Goal: Task Accomplishment & Management: Use online tool/utility

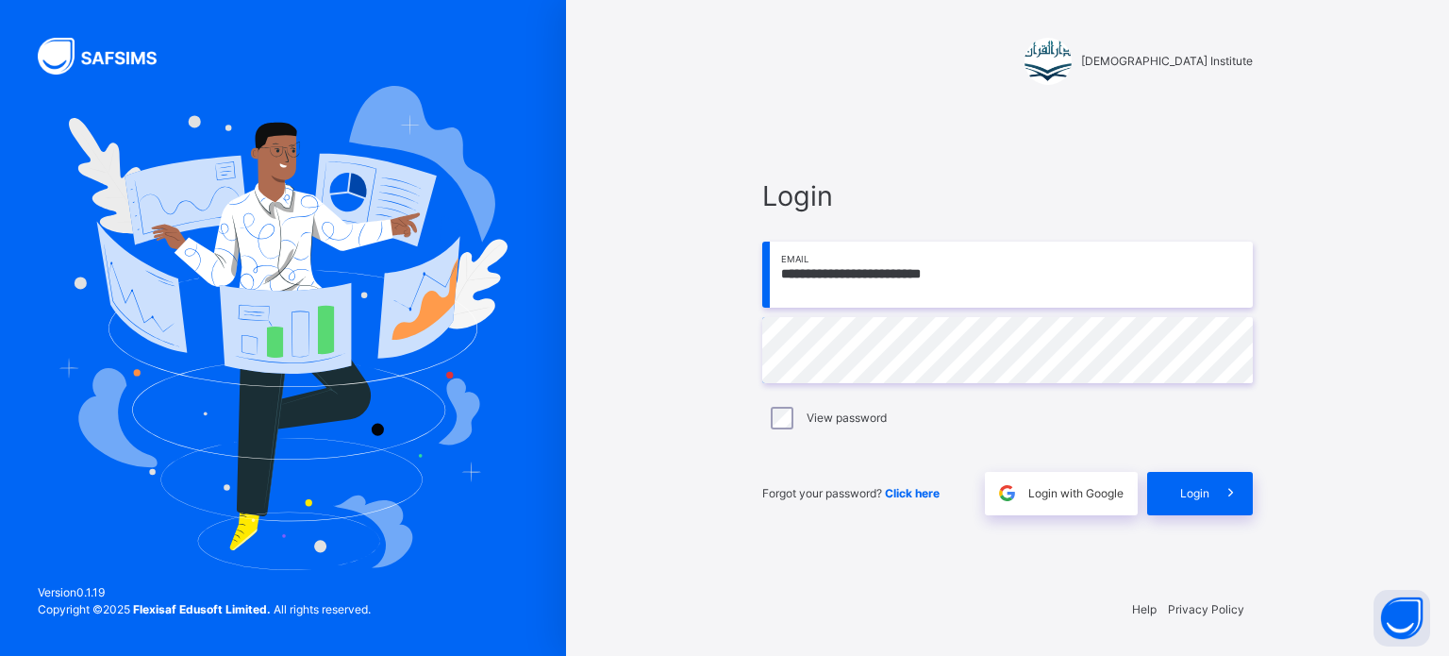
click at [1188, 478] on div "Login" at bounding box center [1200, 493] width 106 height 43
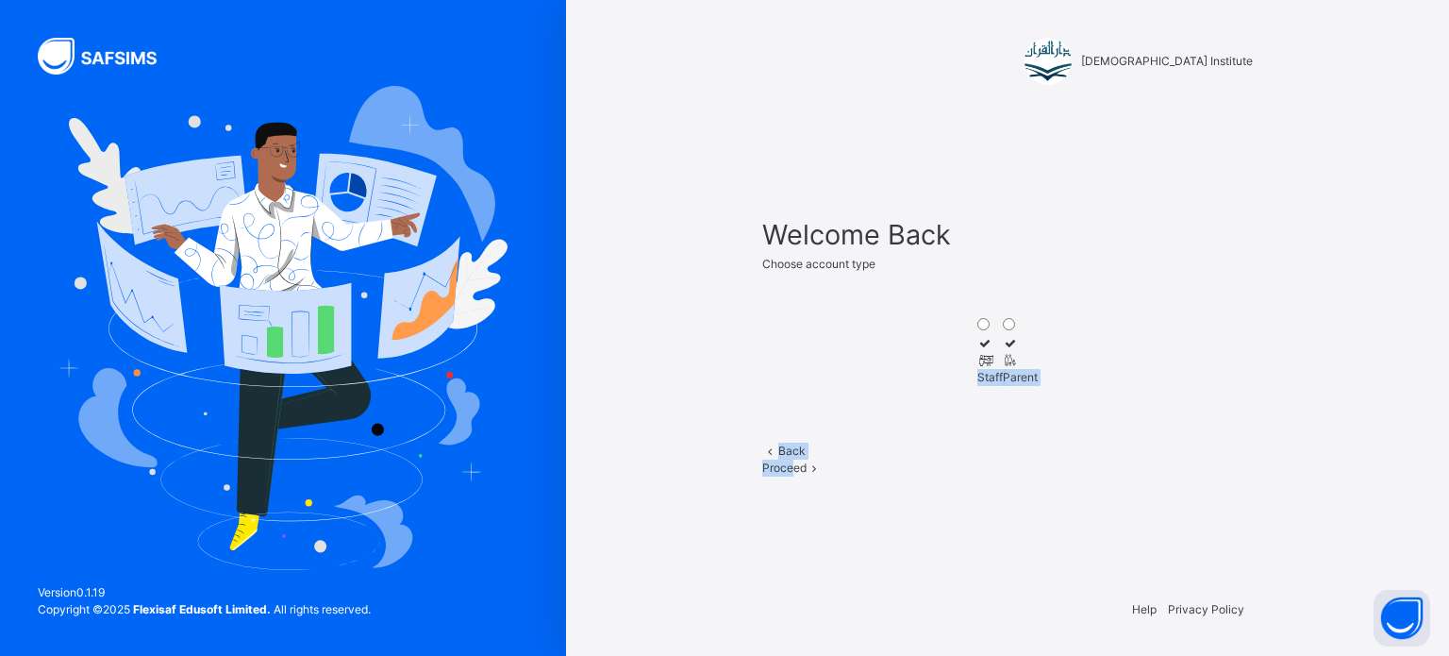
drag, startPoint x: 928, startPoint y: 320, endPoint x: 1050, endPoint y: 475, distance: 196.9
click at [1050, 475] on div "Welcome Back Choose account type Staff Parent Back Proceed" at bounding box center [1007, 344] width 491 height 261
click at [1050, 475] on div "Proceed" at bounding box center [1007, 467] width 491 height 17
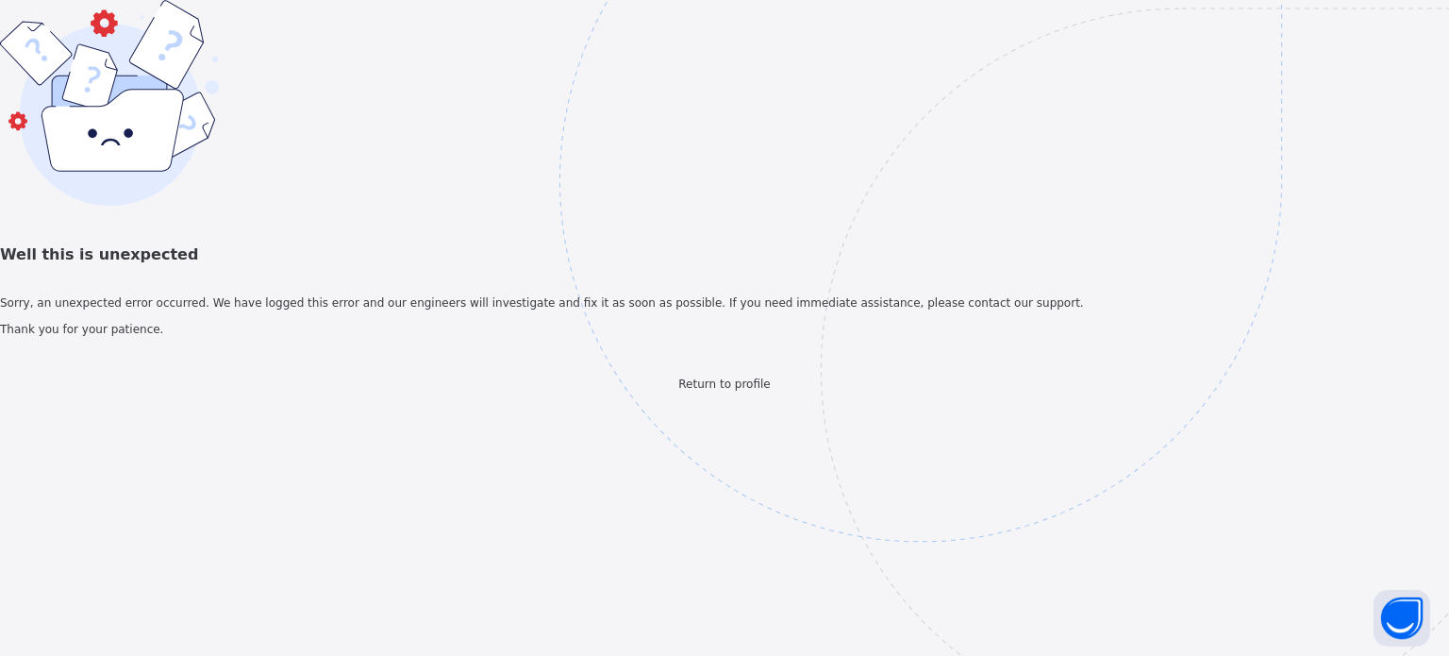
click at [749, 391] on span "Return to profile" at bounding box center [724, 383] width 92 height 13
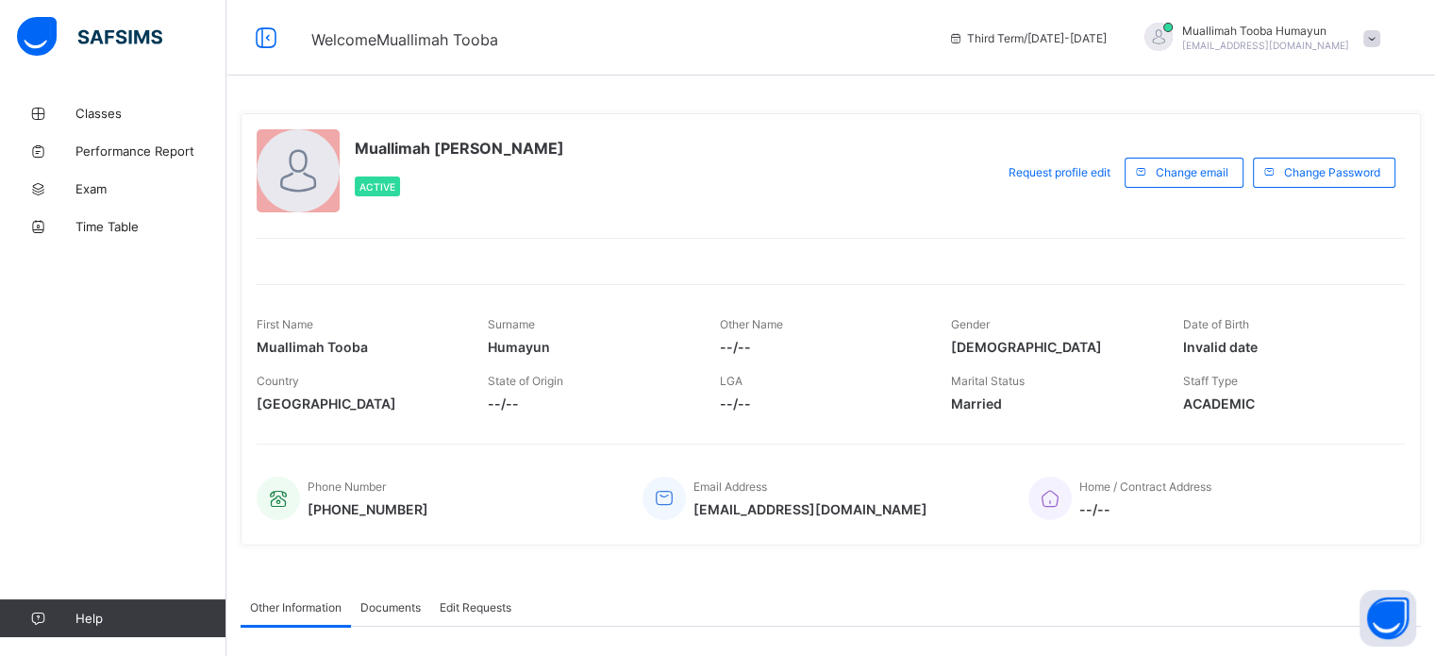
click at [174, 148] on span "Performance Report" at bounding box center [150, 150] width 151 height 15
select select "****"
select select "*"
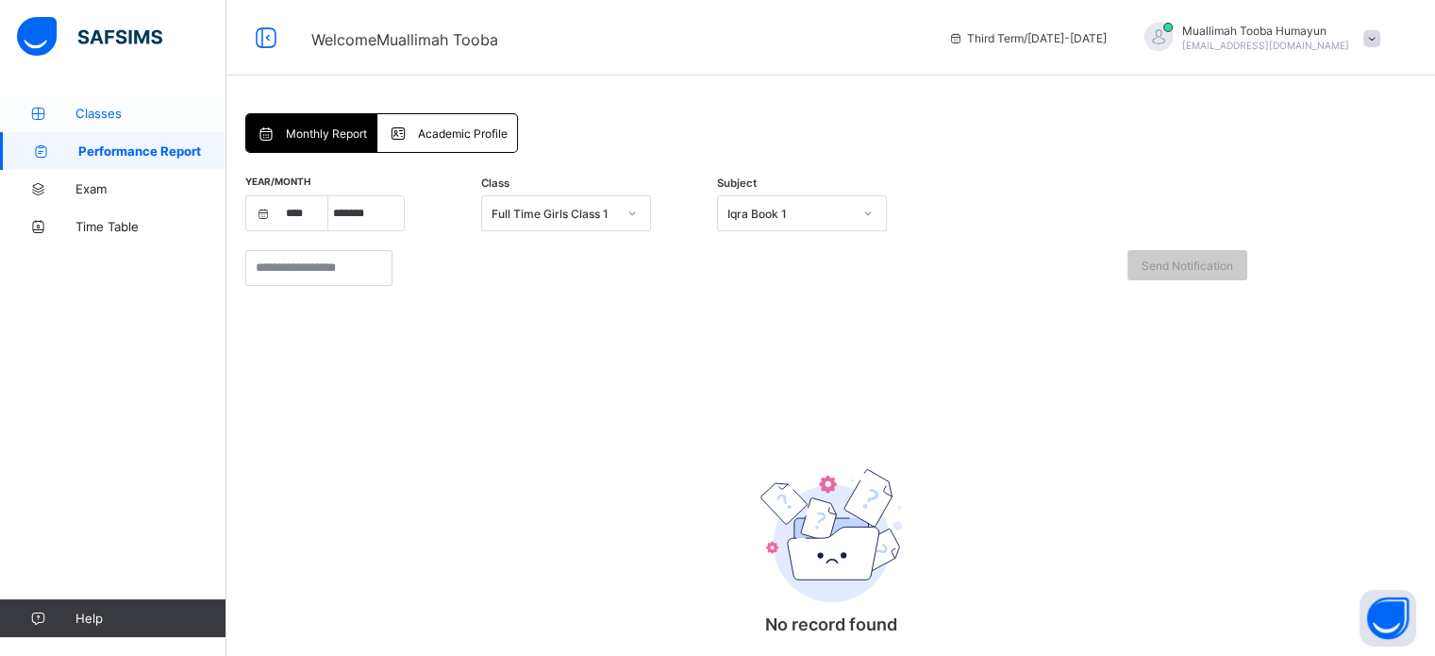
click at [140, 112] on span "Classes" at bounding box center [150, 113] width 151 height 15
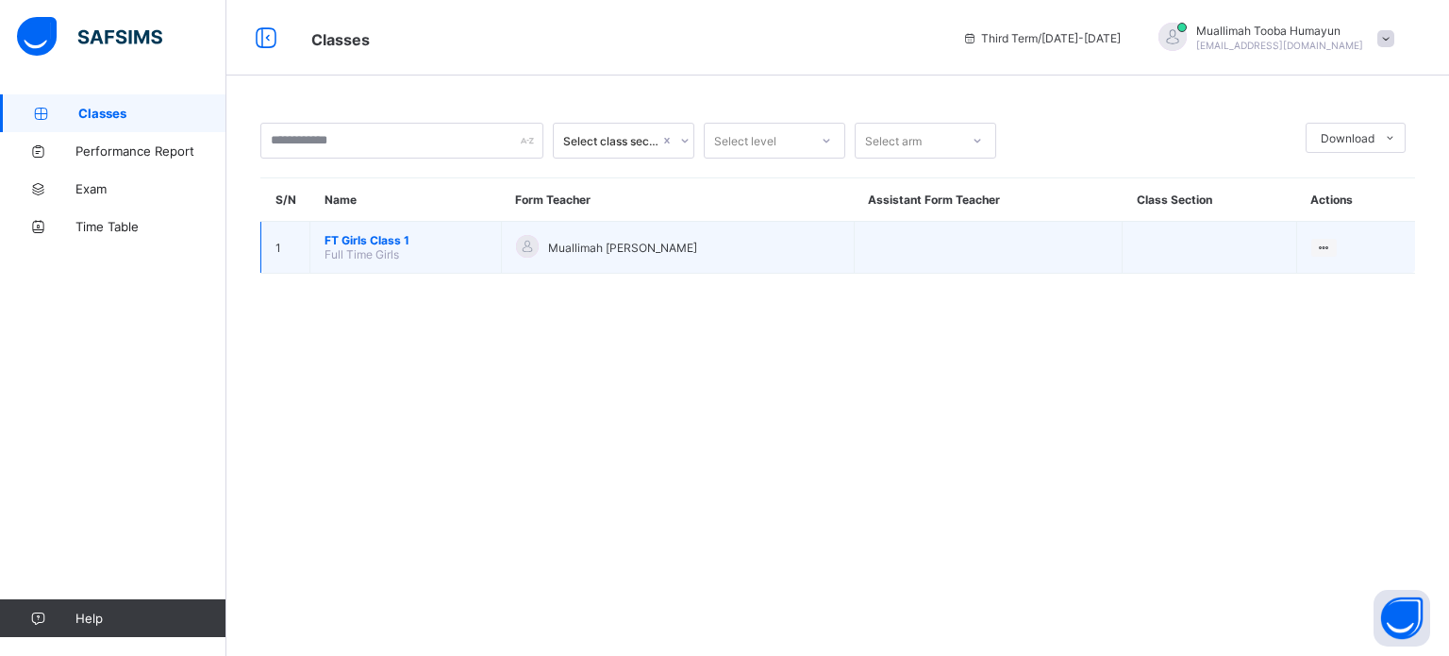
click at [706, 222] on td "Muallimah [PERSON_NAME]" at bounding box center [677, 248] width 353 height 52
click at [707, 238] on div "Muallimah [PERSON_NAME]" at bounding box center [678, 247] width 324 height 25
click at [701, 260] on td "Muallimah [PERSON_NAME]" at bounding box center [677, 248] width 353 height 52
click at [677, 256] on div "Muallimah [PERSON_NAME]" at bounding box center [678, 247] width 324 height 25
click at [555, 254] on span "Muallimah [PERSON_NAME]" at bounding box center [622, 248] width 149 height 14
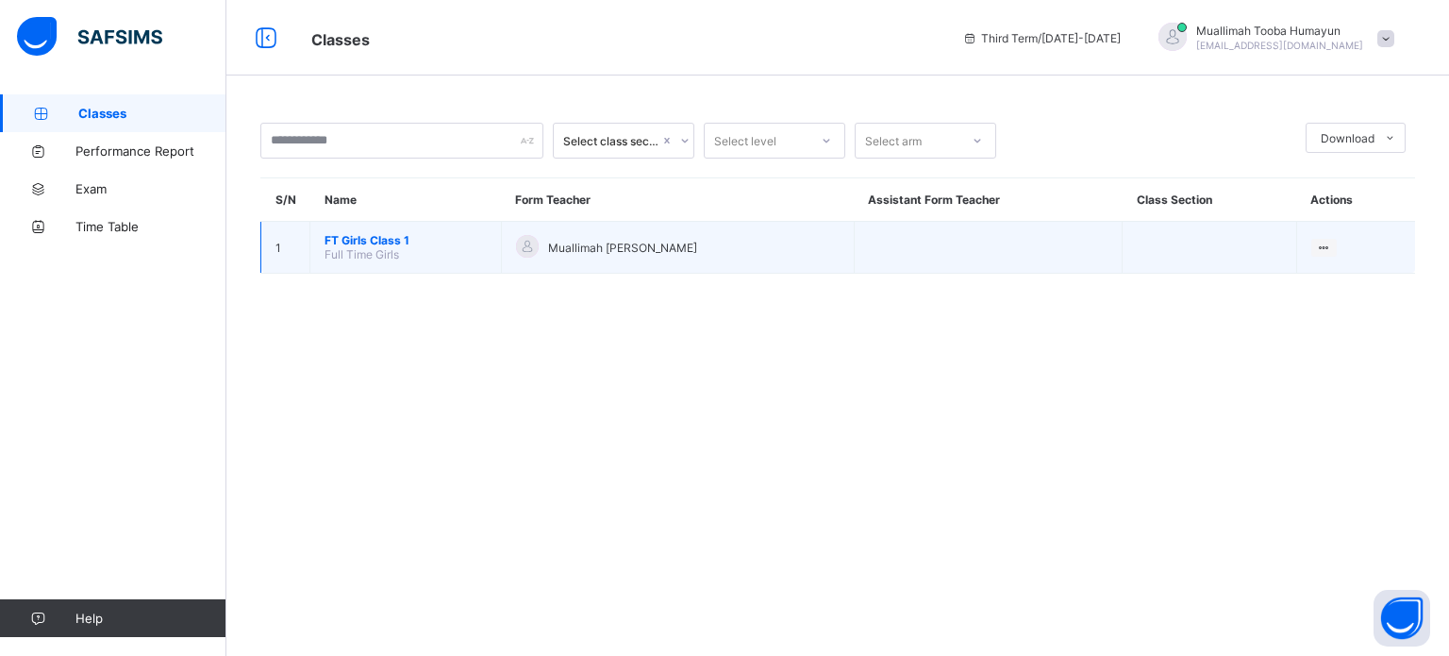
click at [479, 242] on span "FT Girls Class 1" at bounding box center [406, 240] width 162 height 14
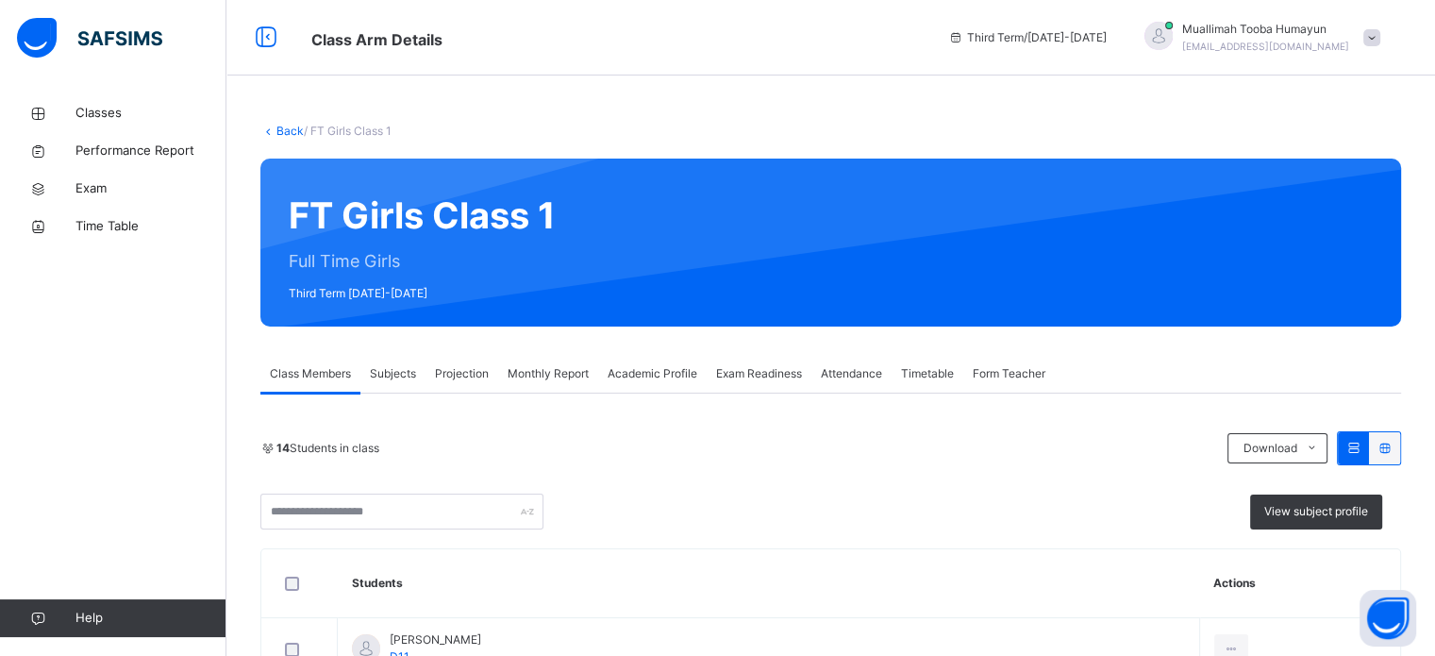
click at [477, 374] on span "Projection" at bounding box center [462, 373] width 54 height 17
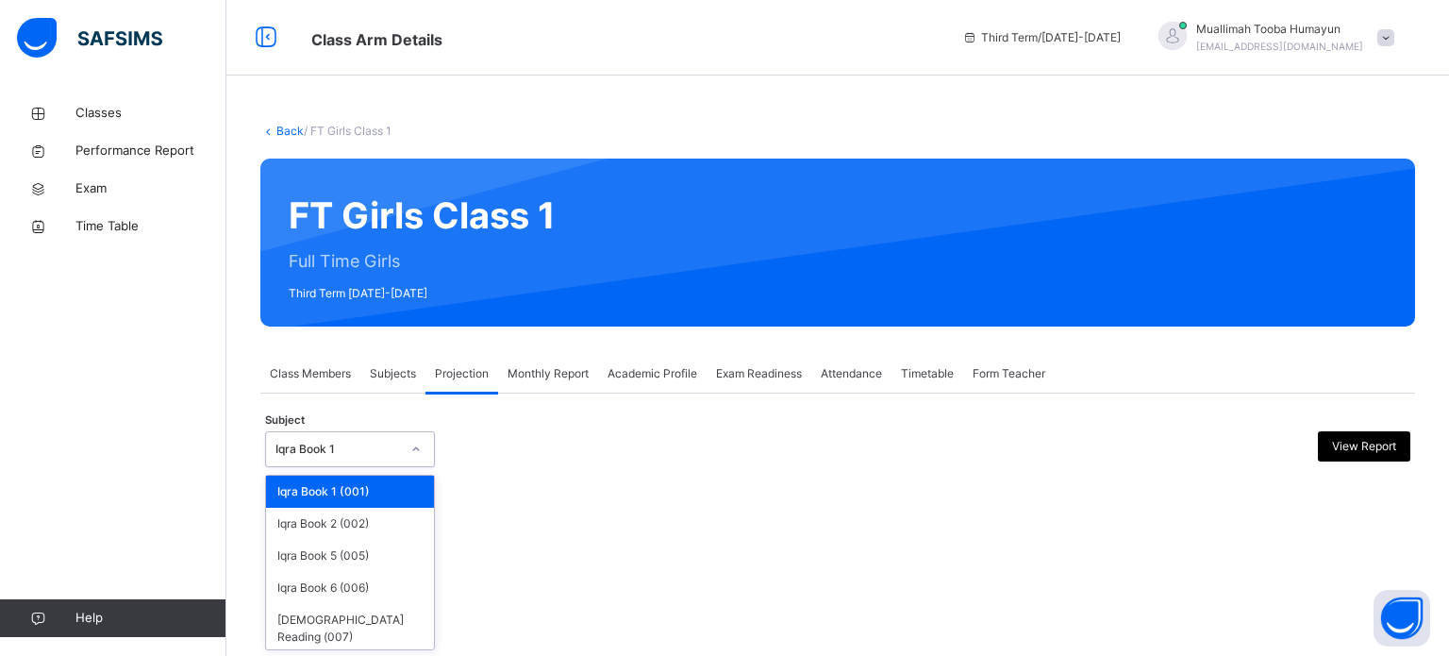
click at [414, 431] on div "Iqra Book 1" at bounding box center [350, 449] width 170 height 36
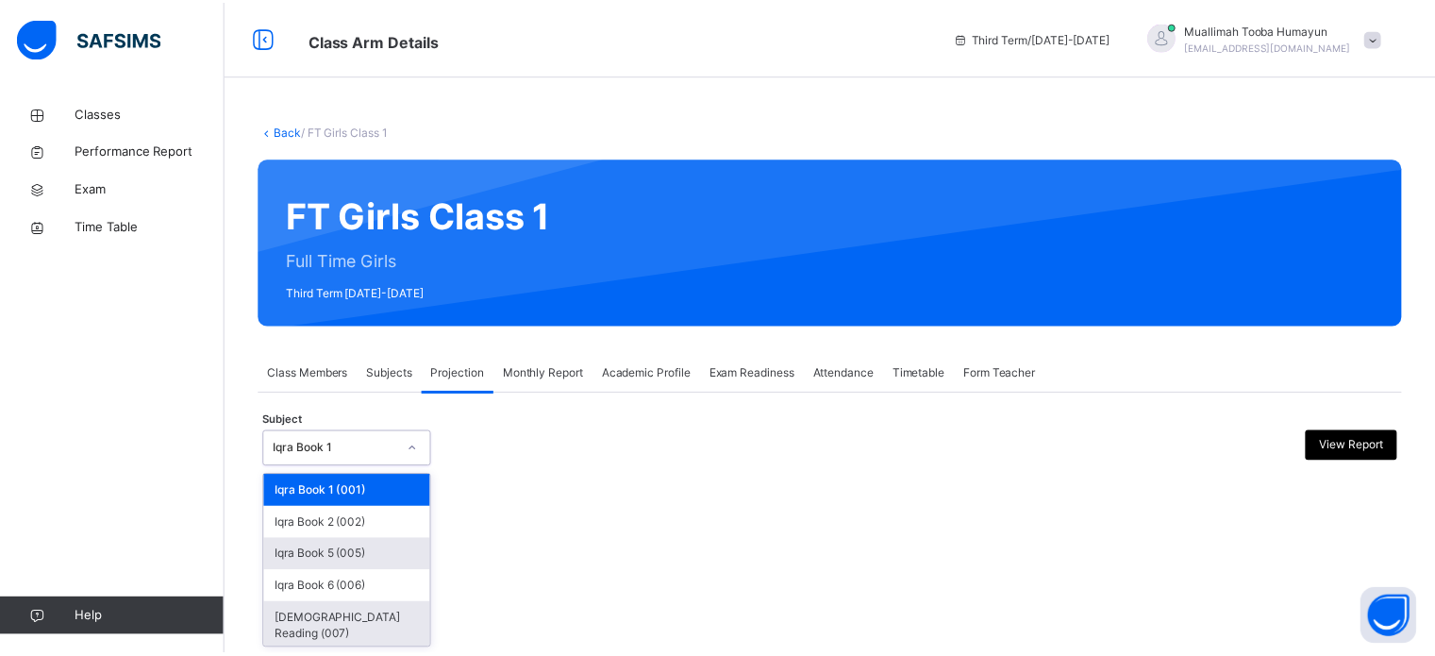
scroll to position [35, 0]
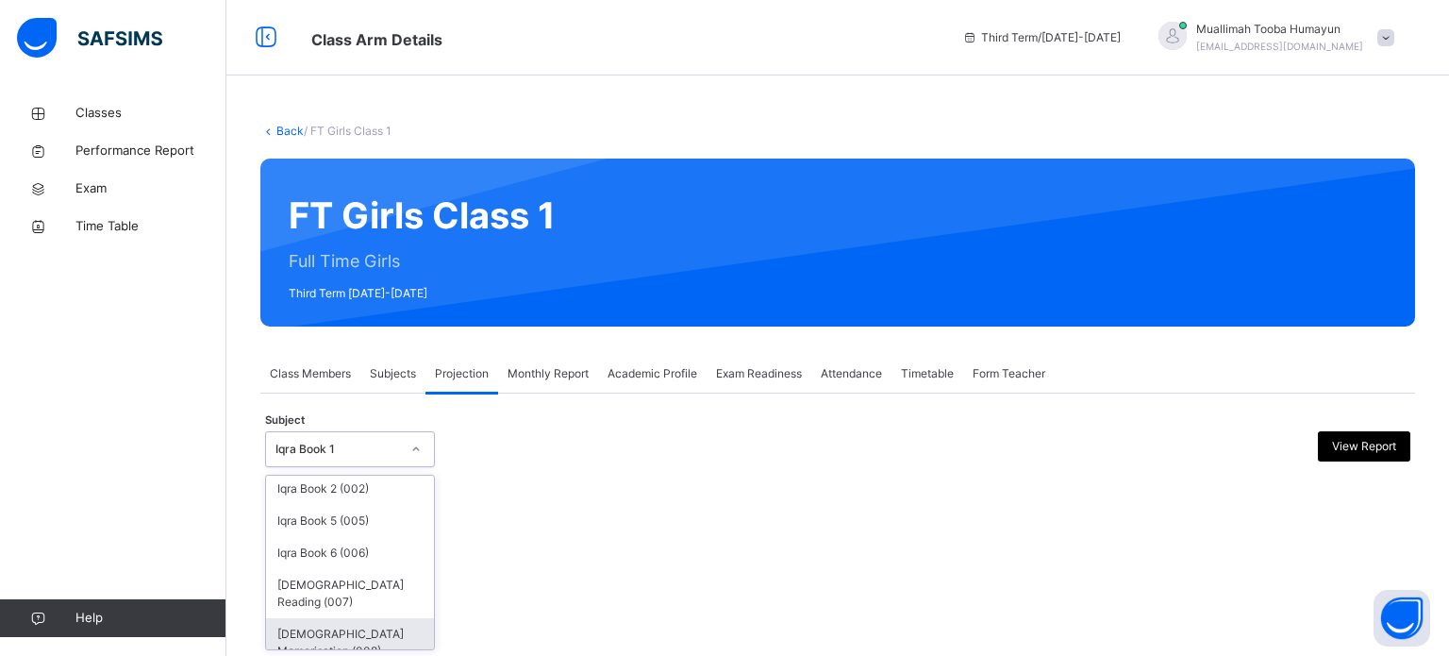
click at [377, 618] on div "[DEMOGRAPHIC_DATA] Memorisation (008)" at bounding box center [350, 642] width 168 height 49
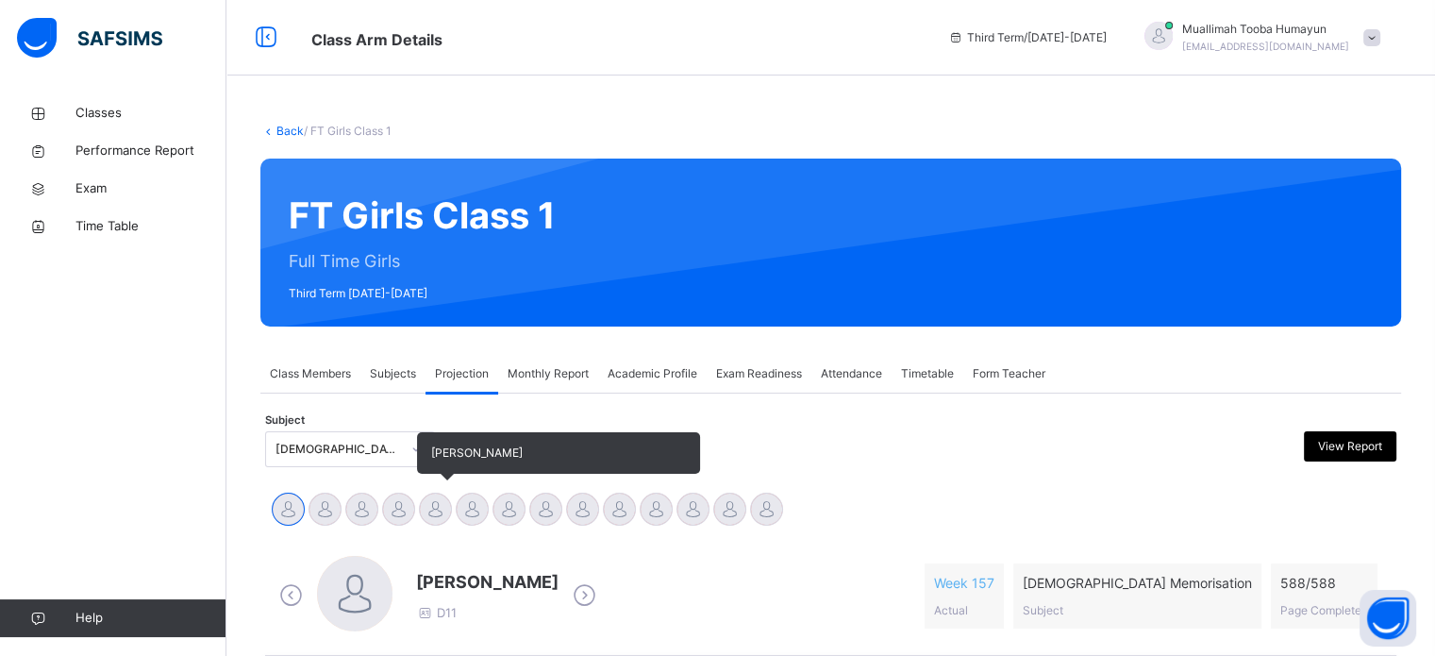
click at [441, 504] on div at bounding box center [435, 509] width 33 height 33
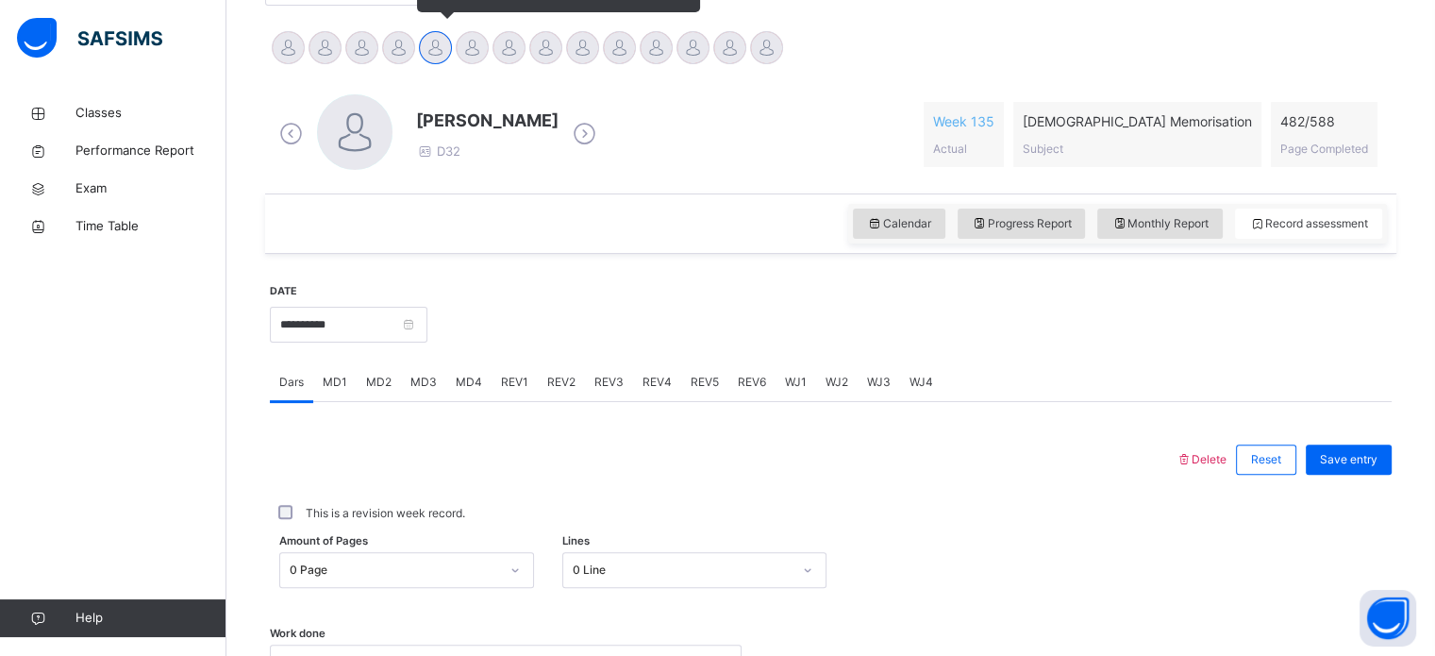
scroll to position [531, 0]
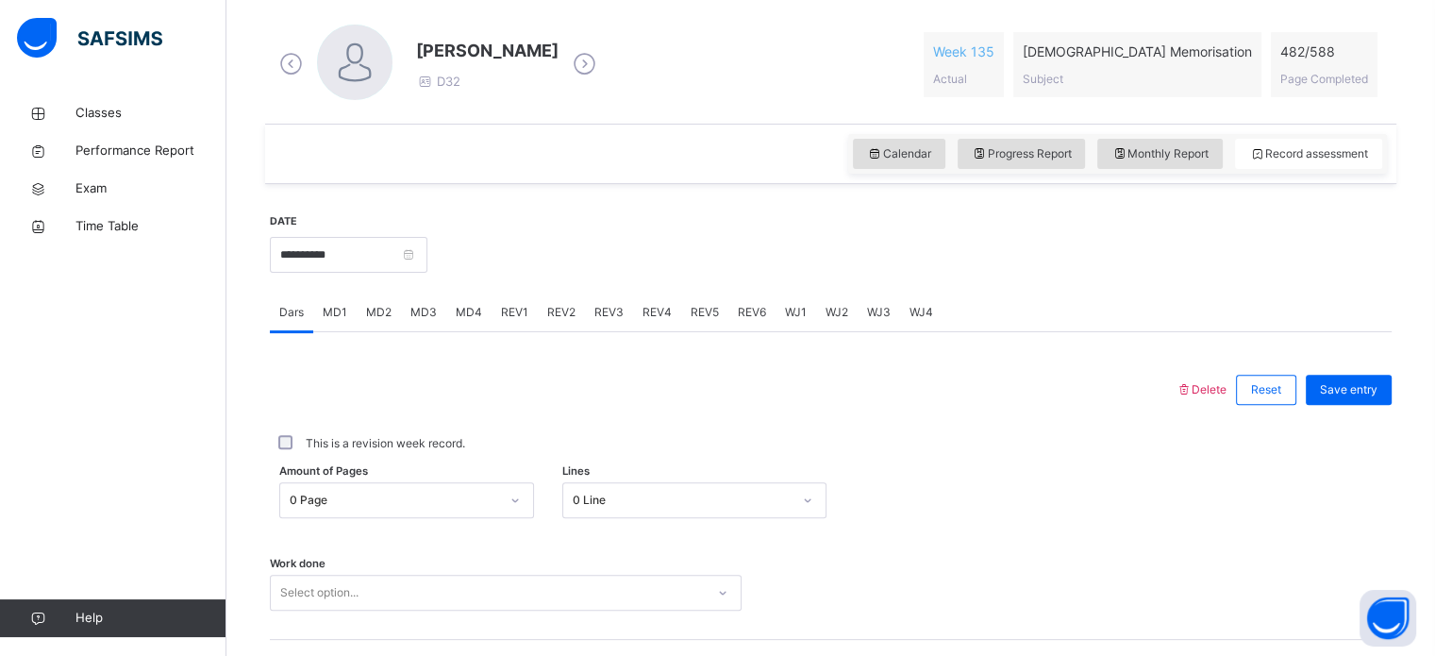
click at [744, 302] on div "REV6" at bounding box center [751, 312] width 47 height 38
click at [684, 458] on div "Juz Select option..." at bounding box center [831, 470] width 1122 height 112
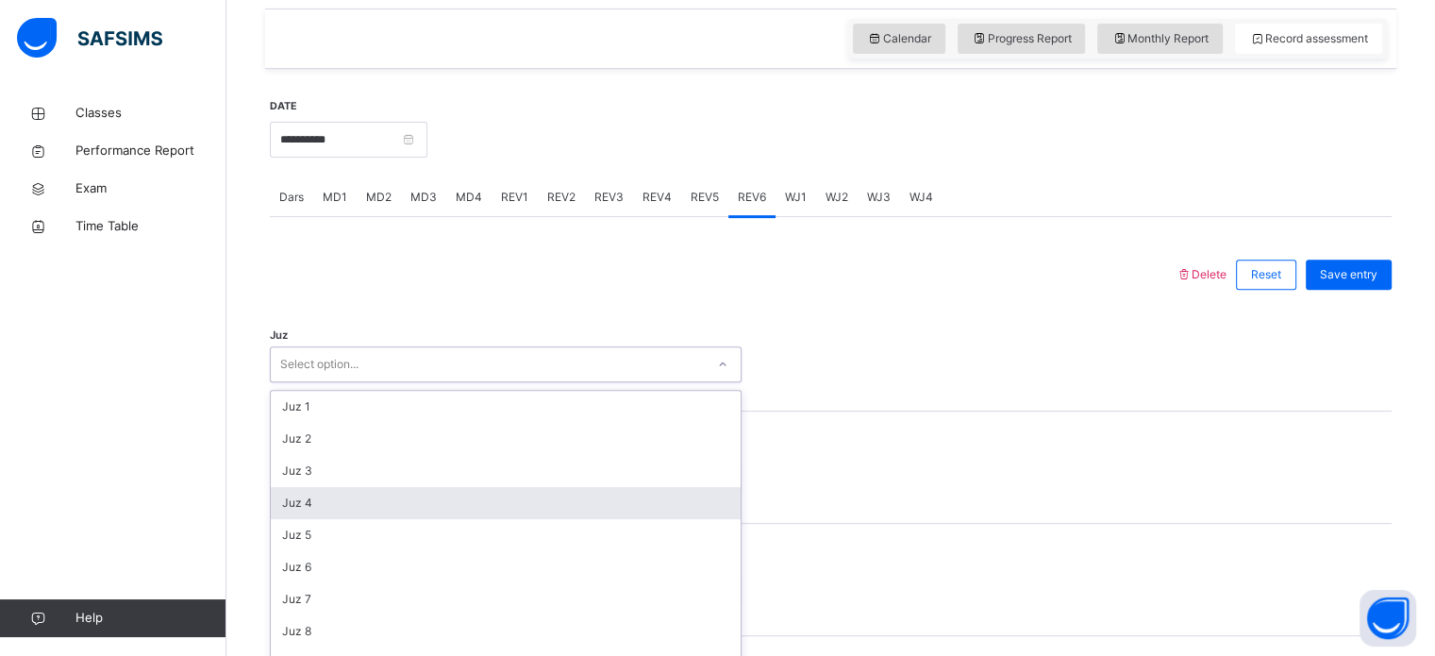
scroll to position [672, 0]
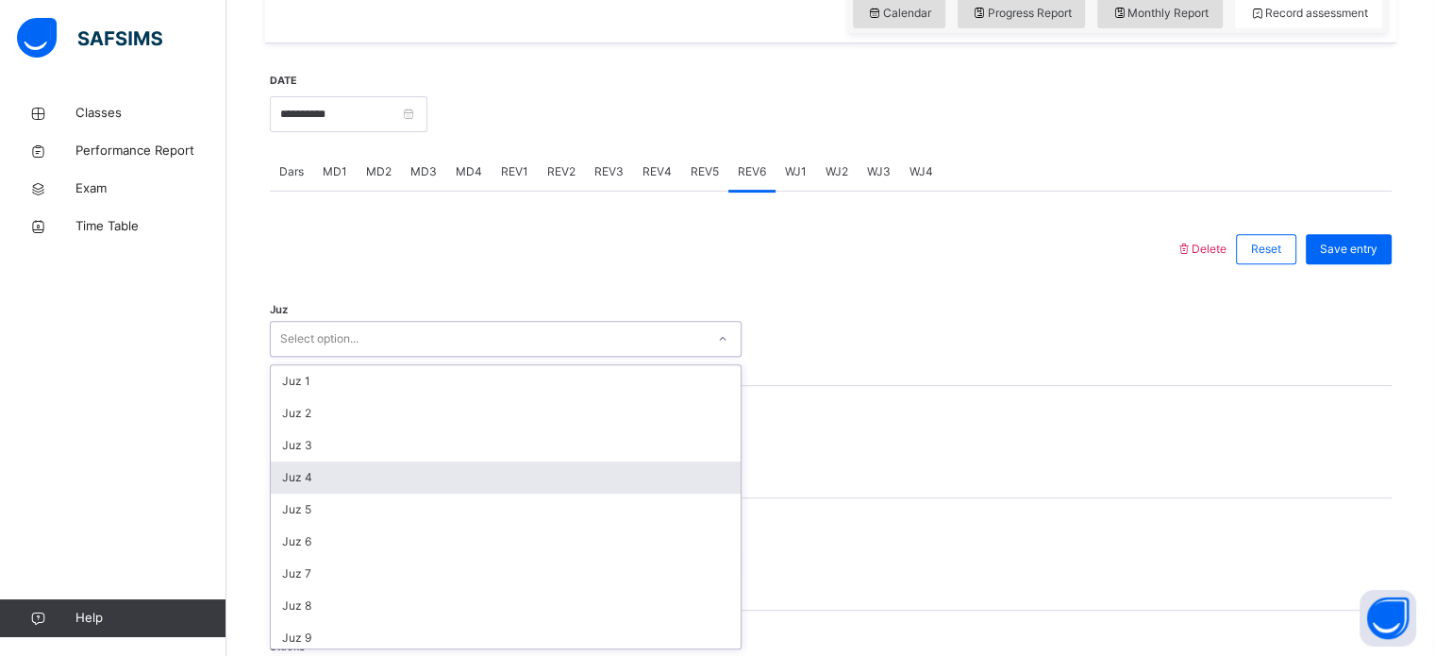
click at [706, 357] on div "option Juz 4 focused, 4 of 30. 30 results available. Use Up and Down to choose …" at bounding box center [506, 339] width 472 height 36
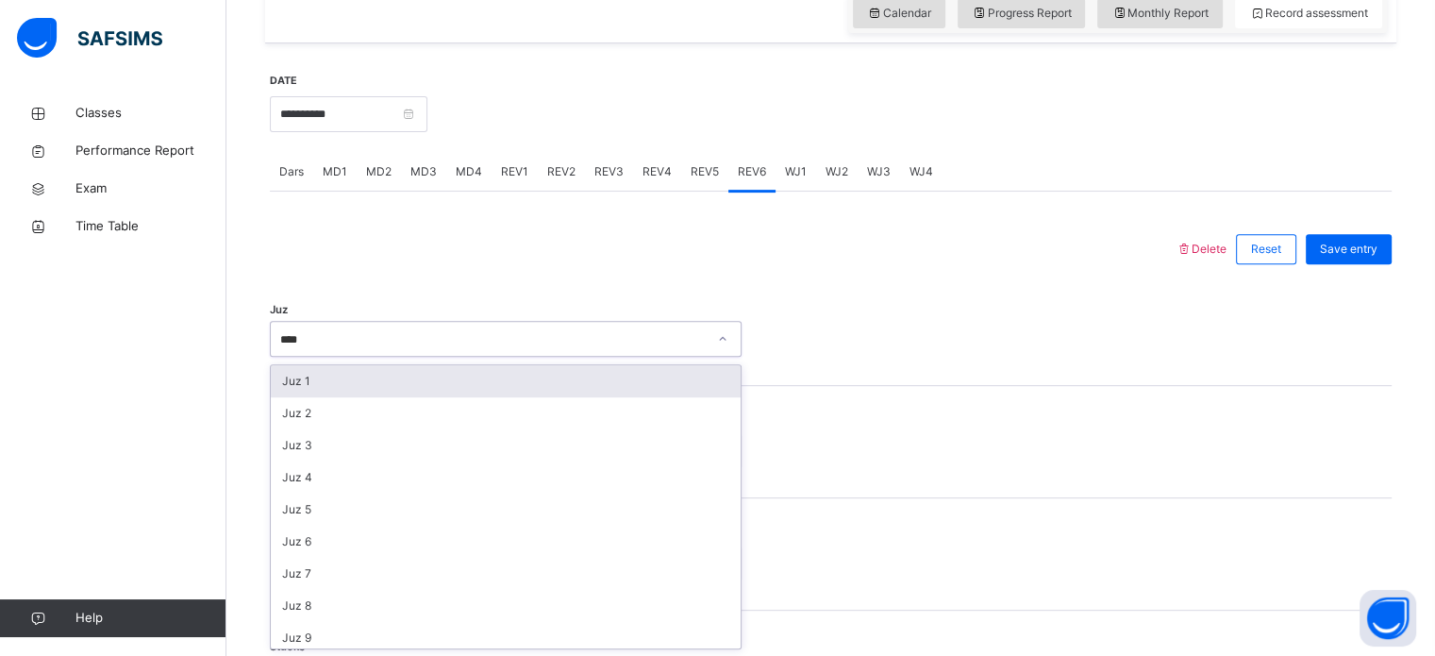
type input "*****"
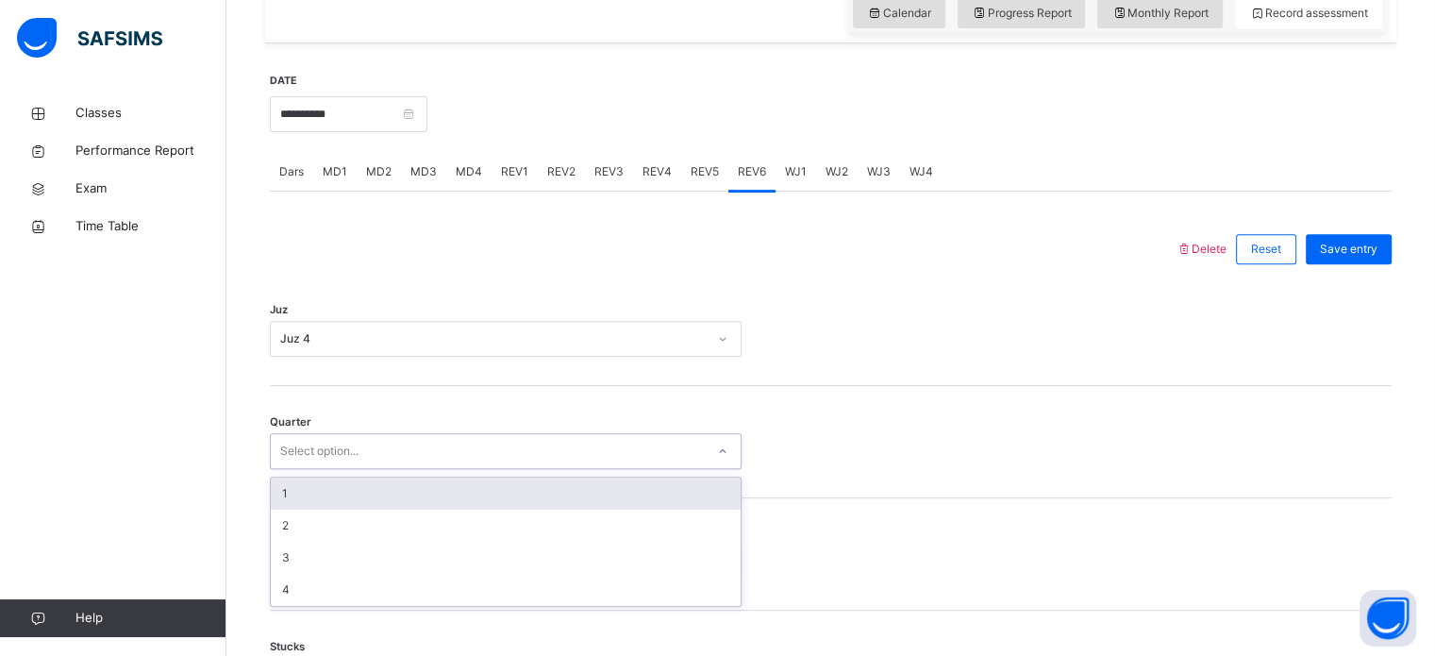
click at [712, 460] on div at bounding box center [723, 451] width 32 height 30
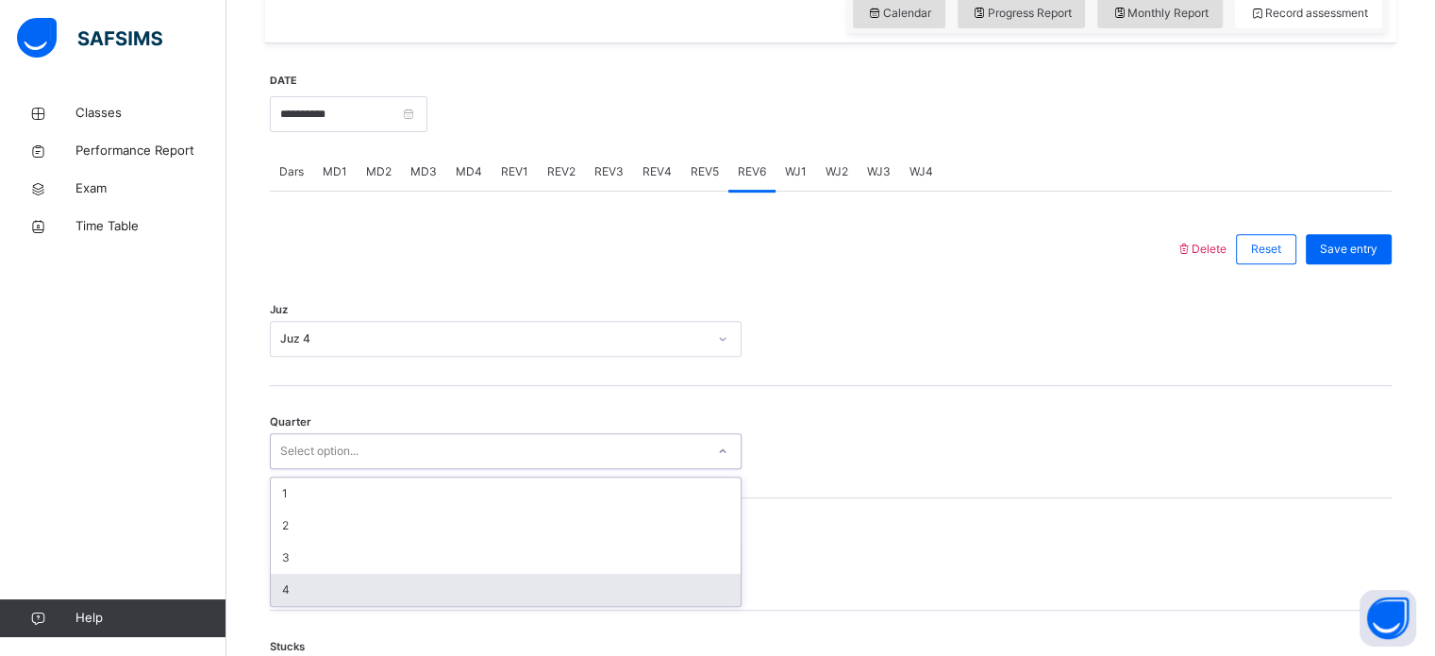
click at [615, 580] on div "4" at bounding box center [506, 590] width 470 height 32
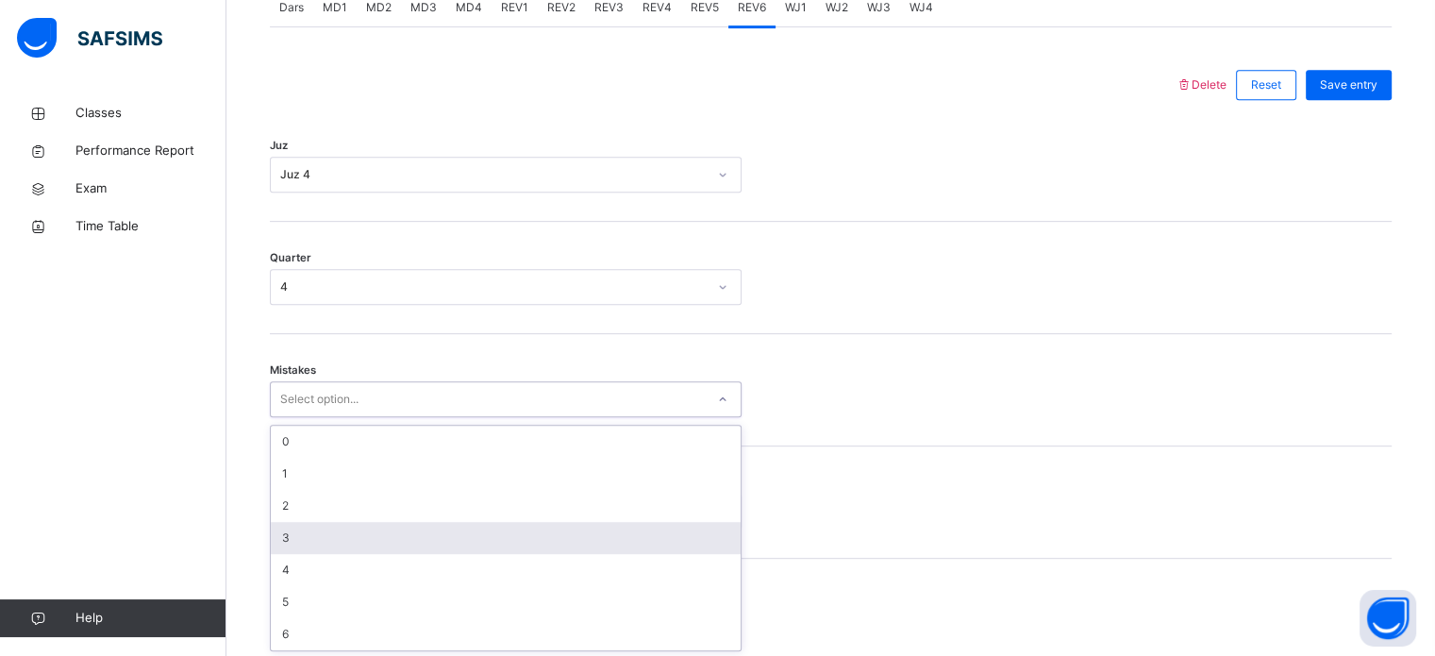
click at [630, 417] on div "option 3 focused, 4 of 7. 7 results available. Use Up and Down to choose option…" at bounding box center [506, 399] width 472 height 36
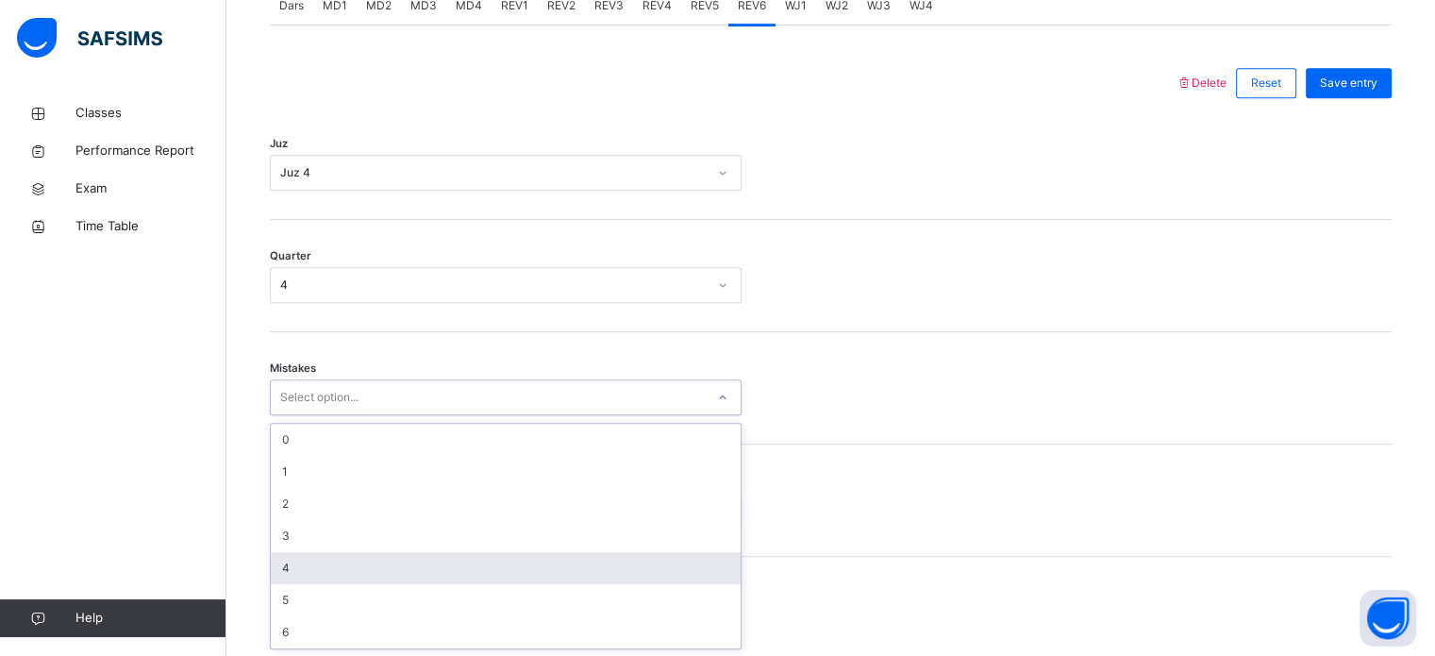
type input "*"
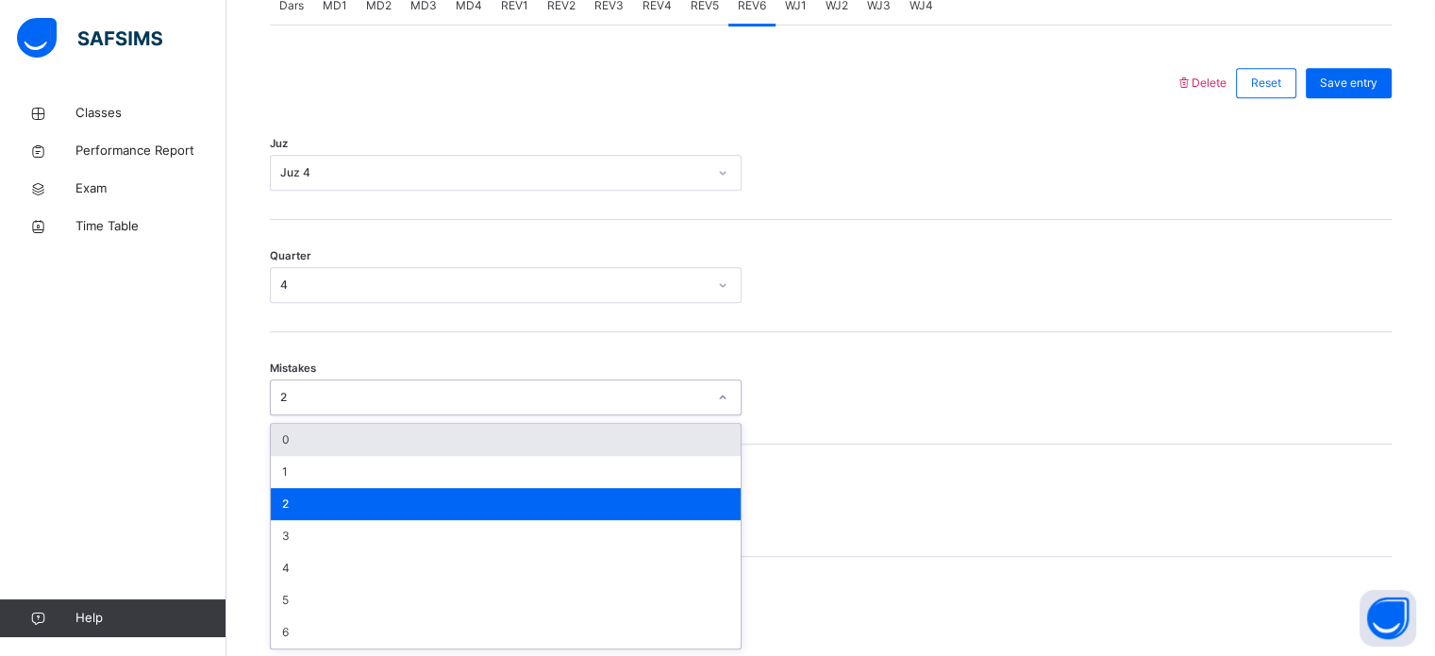
click at [618, 399] on div "2" at bounding box center [493, 397] width 426 height 17
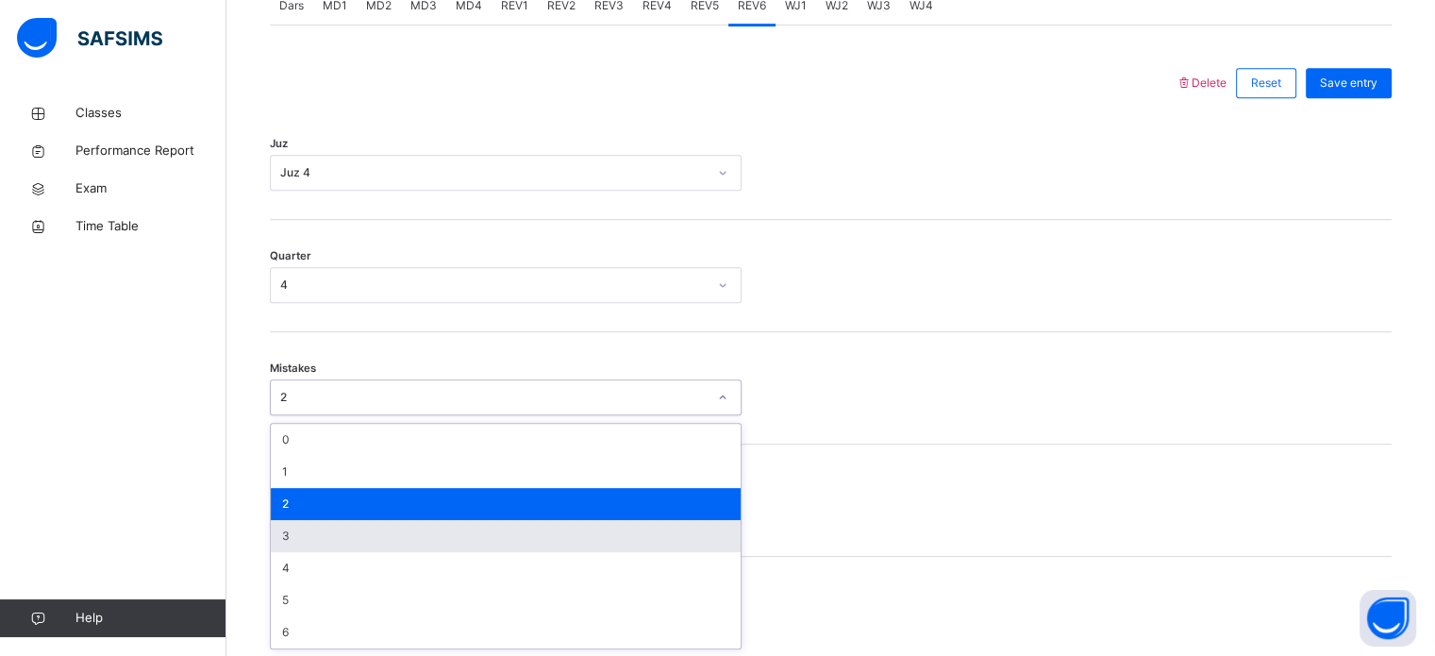
click at [609, 532] on div "3" at bounding box center [506, 536] width 470 height 32
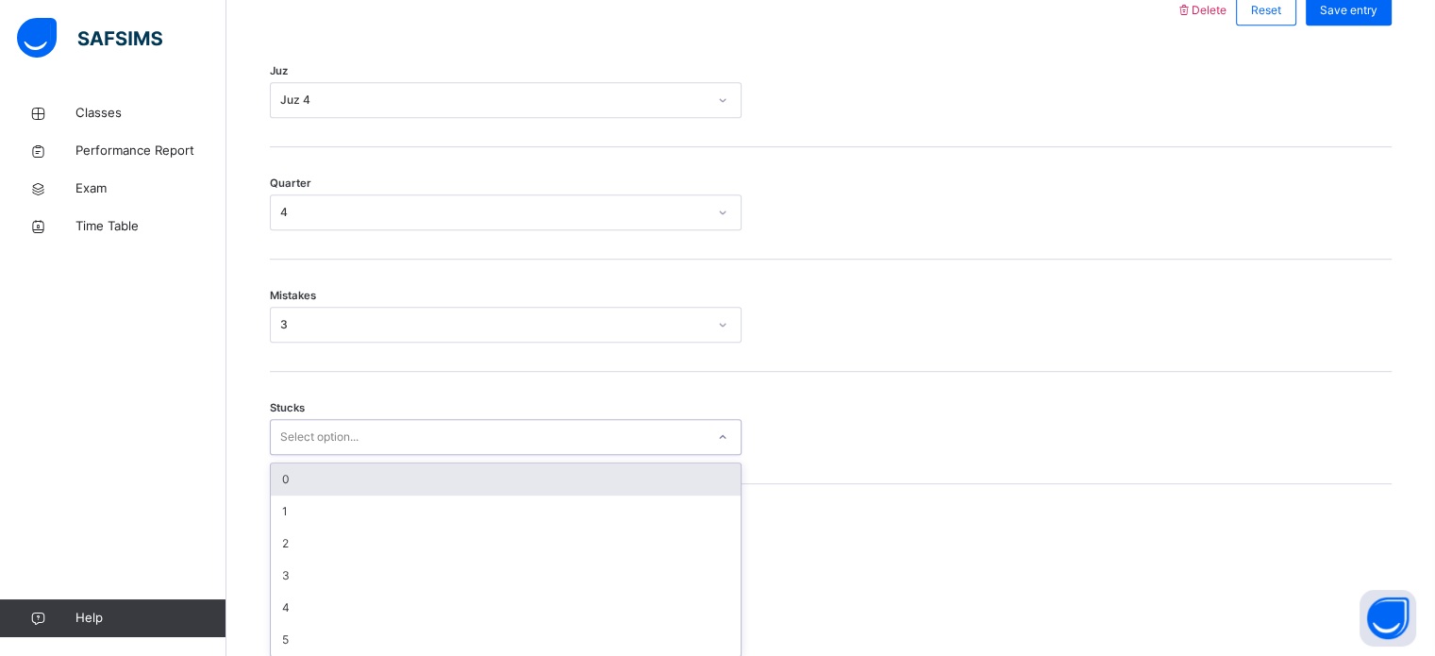
click at [613, 455] on div "option 0 focused, 1 of 6. 6 results available. Use Up and Down to choose option…" at bounding box center [506, 437] width 472 height 36
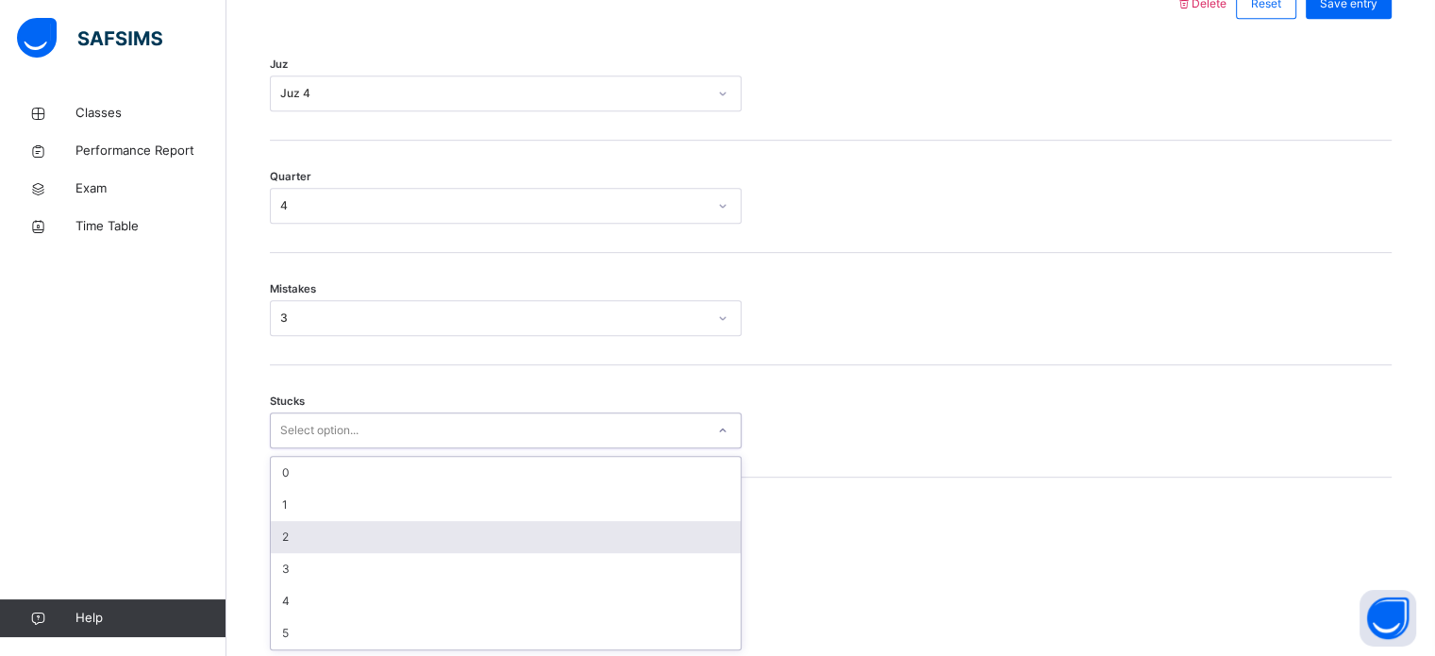
click at [596, 521] on div "2" at bounding box center [506, 537] width 470 height 32
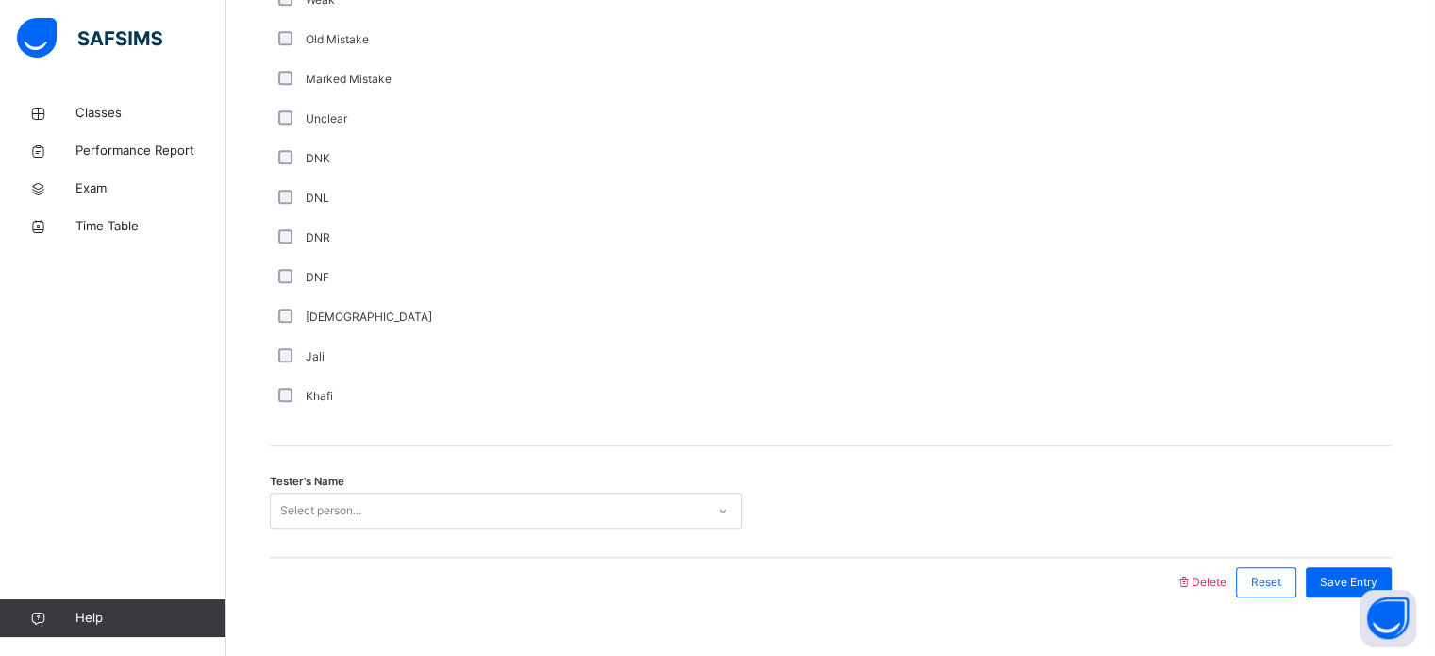
scroll to position [1592, 0]
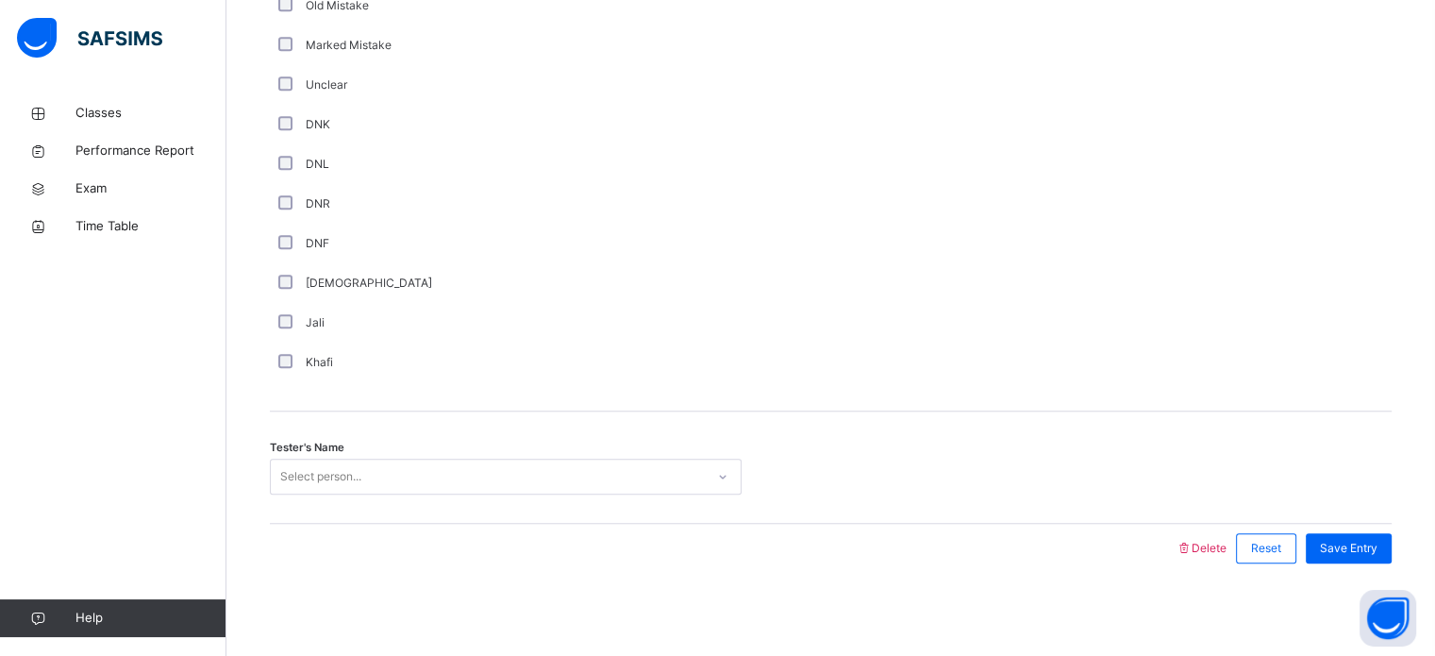
click at [530, 506] on div "Tester's Name Select person..." at bounding box center [831, 467] width 1122 height 112
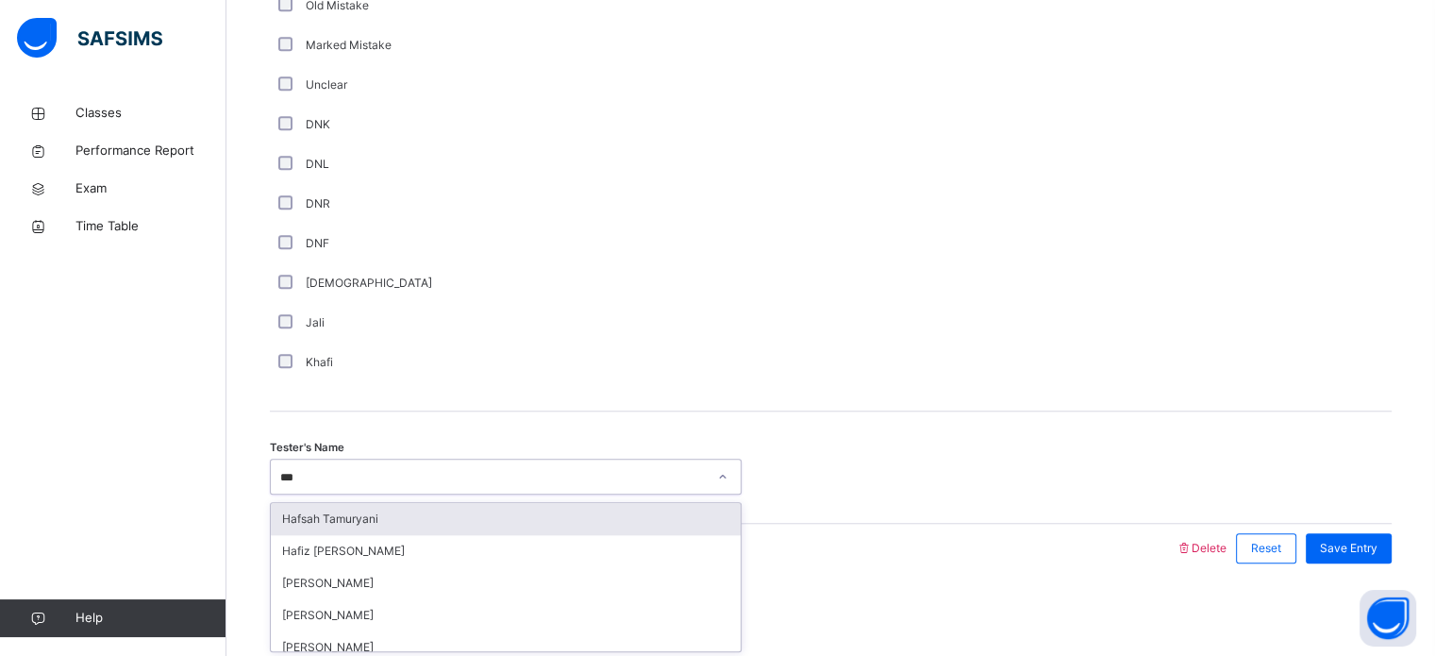
type input "****"
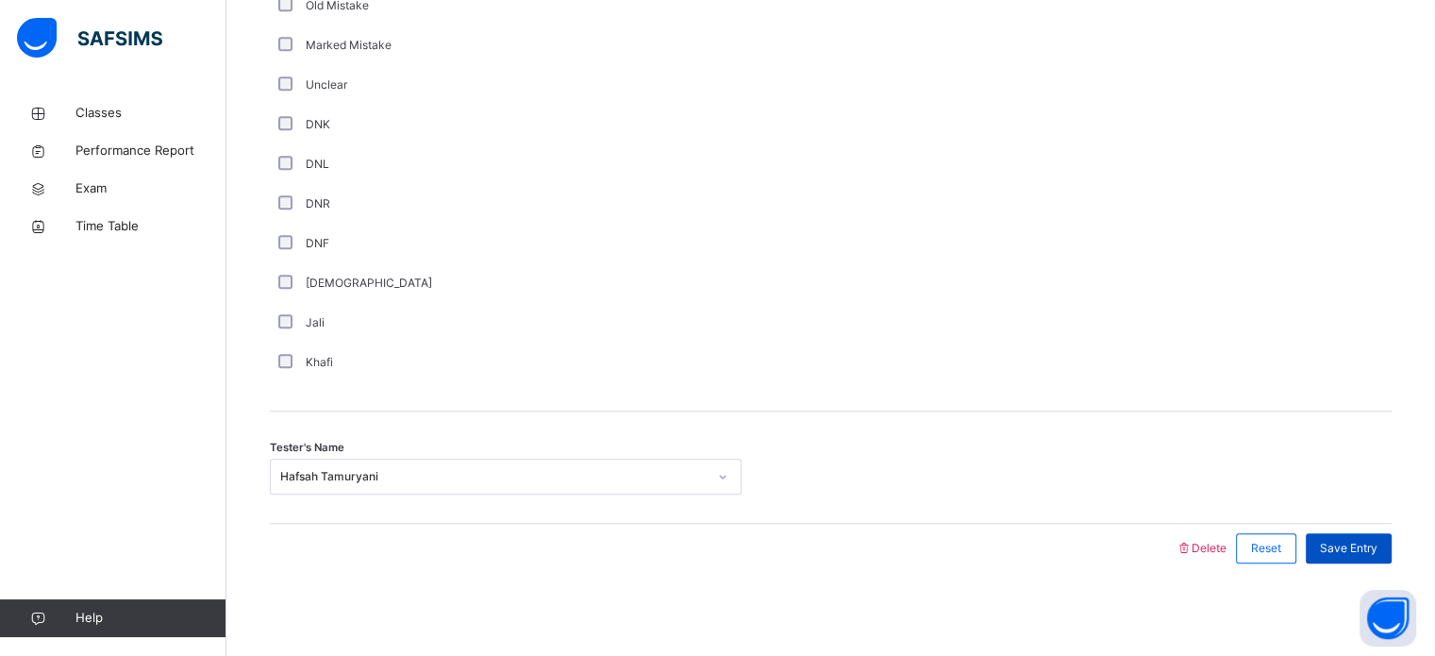
click at [1370, 559] on div "Save Entry" at bounding box center [1349, 548] width 86 height 30
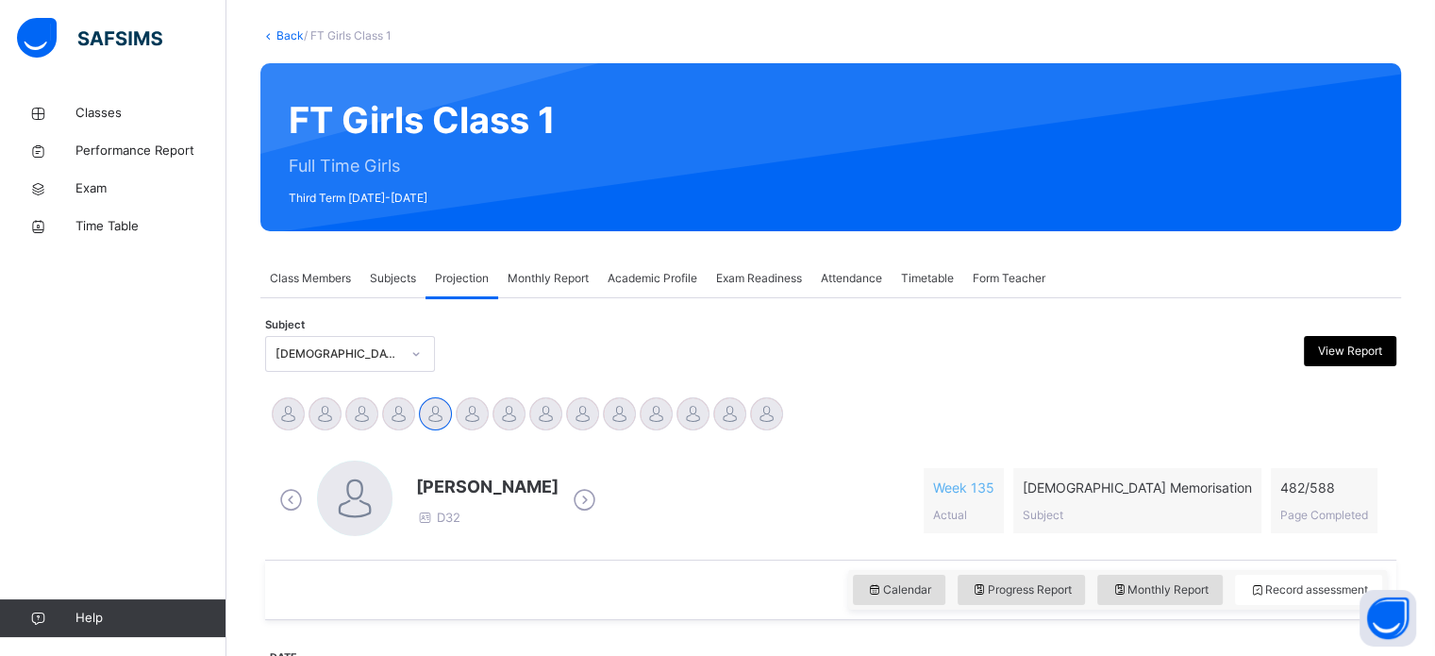
scroll to position [8, 0]
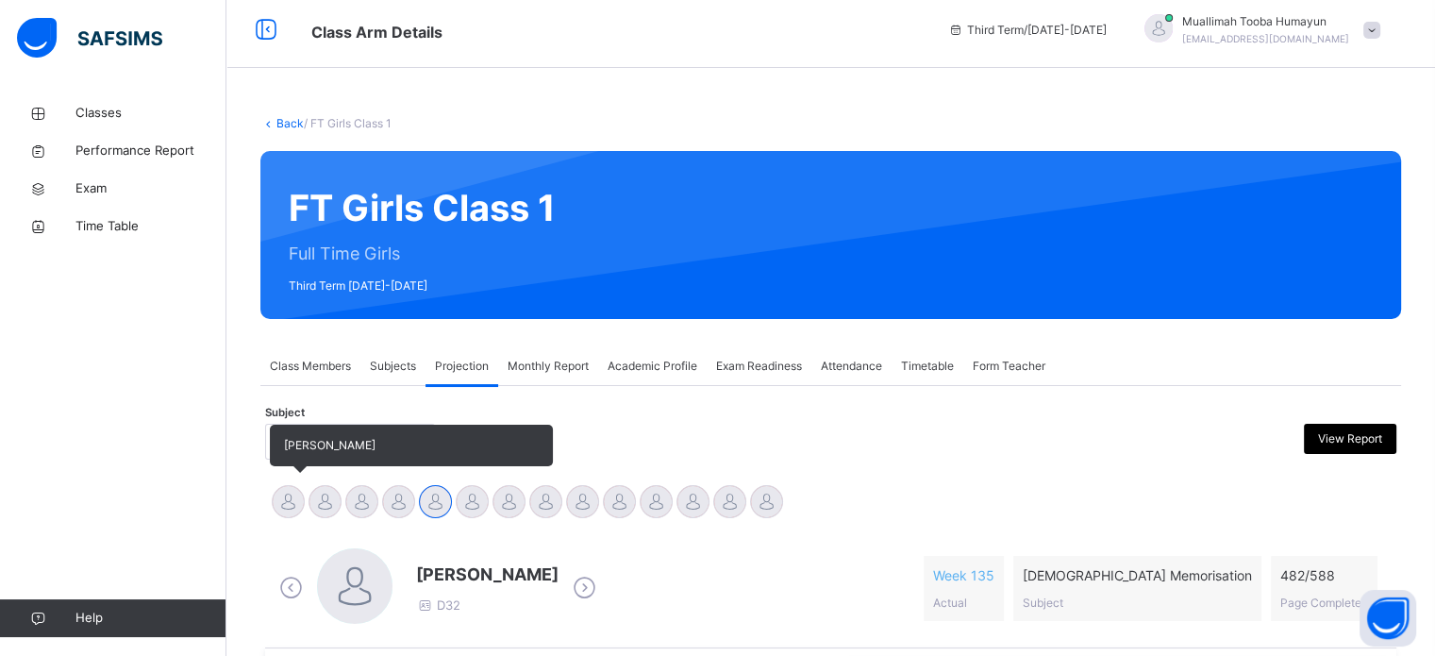
click at [294, 493] on div at bounding box center [288, 501] width 33 height 33
click at [326, 505] on div at bounding box center [325, 501] width 33 height 33
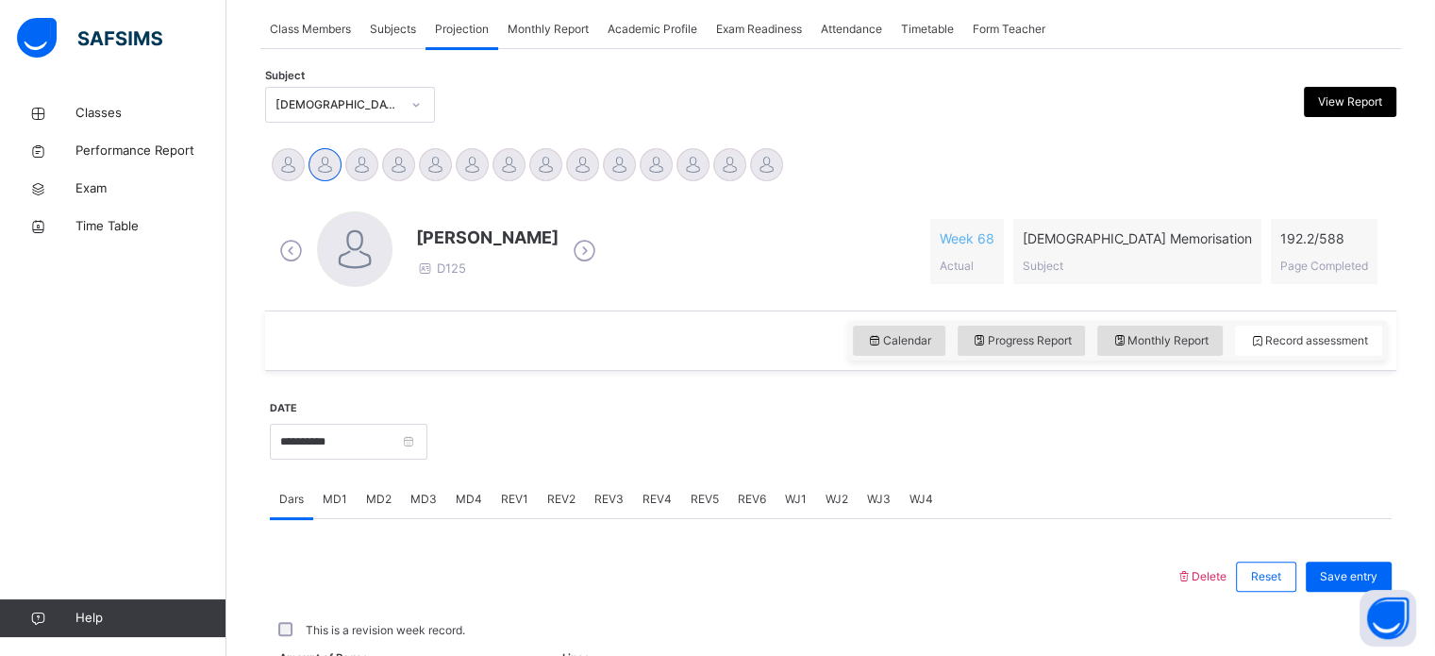
scroll to position [364, 0]
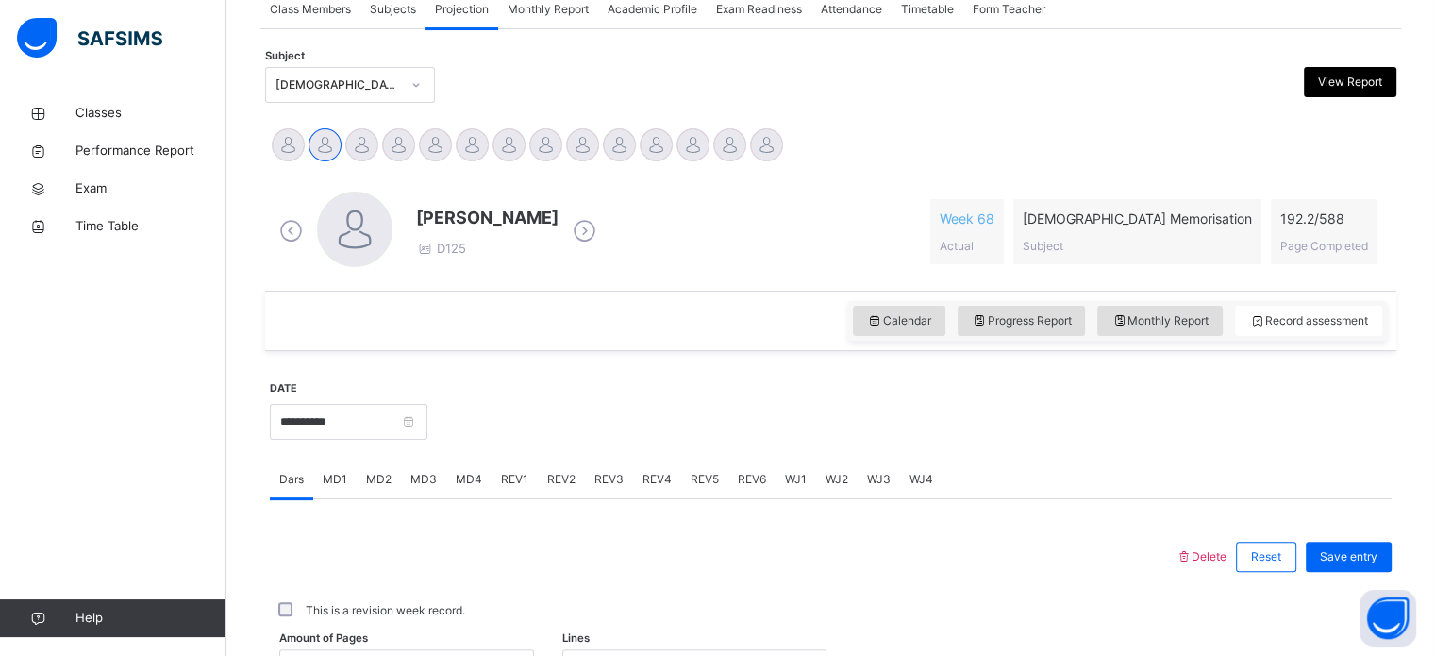
click at [610, 490] on div "REV3" at bounding box center [609, 479] width 48 height 38
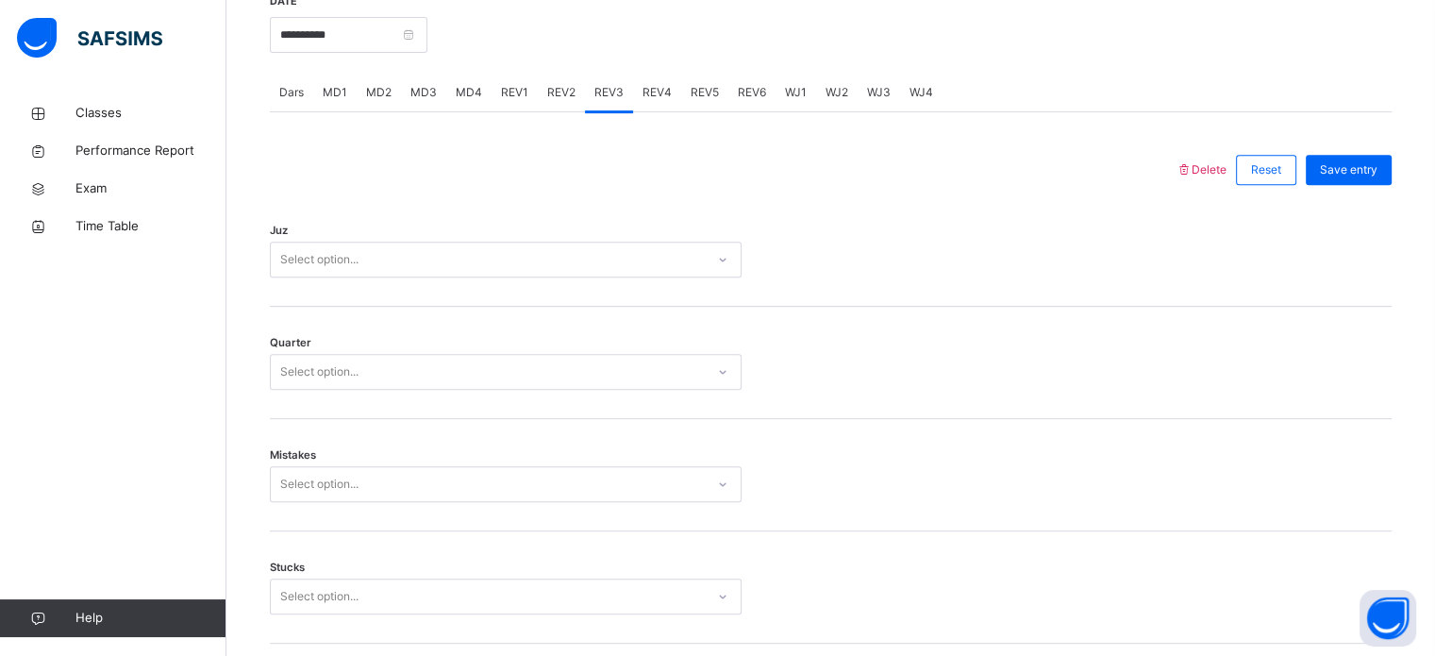
scroll to position [749, 0]
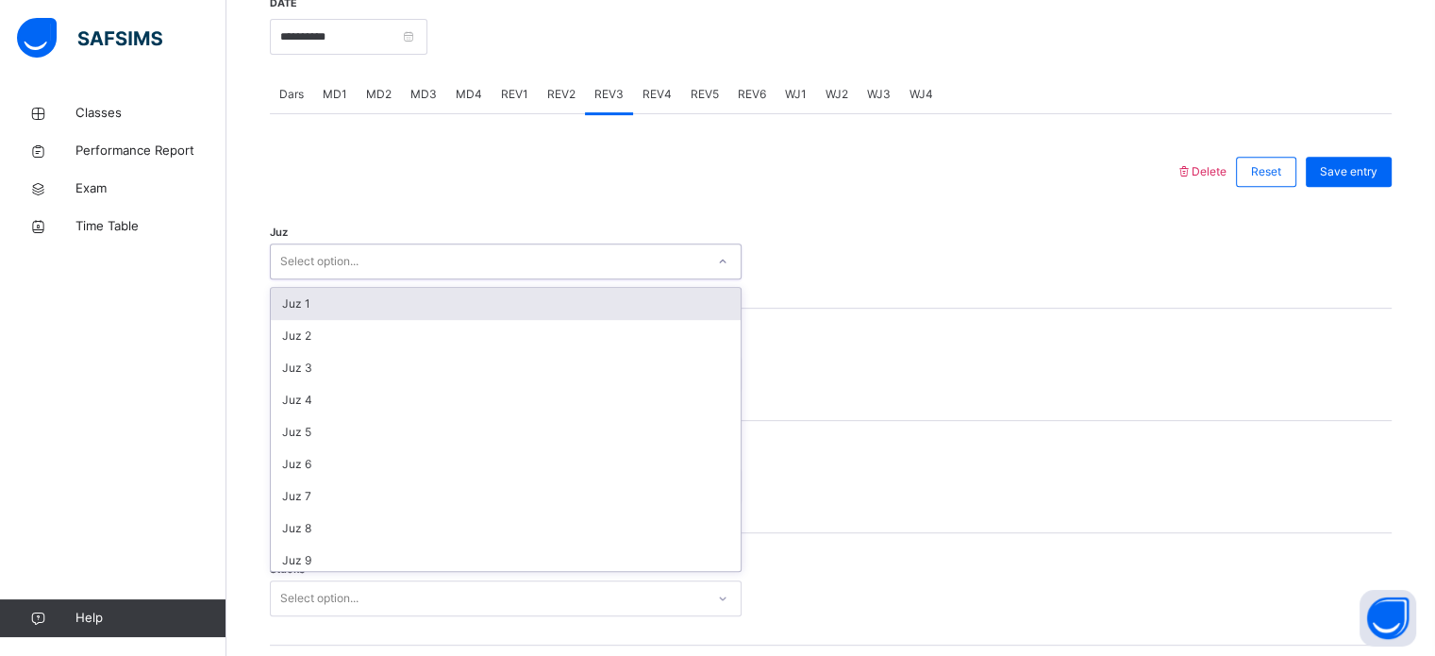
click at [464, 250] on div "Select option..." at bounding box center [488, 261] width 434 height 29
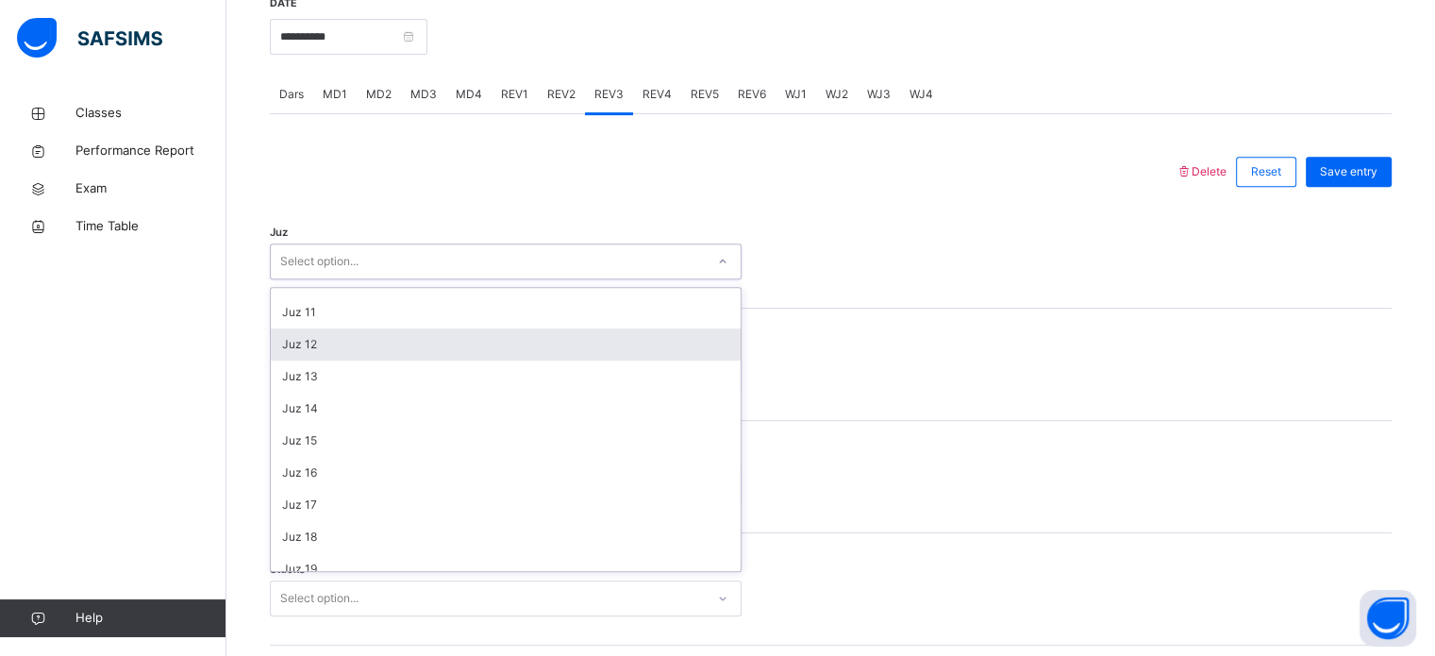
scroll to position [0, 0]
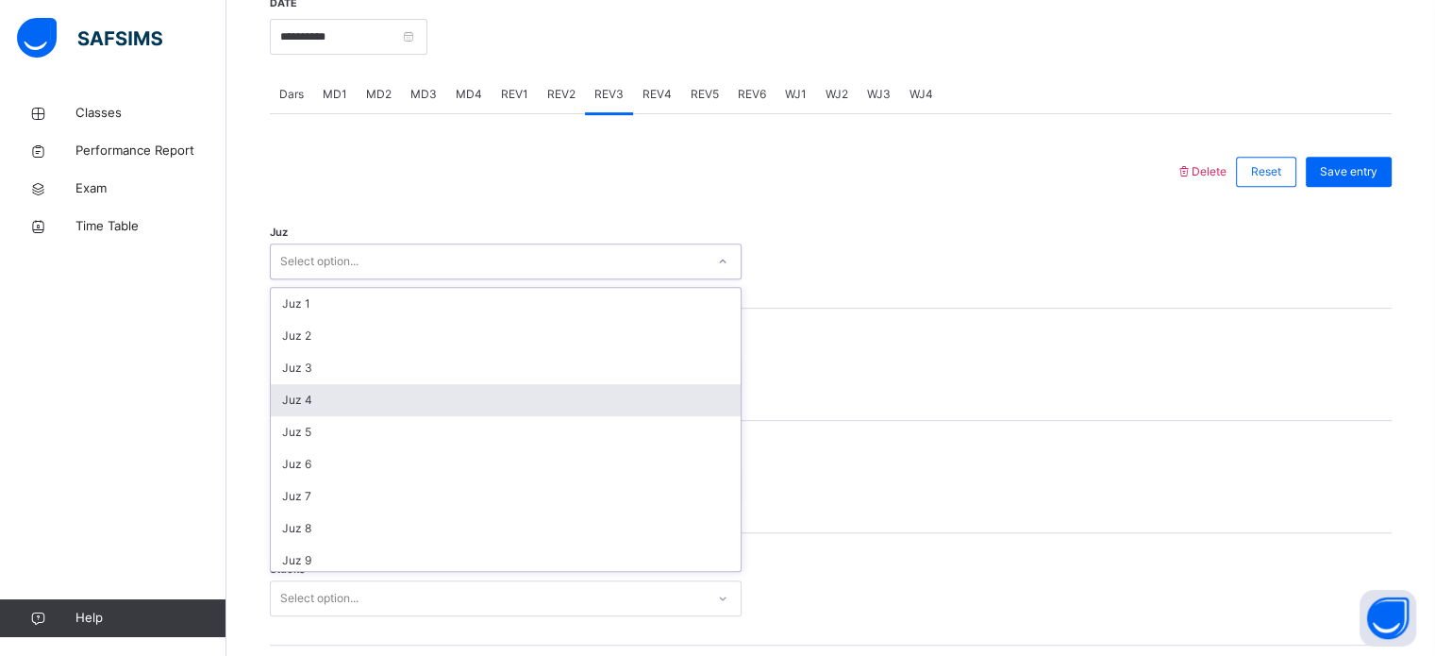
click at [423, 399] on div "Juz 4" at bounding box center [506, 400] width 470 height 32
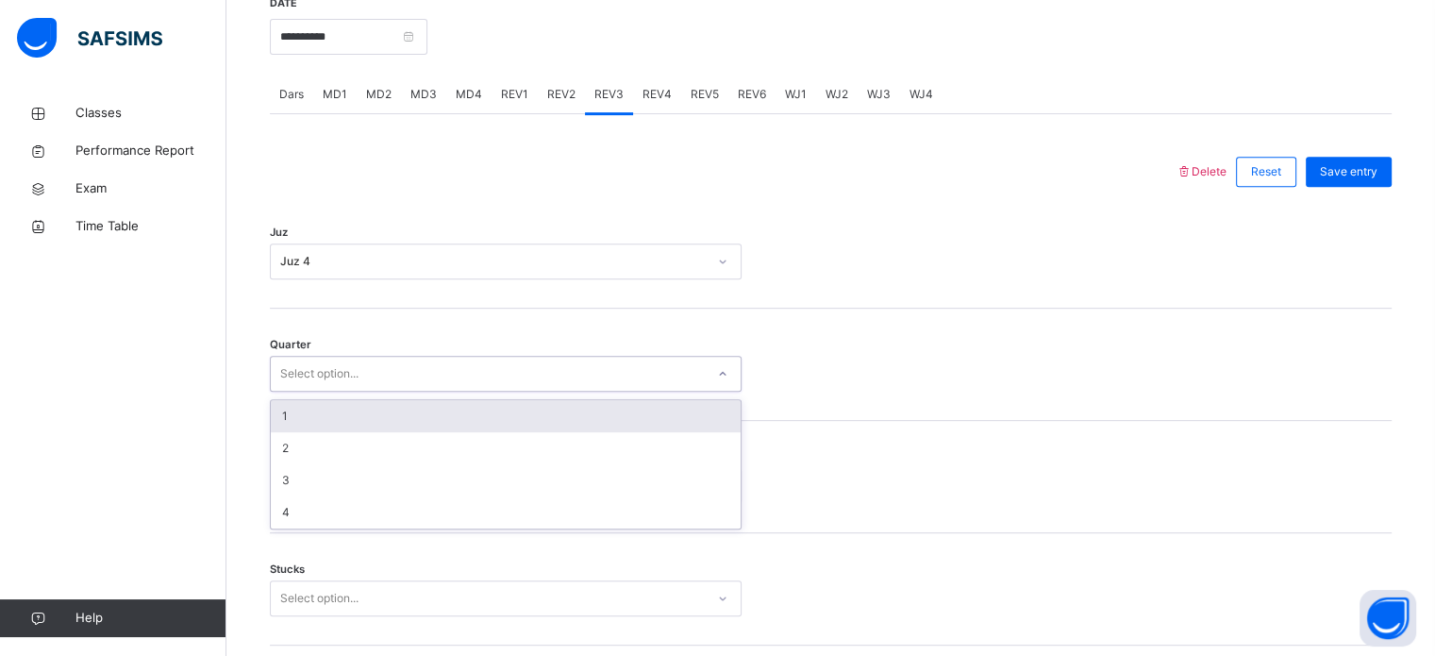
click at [407, 380] on div "Select option..." at bounding box center [488, 373] width 434 height 29
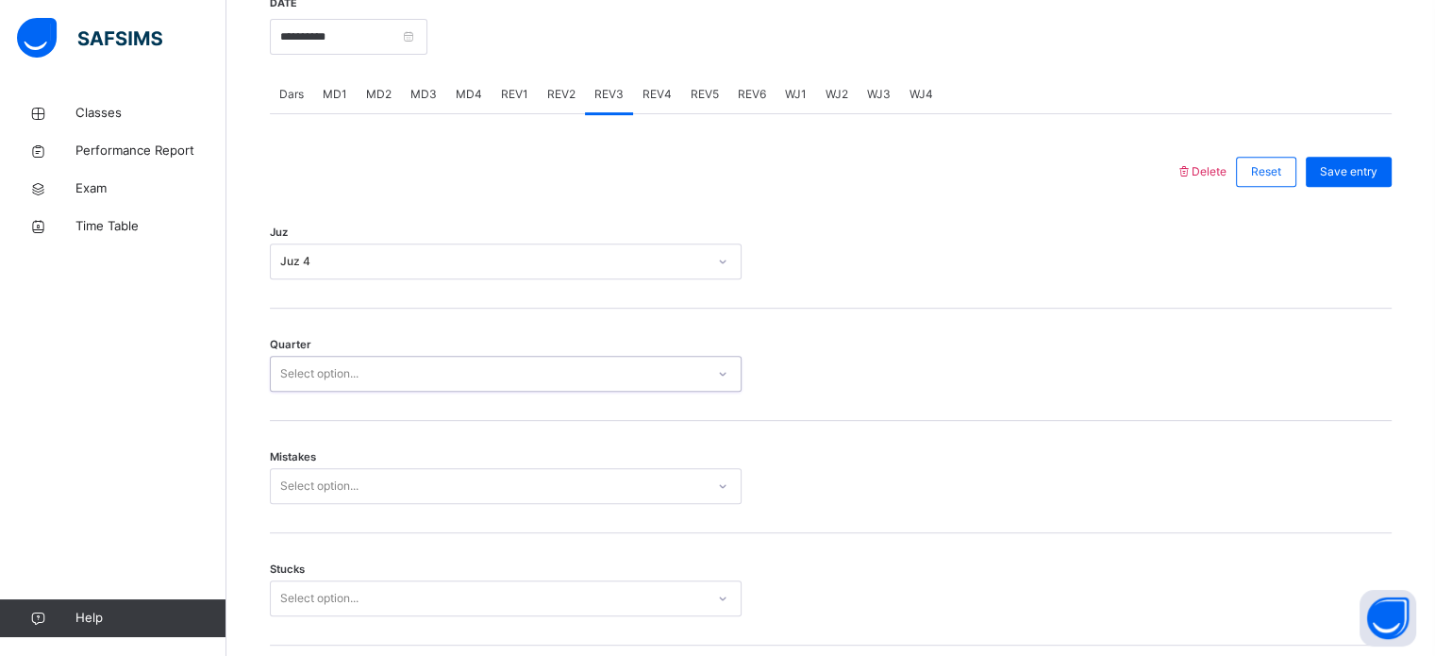
drag, startPoint x: 407, startPoint y: 380, endPoint x: 389, endPoint y: 286, distance: 96.0
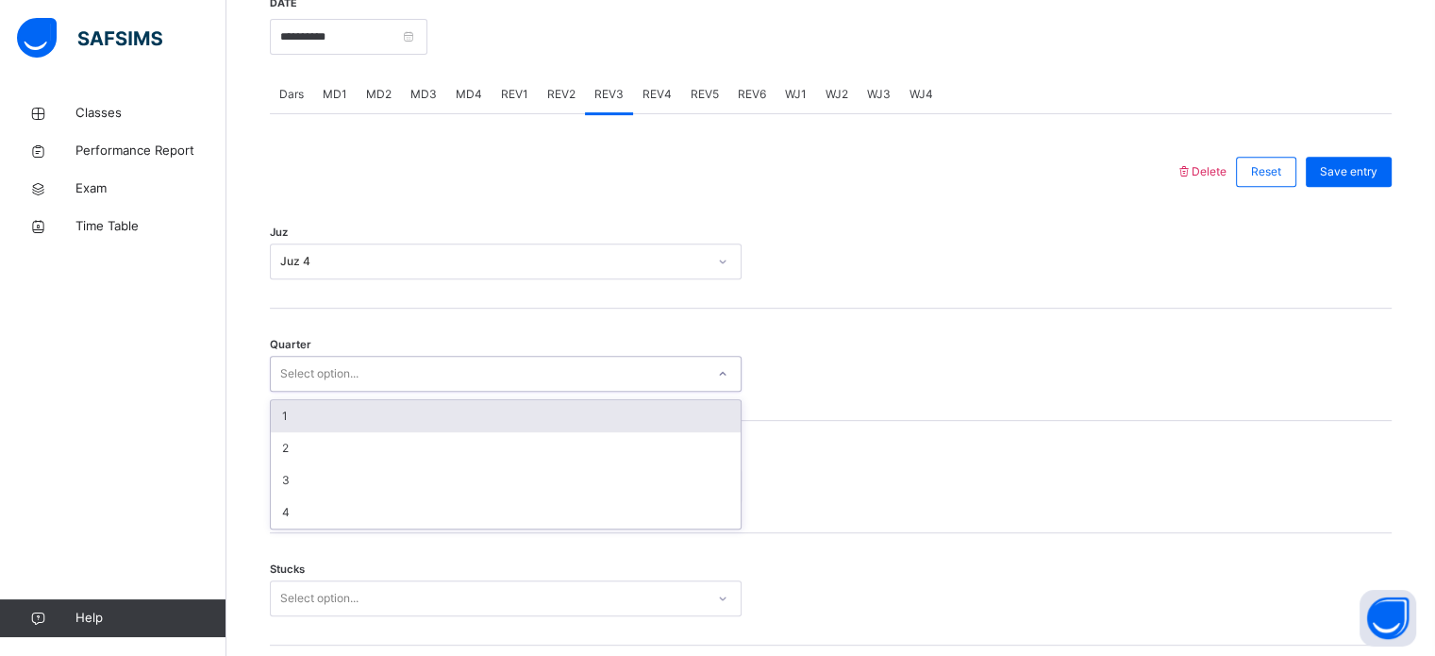
click at [395, 384] on div "Select option..." at bounding box center [488, 373] width 434 height 29
click at [317, 423] on div "1" at bounding box center [506, 416] width 470 height 32
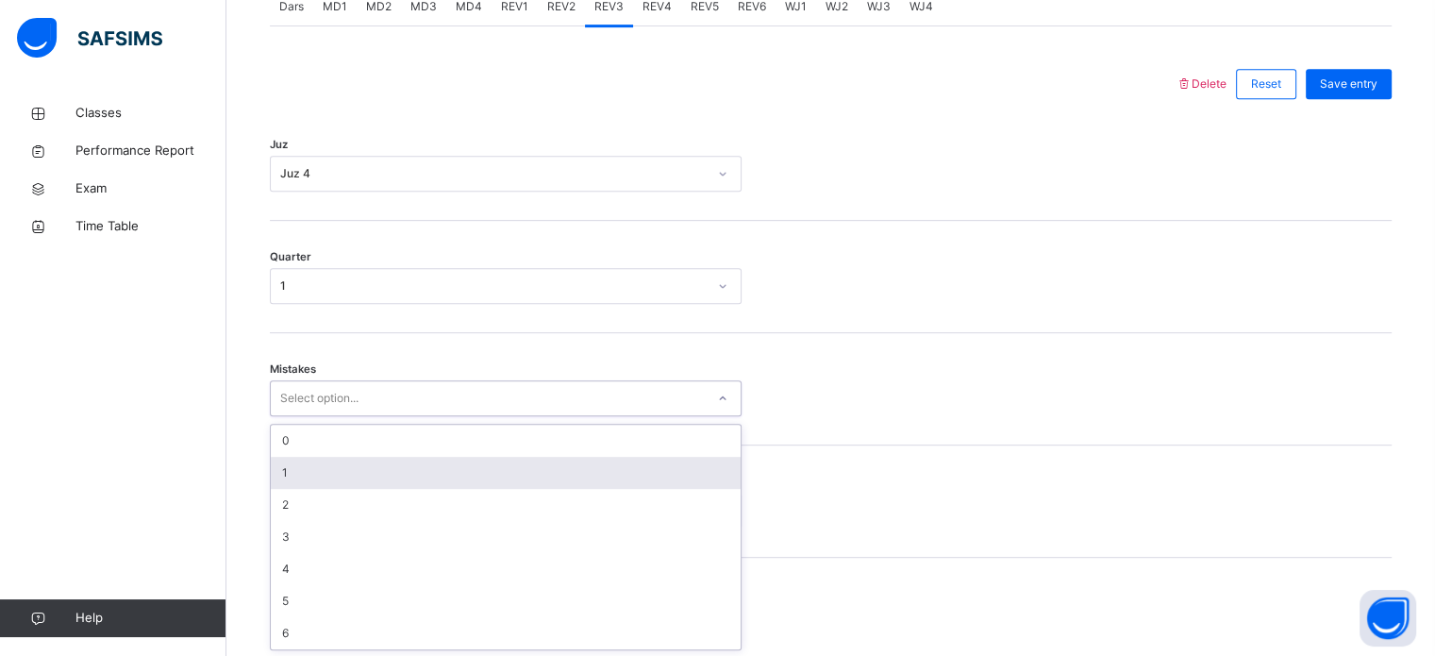
click at [336, 416] on div "option 1 focused, 2 of 7. 7 results available. Use Up and Down to choose option…" at bounding box center [506, 398] width 472 height 36
click at [411, 471] on div "1" at bounding box center [506, 472] width 470 height 32
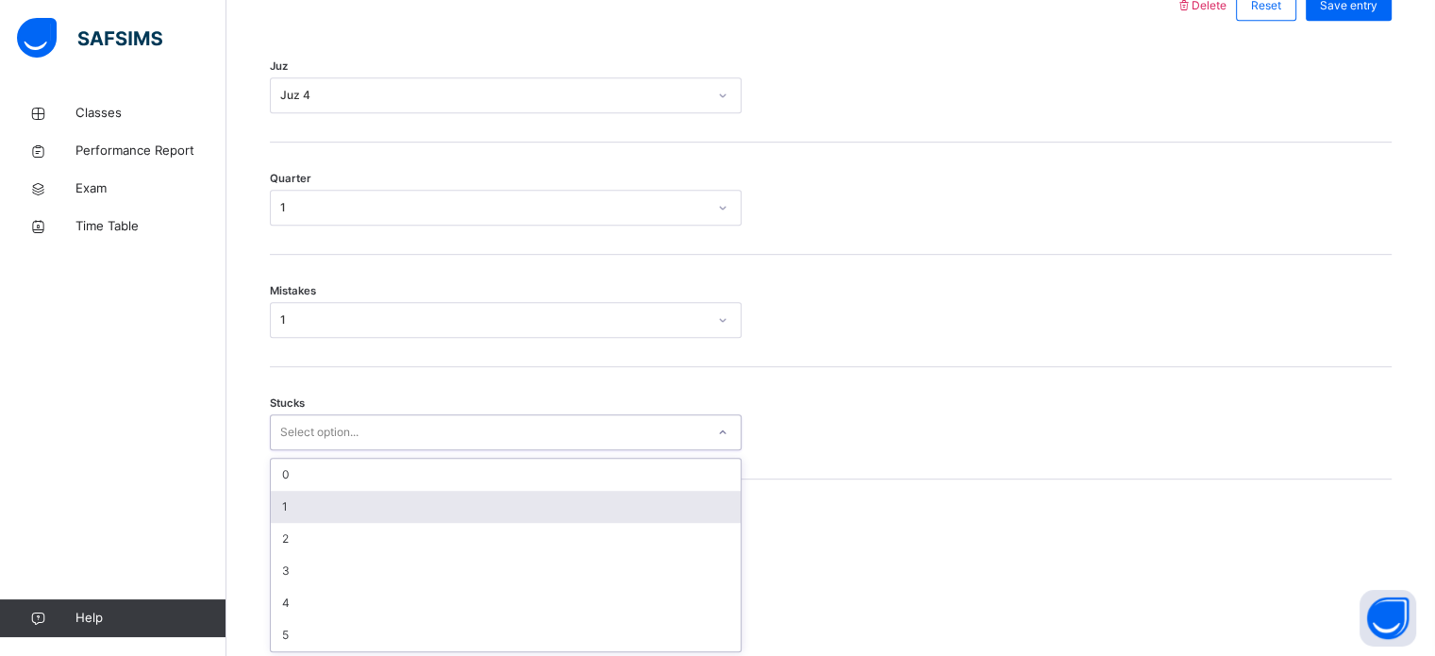
click at [414, 450] on div "option 1 focused, 2 of 6. 6 results available. Use Up and Down to choose option…" at bounding box center [506, 432] width 472 height 36
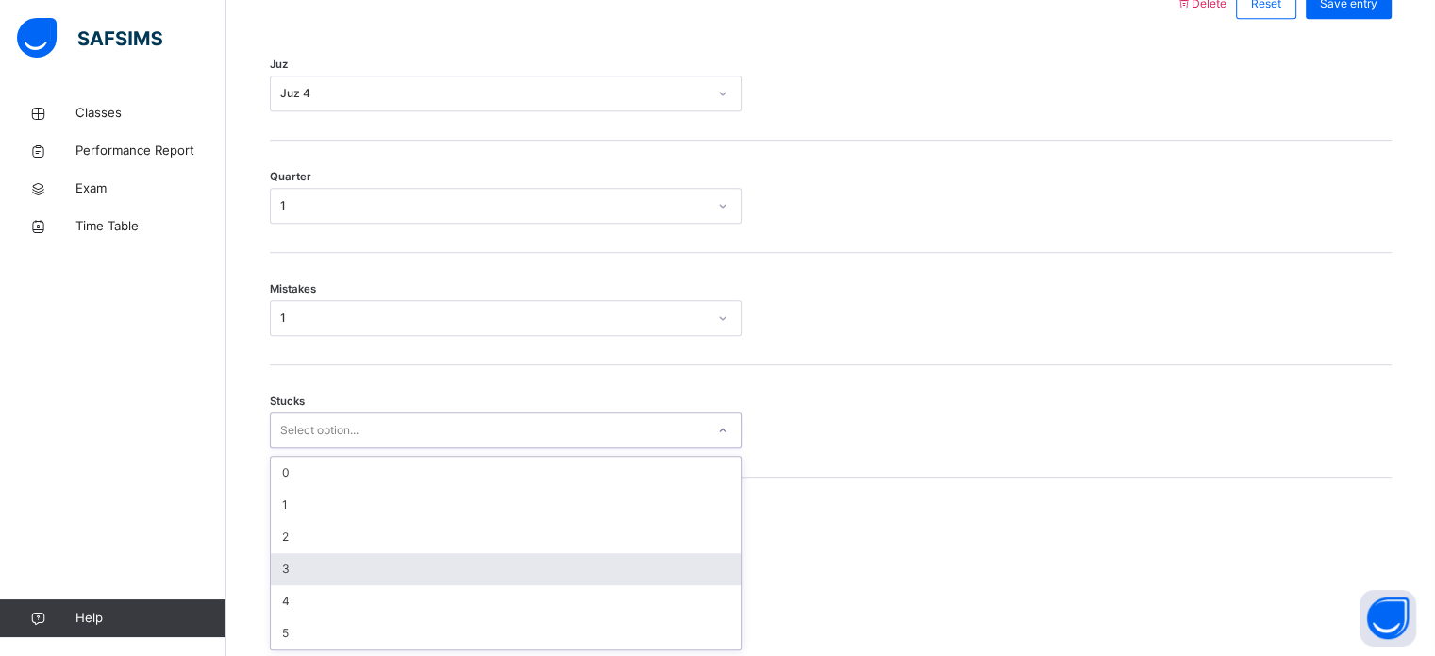
click at [433, 553] on div "3" at bounding box center [506, 569] width 470 height 32
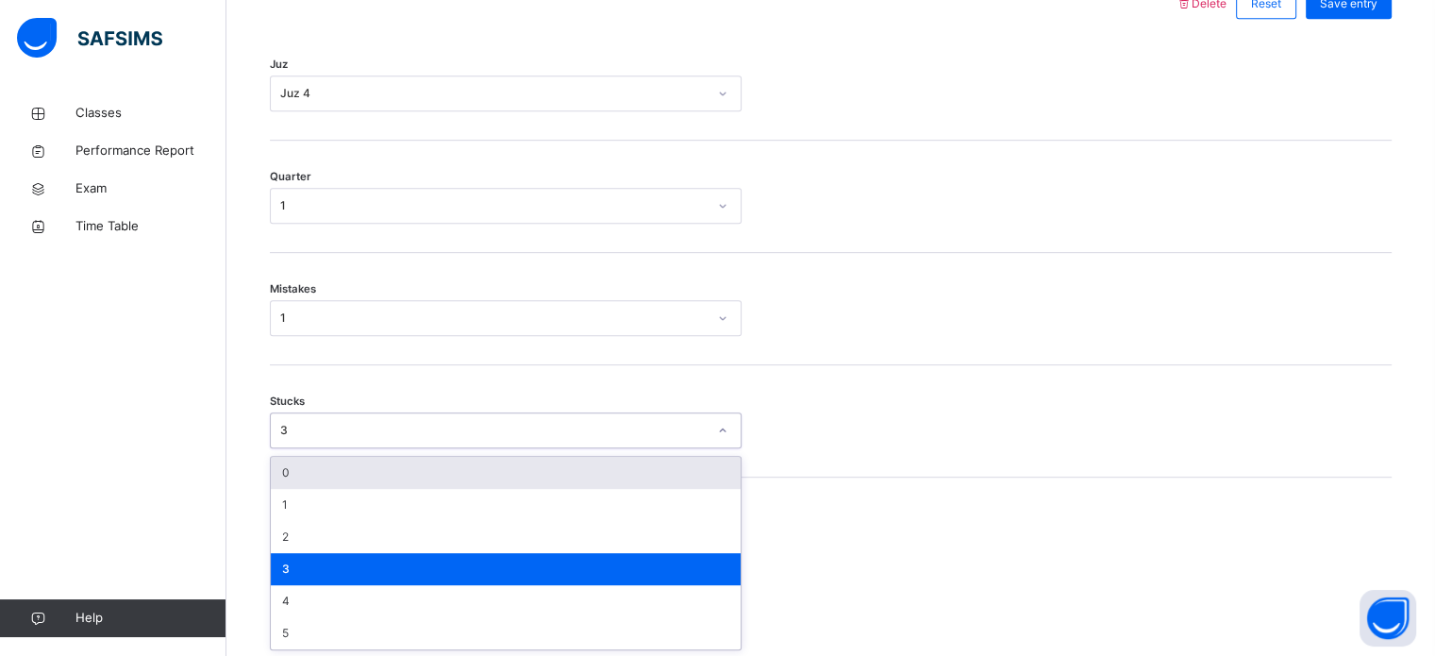
click at [326, 422] on div "3" at bounding box center [493, 430] width 426 height 17
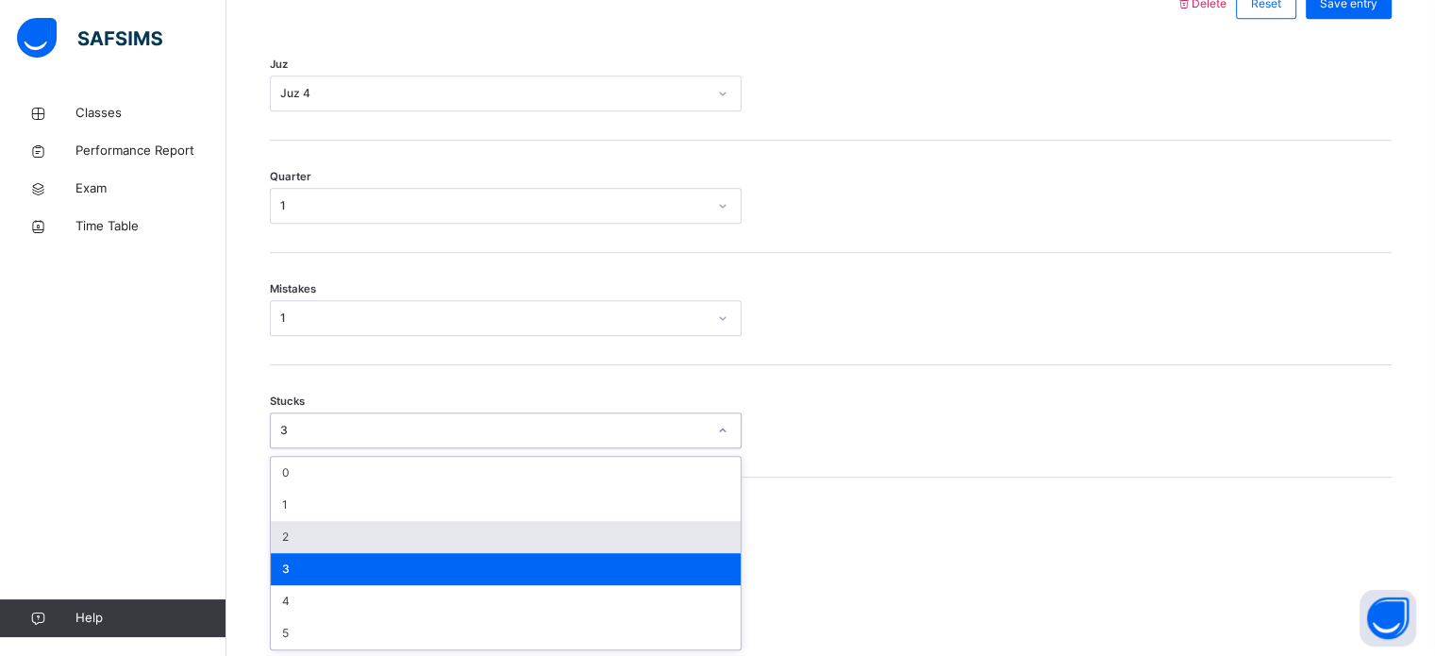
click at [337, 526] on div "2" at bounding box center [506, 537] width 470 height 32
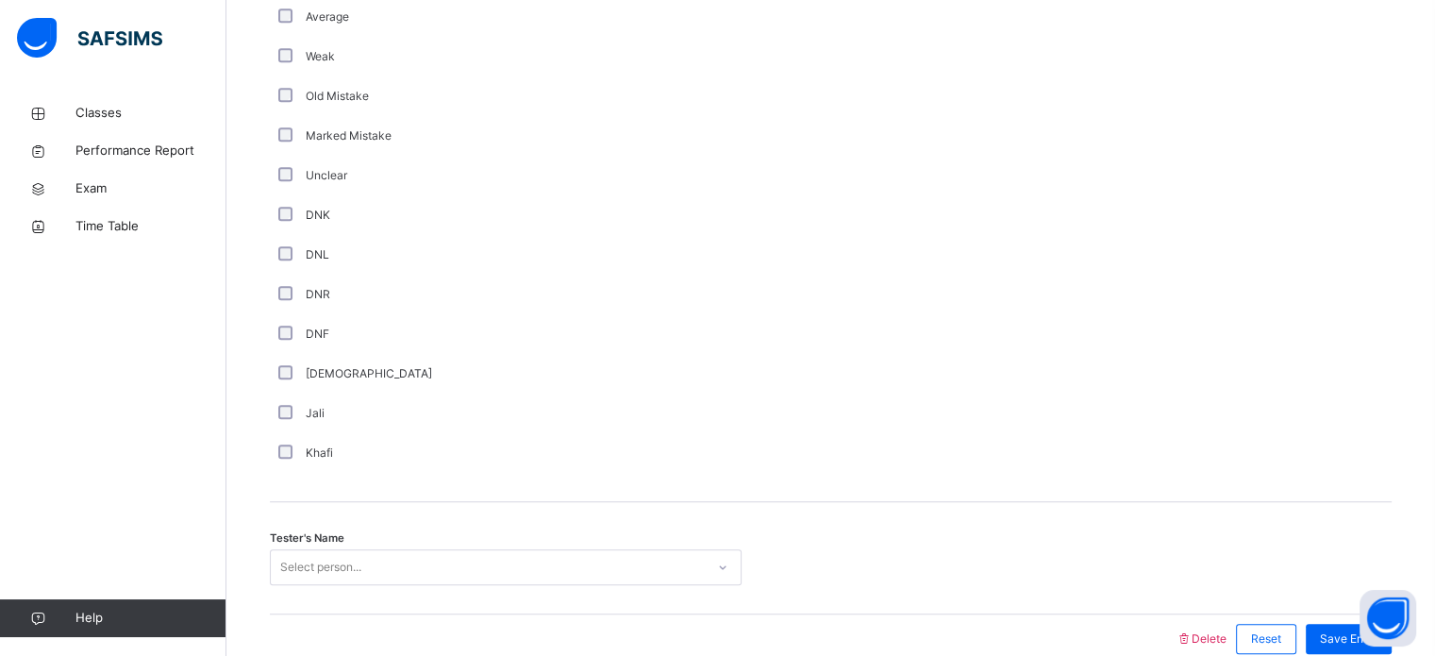
scroll to position [1592, 0]
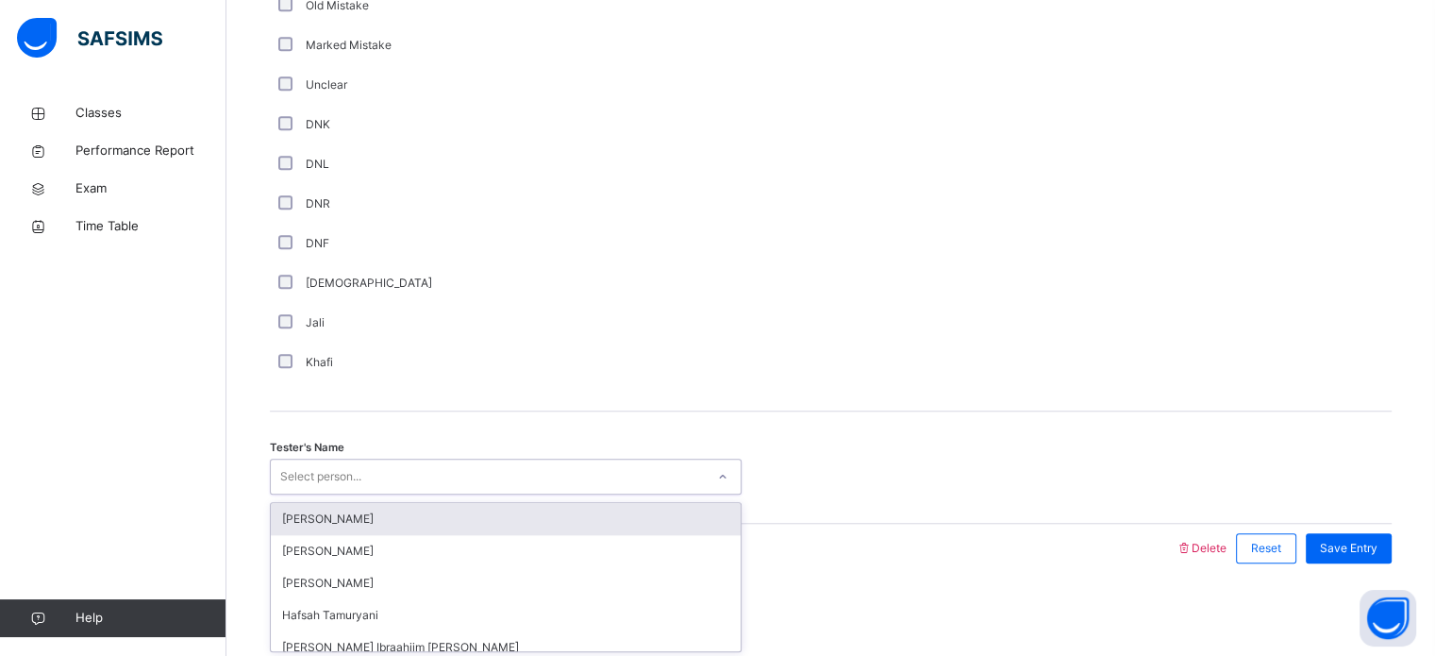
click at [434, 487] on div "Select person..." at bounding box center [488, 476] width 434 height 29
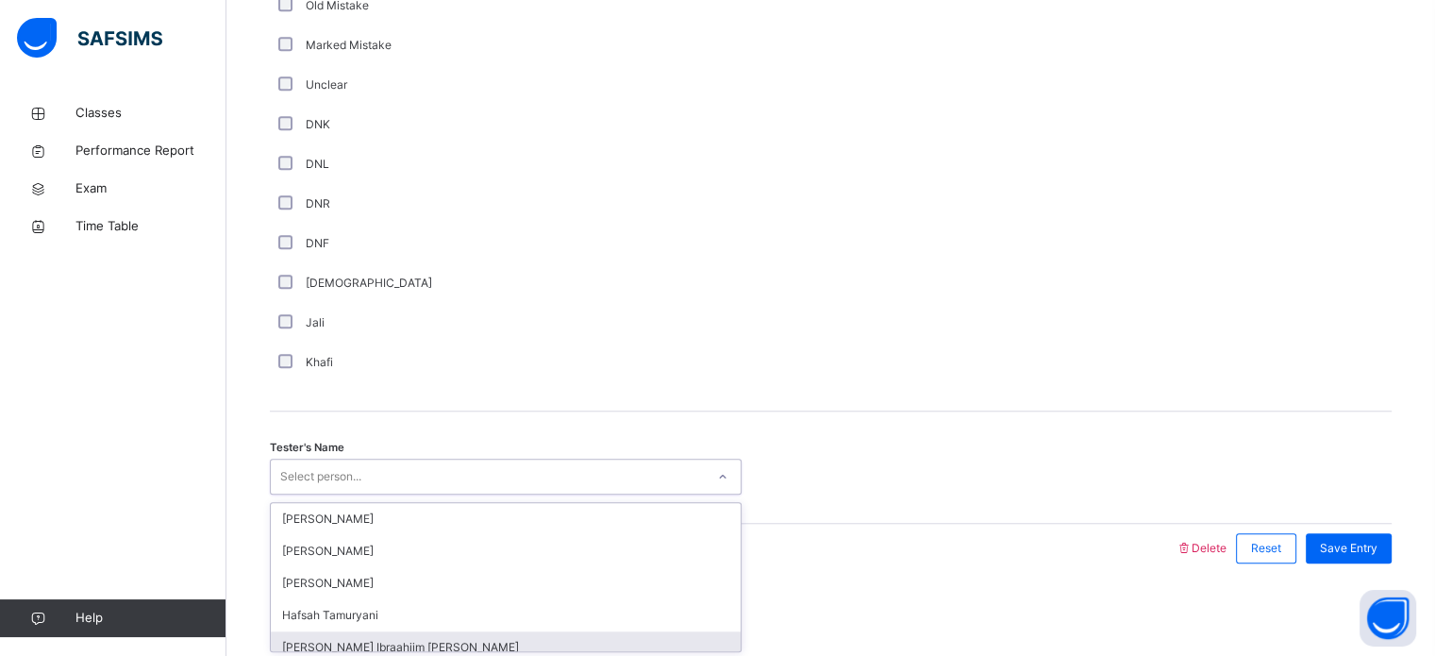
click at [310, 637] on div "[PERSON_NAME] Ibraahiim [PERSON_NAME]" at bounding box center [506, 647] width 470 height 32
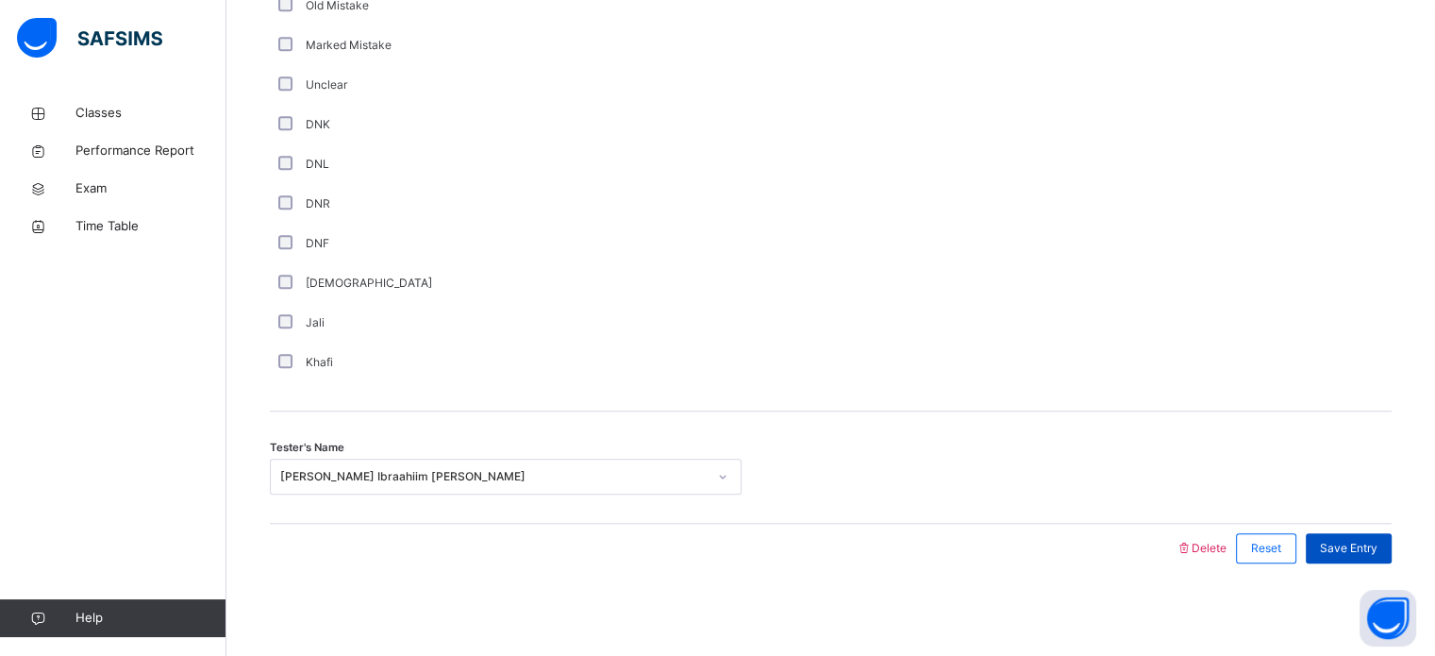
click at [1368, 537] on div "Save Entry" at bounding box center [1349, 548] width 86 height 30
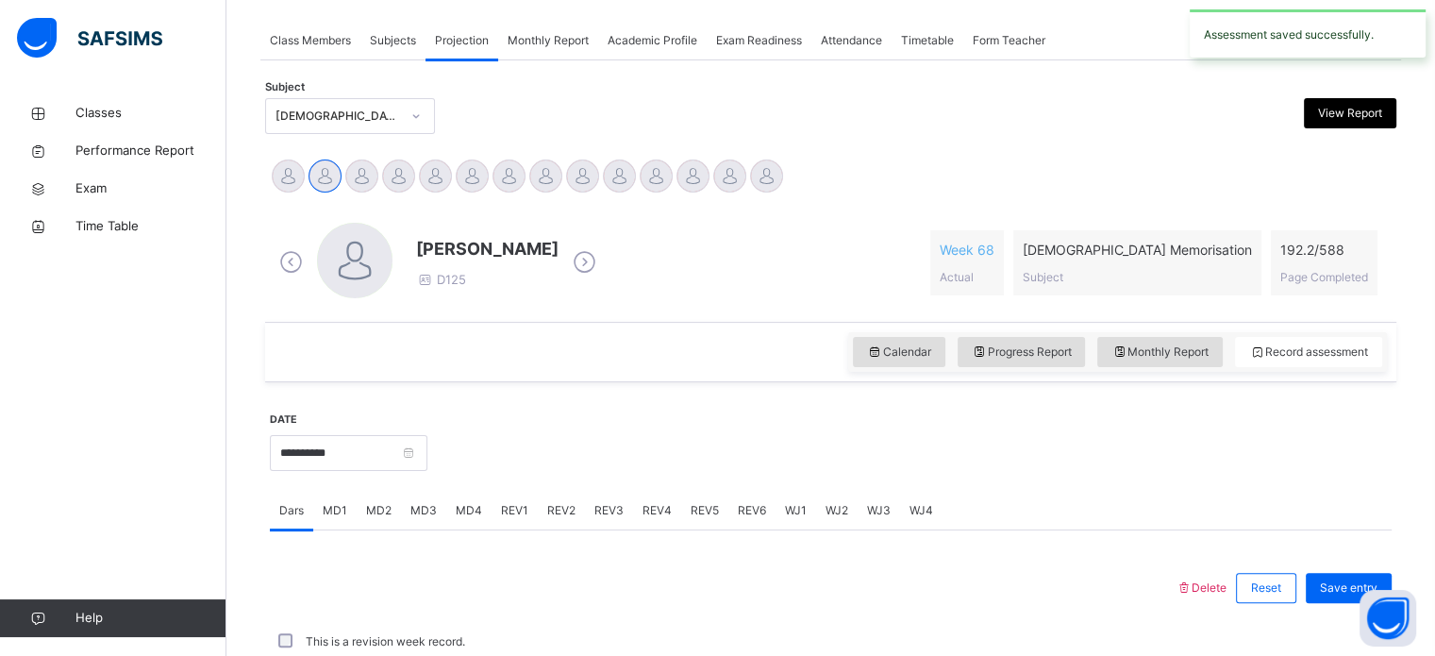
scroll to position [760, 0]
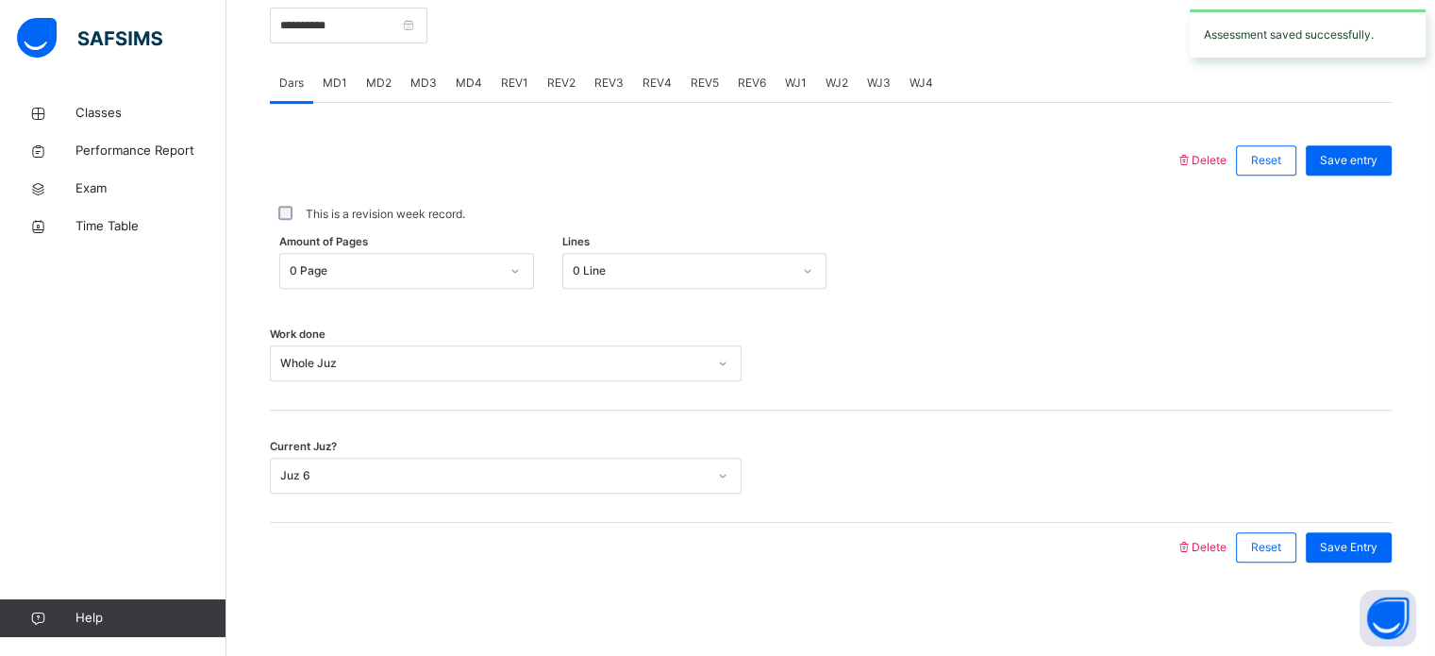
click at [593, 92] on div "REV3" at bounding box center [609, 83] width 48 height 38
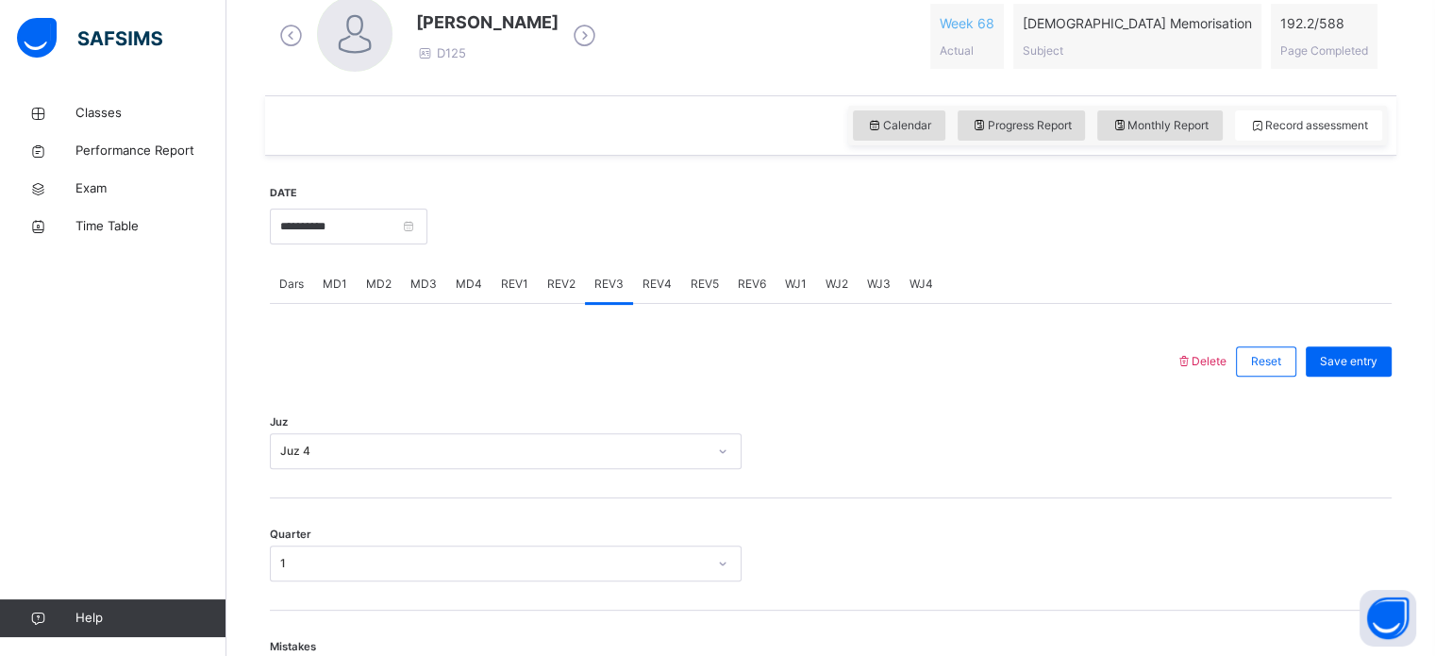
scroll to position [551, 0]
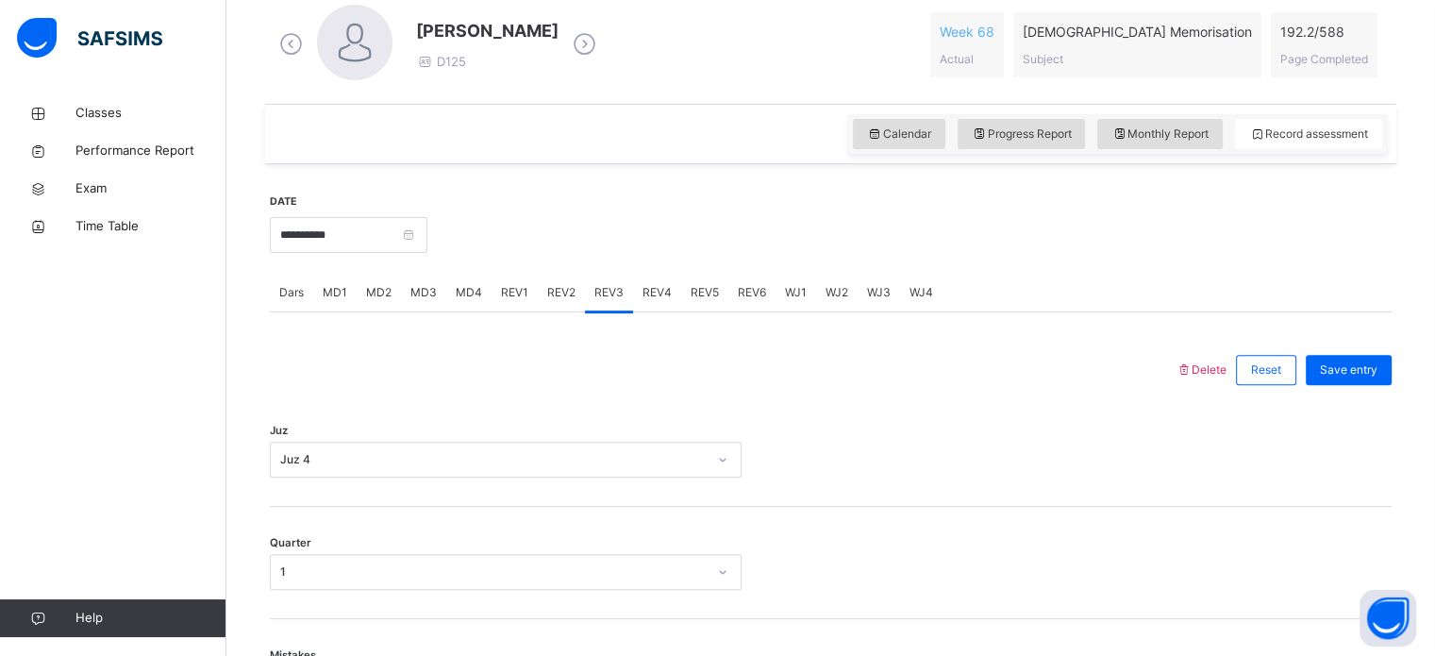
click at [323, 293] on span "MD1" at bounding box center [335, 292] width 25 height 17
click at [297, 293] on span "Dars" at bounding box center [291, 292] width 25 height 17
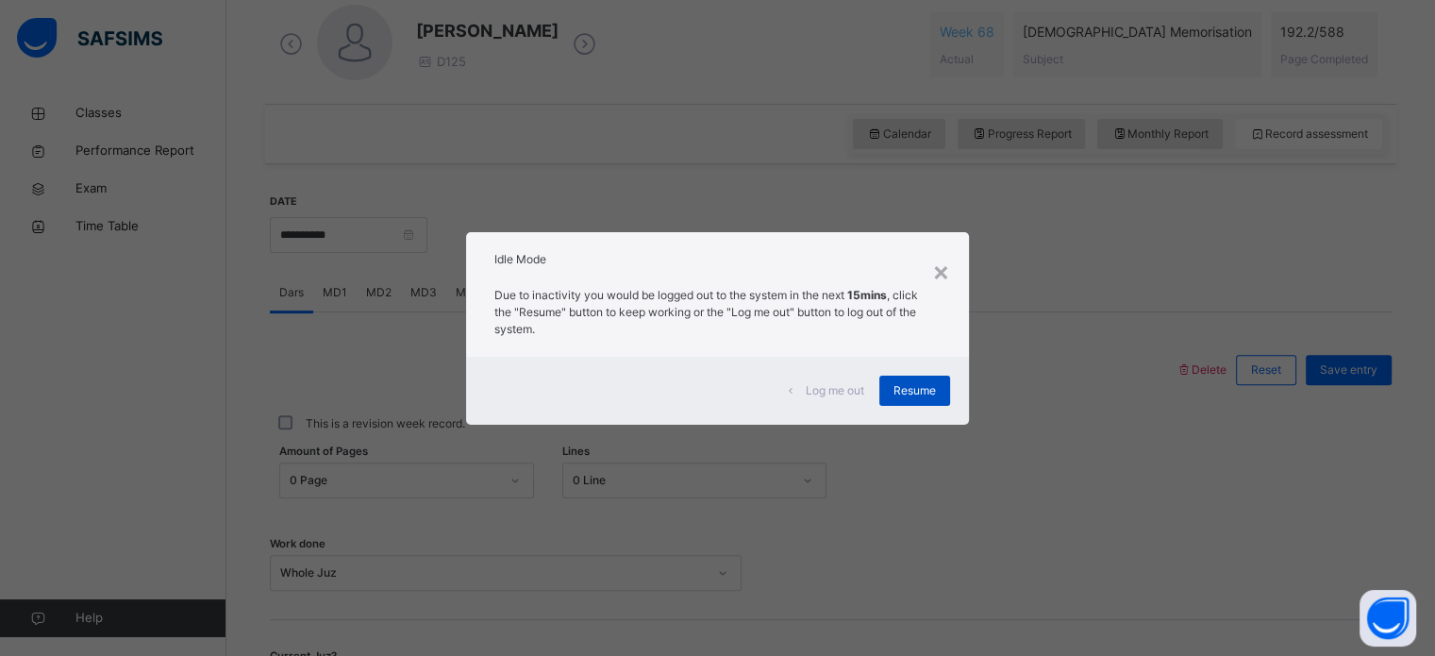
click at [919, 390] on span "Resume" at bounding box center [915, 390] width 42 height 17
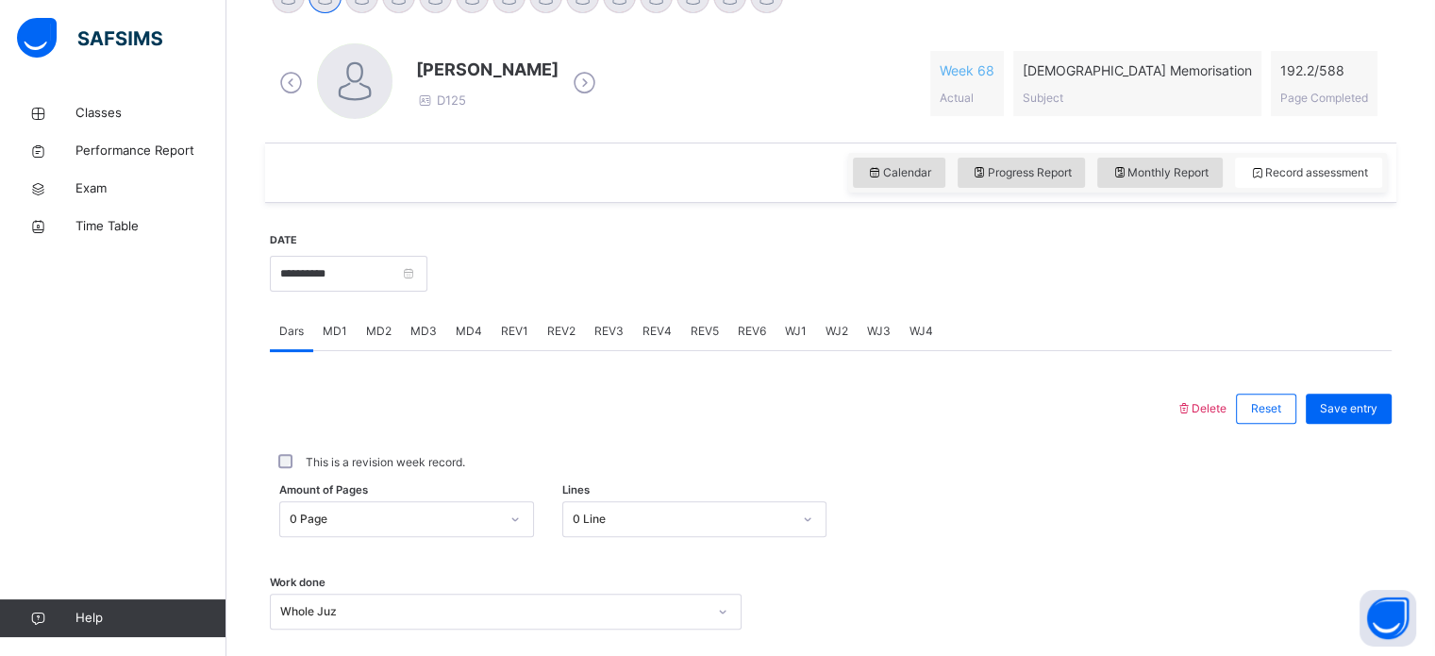
scroll to position [511, 0]
click at [555, 345] on div "REV2" at bounding box center [561, 332] width 47 height 38
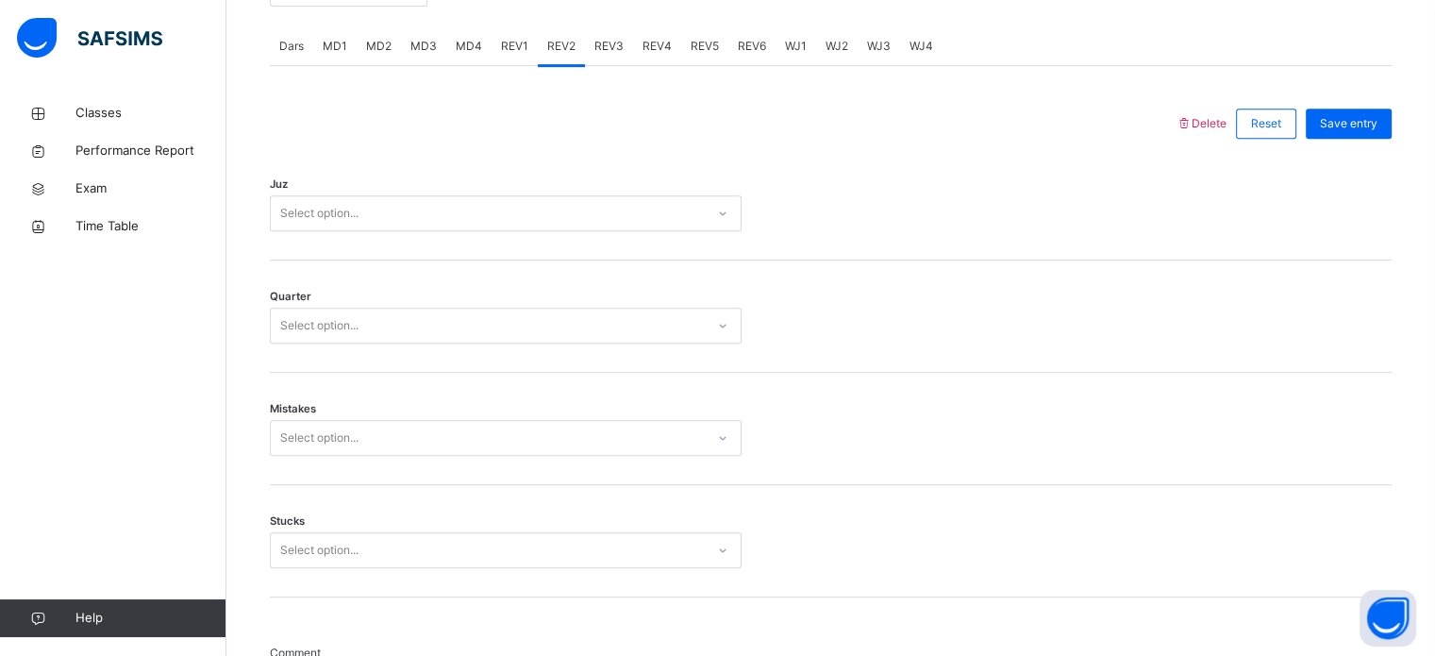
scroll to position [799, 0]
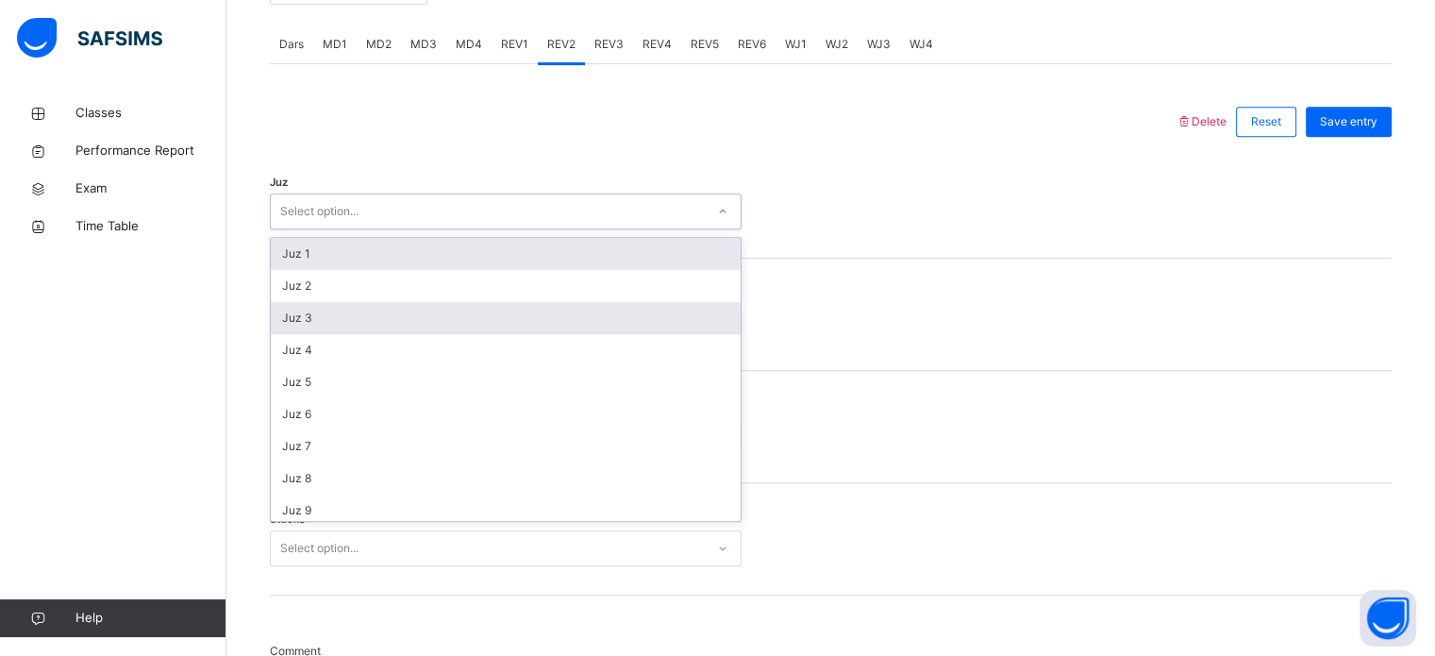
click at [284, 309] on div "Juz 3" at bounding box center [506, 318] width 470 height 32
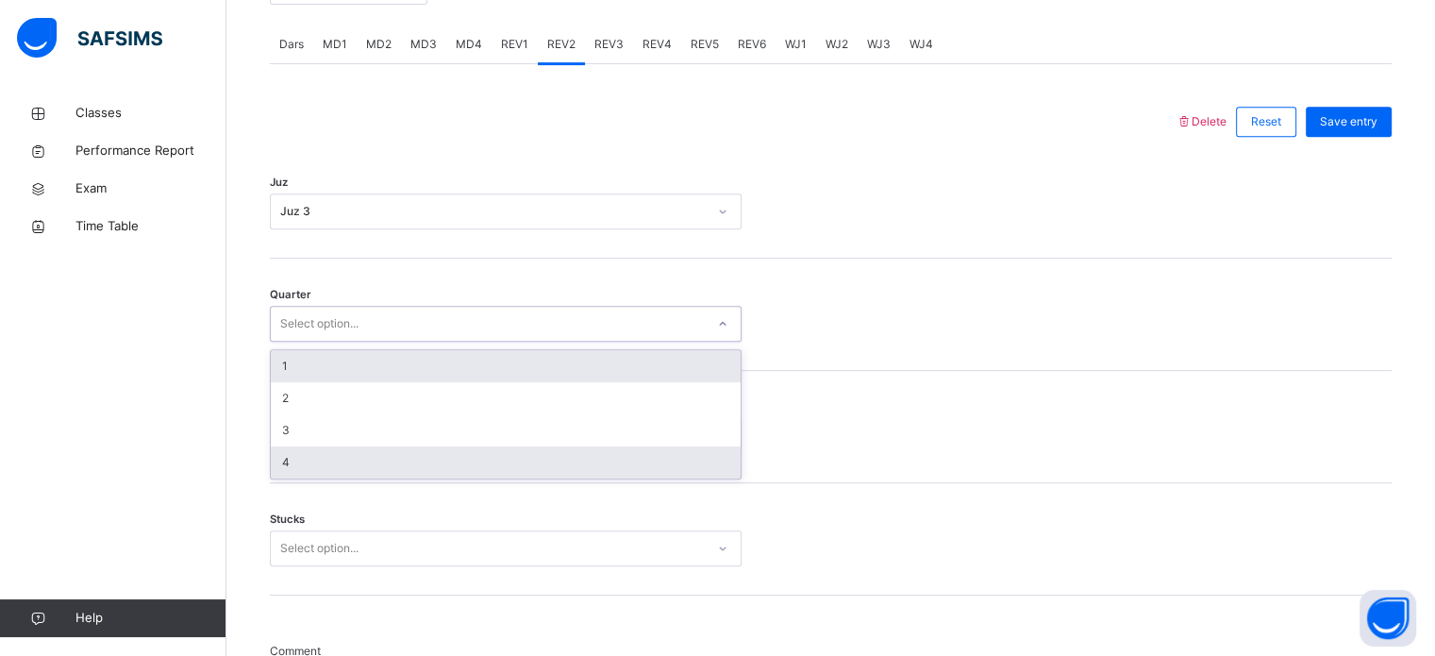
click at [276, 468] on div "4" at bounding box center [506, 462] width 470 height 32
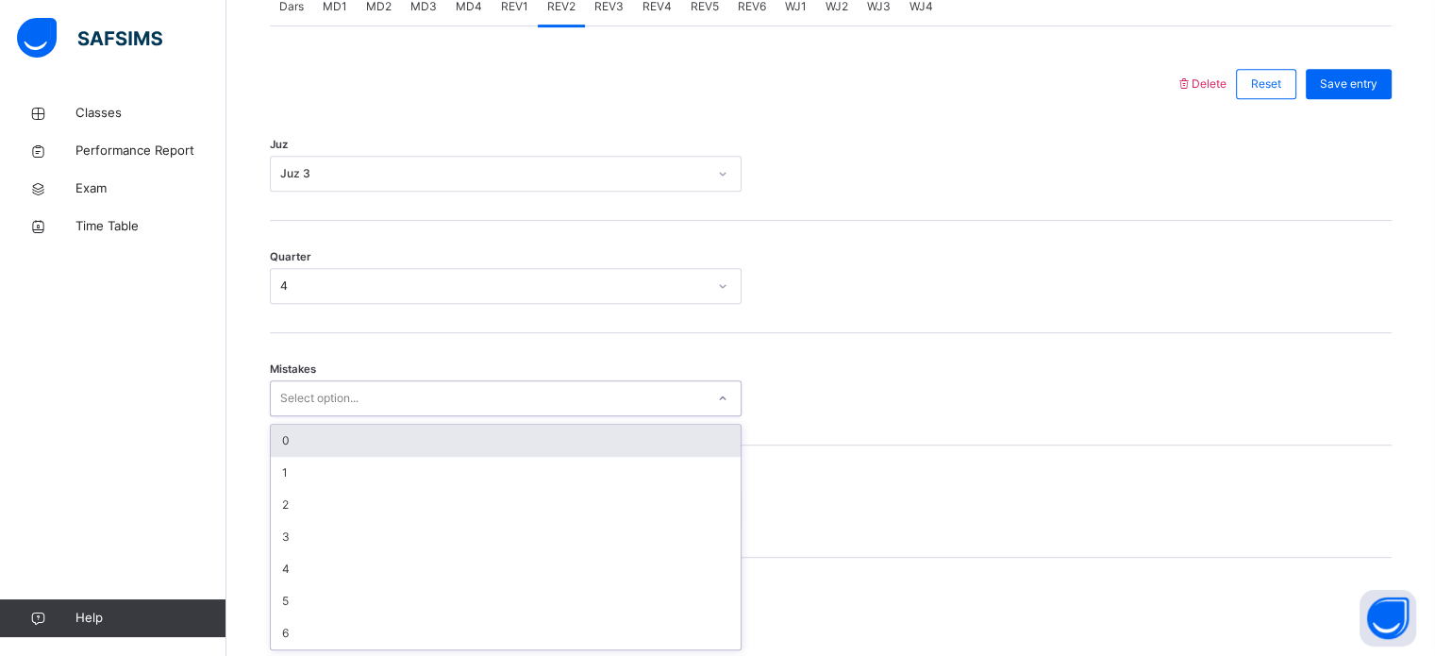
scroll to position [838, 0]
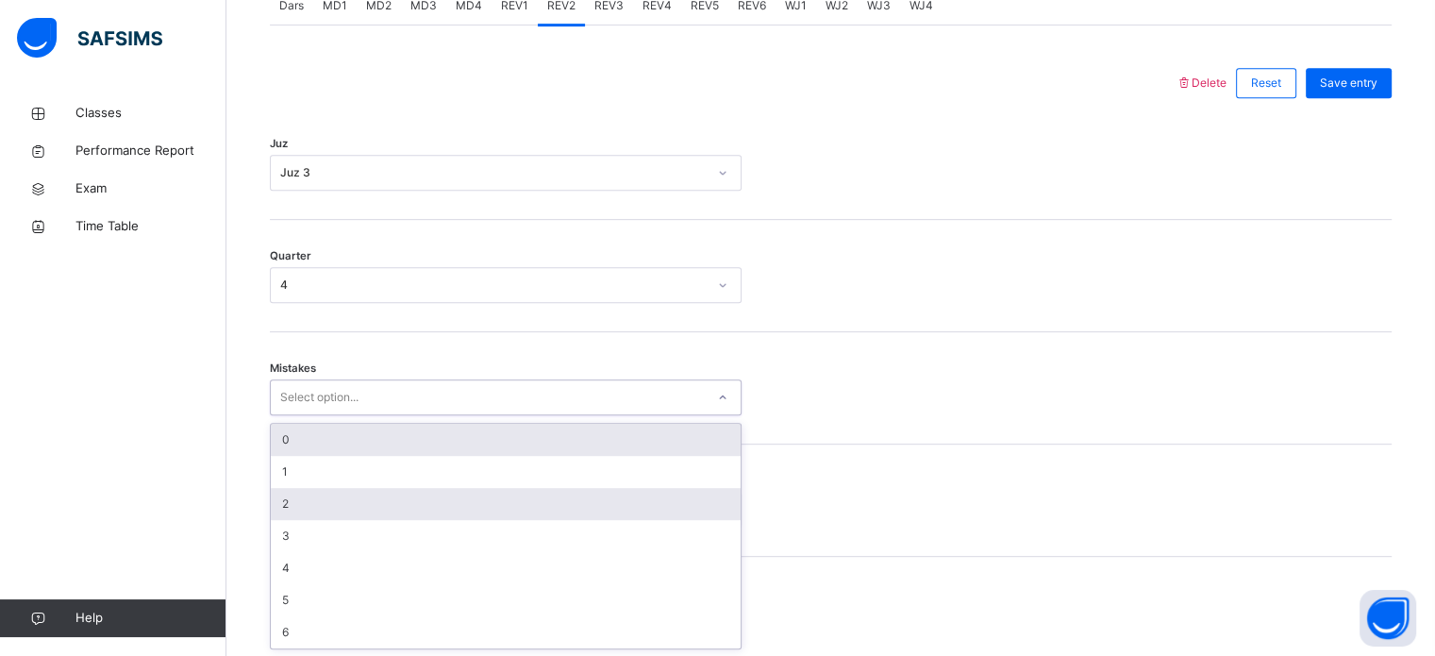
click at [279, 506] on div "2" at bounding box center [506, 504] width 470 height 32
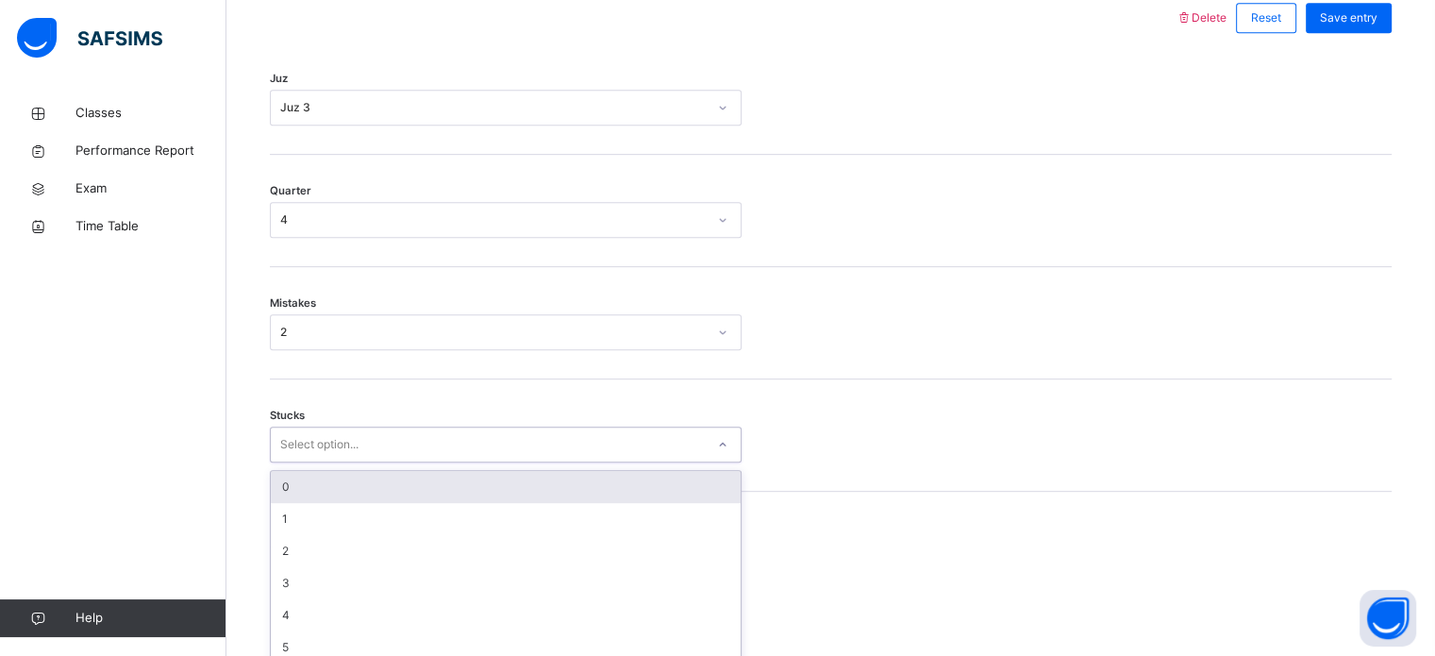
scroll to position [917, 0]
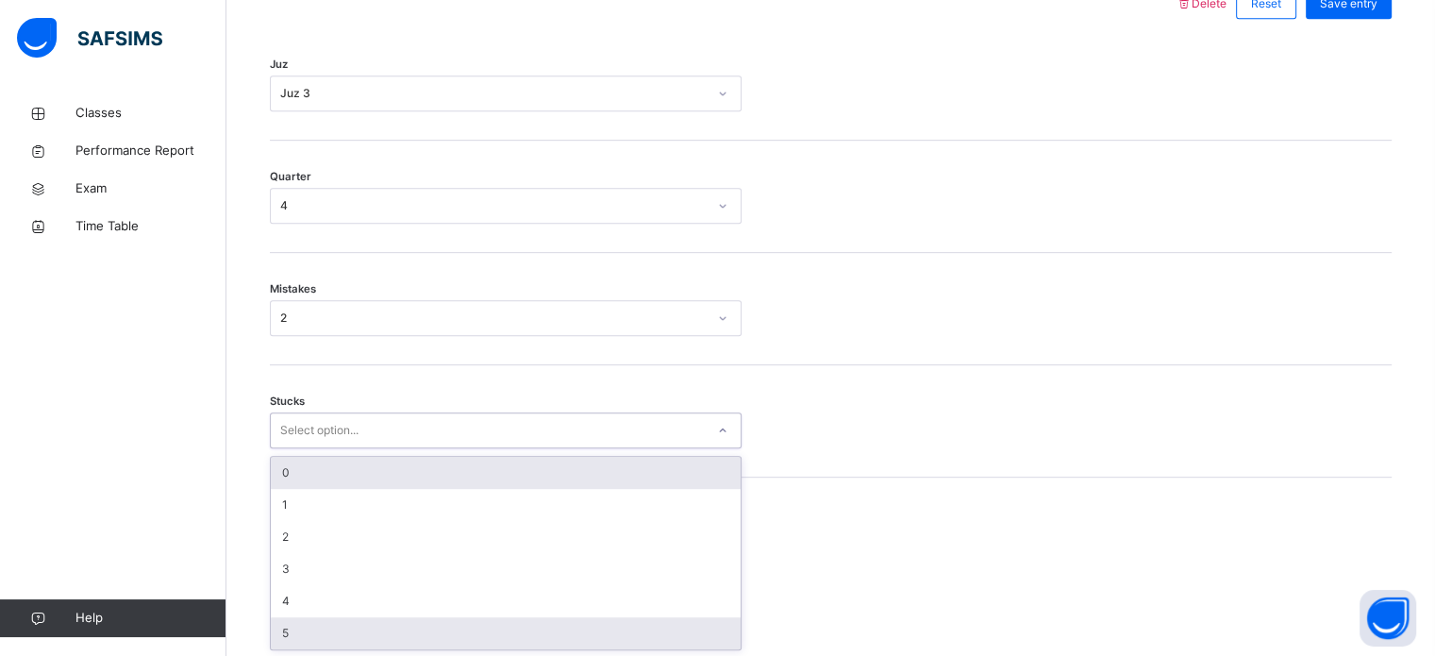
click at [274, 633] on div "5" at bounding box center [506, 633] width 470 height 32
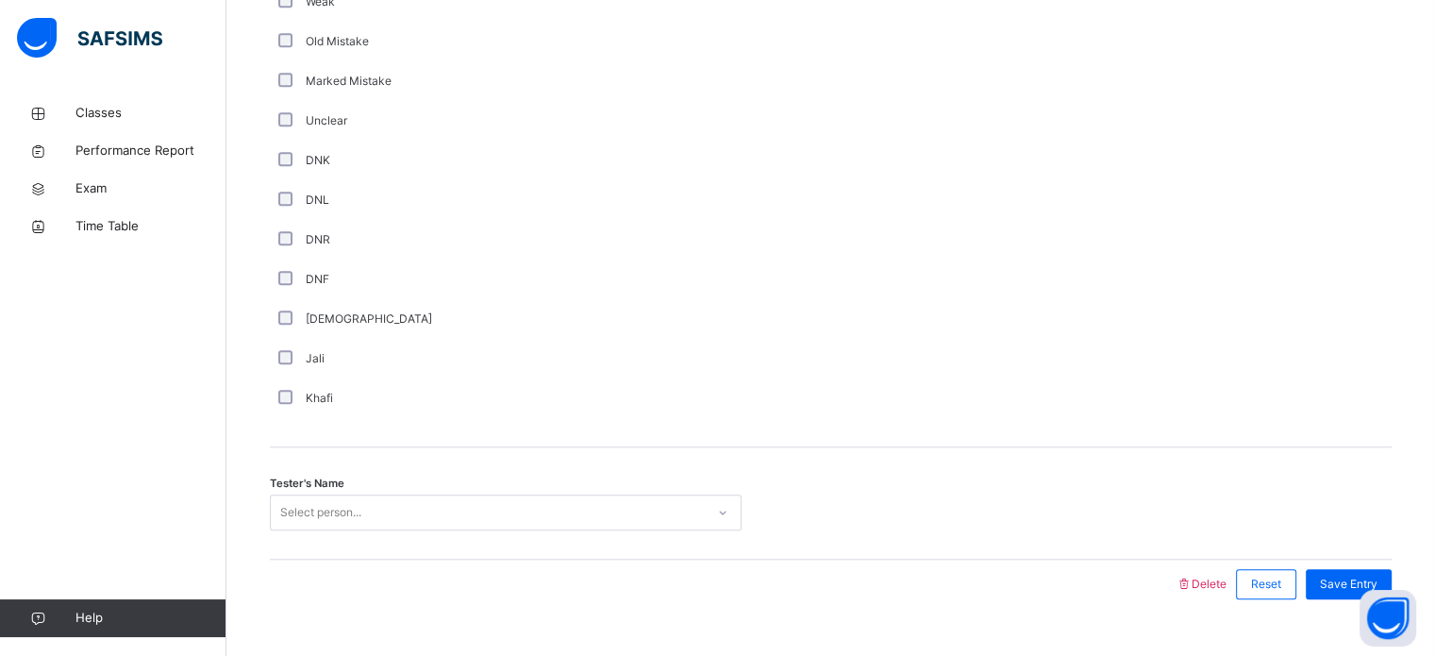
scroll to position [1592, 0]
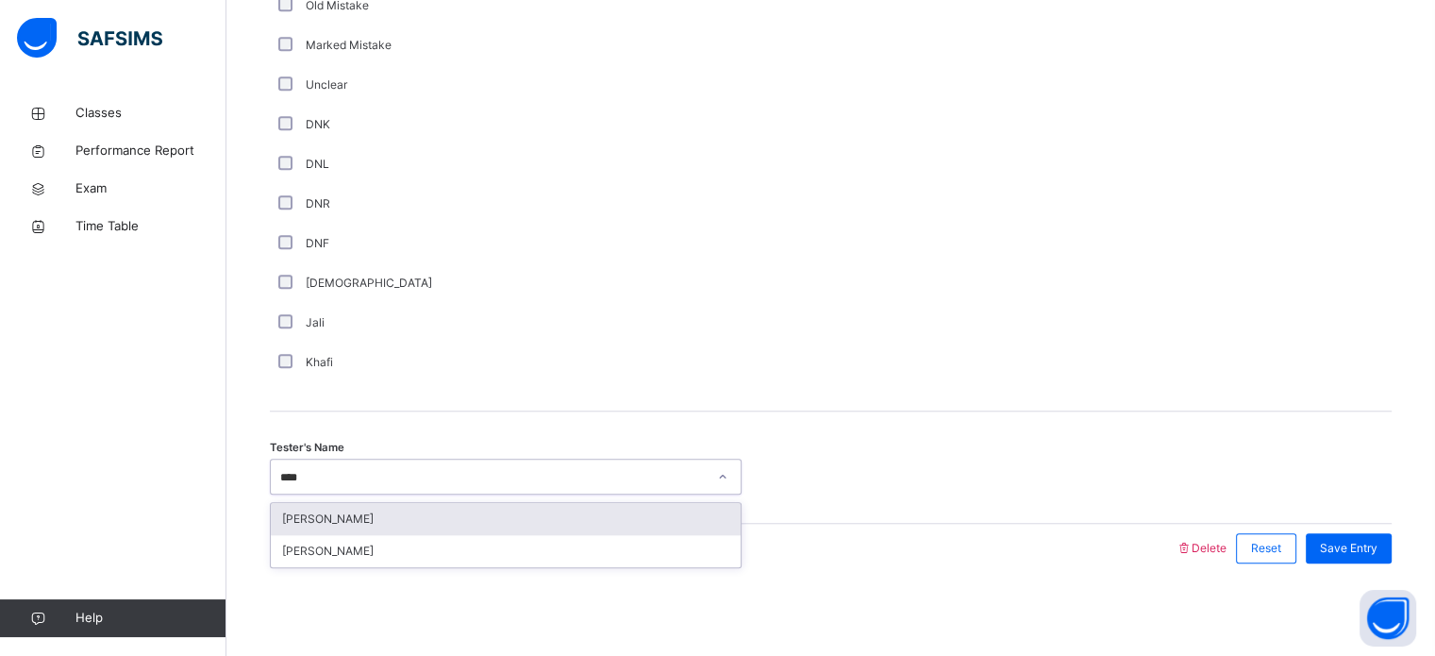
type input "*****"
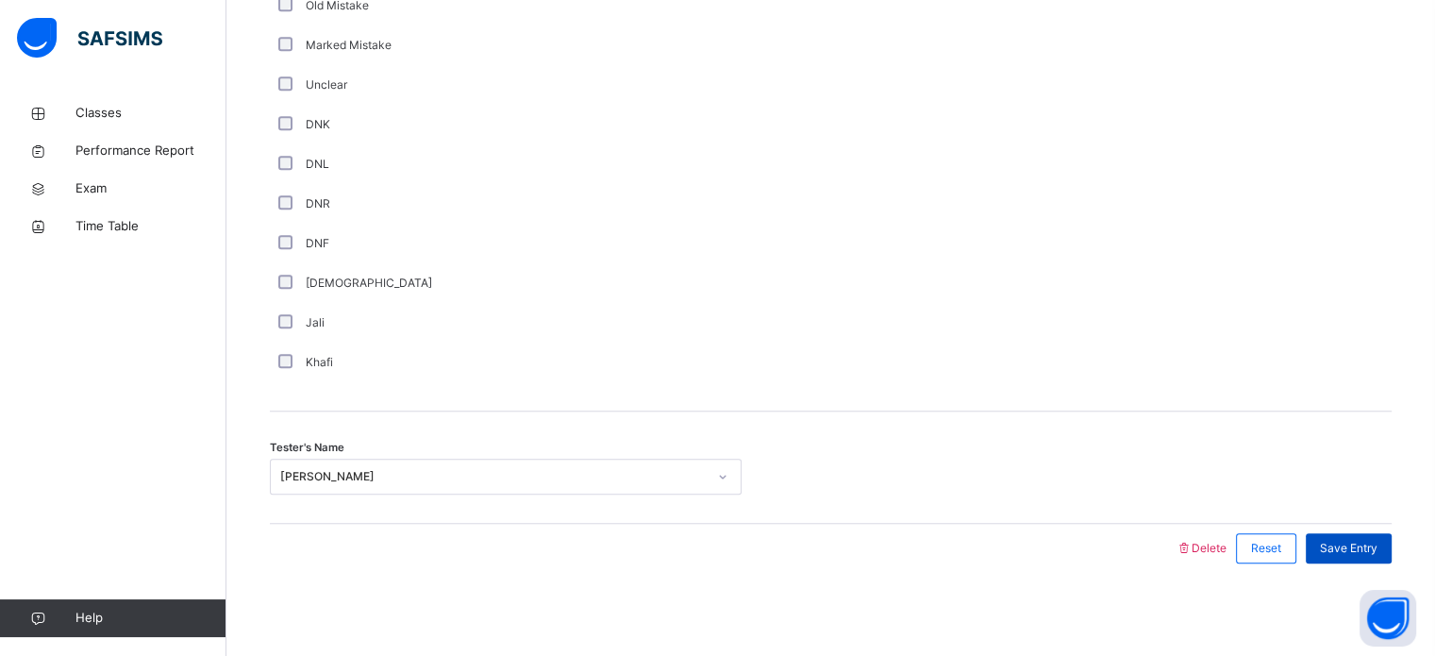
click at [1341, 544] on span "Save Entry" at bounding box center [1349, 548] width 58 height 17
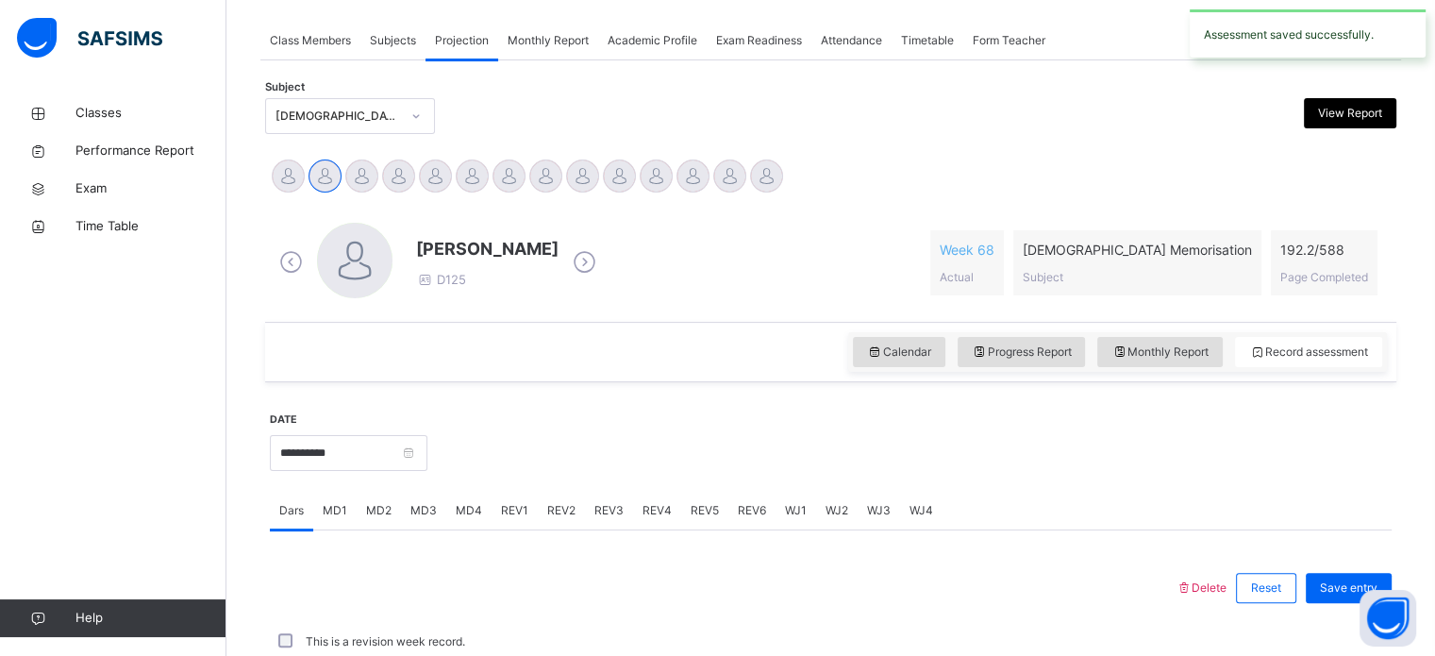
scroll to position [760, 0]
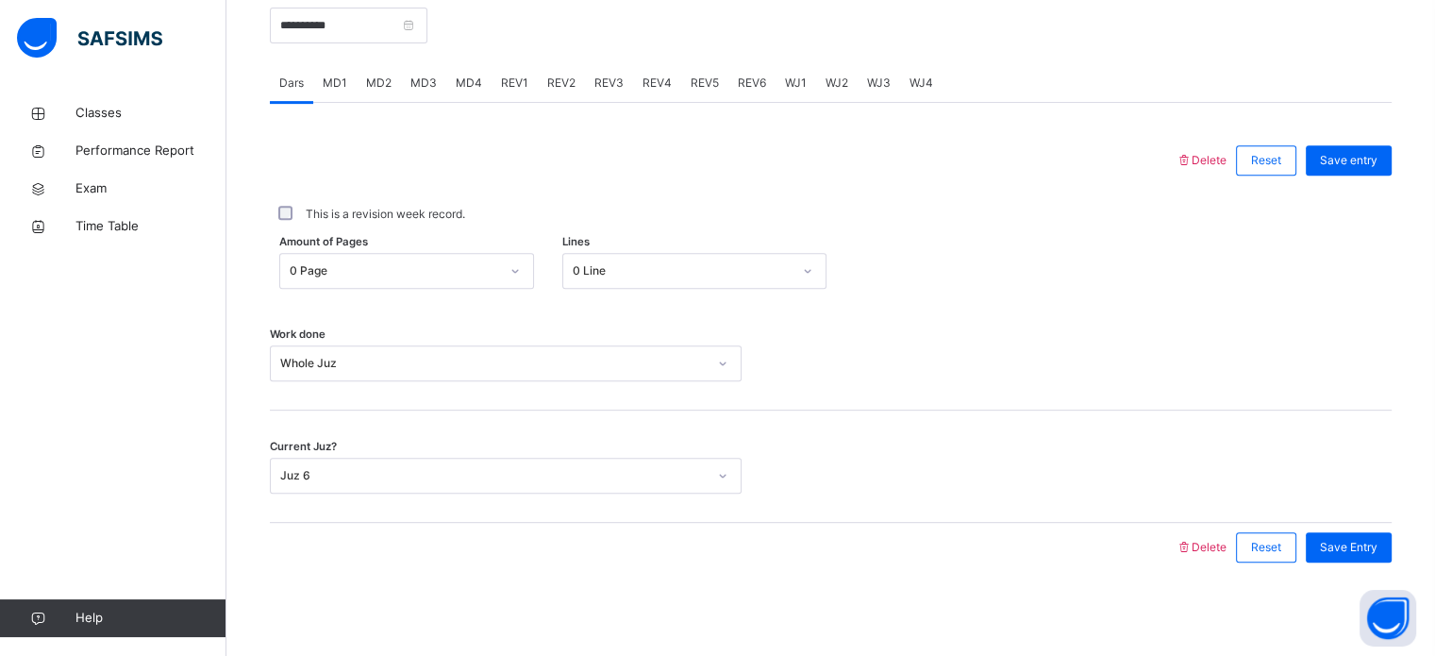
click at [608, 85] on span "REV3" at bounding box center [608, 83] width 29 height 17
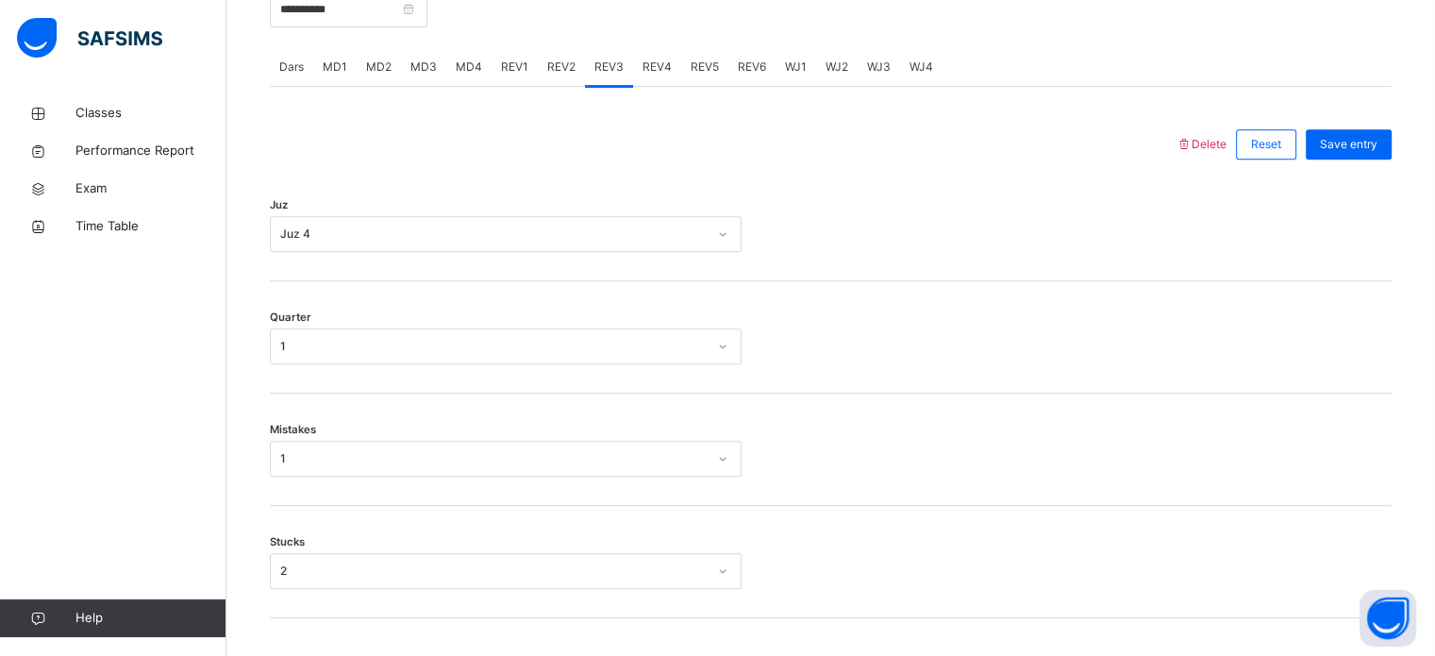
scroll to position [583, 0]
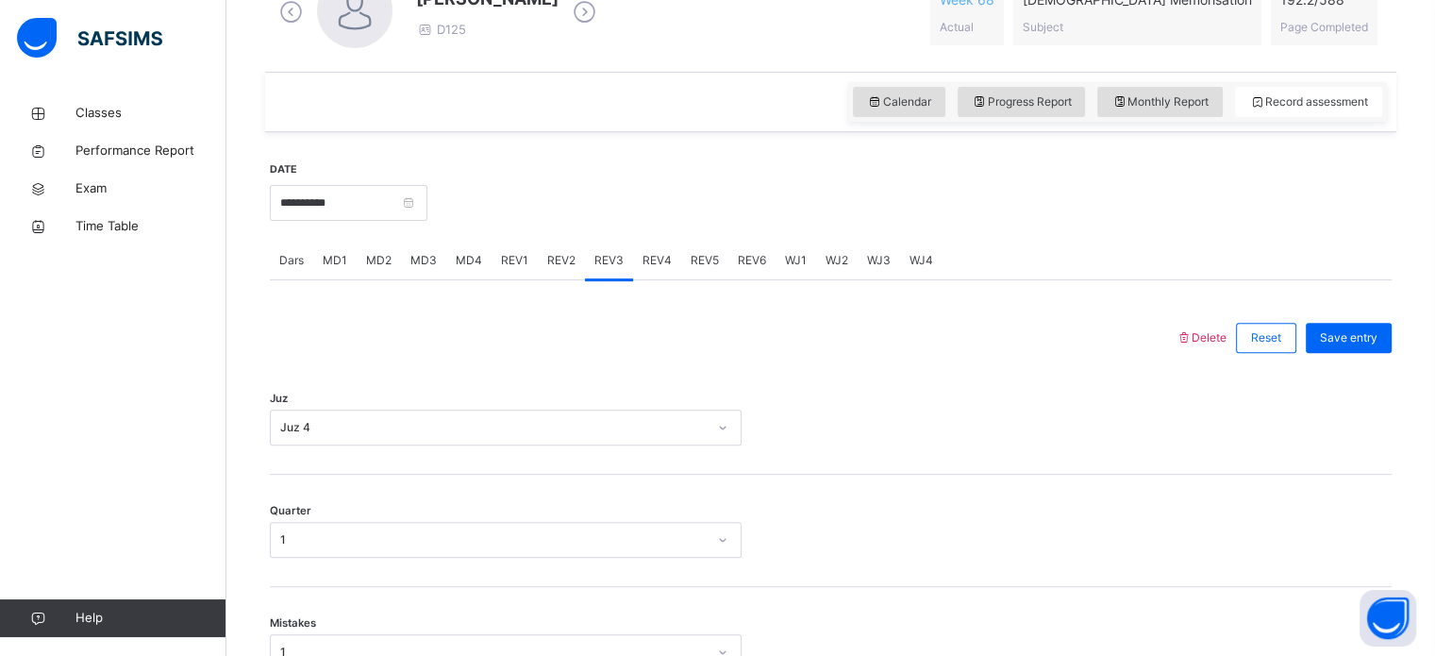
click at [527, 252] on div "REV1" at bounding box center [515, 261] width 46 height 38
click at [559, 266] on span "REV2" at bounding box center [561, 260] width 28 height 17
click at [620, 259] on div "REV3" at bounding box center [609, 261] width 48 height 38
click at [645, 267] on span "REV4" at bounding box center [657, 260] width 29 height 17
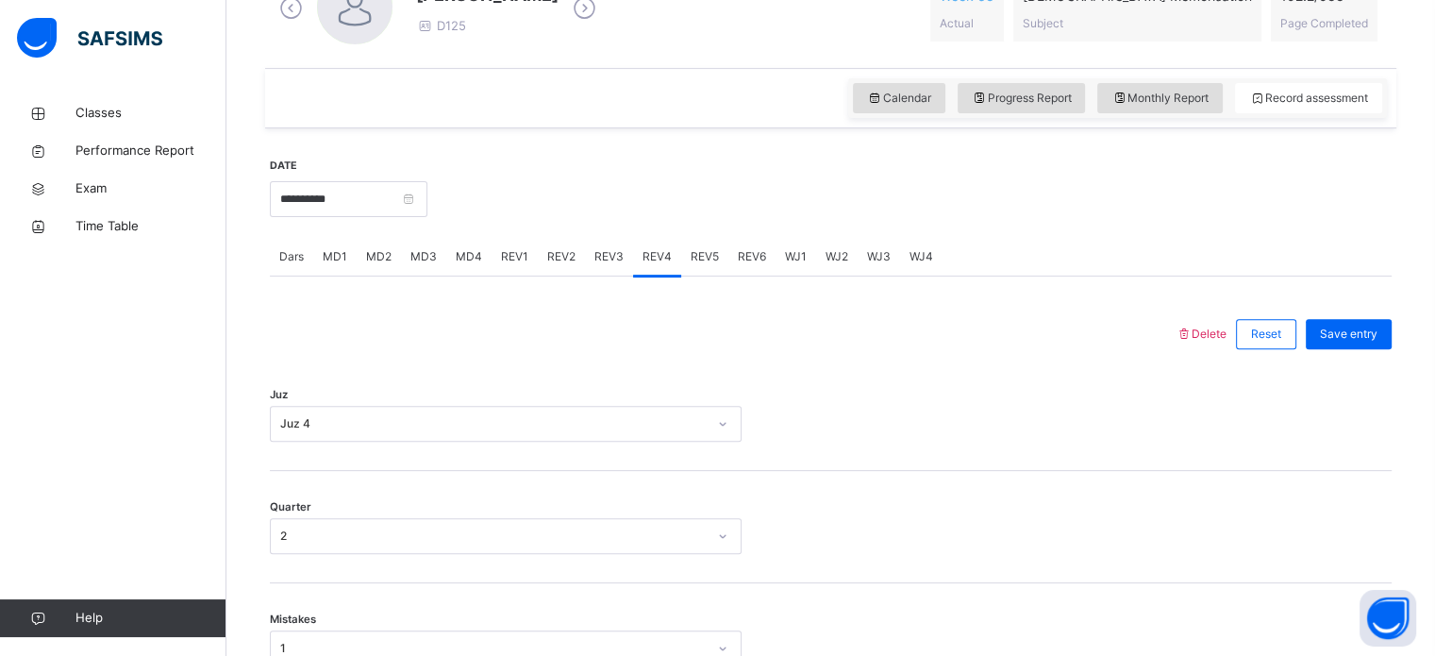
scroll to position [591, 0]
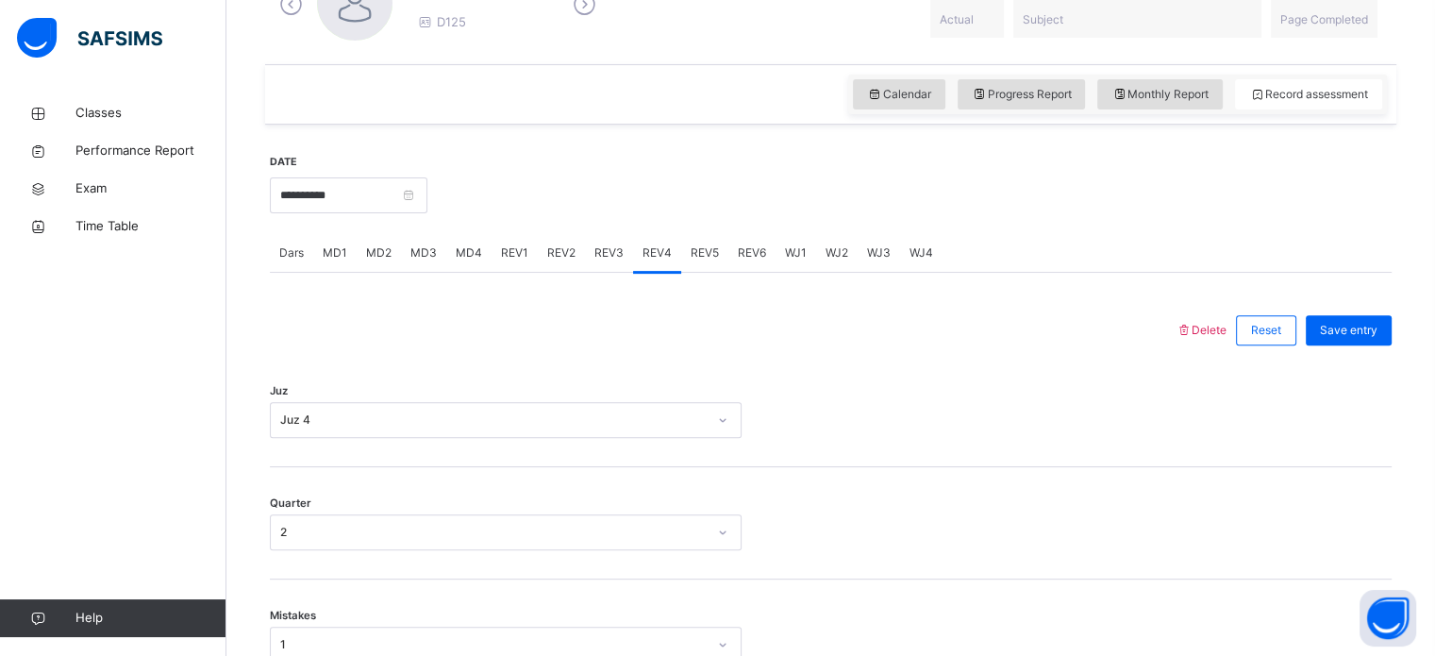
click at [700, 244] on span "REV5" at bounding box center [705, 252] width 28 height 17
click at [791, 262] on div "WJ1" at bounding box center [796, 253] width 41 height 38
click at [828, 259] on span "WJ2" at bounding box center [837, 252] width 23 height 17
click at [876, 259] on span "WJ3" at bounding box center [879, 252] width 24 height 17
click at [925, 262] on div "WJ4" at bounding box center [921, 253] width 42 height 38
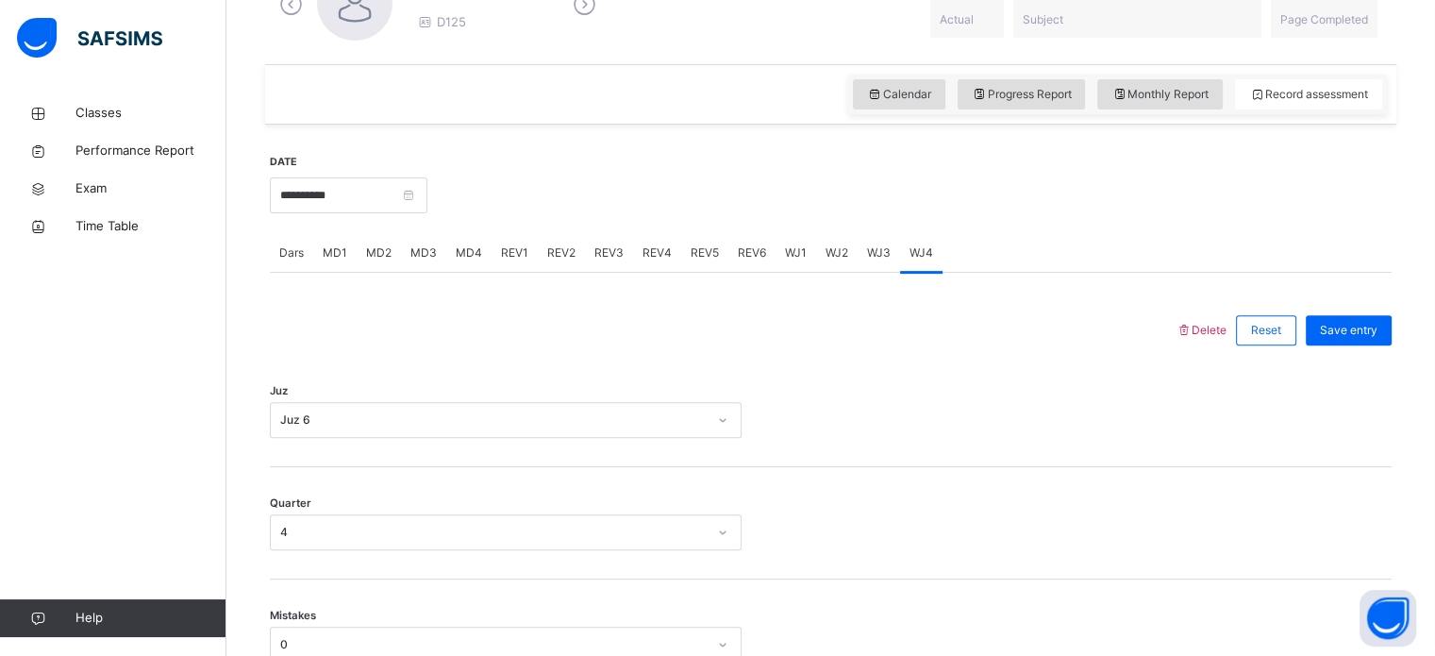
click at [290, 264] on div "Dars" at bounding box center [291, 253] width 43 height 38
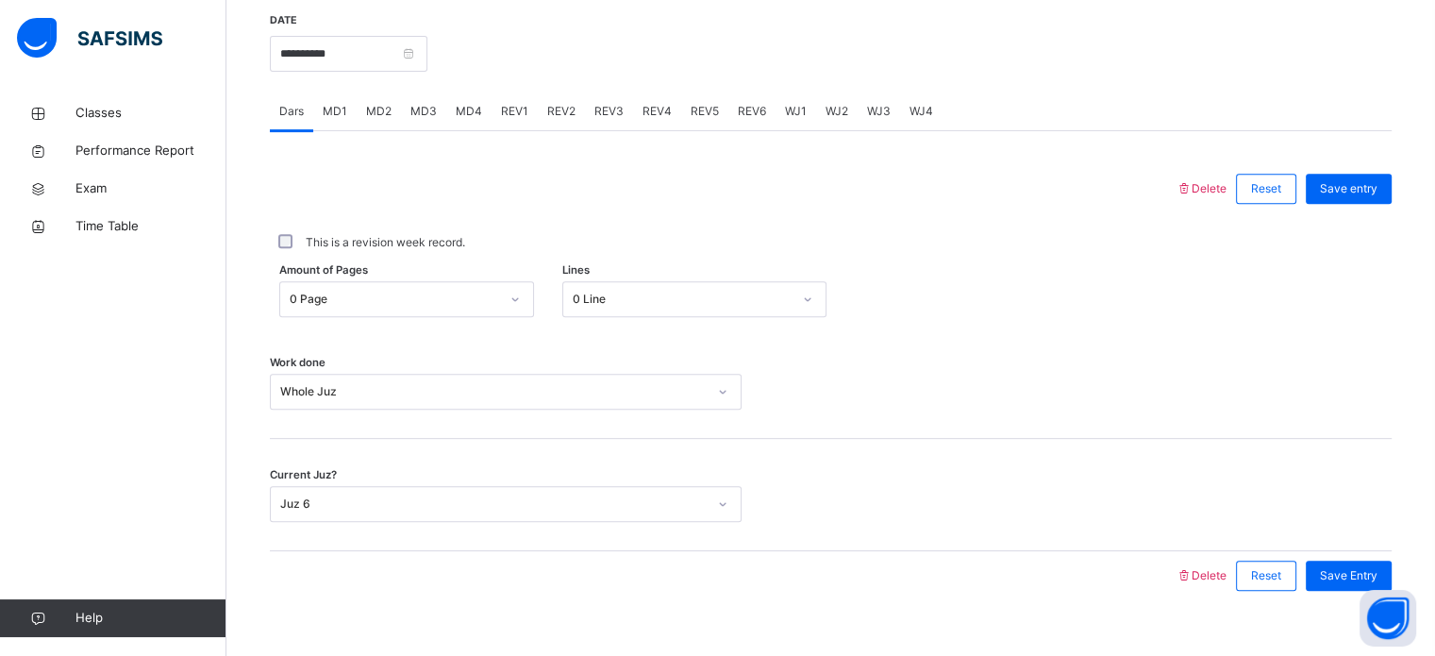
scroll to position [760, 0]
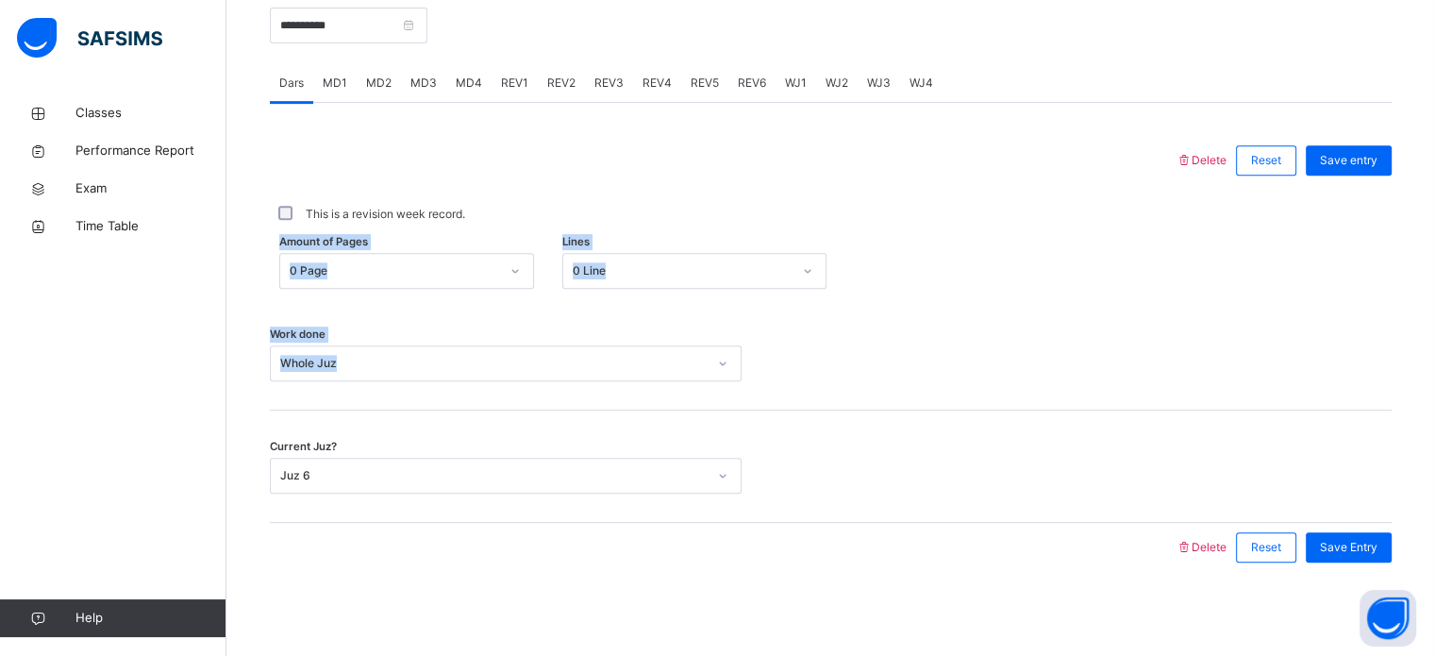
drag, startPoint x: 774, startPoint y: 391, endPoint x: 944, endPoint y: 212, distance: 246.9
click at [944, 212] on div "Delete Reset Save entry This is a revision week record. Amount of Pages 0 Page …" at bounding box center [831, 354] width 1122 height 436
click at [944, 212] on div "This is a revision week record." at bounding box center [831, 214] width 1112 height 17
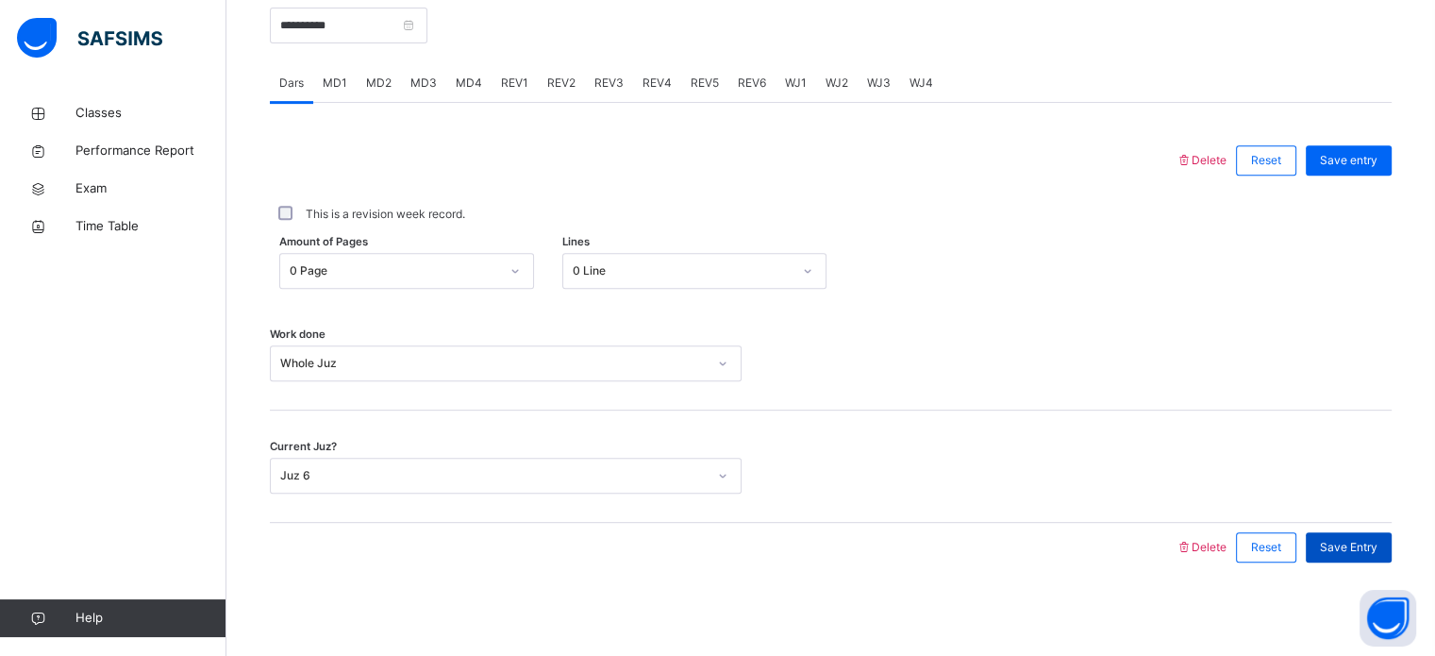
click at [1392, 554] on div "Save Entry" at bounding box center [1349, 547] width 86 height 30
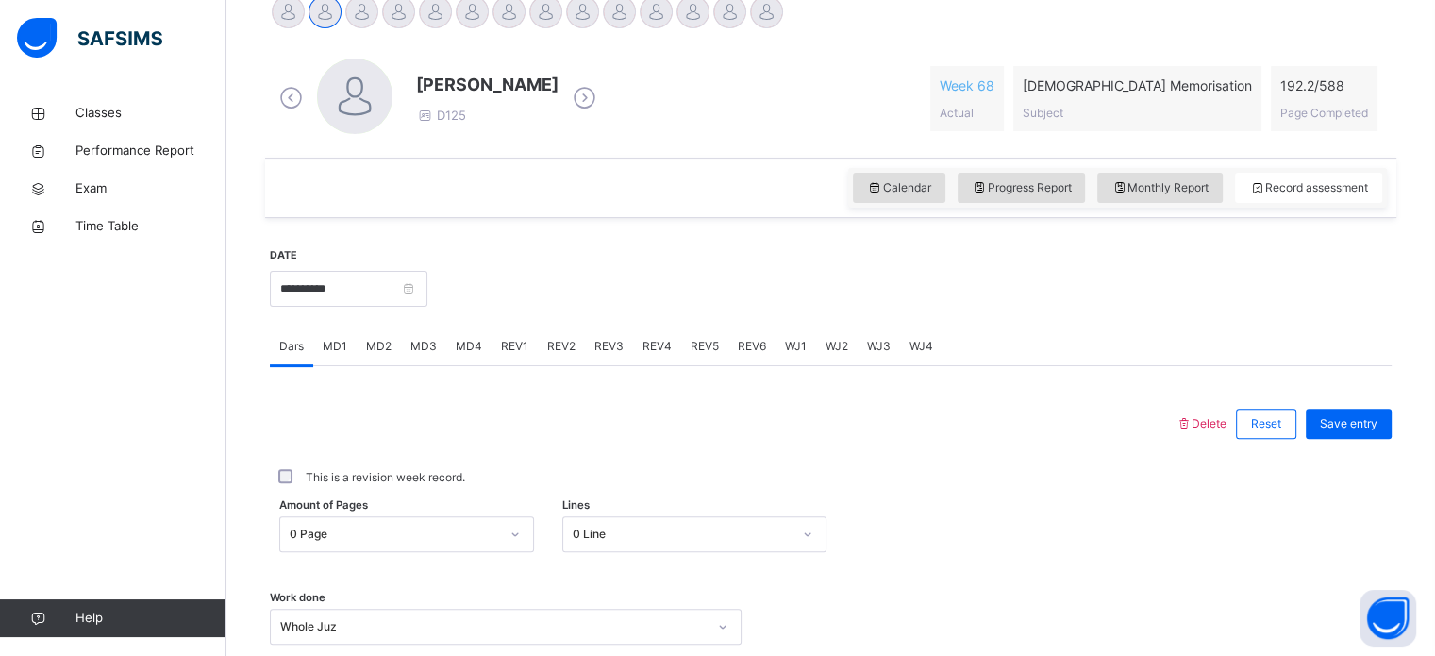
scroll to position [414, 0]
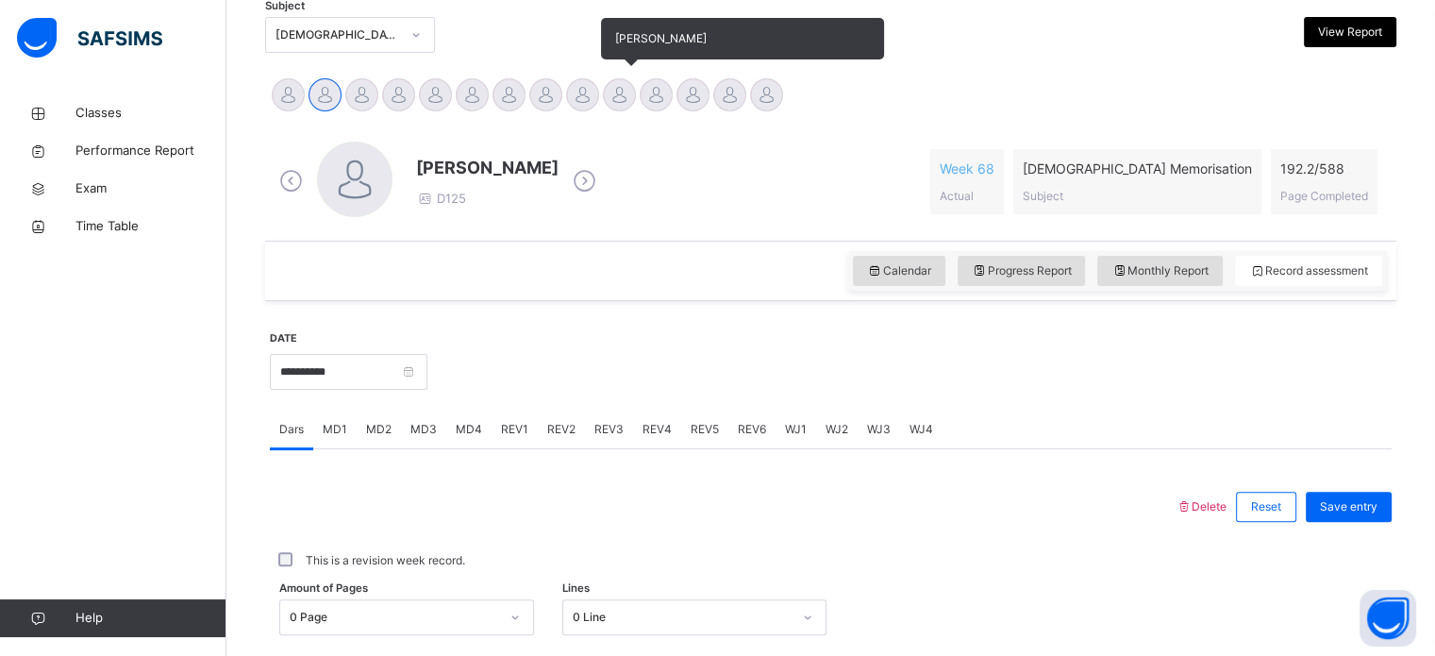
click at [621, 102] on div at bounding box center [619, 94] width 33 height 33
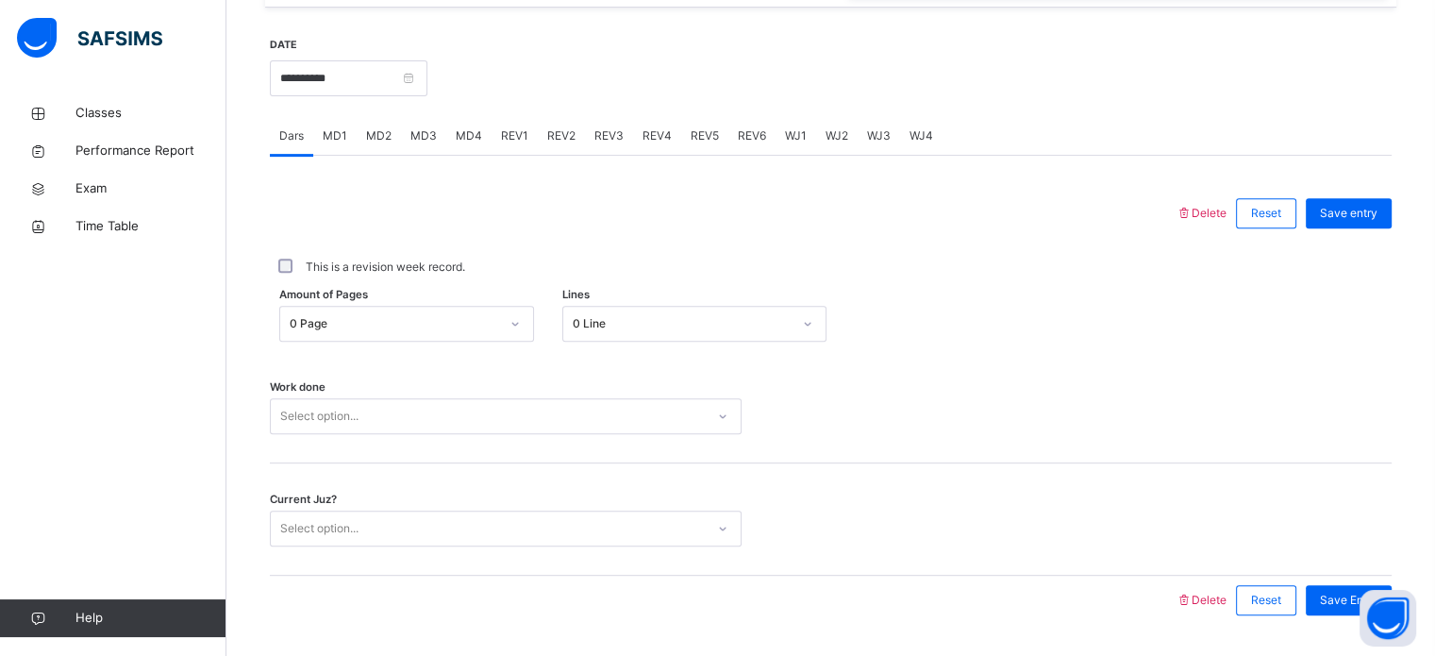
scroll to position [742, 0]
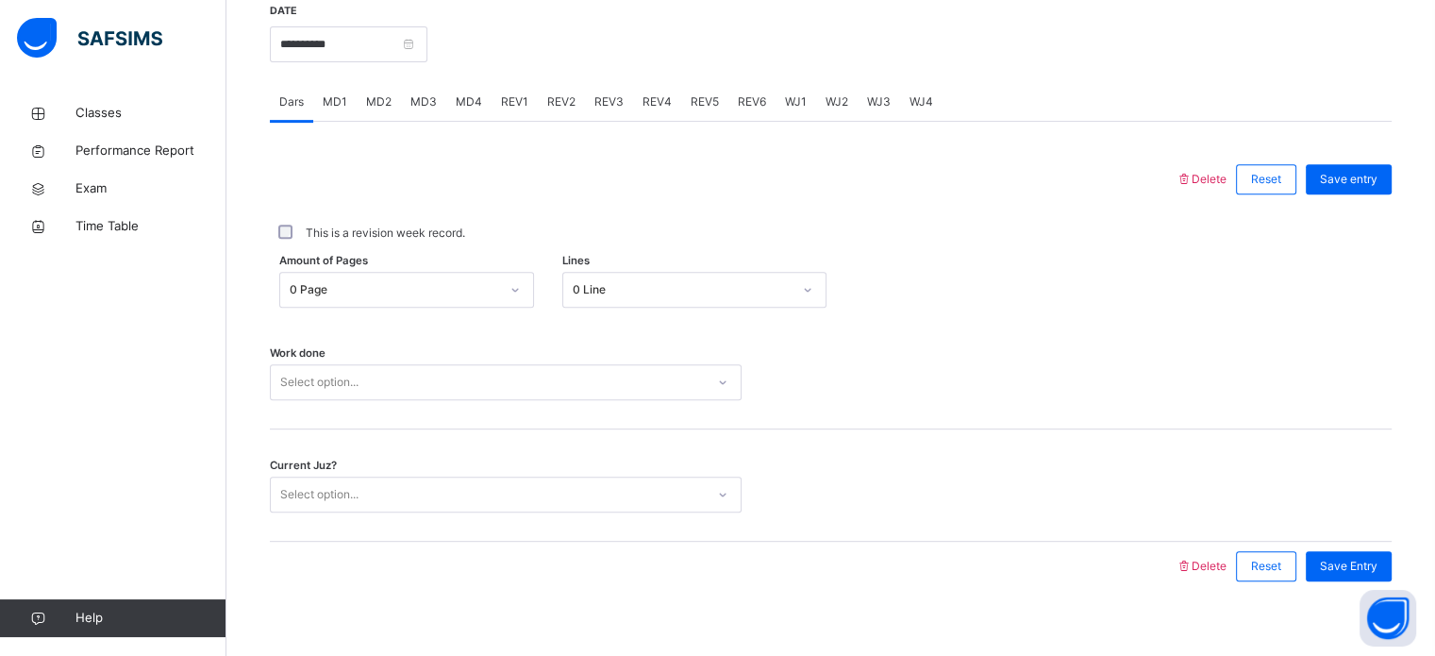
click at [335, 109] on span "MD1" at bounding box center [335, 101] width 25 height 17
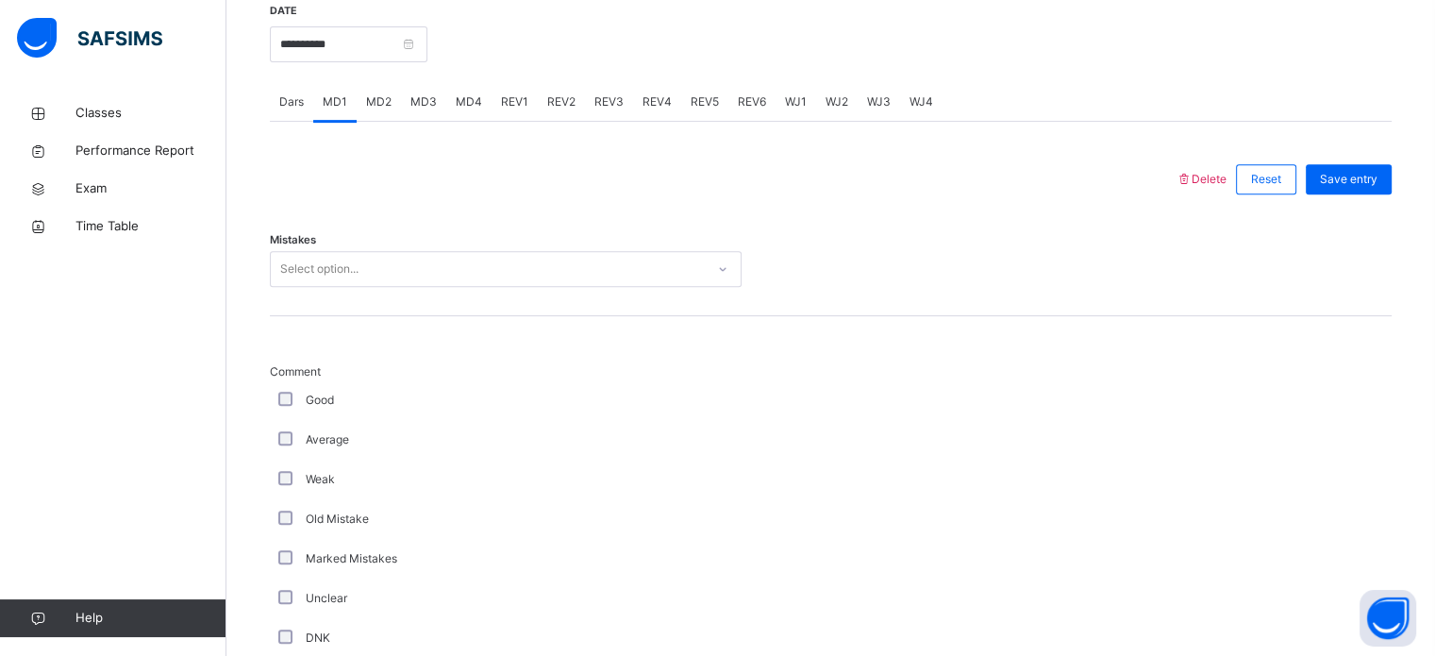
click at [381, 114] on div "MD2" at bounding box center [379, 102] width 44 height 38
click at [416, 115] on div "MD3" at bounding box center [423, 102] width 45 height 38
click at [393, 109] on div "MD2" at bounding box center [379, 102] width 44 height 38
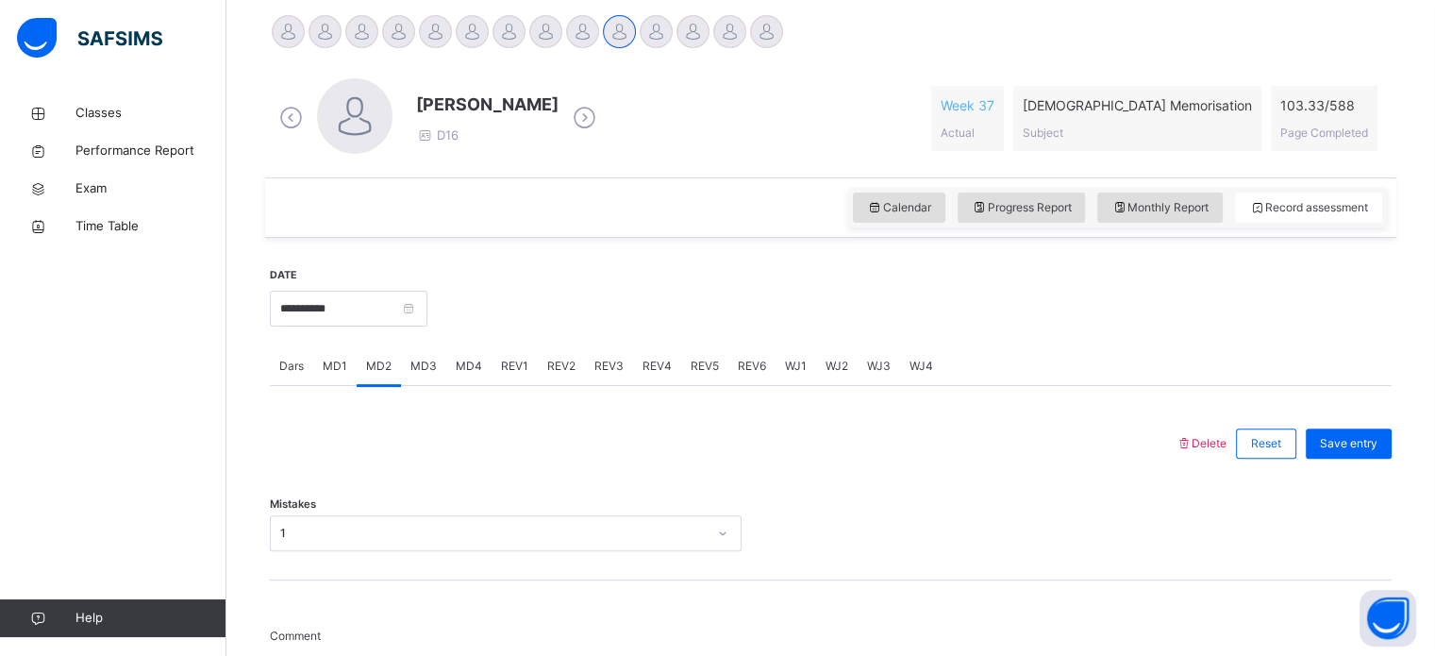
scroll to position [476, 0]
click at [401, 370] on div "MD3" at bounding box center [423, 368] width 45 height 38
click at [458, 367] on span "MD4" at bounding box center [469, 367] width 26 height 17
click at [518, 367] on span "REV1" at bounding box center [514, 367] width 27 height 17
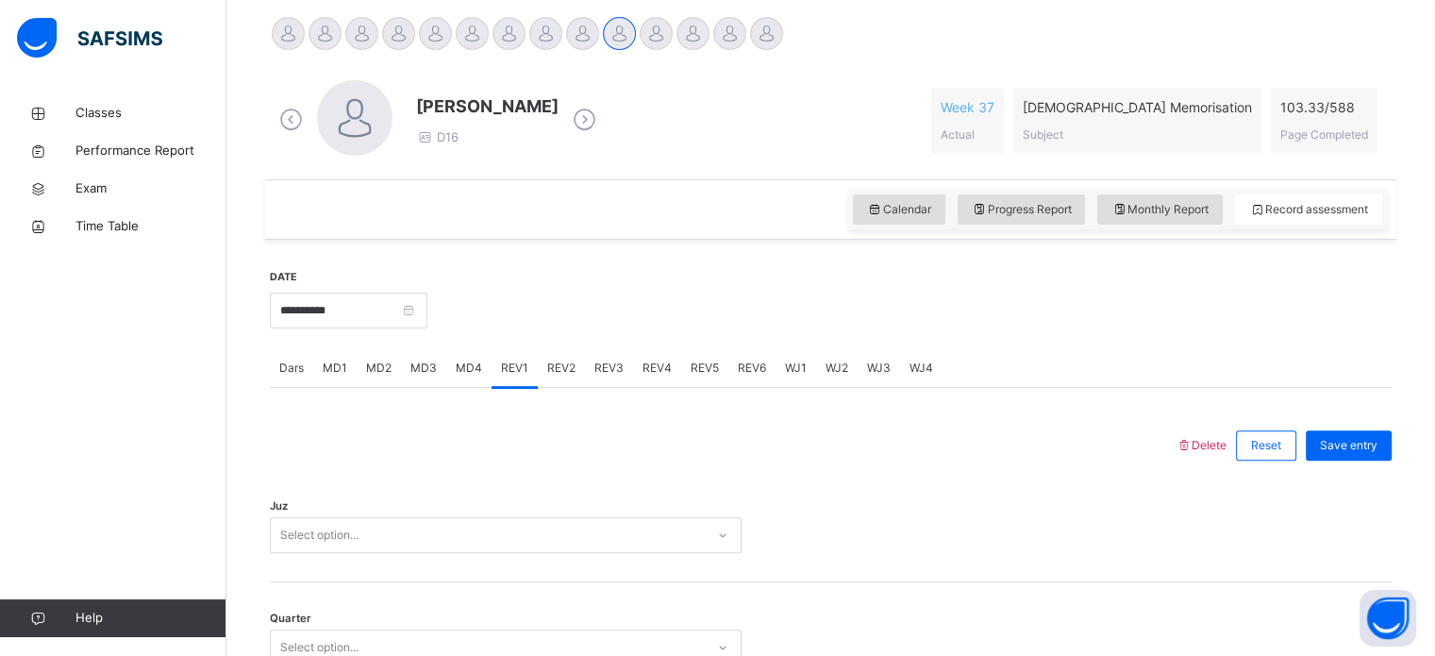
click at [542, 372] on div "REV2" at bounding box center [561, 368] width 47 height 38
click at [596, 376] on div "REV3" at bounding box center [609, 368] width 48 height 38
click at [646, 370] on span "REV4" at bounding box center [657, 367] width 29 height 17
click at [513, 378] on div "REV1" at bounding box center [515, 368] width 46 height 38
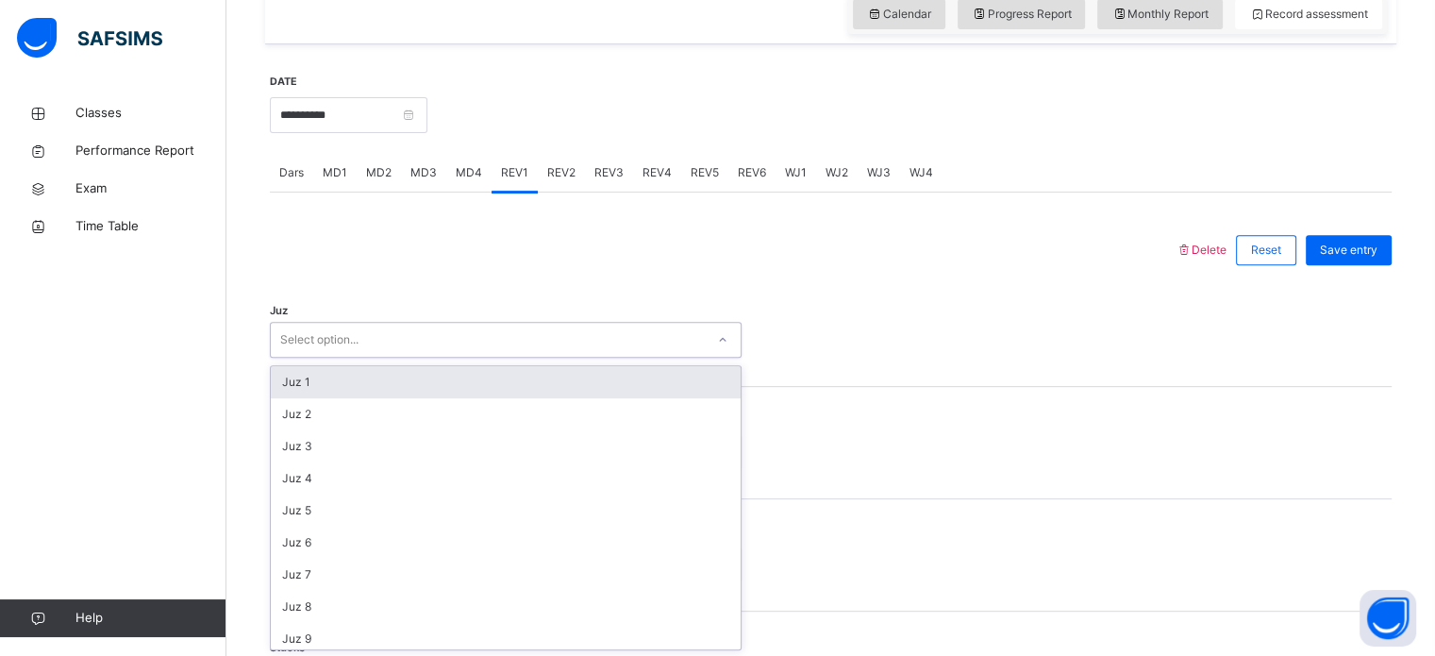
scroll to position [672, 0]
type input "**"
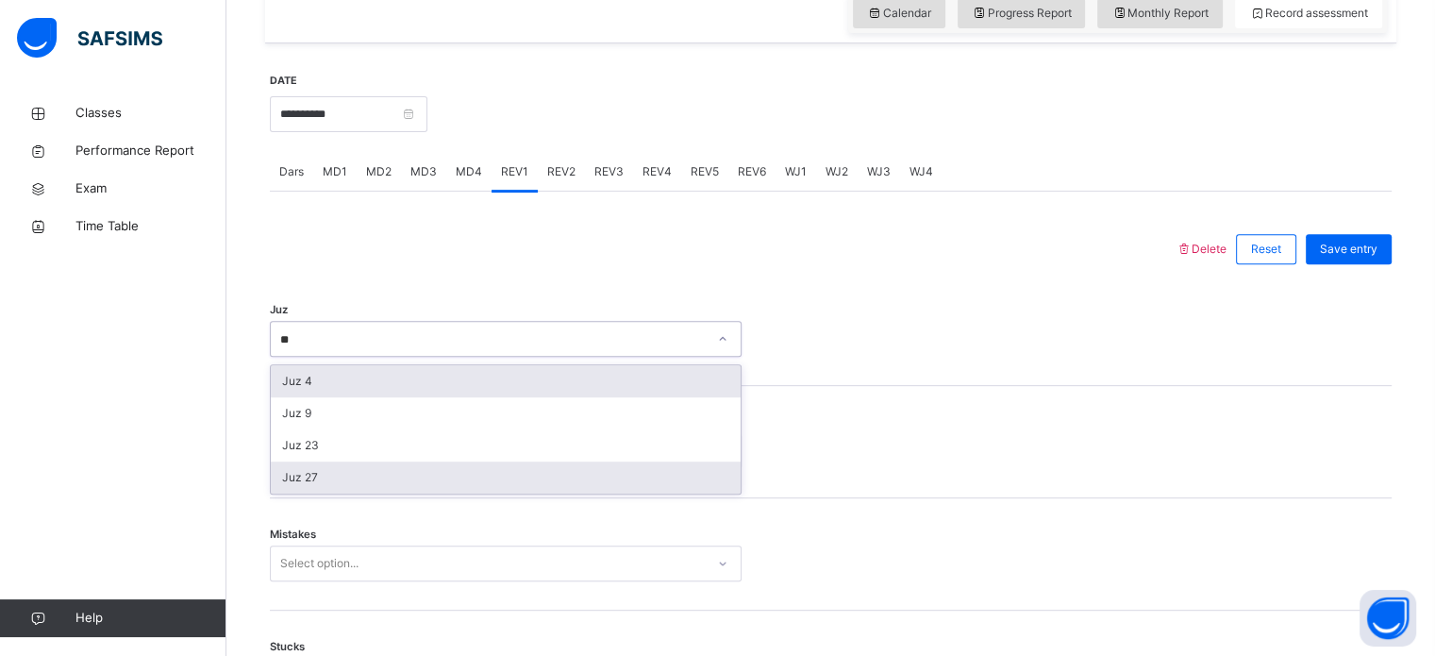
click at [346, 473] on div "Juz 27" at bounding box center [506, 477] width 470 height 32
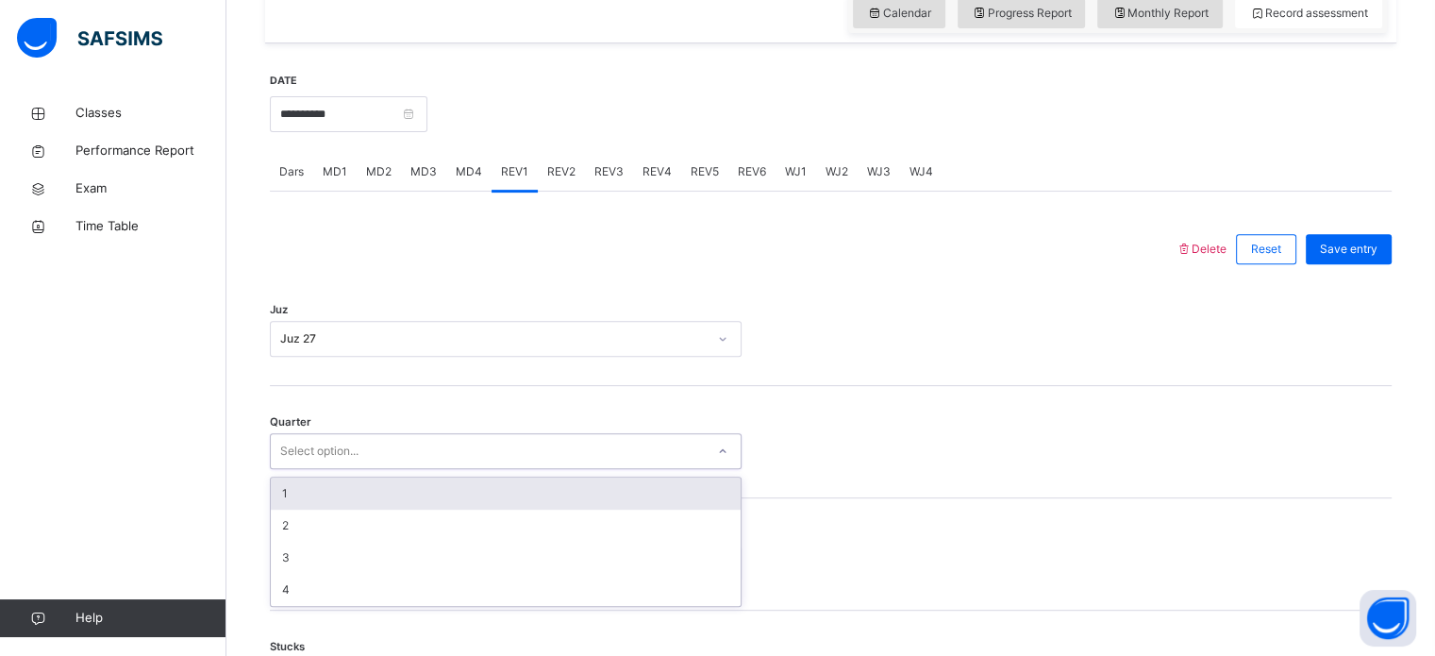
click at [355, 494] on div "1" at bounding box center [506, 493] width 470 height 32
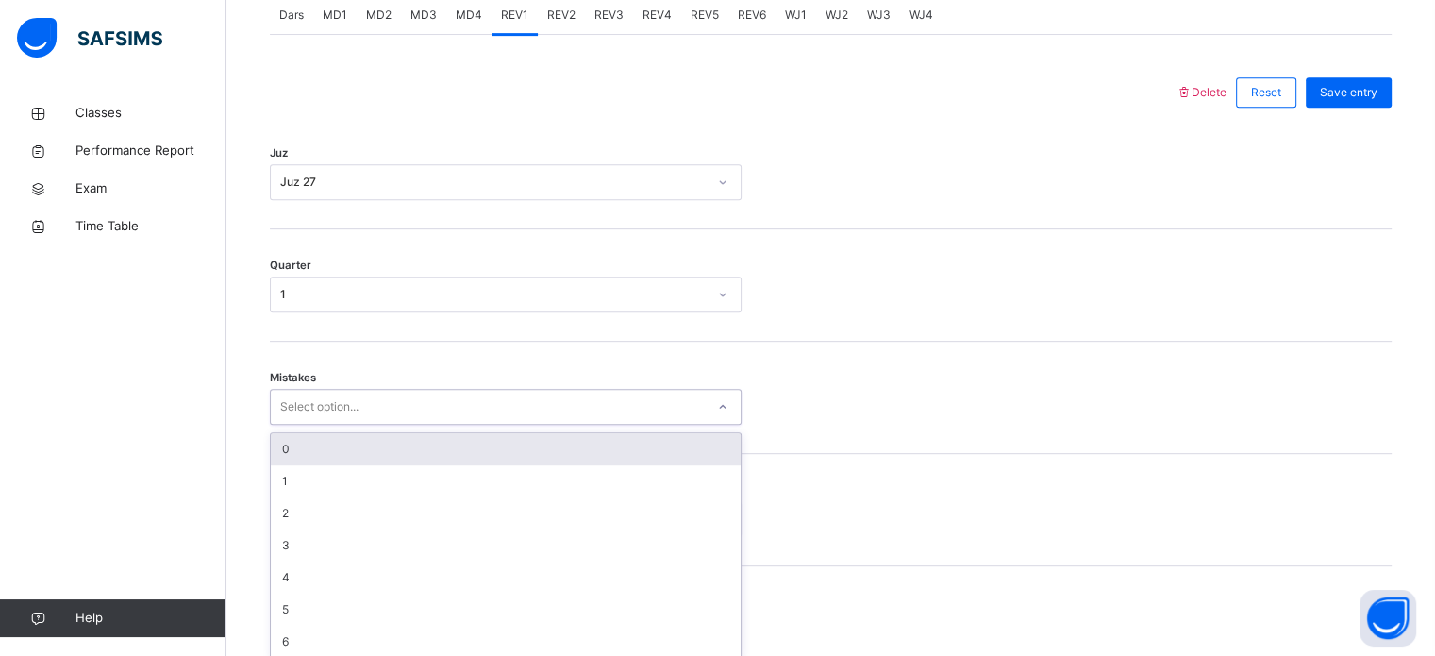
scroll to position [838, 0]
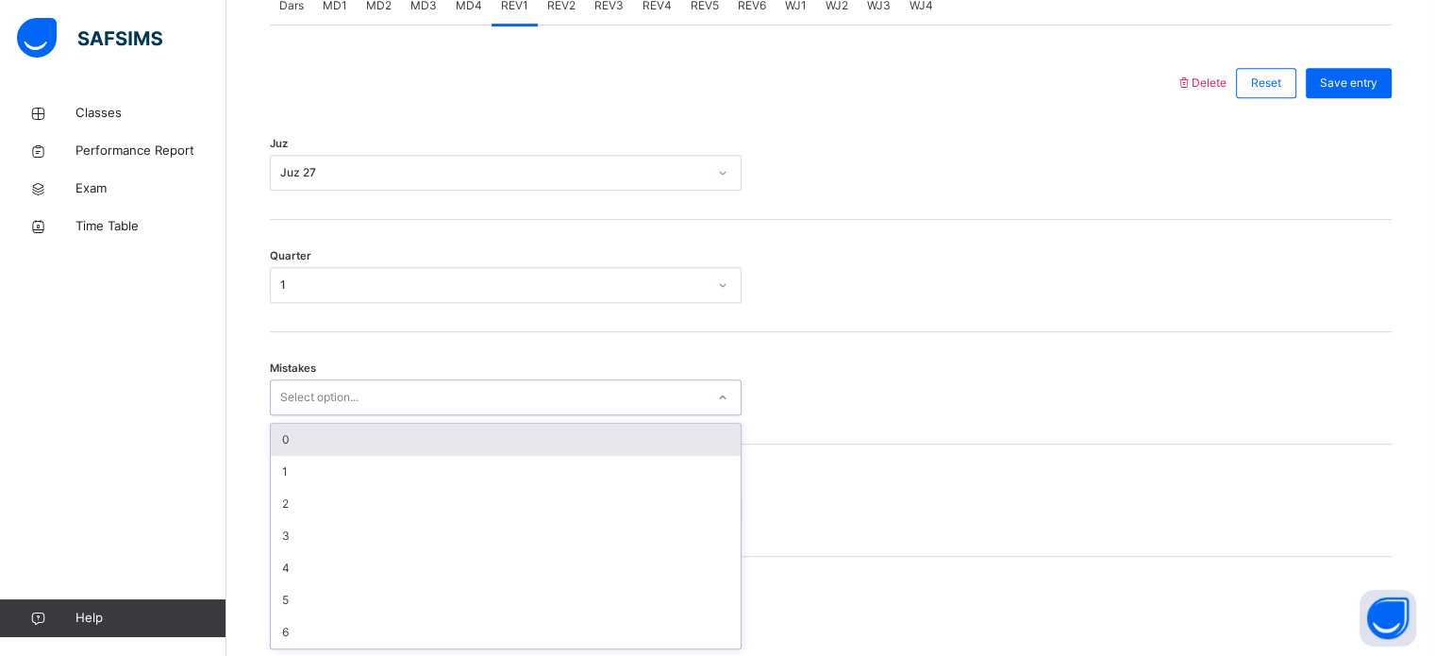
click at [365, 448] on div "0" at bounding box center [506, 440] width 470 height 32
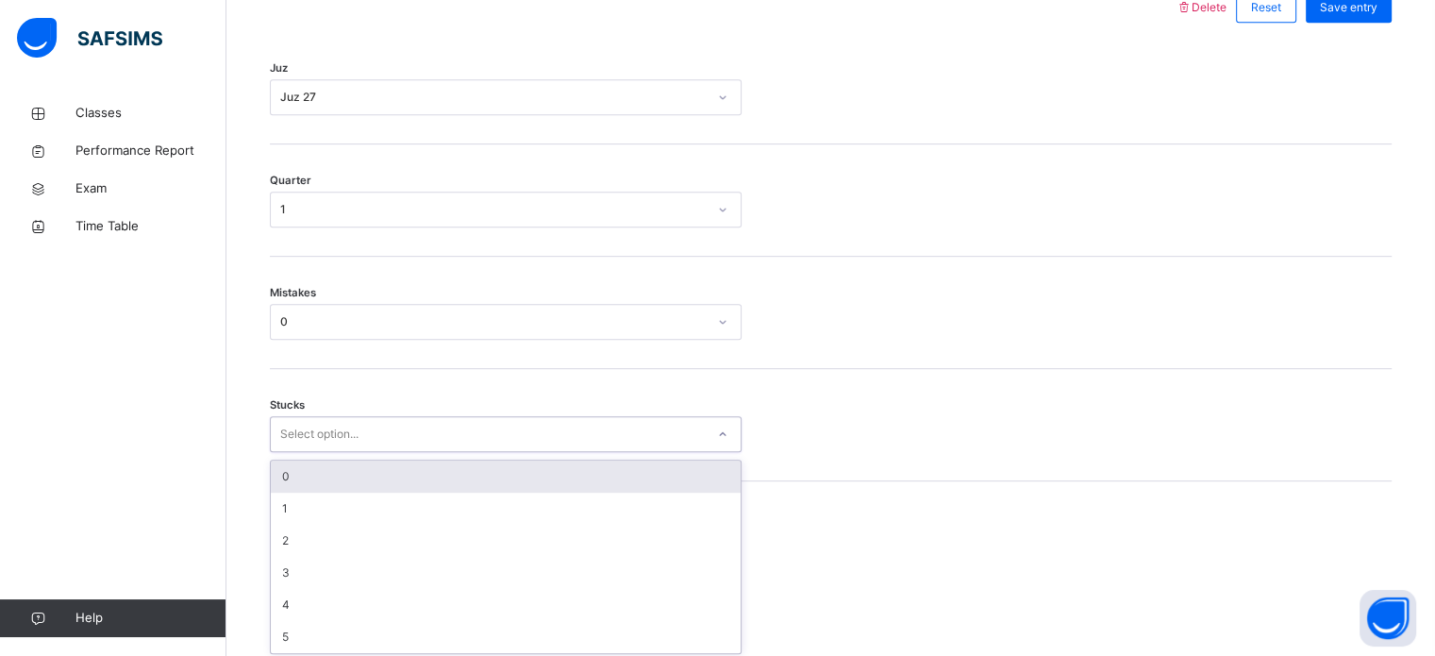
scroll to position [917, 0]
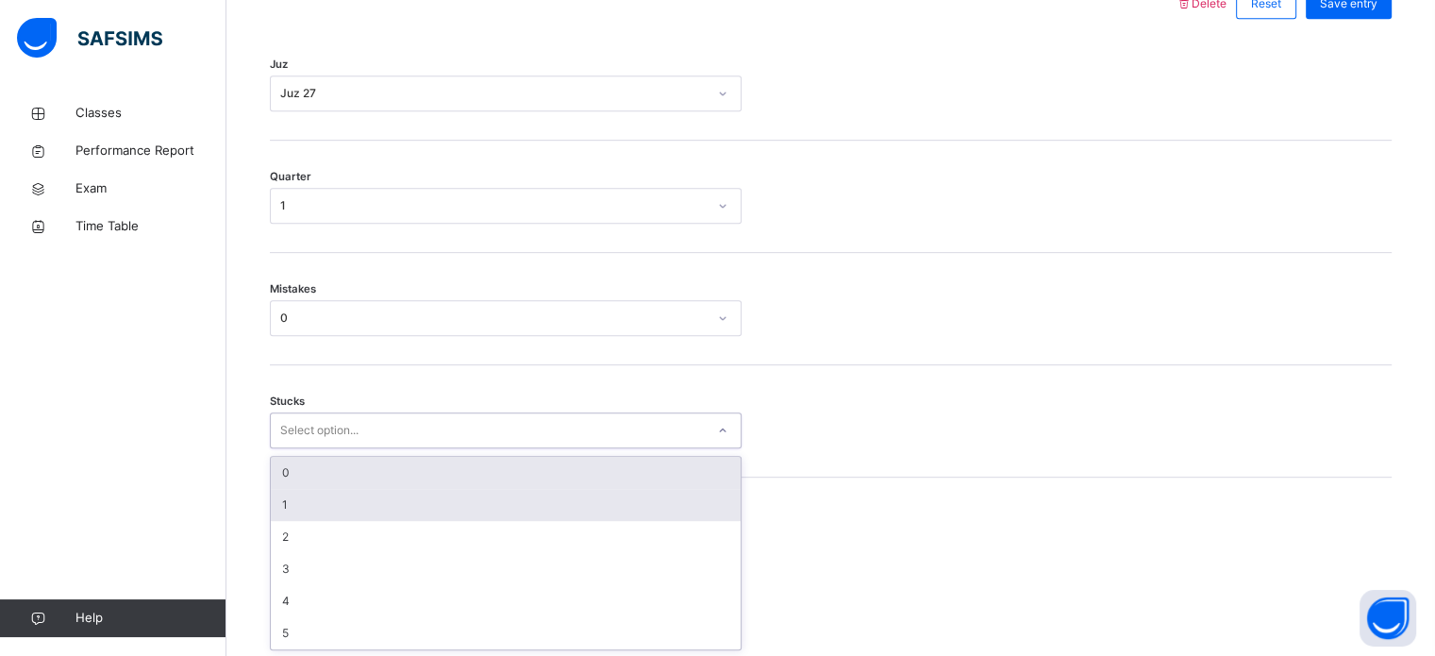
click at [331, 502] on div "1" at bounding box center [506, 505] width 470 height 32
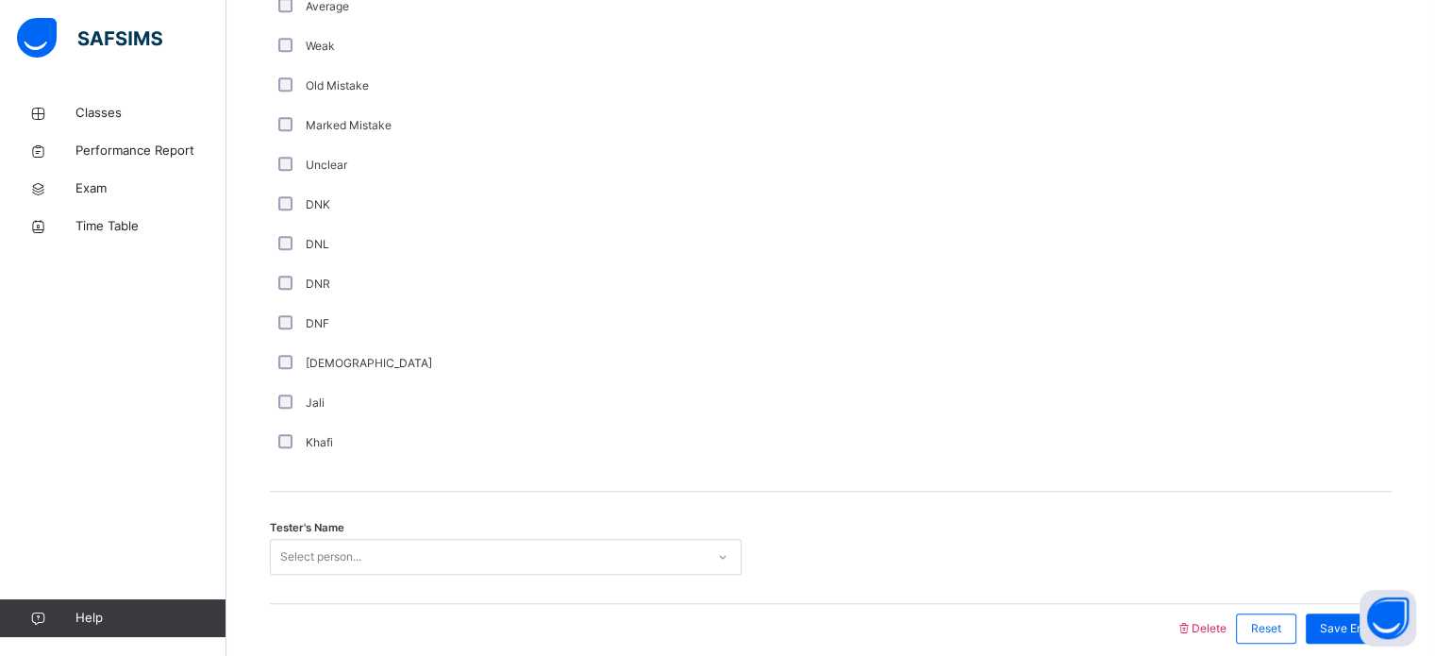
scroll to position [1592, 0]
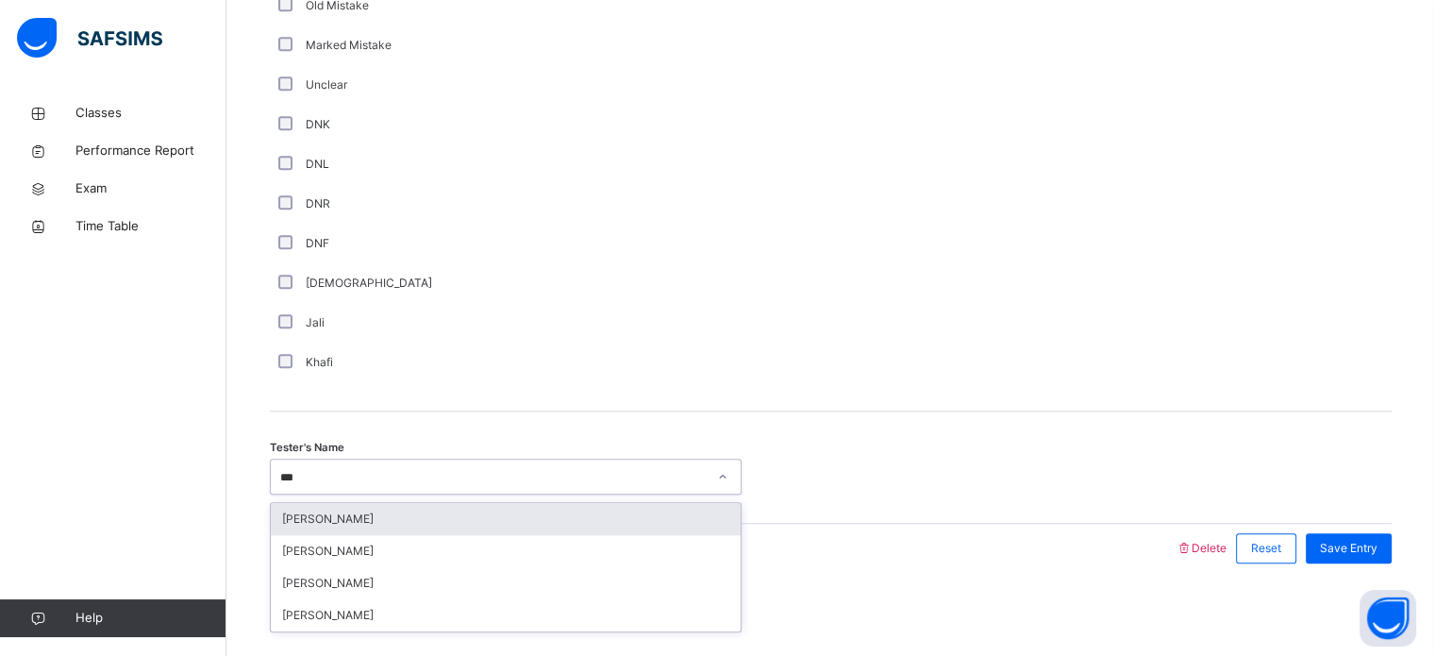
type input "****"
click at [463, 520] on div "[PERSON_NAME]" at bounding box center [506, 519] width 470 height 32
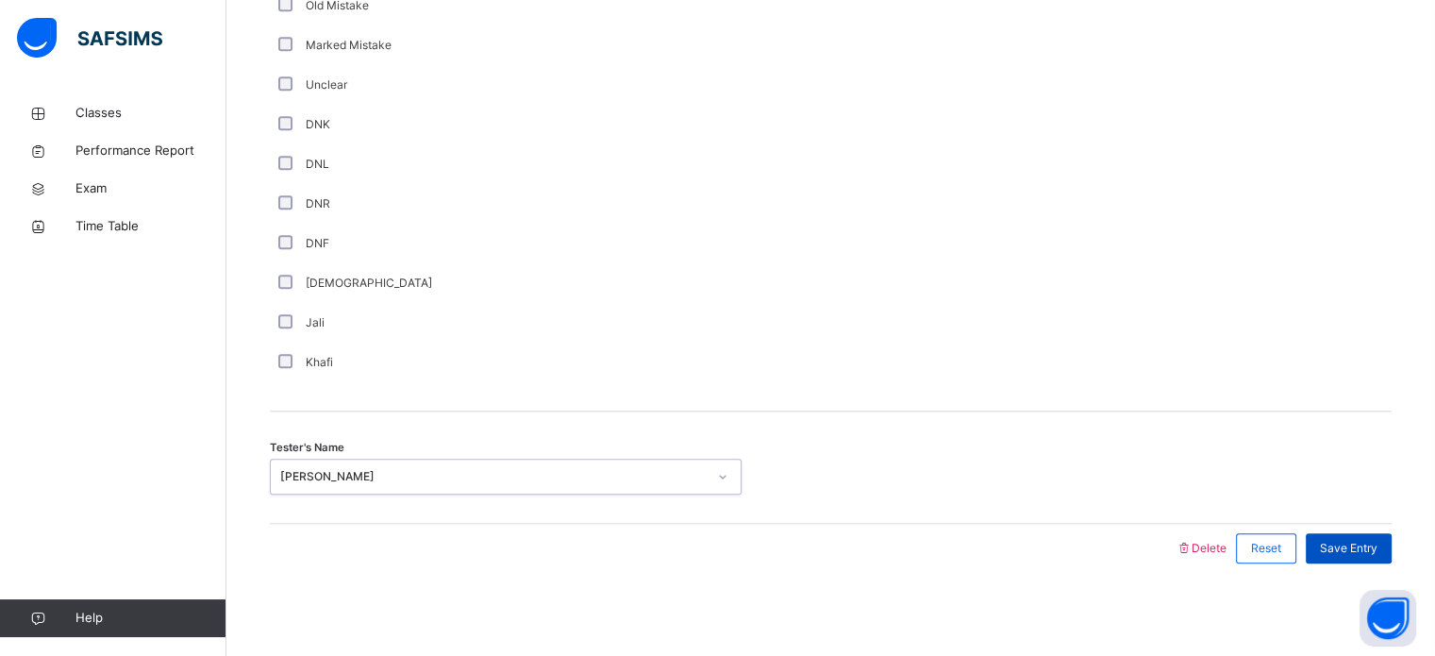
click at [1370, 552] on span "Save Entry" at bounding box center [1349, 548] width 58 height 17
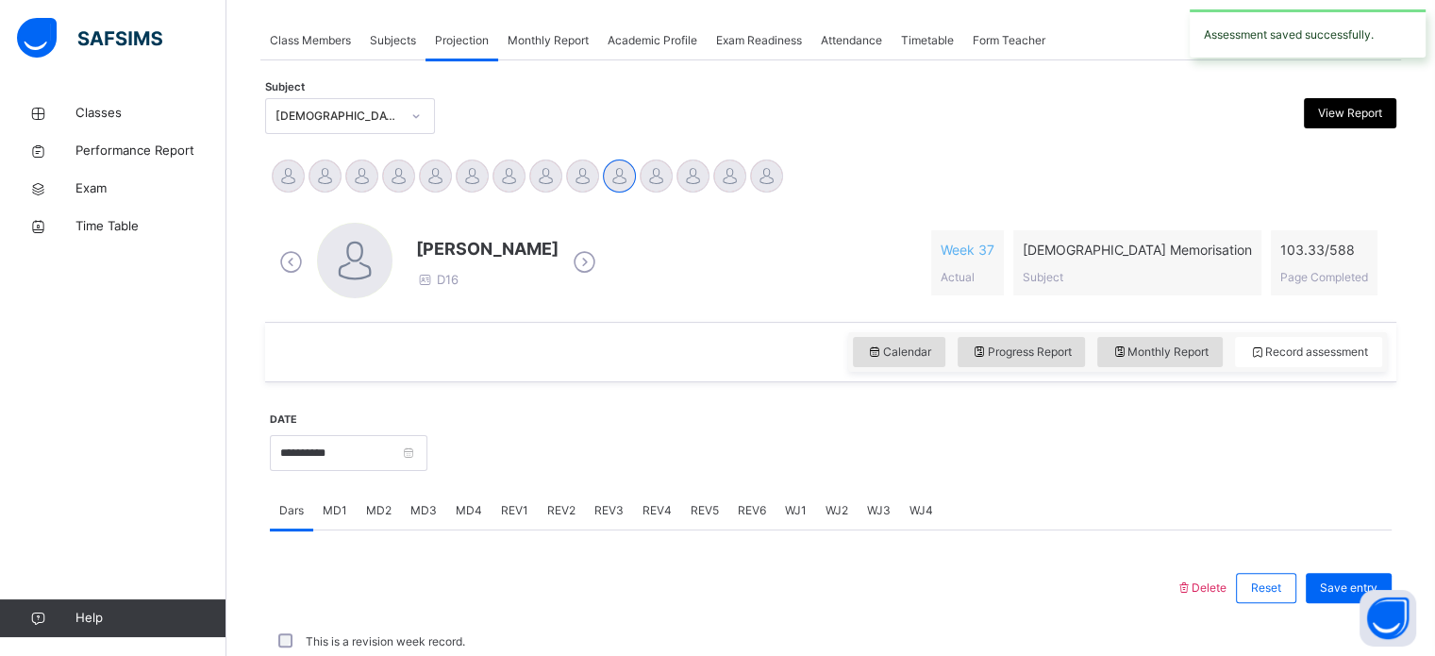
scroll to position [760, 0]
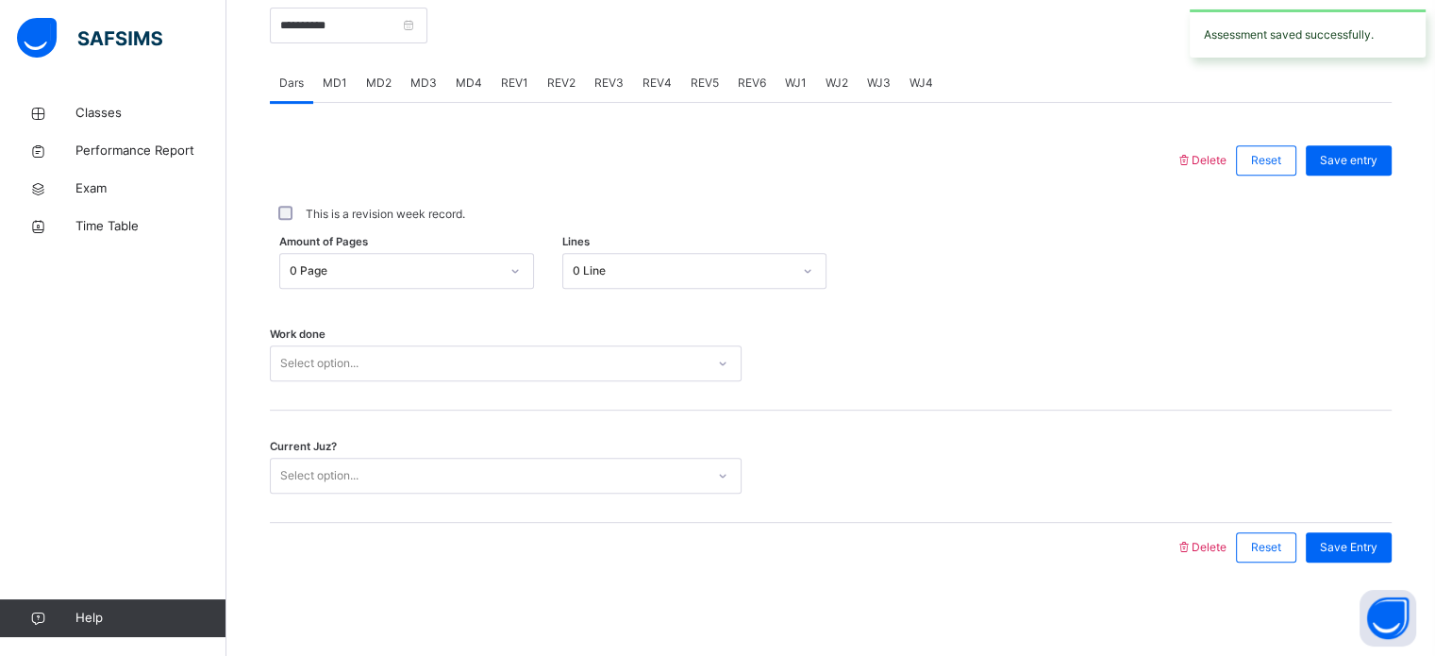
click at [332, 97] on div "MD1" at bounding box center [334, 83] width 43 height 38
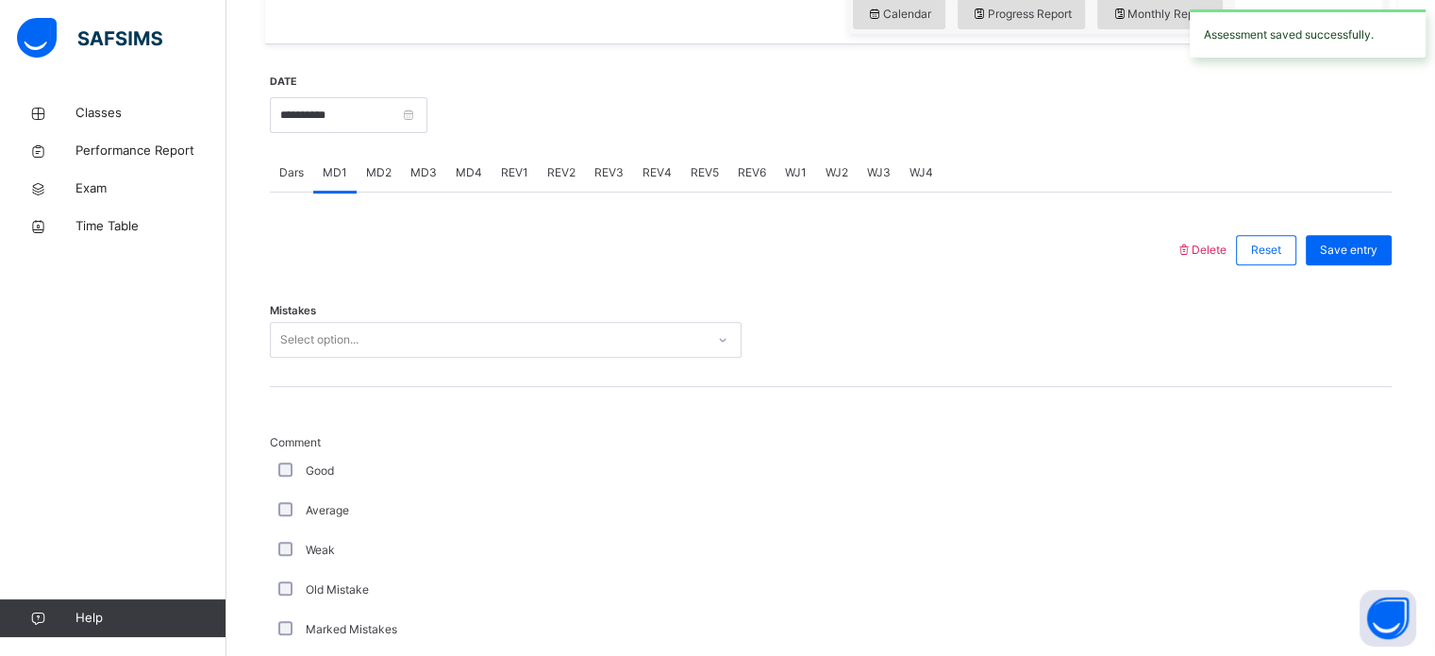
scroll to position [658, 0]
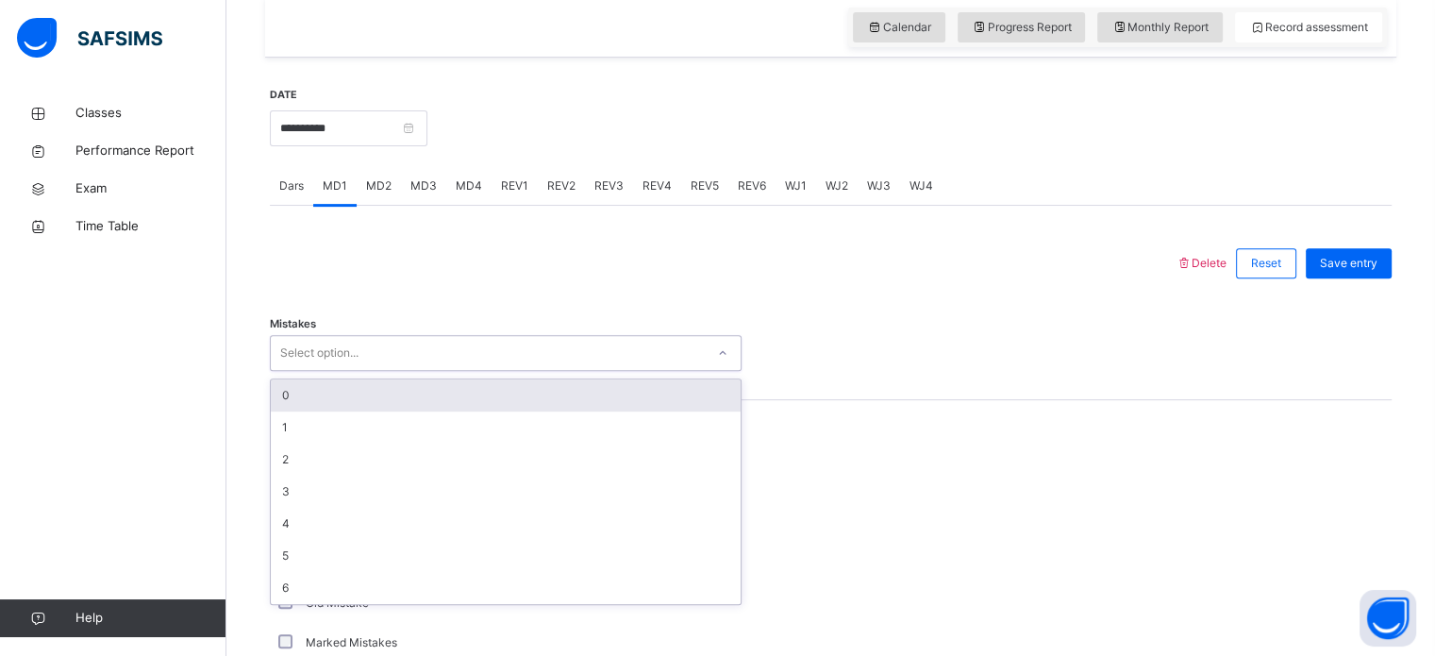
click at [453, 400] on div "0" at bounding box center [506, 395] width 470 height 32
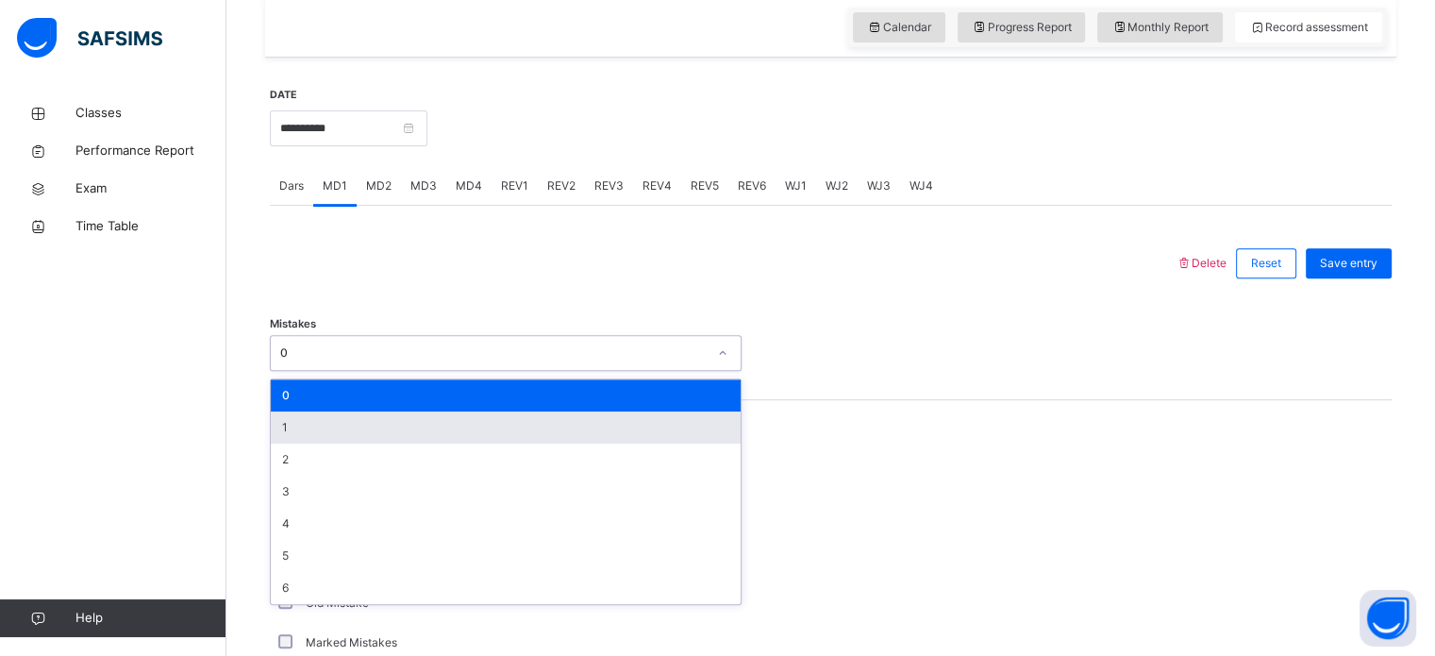
click at [350, 429] on div "1" at bounding box center [506, 427] width 470 height 32
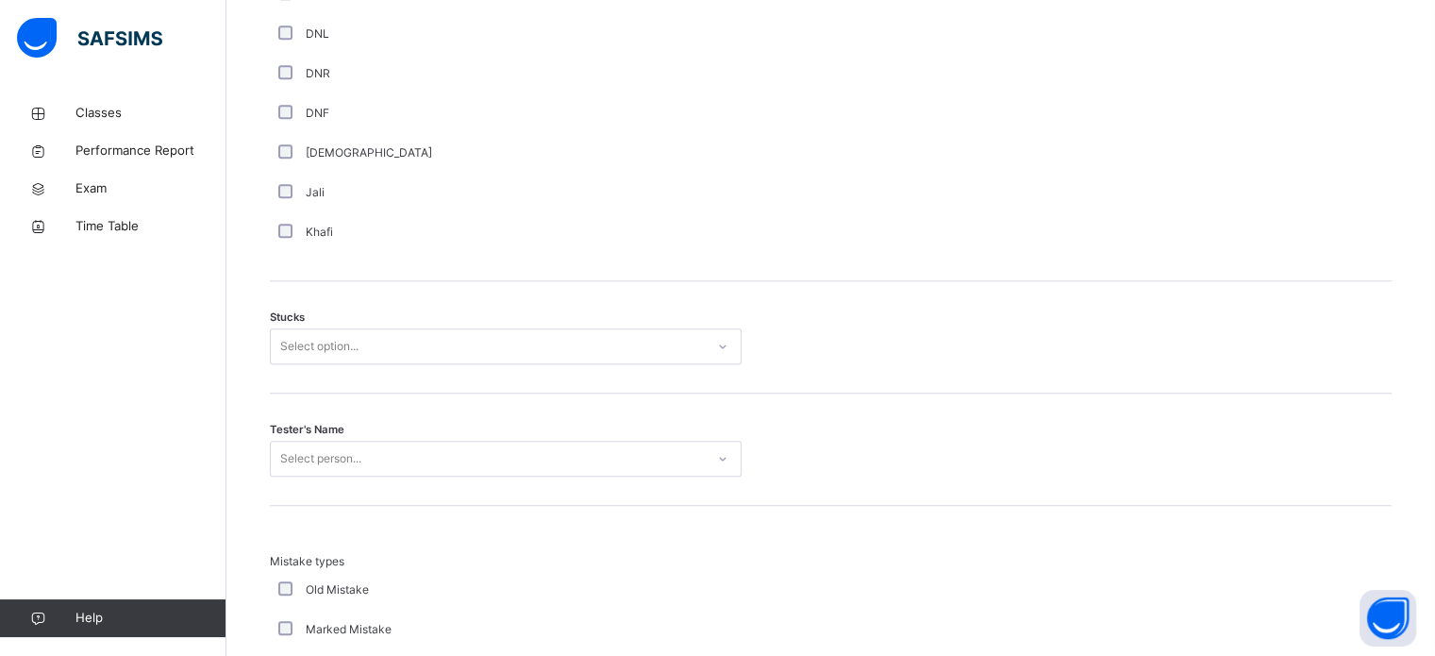
scroll to position [1386, 0]
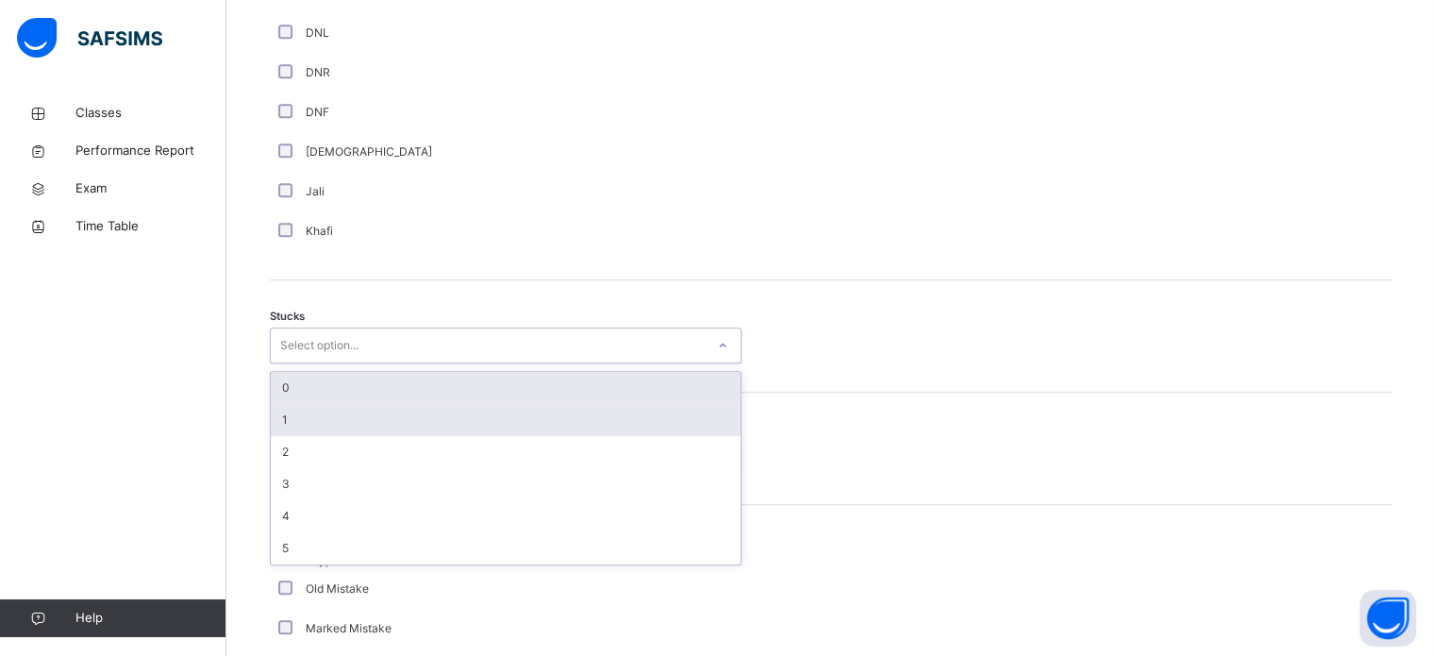
click at [324, 426] on div "1" at bounding box center [506, 420] width 470 height 32
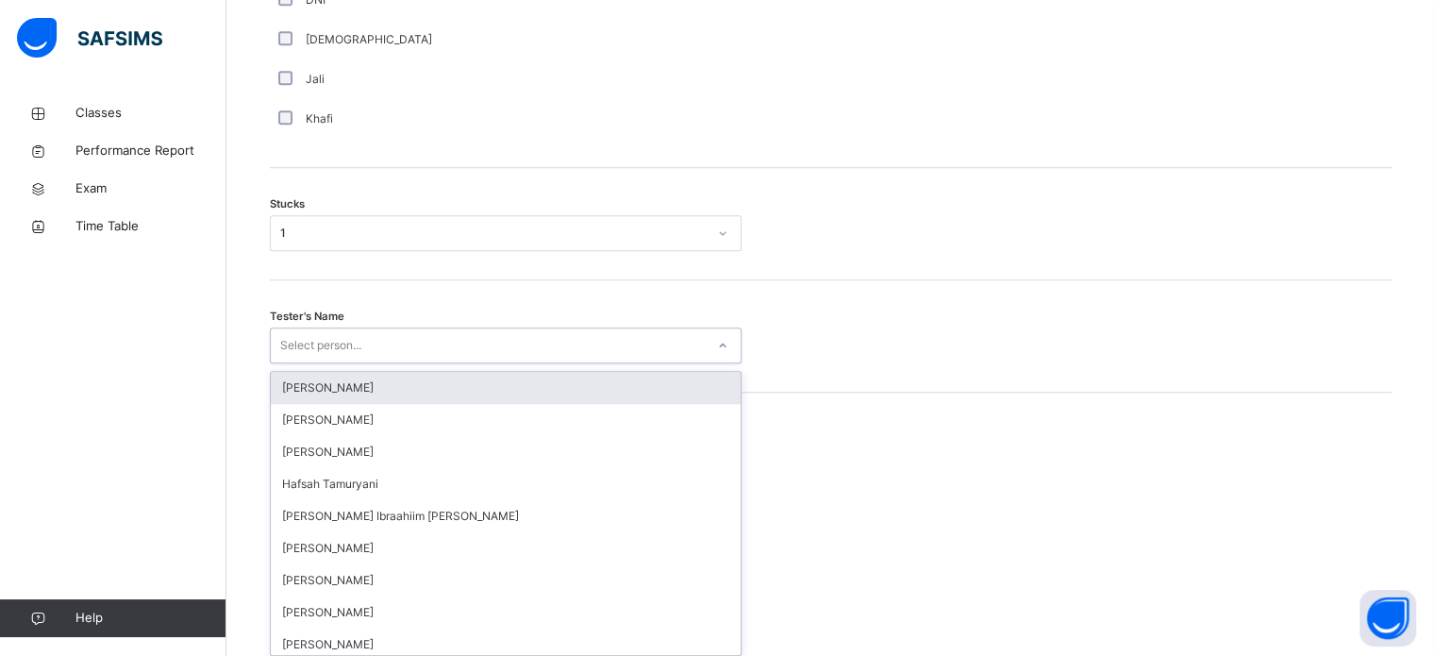
scroll to position [1504, 0]
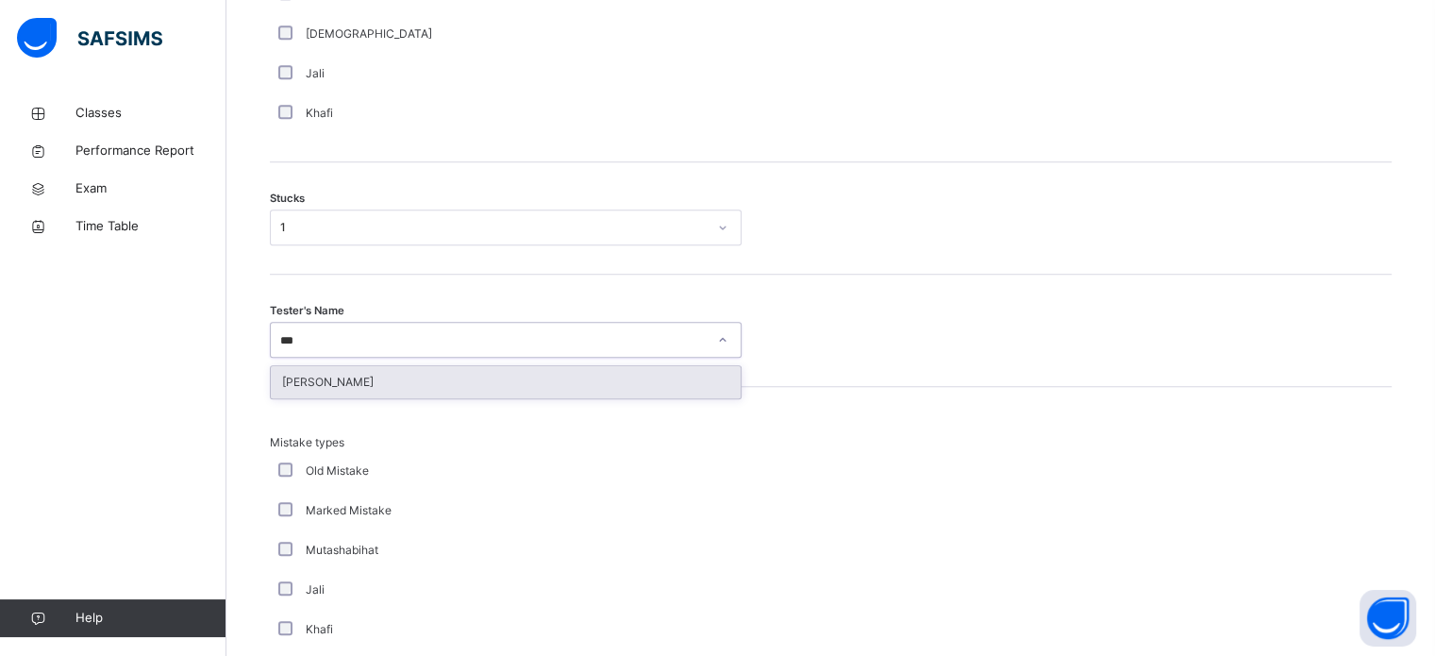
type input "****"
click at [417, 389] on div "[PERSON_NAME]" at bounding box center [506, 382] width 470 height 32
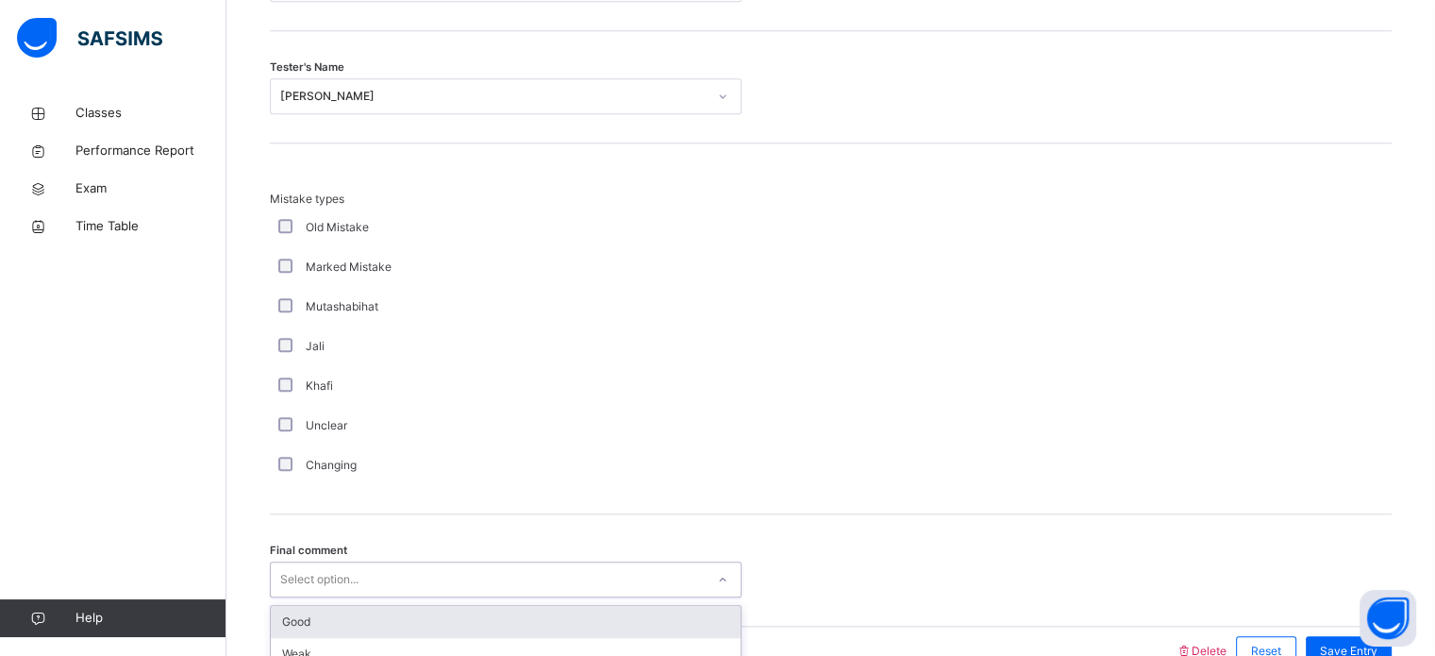
scroll to position [1850, 0]
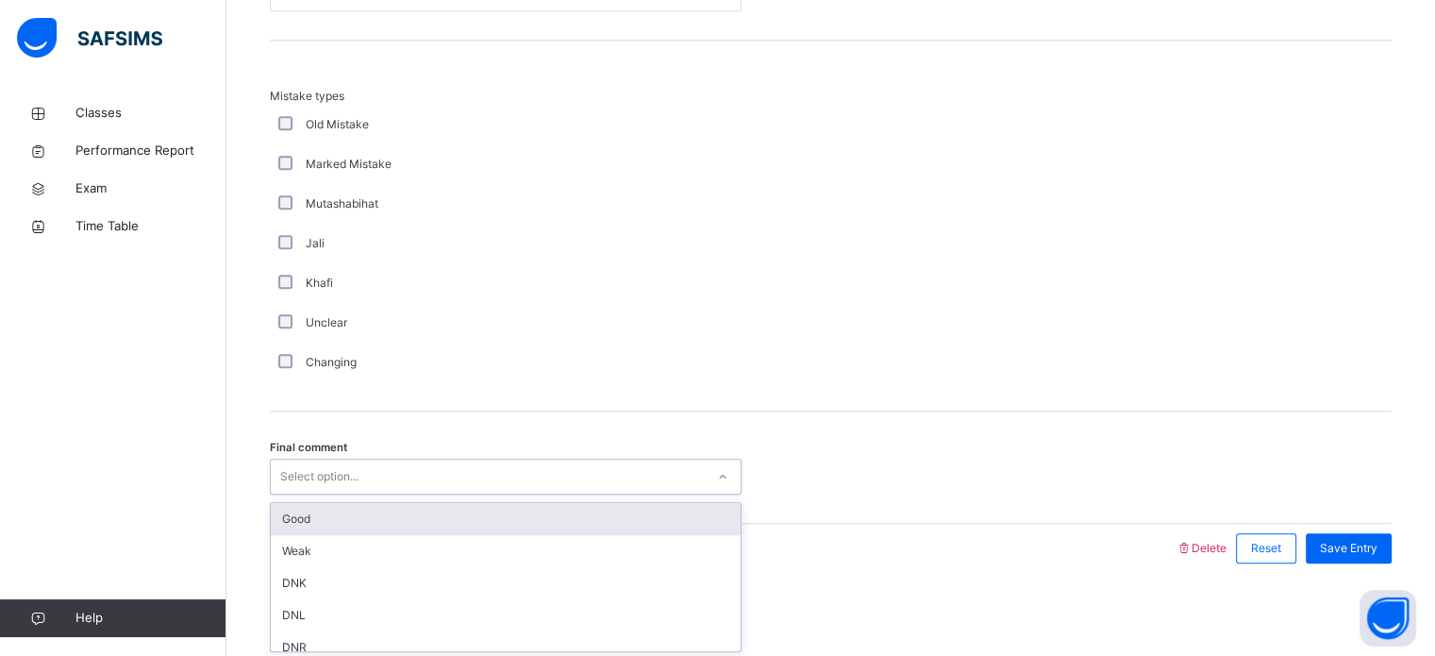
click at [627, 517] on div "Good" at bounding box center [506, 519] width 470 height 32
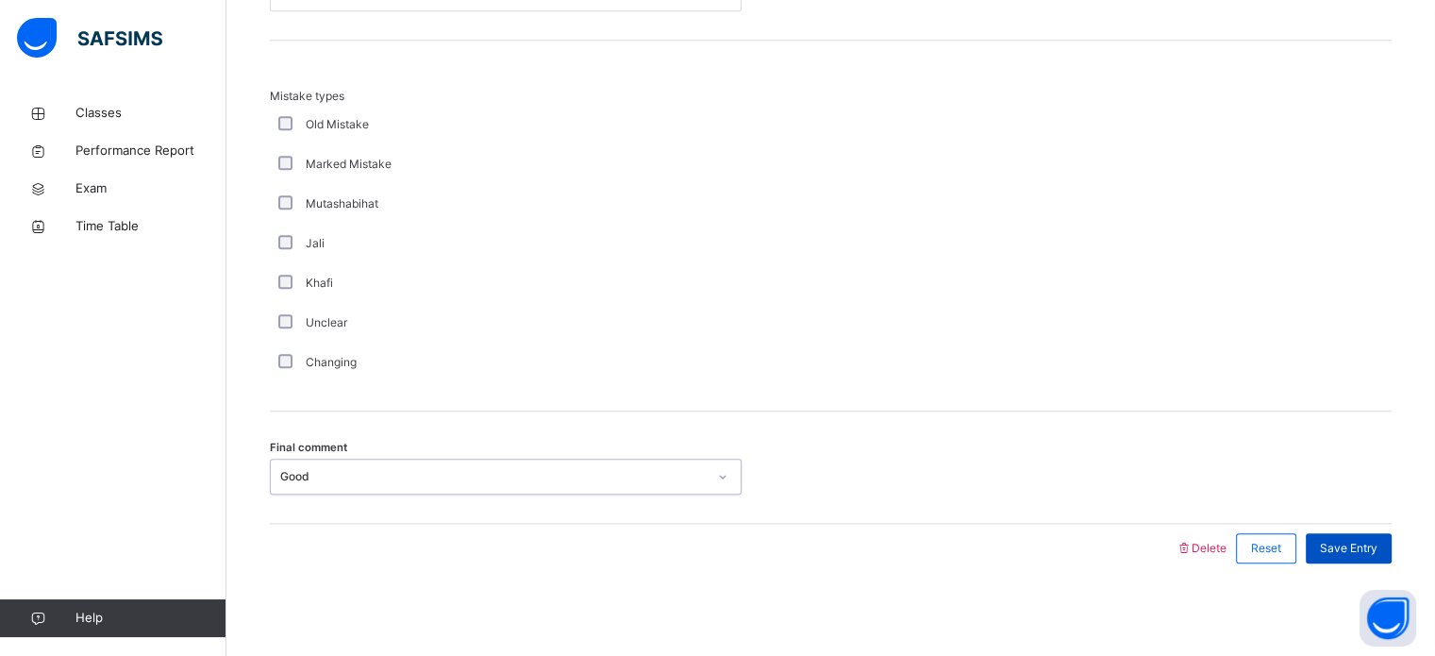
click at [1358, 558] on div "Save Entry" at bounding box center [1349, 548] width 86 height 30
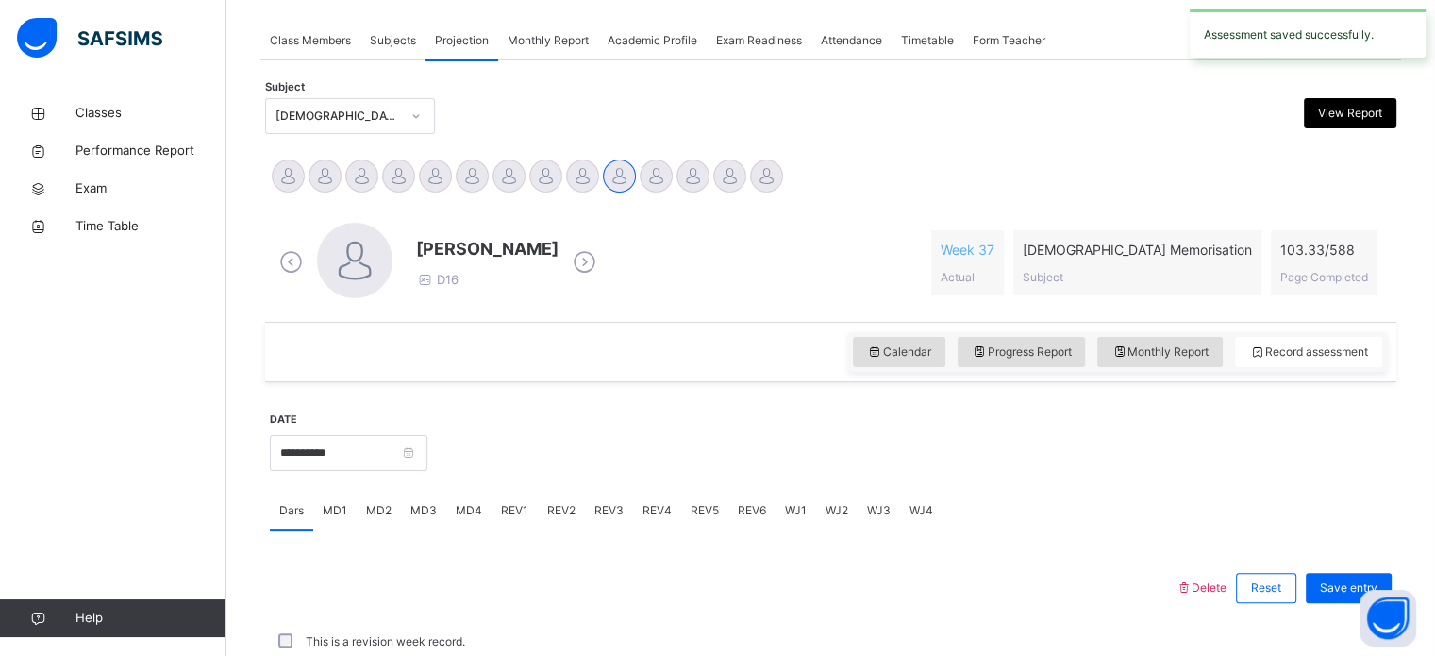
scroll to position [760, 0]
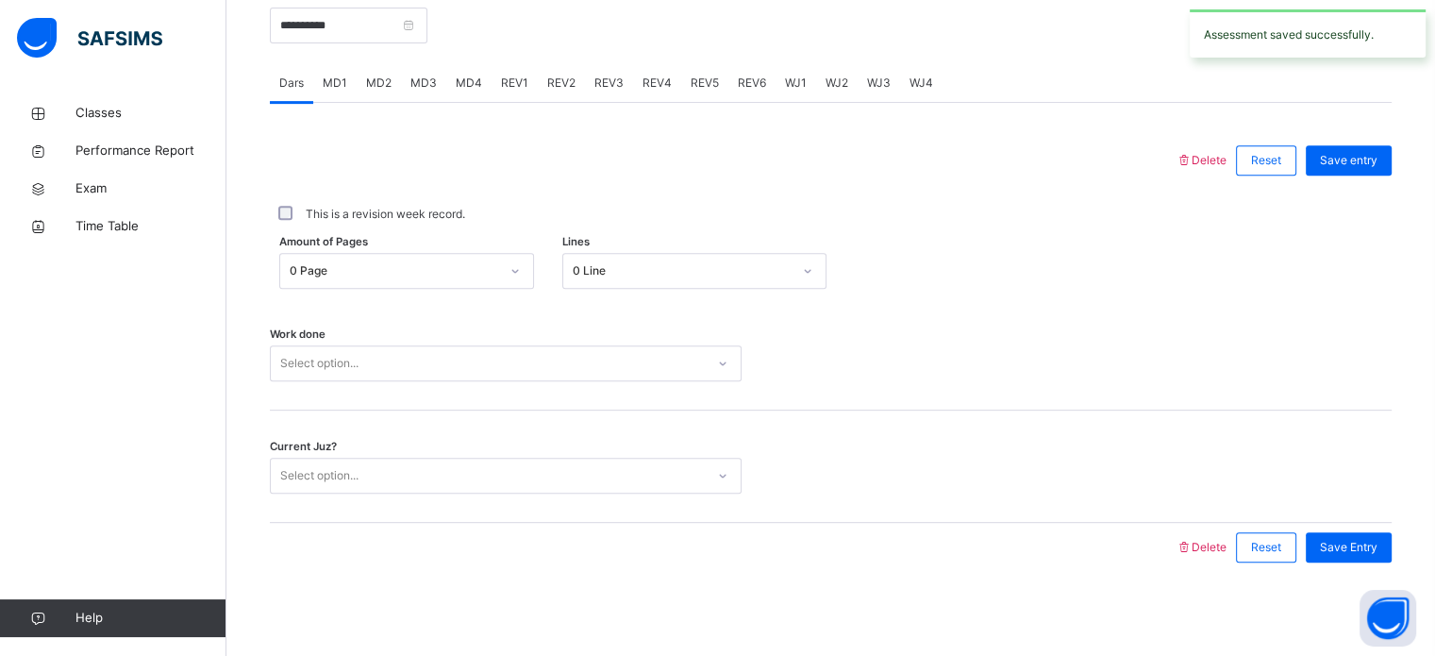
click at [570, 83] on span "REV2" at bounding box center [561, 83] width 28 height 17
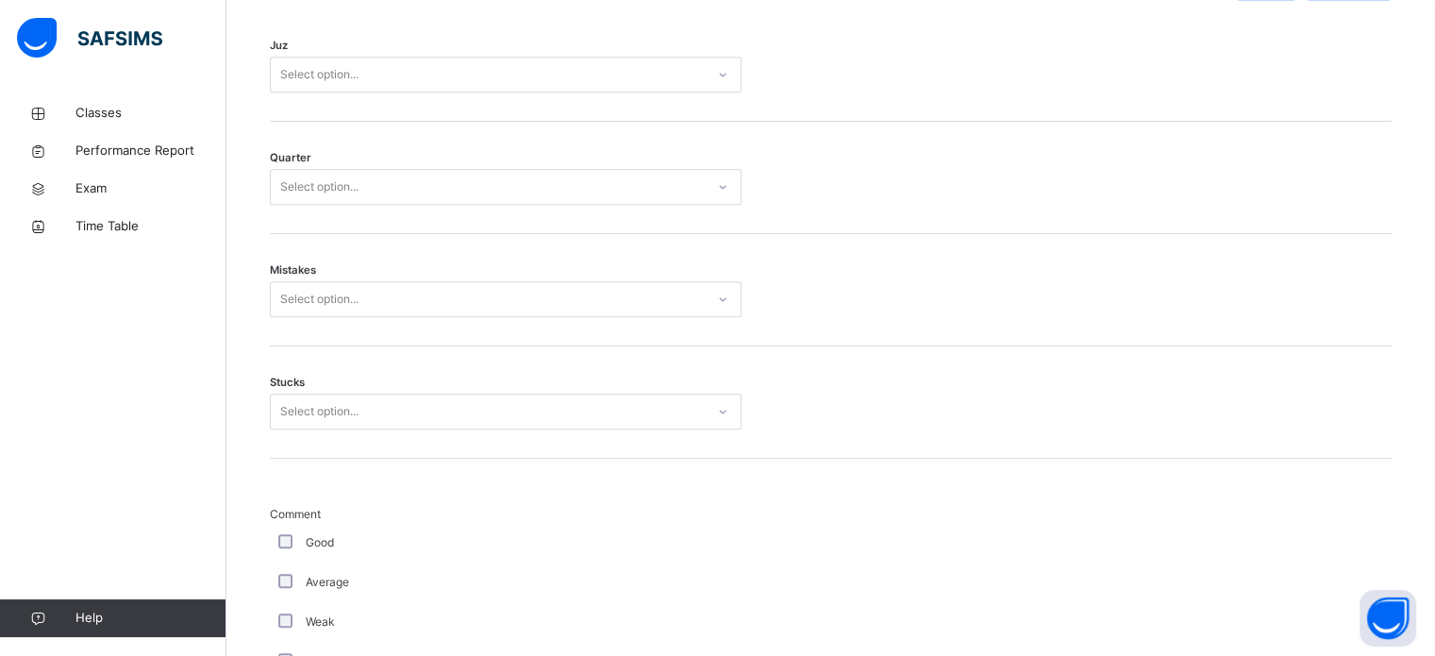
scroll to position [935, 0]
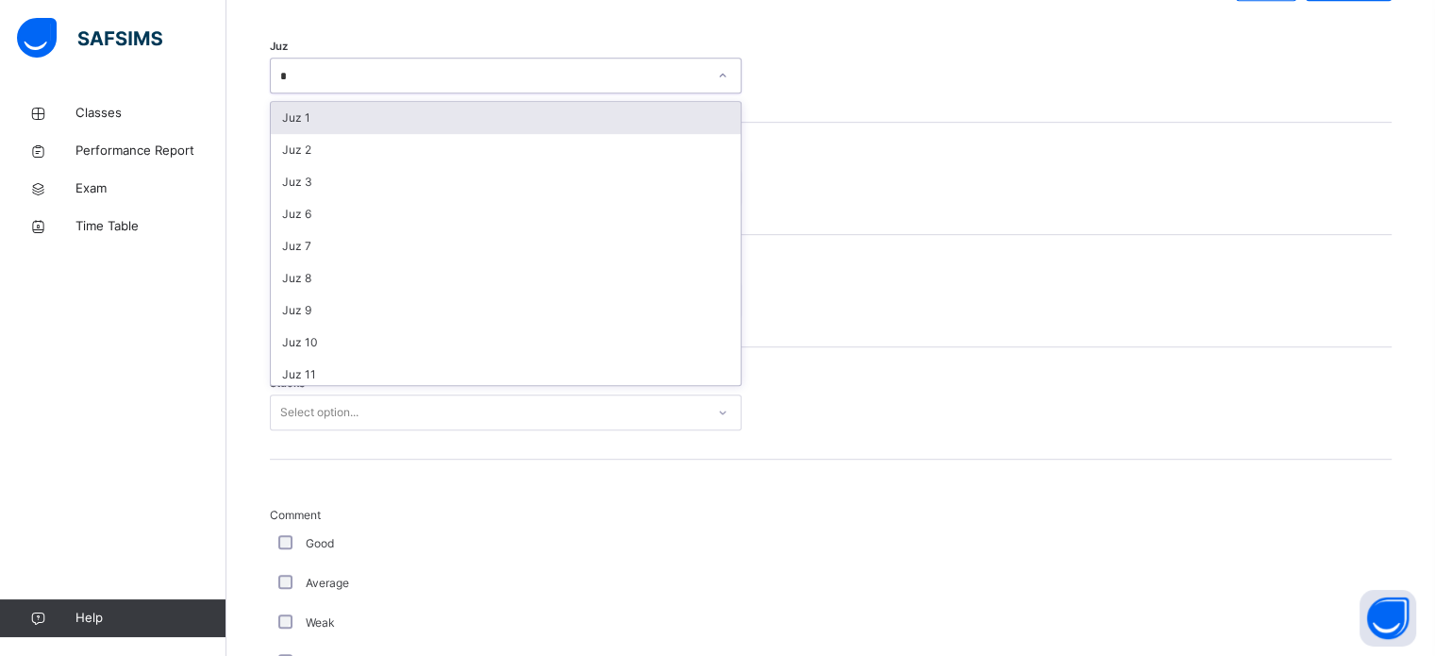
type input "**"
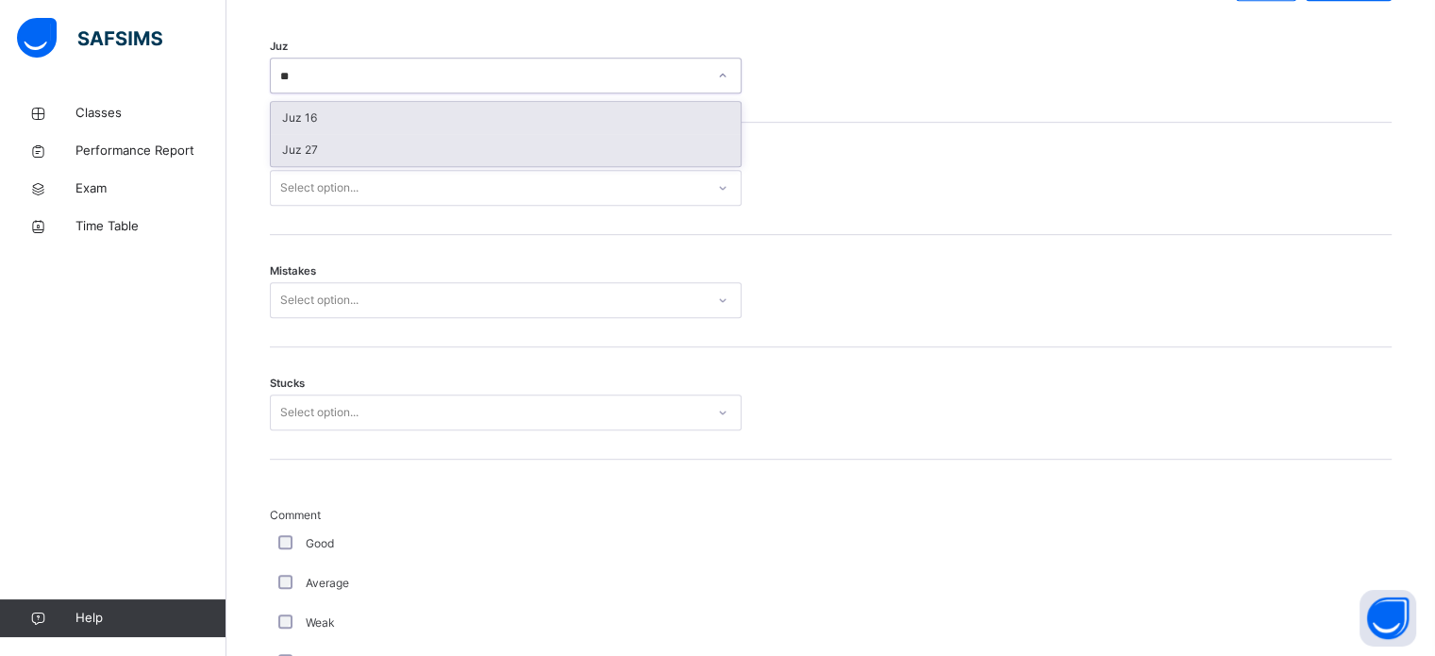
click at [335, 153] on div "Juz 27" at bounding box center [506, 150] width 470 height 32
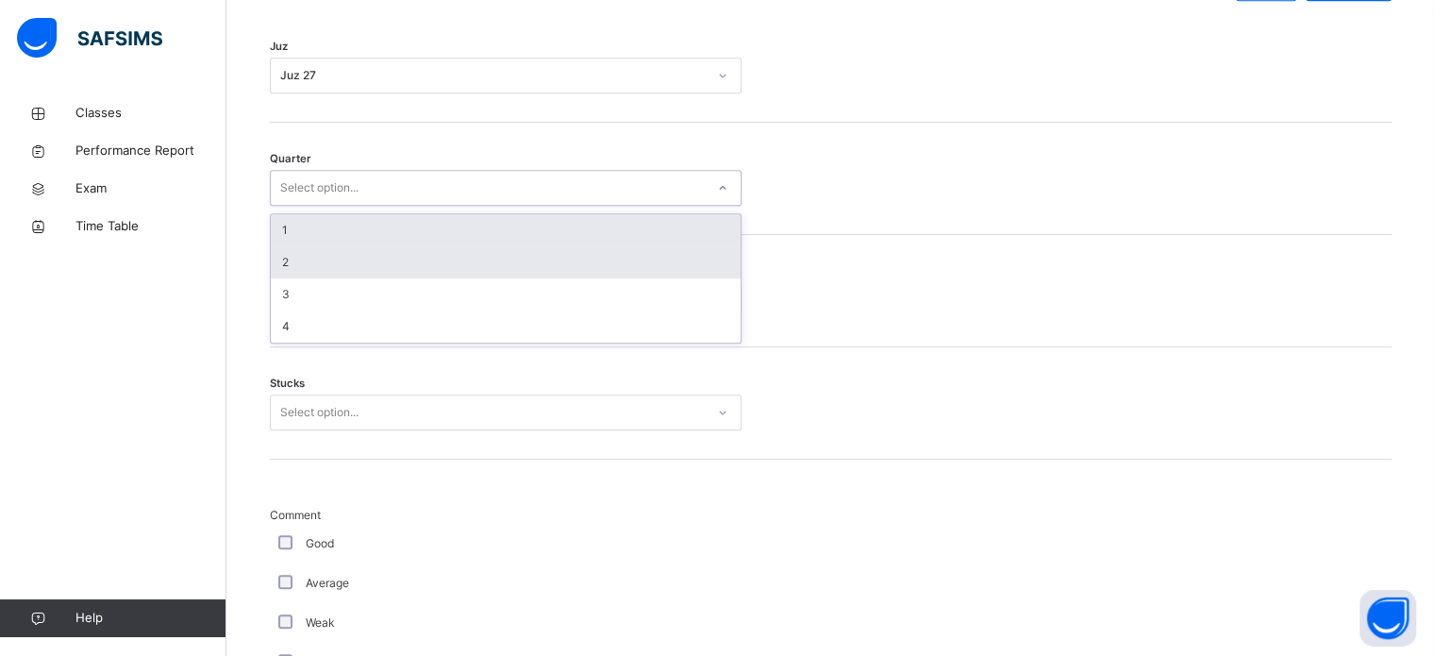
click at [317, 275] on div "2" at bounding box center [506, 262] width 470 height 32
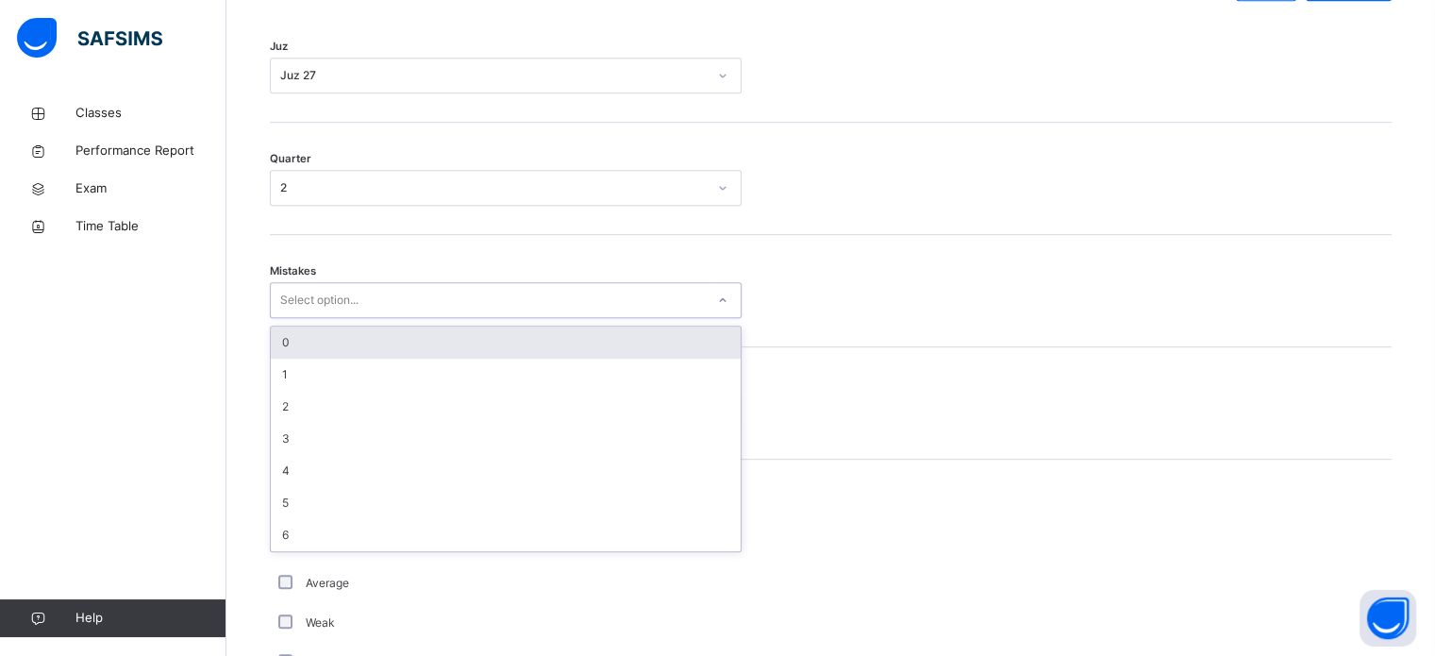
click at [367, 351] on div "0" at bounding box center [506, 342] width 470 height 32
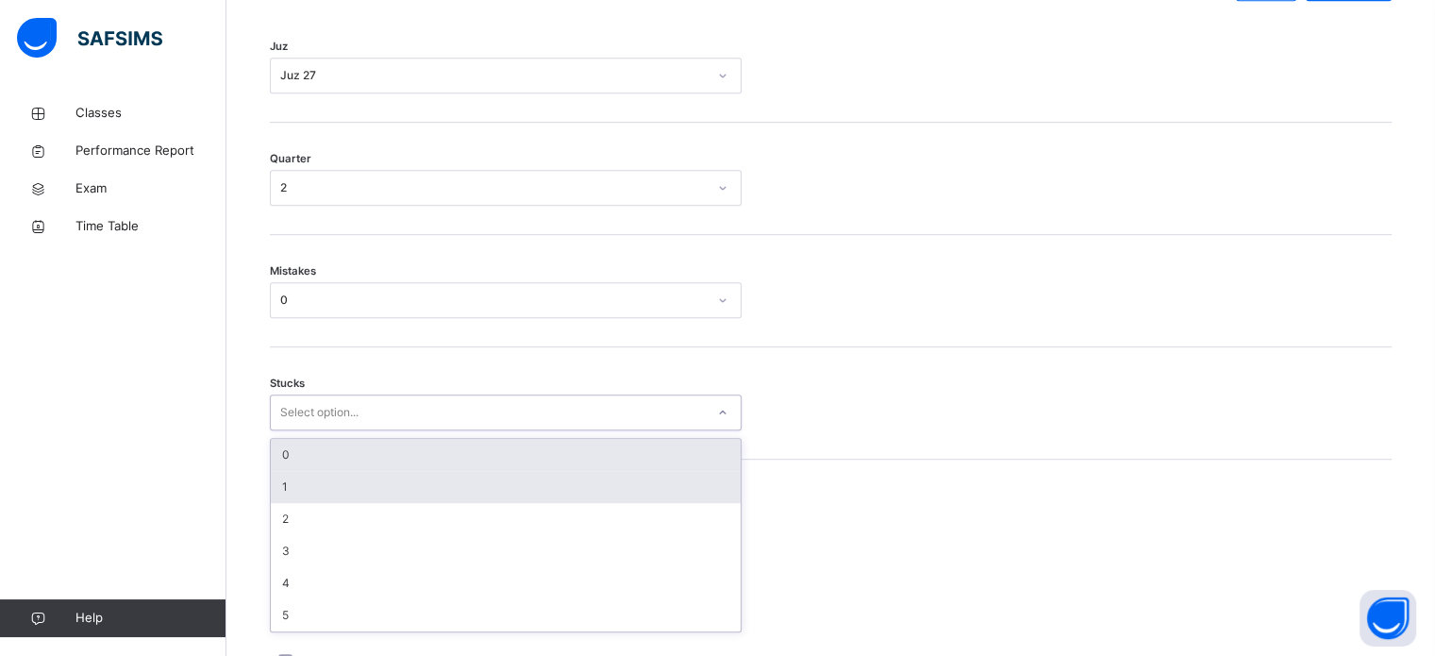
click at [345, 488] on div "1" at bounding box center [506, 487] width 470 height 32
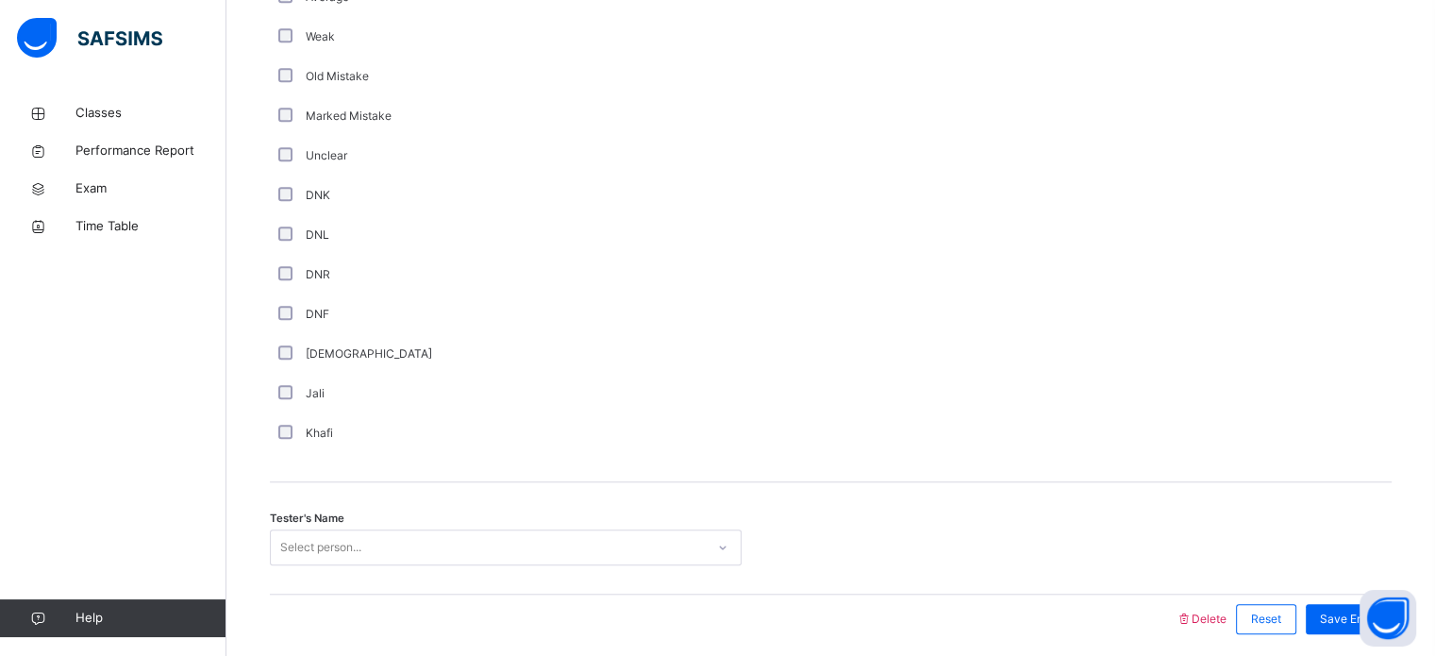
scroll to position [1592, 0]
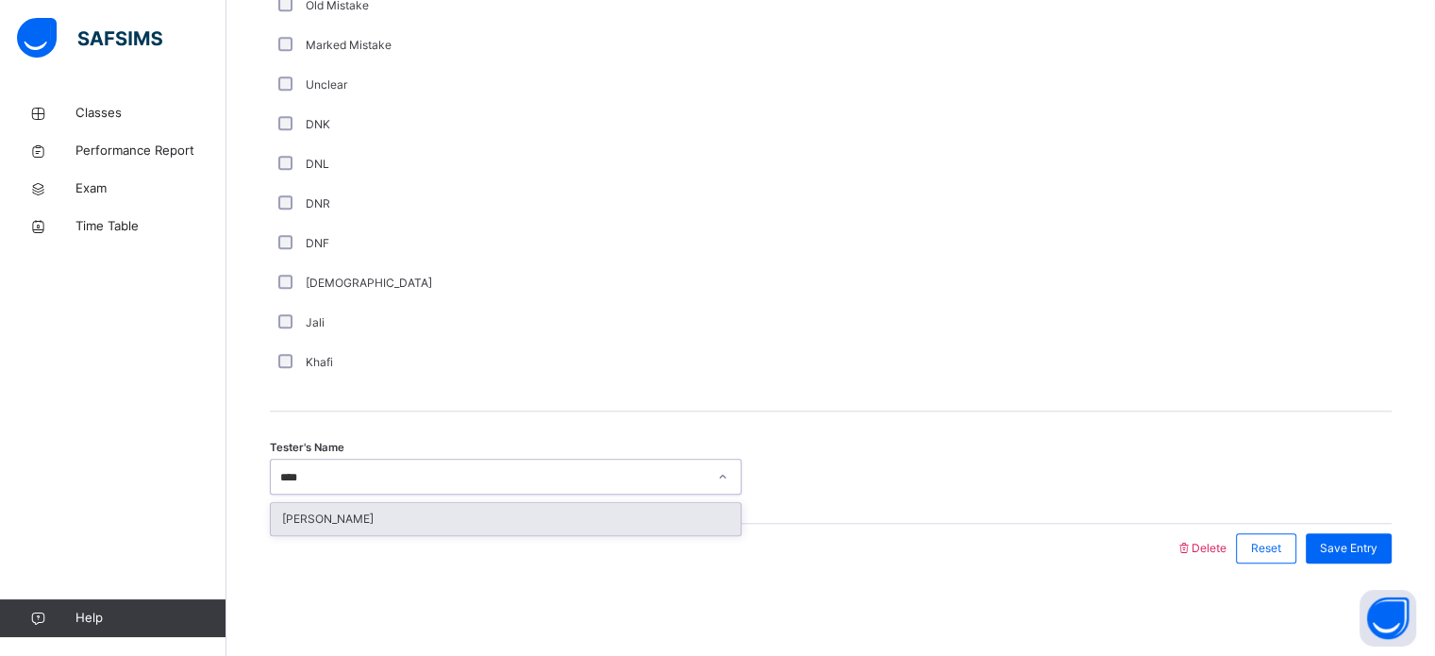
type input "*****"
click at [560, 526] on div "[PERSON_NAME]" at bounding box center [506, 519] width 470 height 32
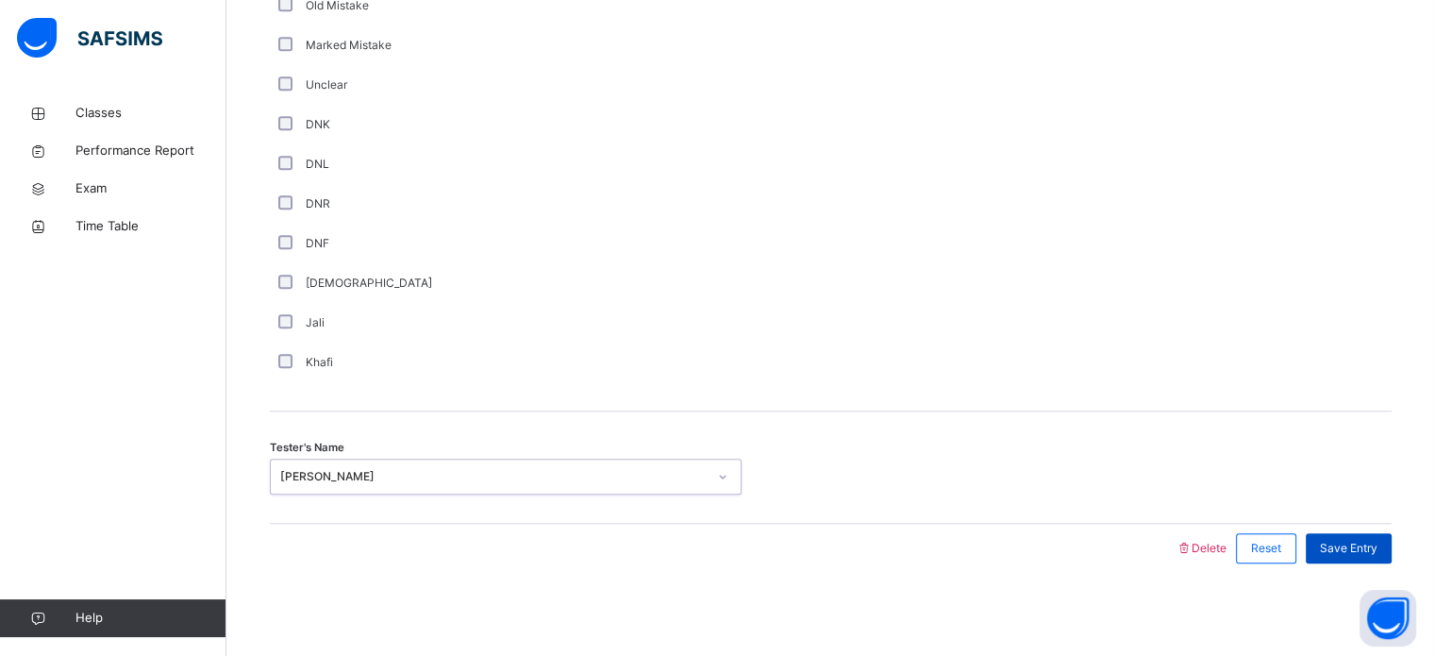
click at [1362, 544] on span "Save Entry" at bounding box center [1349, 548] width 58 height 17
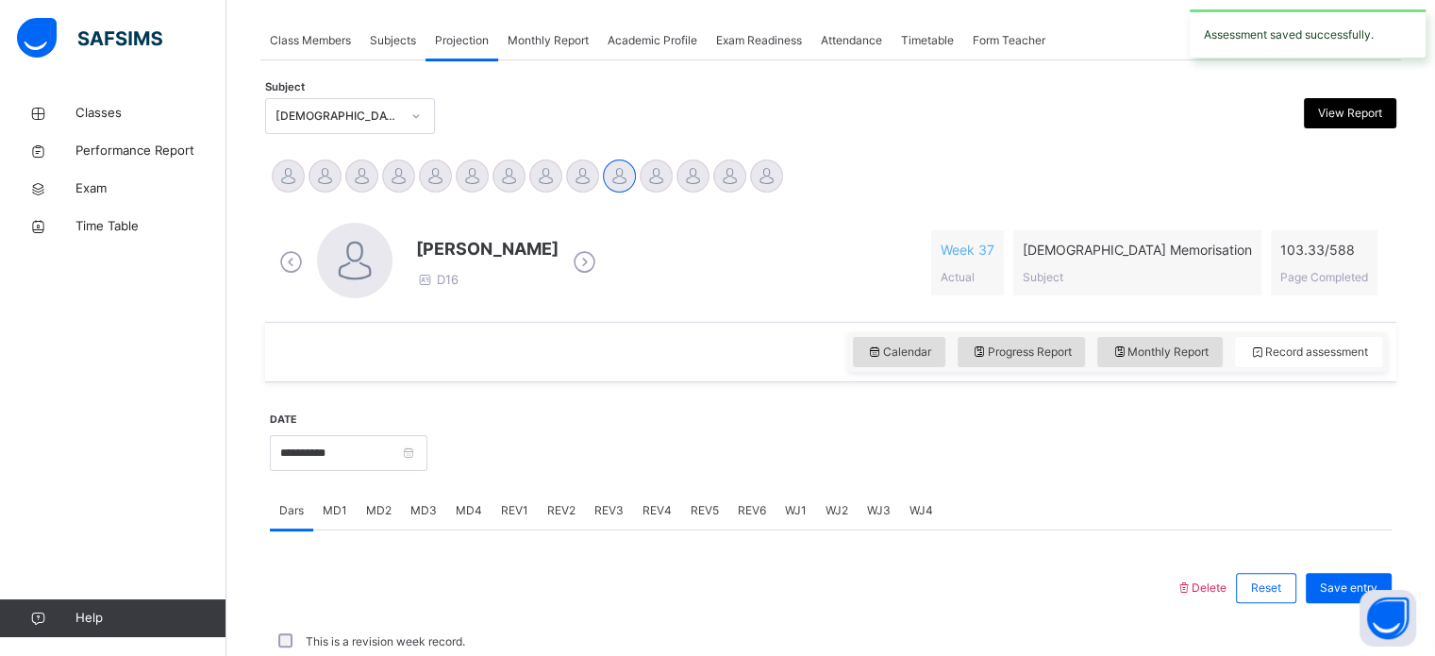
scroll to position [760, 0]
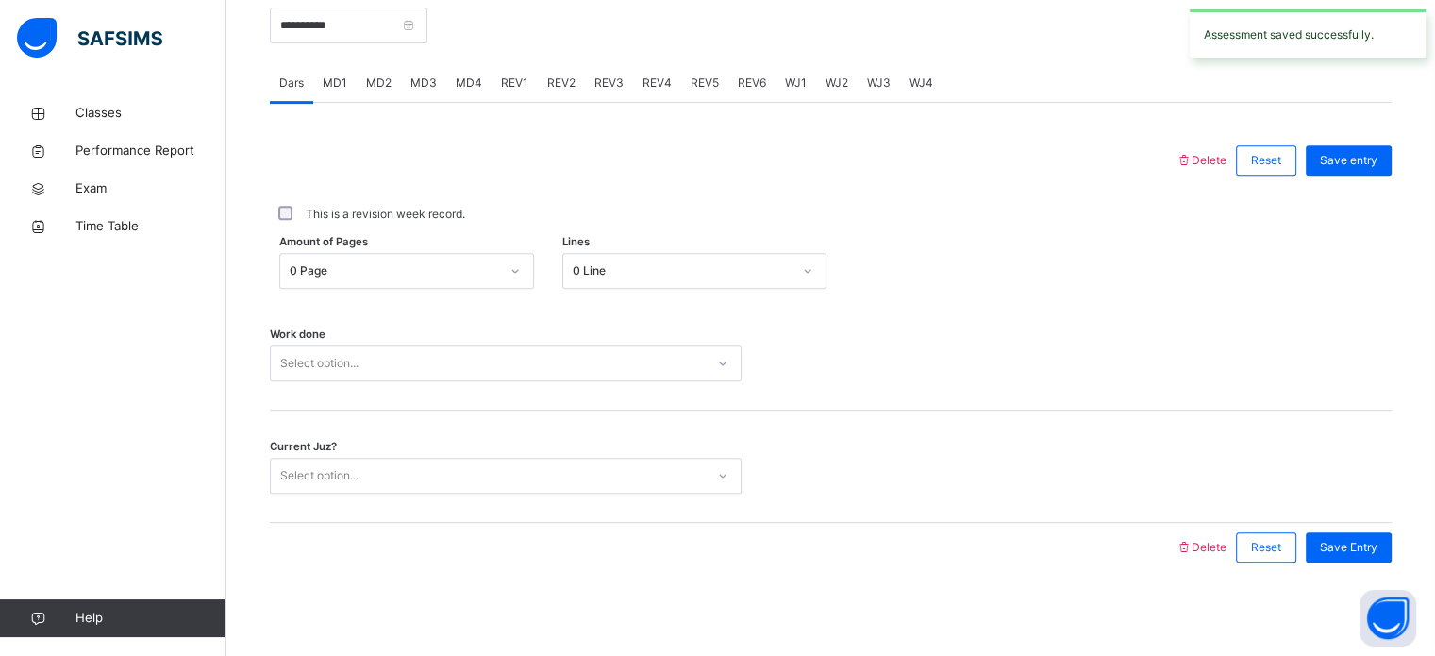
click at [509, 92] on div "REV1" at bounding box center [515, 83] width 46 height 38
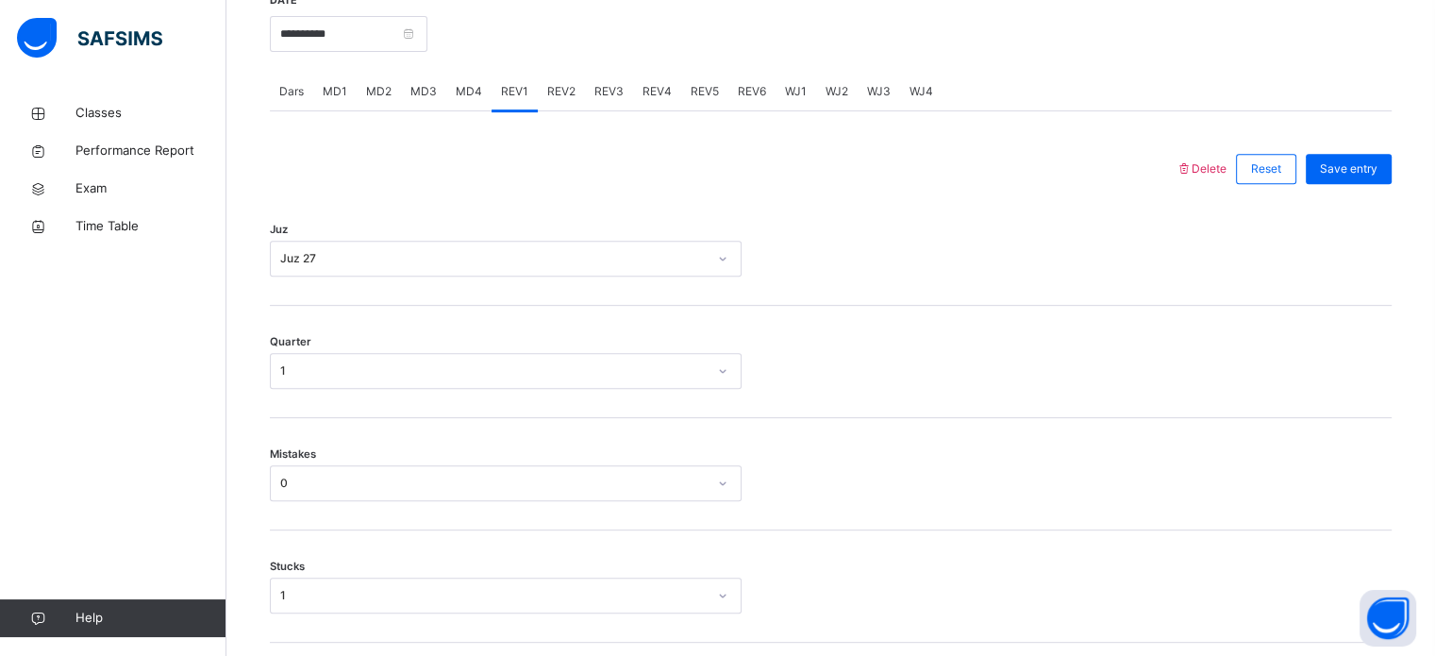
scroll to position [751, 0]
click at [579, 93] on div "REV2" at bounding box center [561, 93] width 47 height 38
click at [611, 102] on div "REV3" at bounding box center [609, 93] width 48 height 38
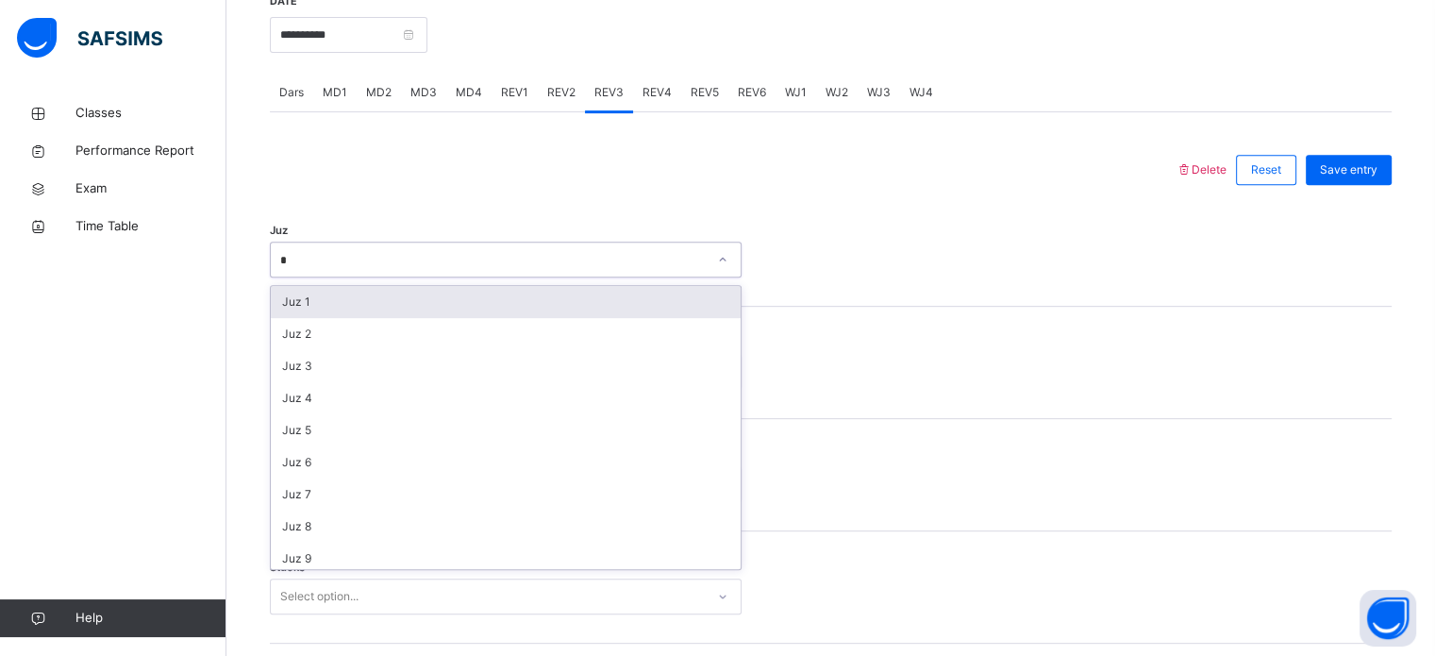
type input "**"
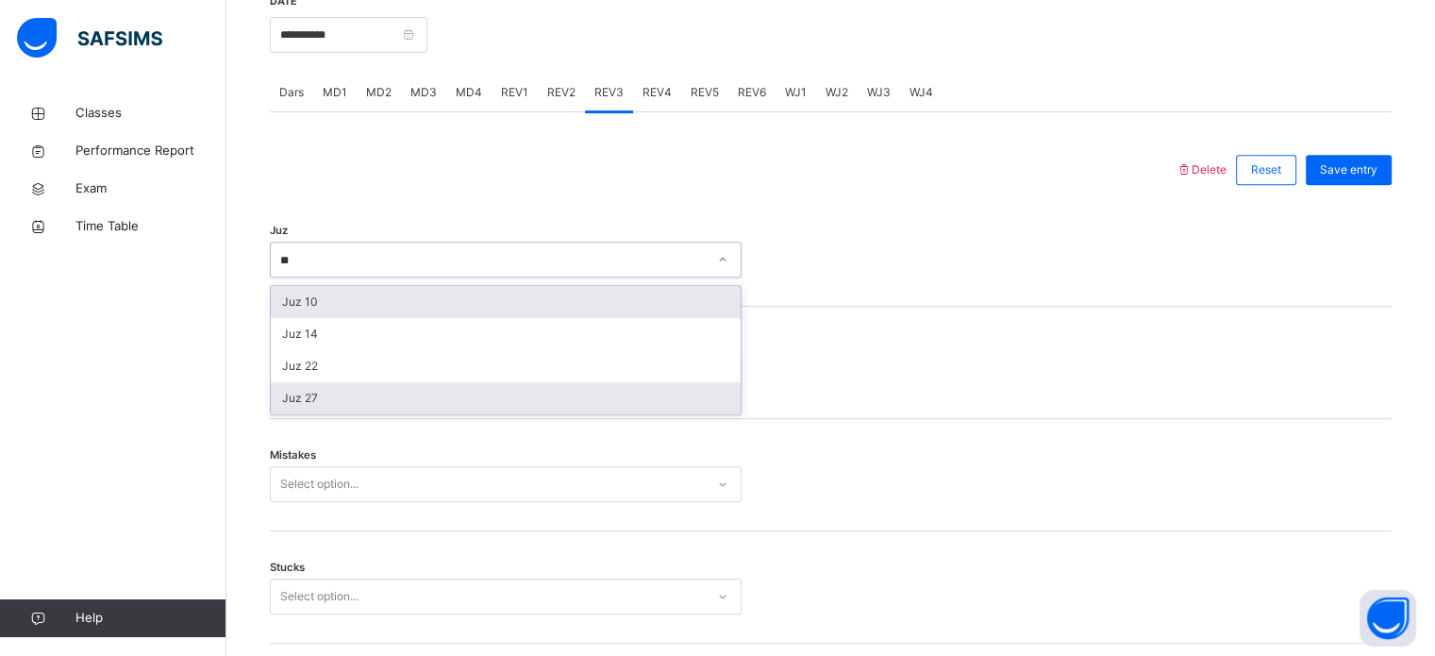
click at [394, 409] on div "Juz 27" at bounding box center [506, 398] width 470 height 32
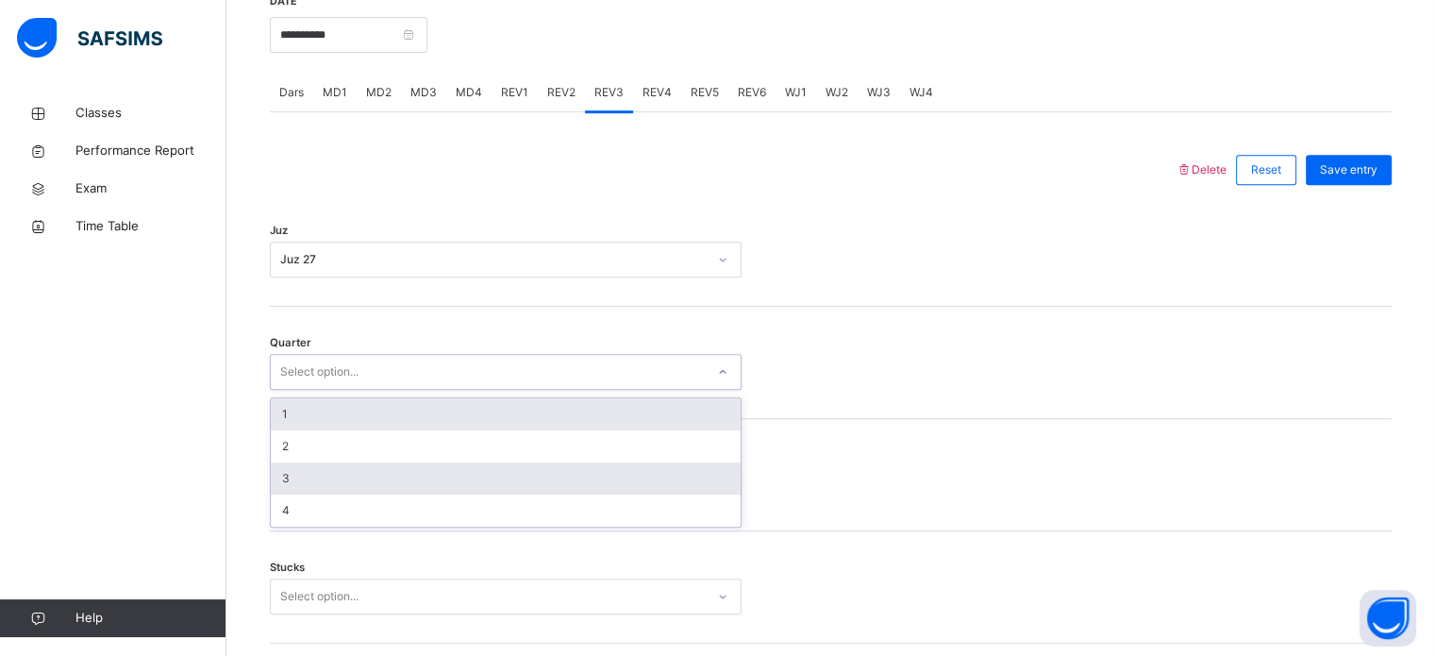
click at [318, 486] on div "3" at bounding box center [506, 478] width 470 height 32
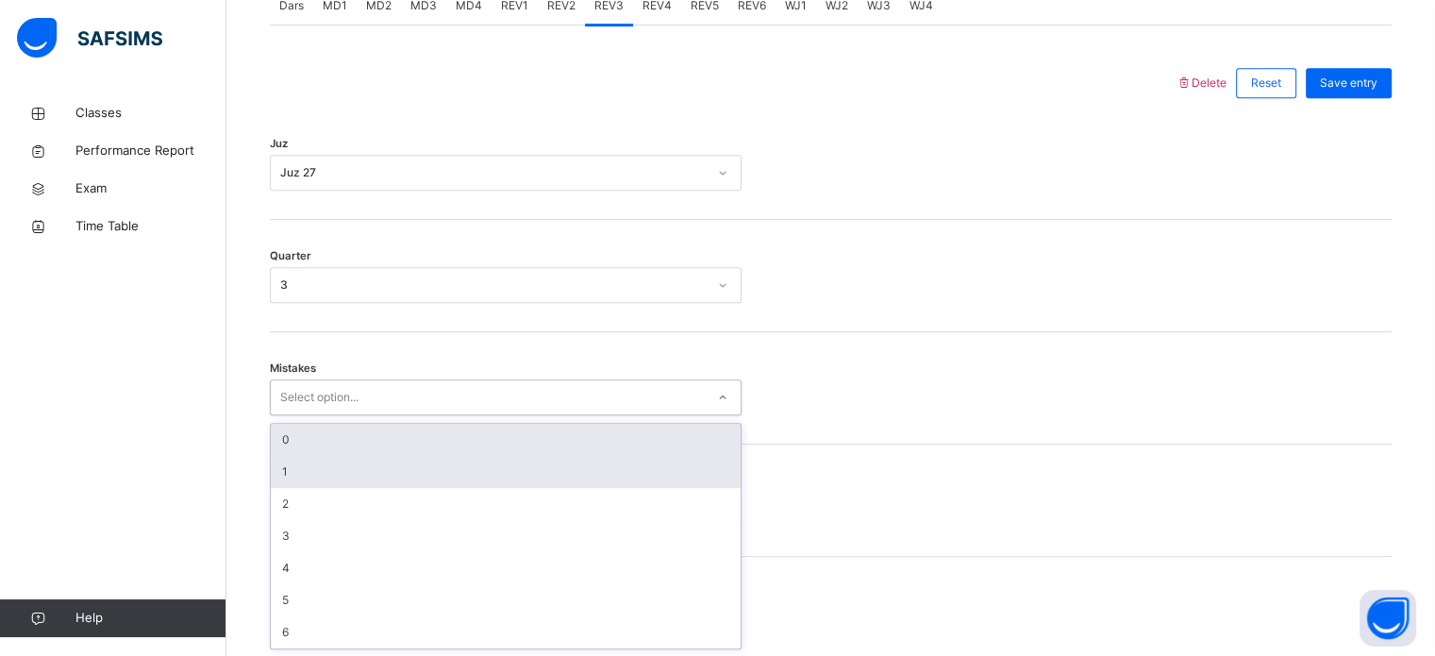
click at [376, 460] on div "1" at bounding box center [506, 472] width 470 height 32
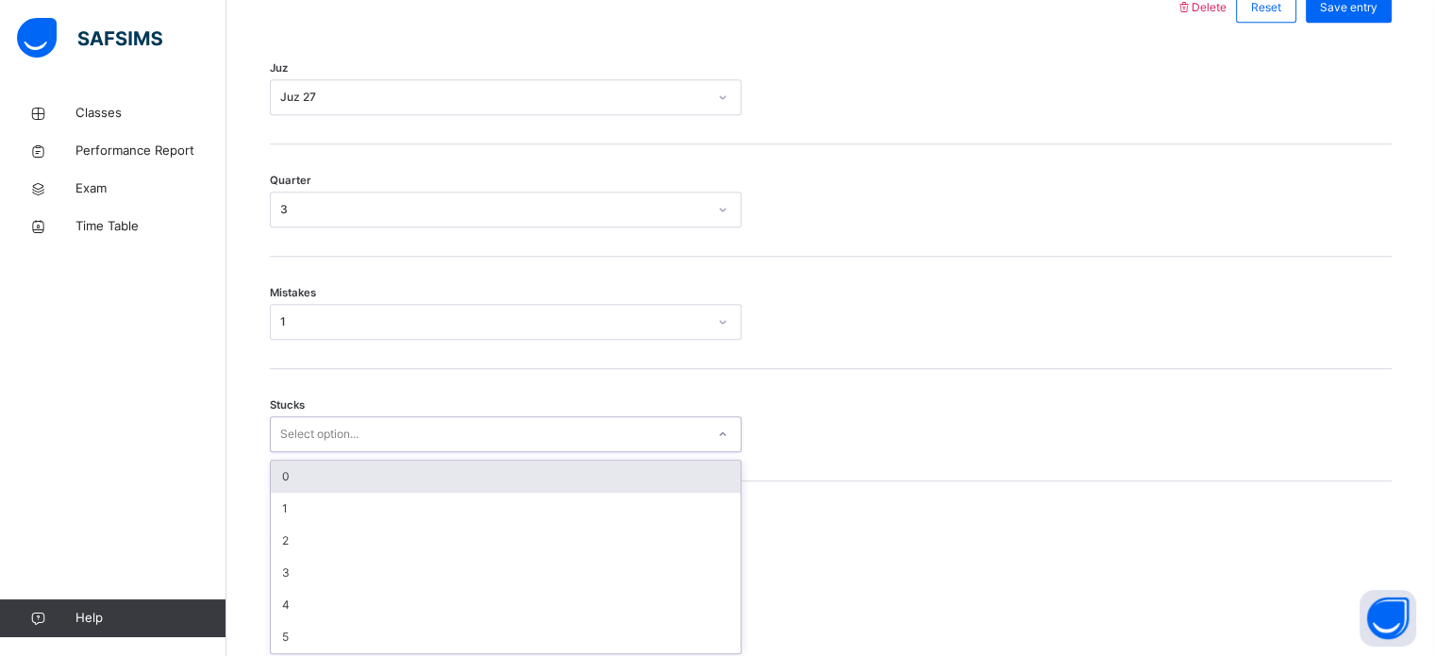
scroll to position [917, 0]
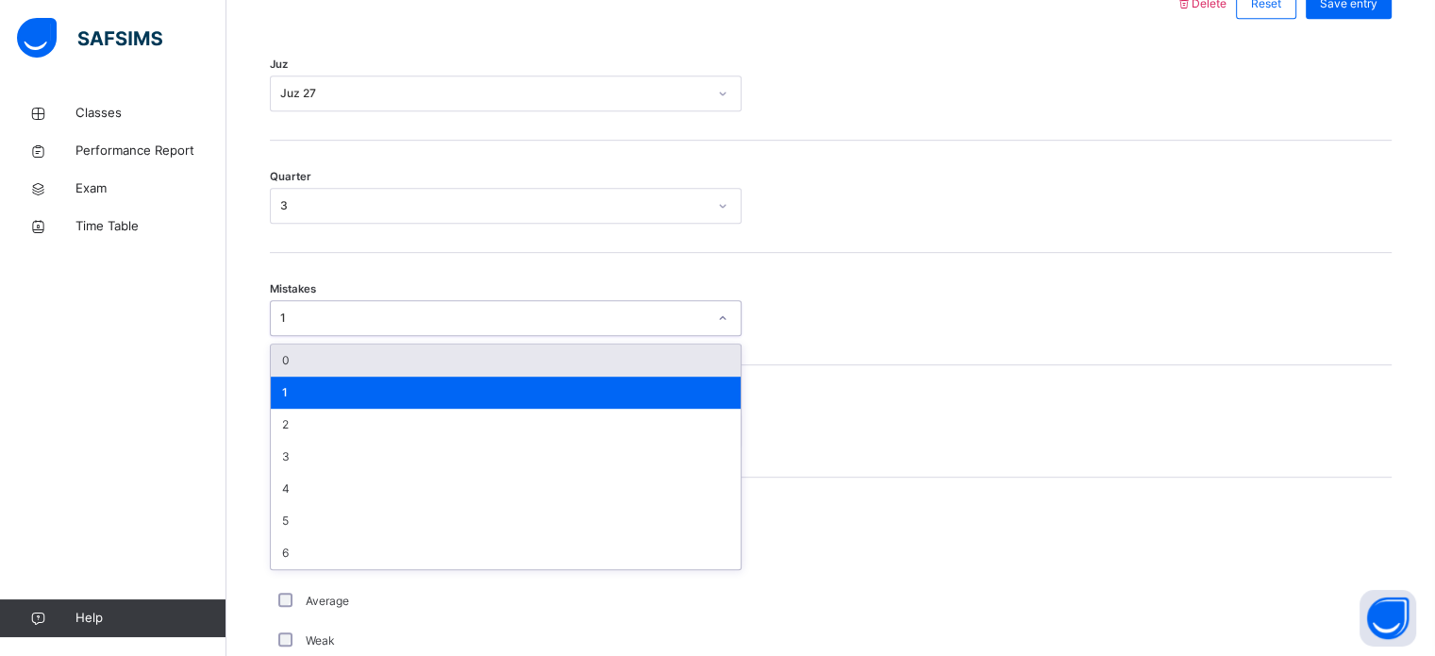
click at [392, 366] on div "0" at bounding box center [506, 360] width 470 height 32
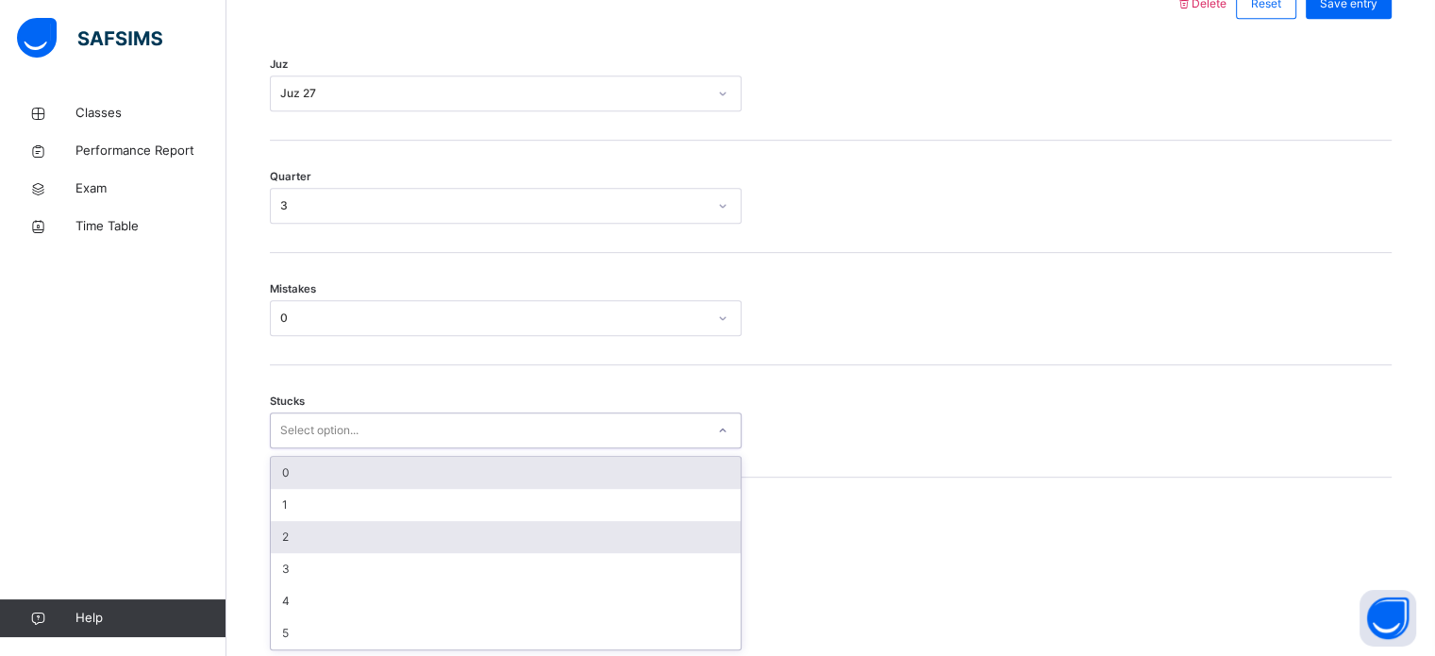
click at [315, 543] on div "2" at bounding box center [506, 537] width 470 height 32
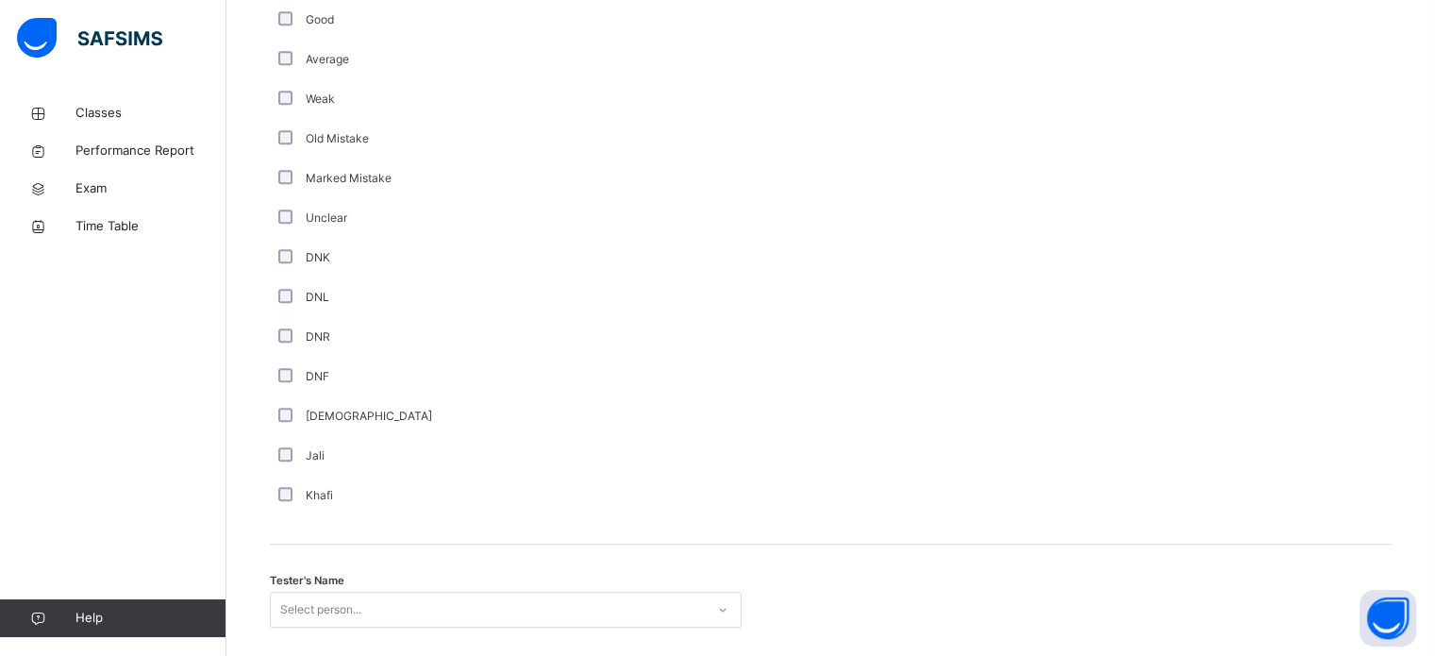
scroll to position [1592, 0]
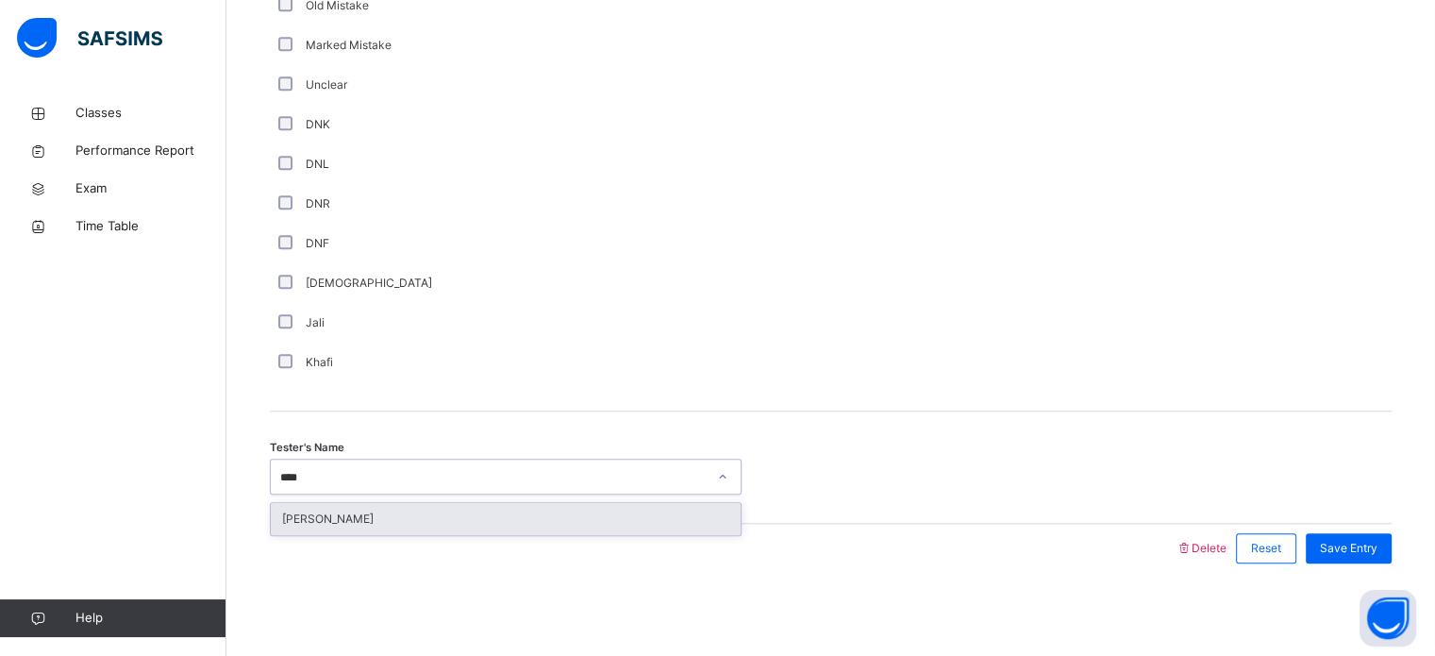
type input "*****"
click at [439, 513] on div "[PERSON_NAME]" at bounding box center [506, 519] width 470 height 32
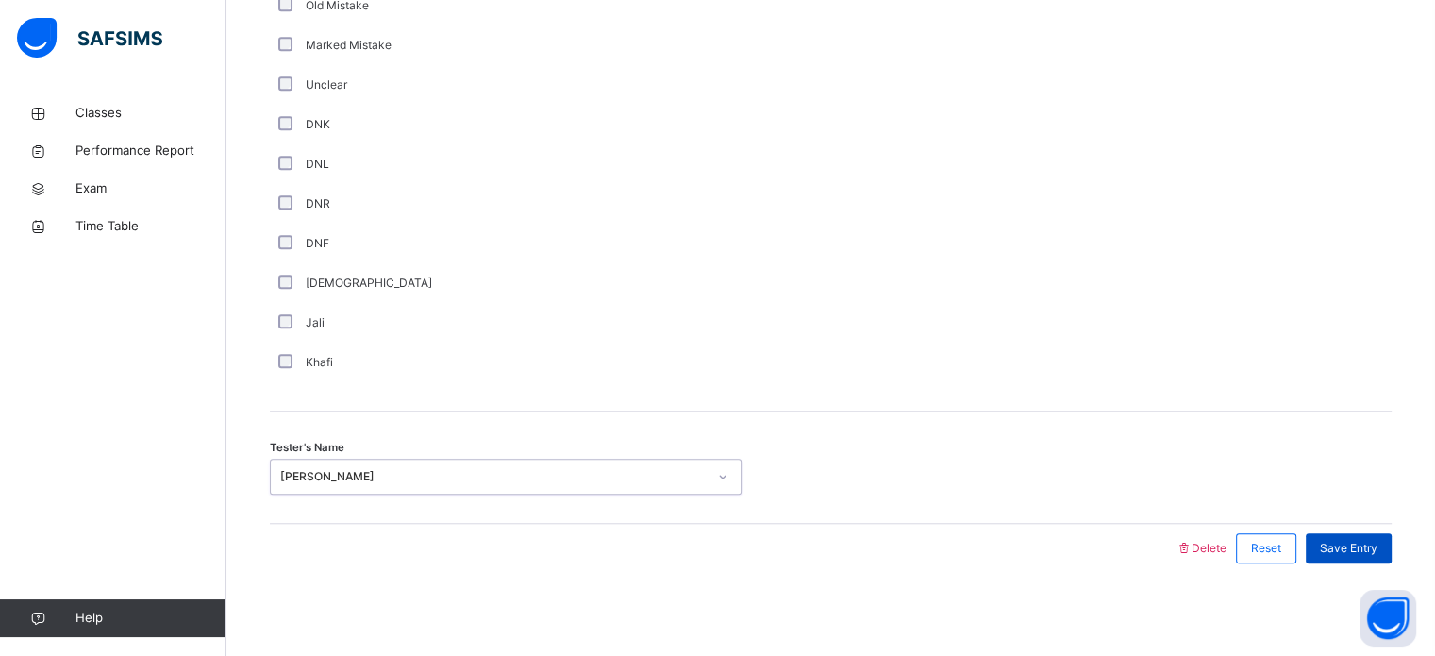
click at [1370, 547] on span "Save Entry" at bounding box center [1349, 548] width 58 height 17
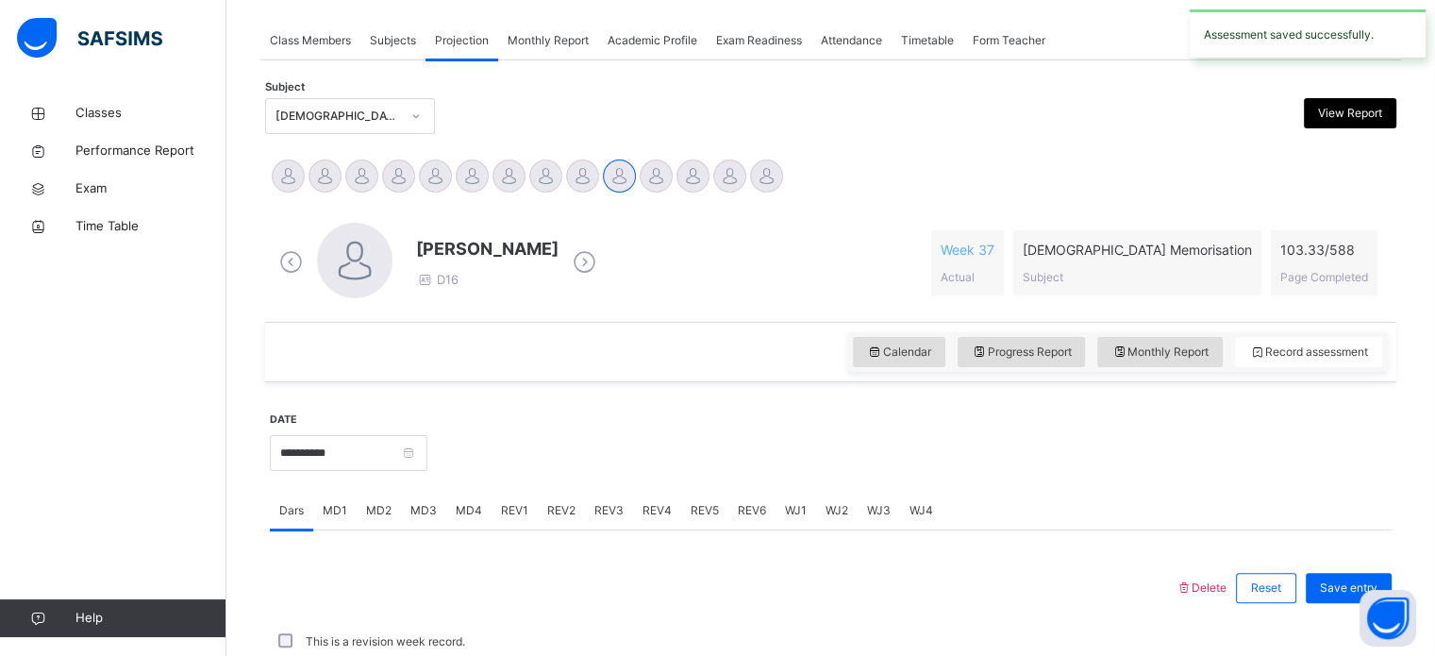
scroll to position [760, 0]
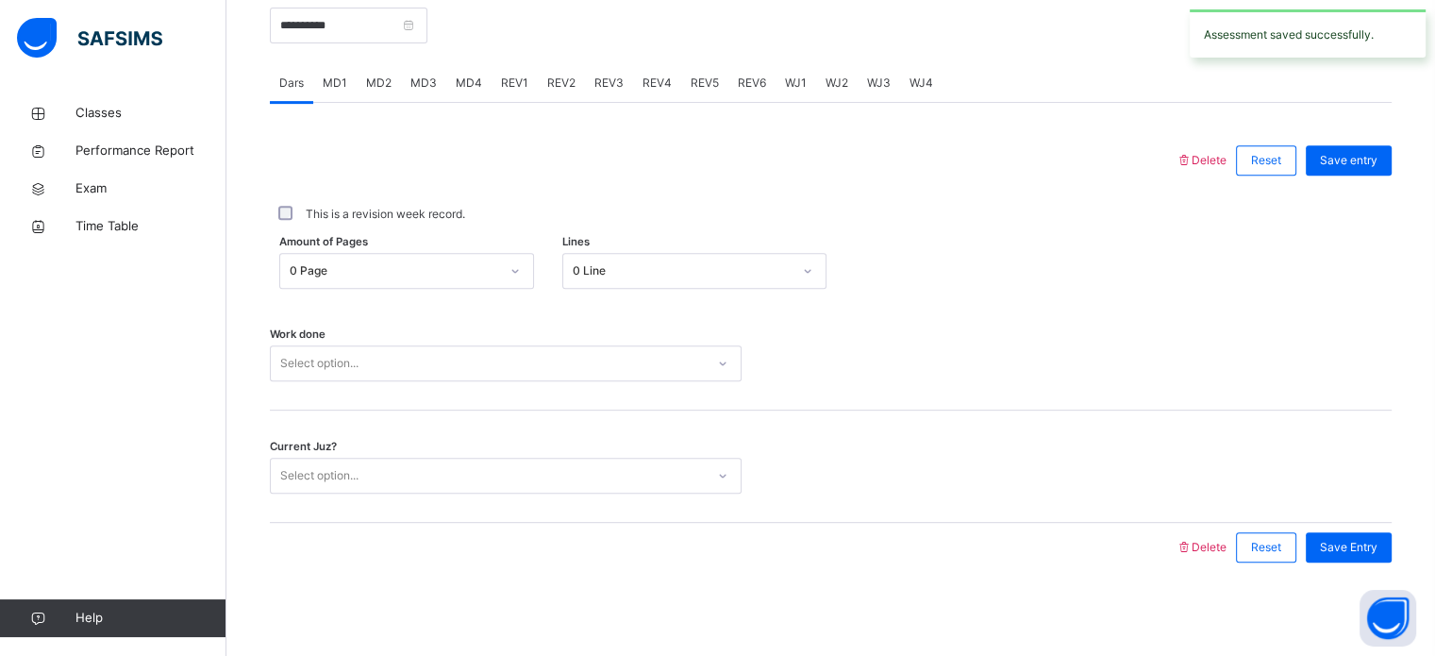
click at [655, 91] on div "REV4" at bounding box center [657, 83] width 48 height 38
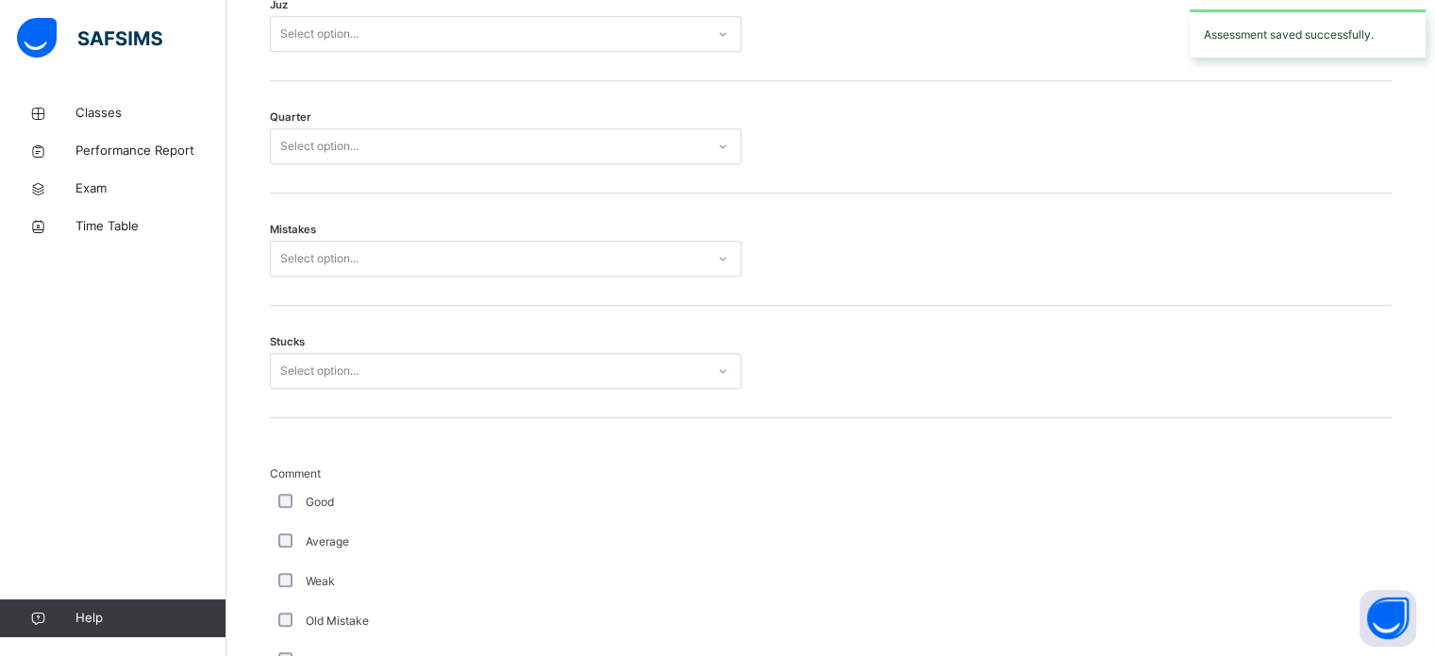
scroll to position [785, 0]
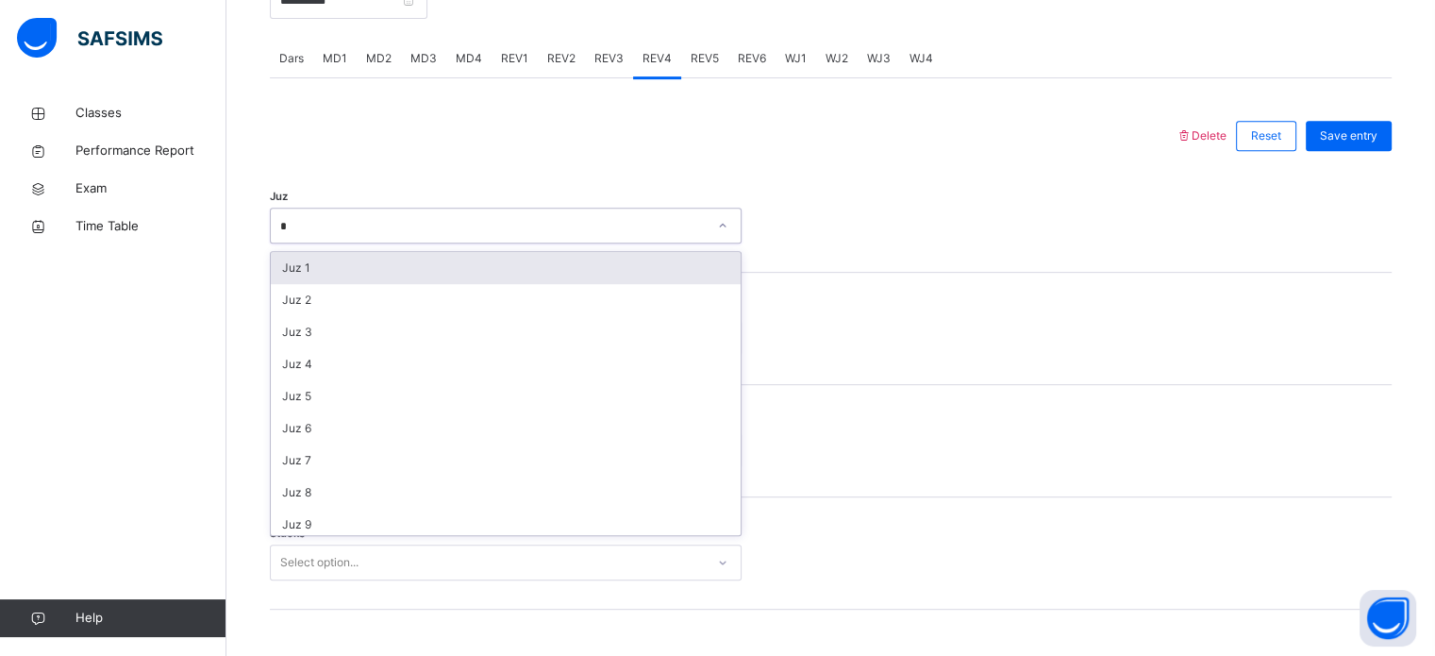
type input "**"
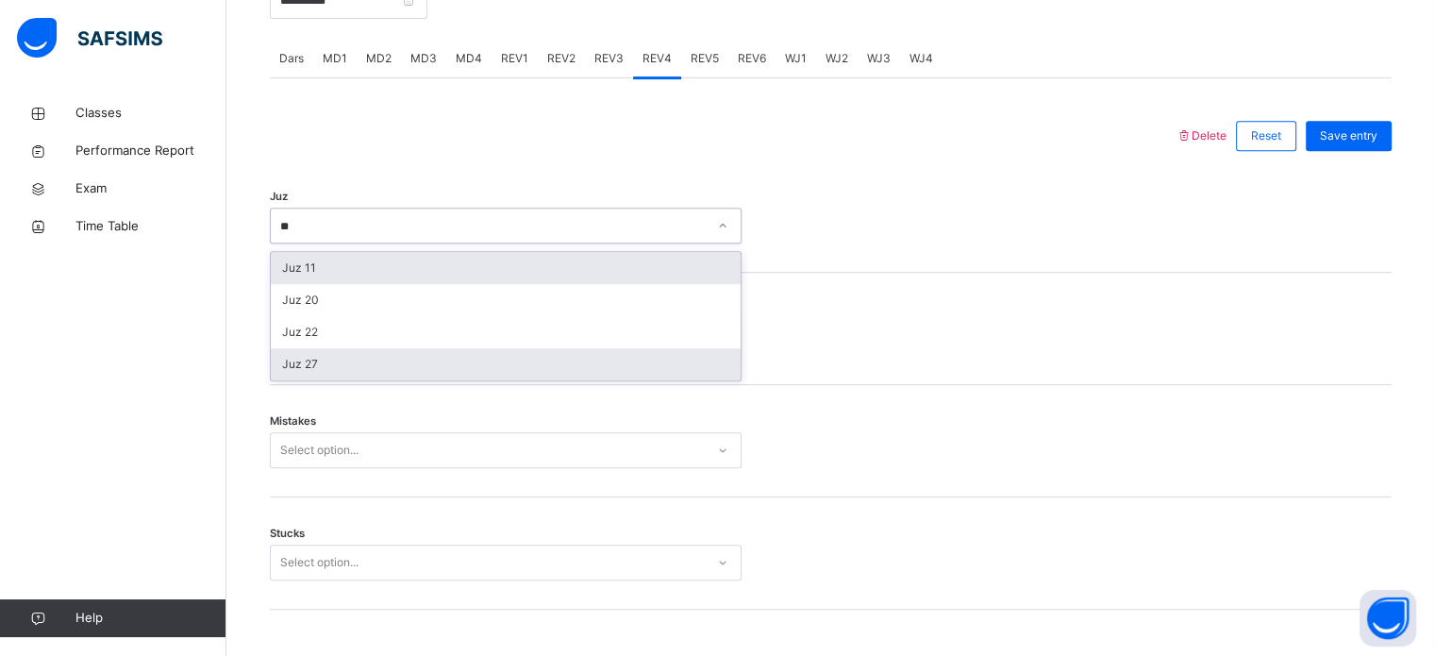
click at [385, 375] on div "Juz 27" at bounding box center [506, 364] width 470 height 32
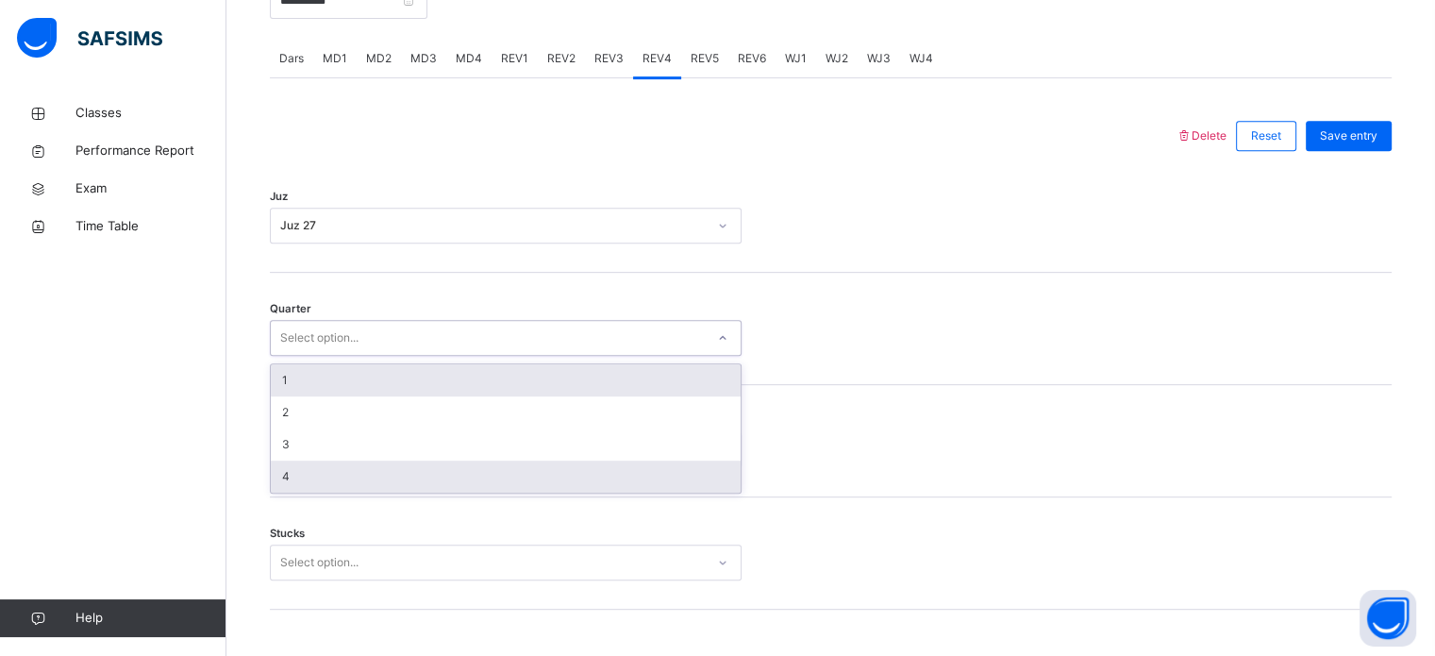
click at [309, 488] on div "4" at bounding box center [506, 476] width 470 height 32
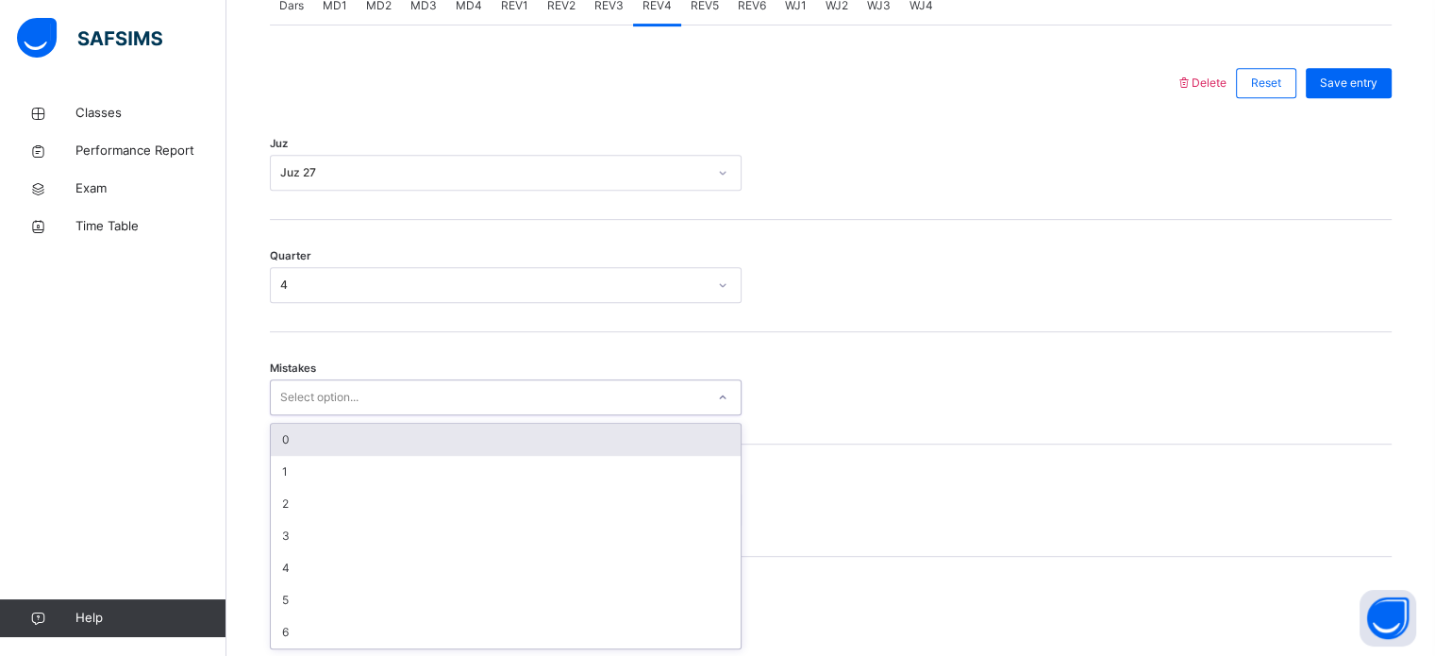
click at [379, 442] on div "0" at bounding box center [506, 440] width 470 height 32
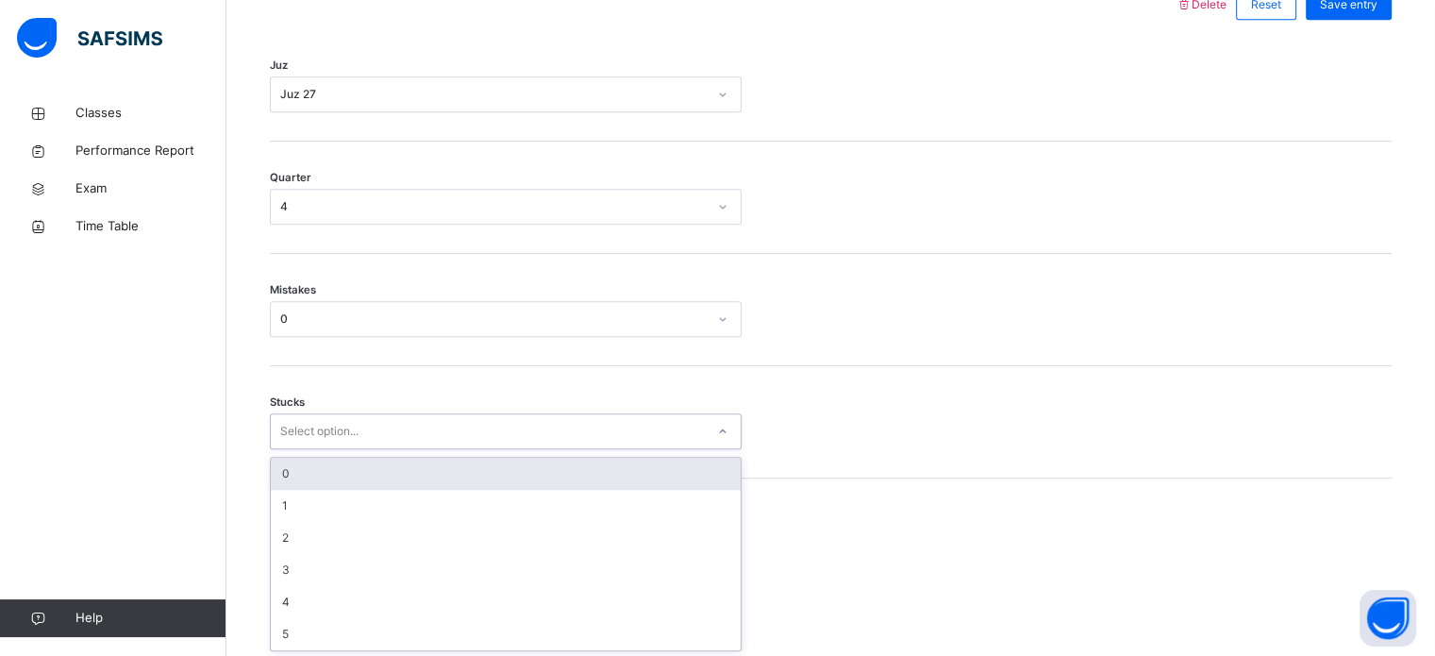
scroll to position [917, 0]
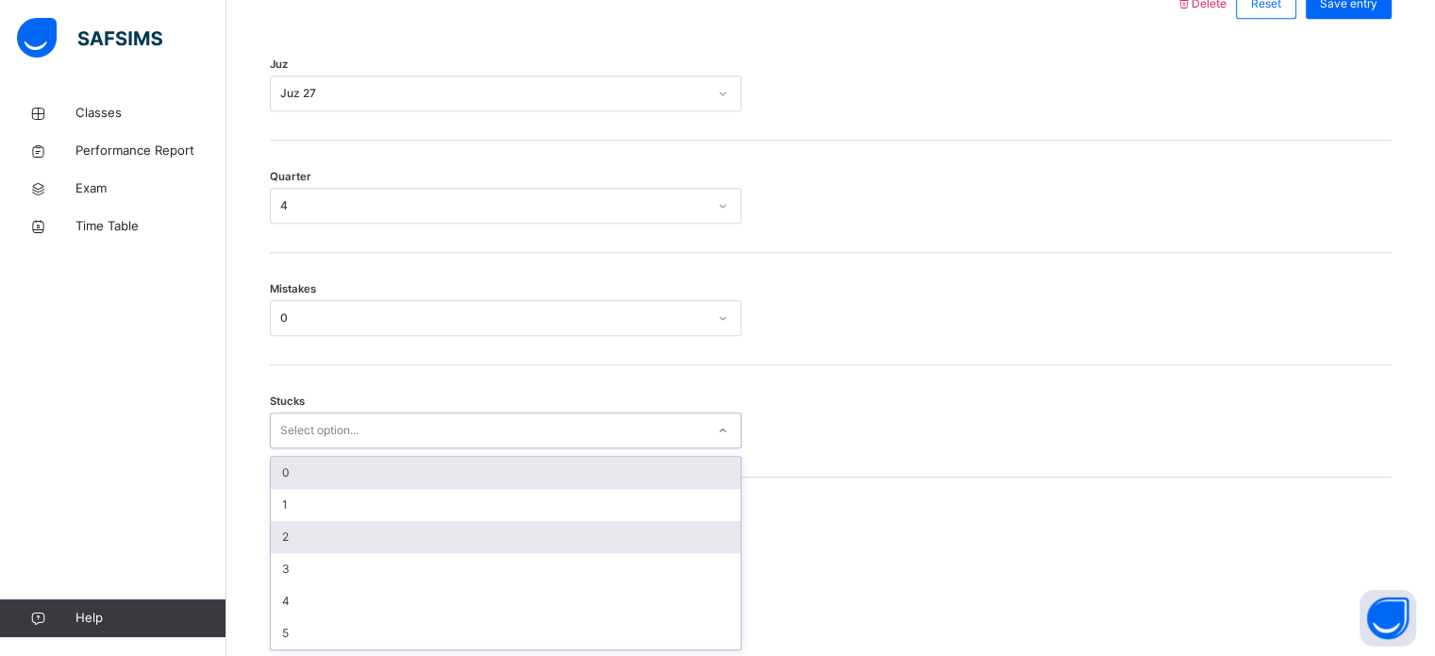
click at [365, 525] on div "2" at bounding box center [506, 537] width 470 height 32
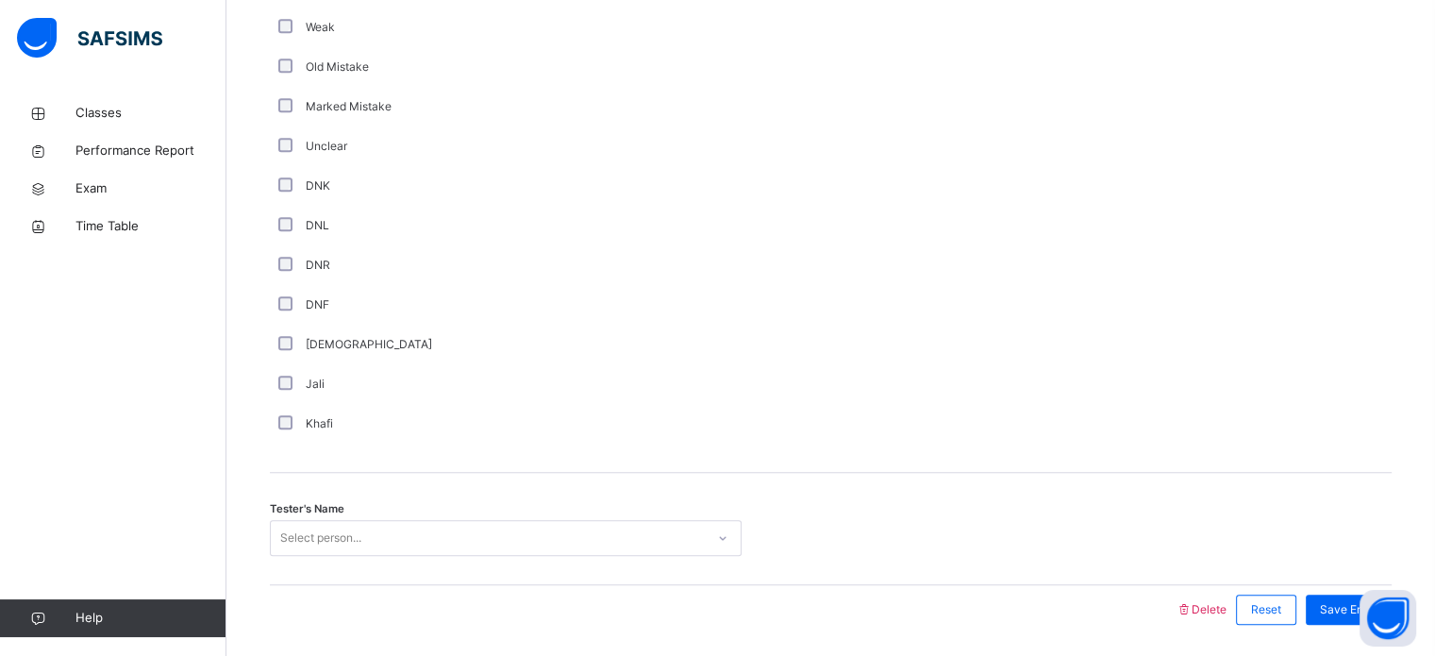
scroll to position [1592, 0]
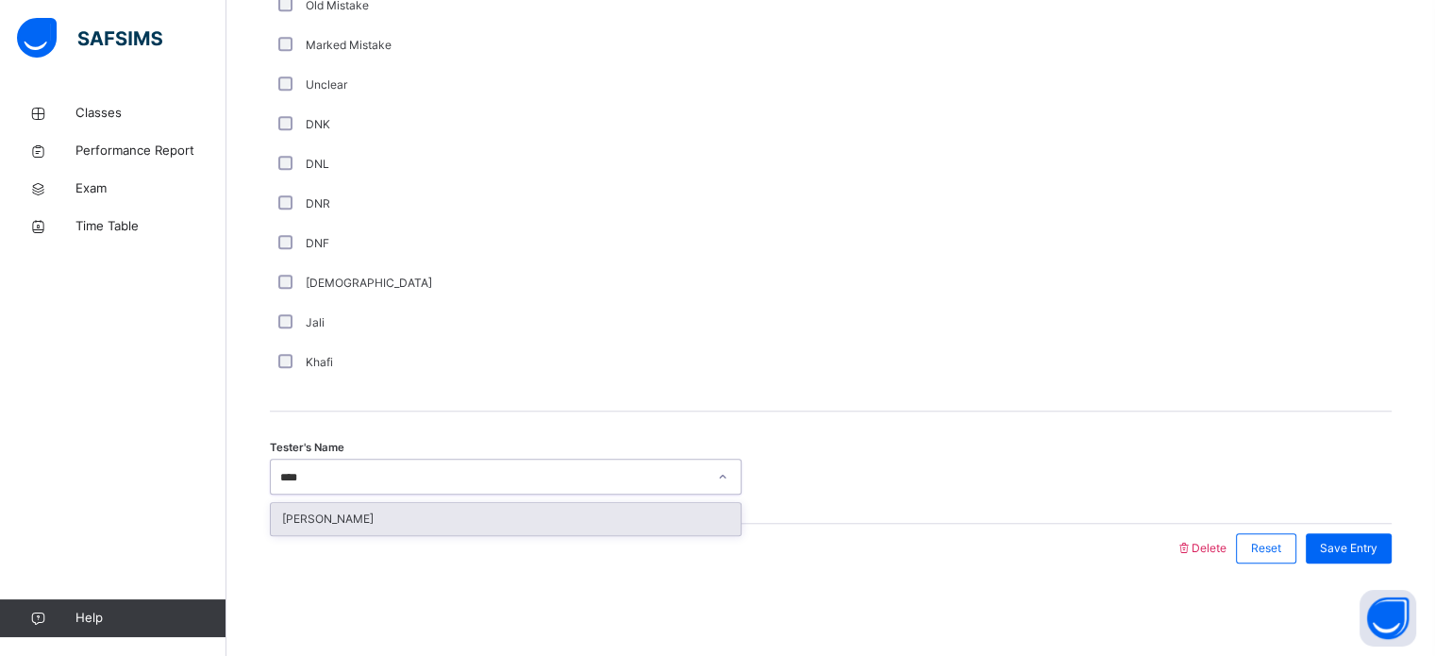
type input "***"
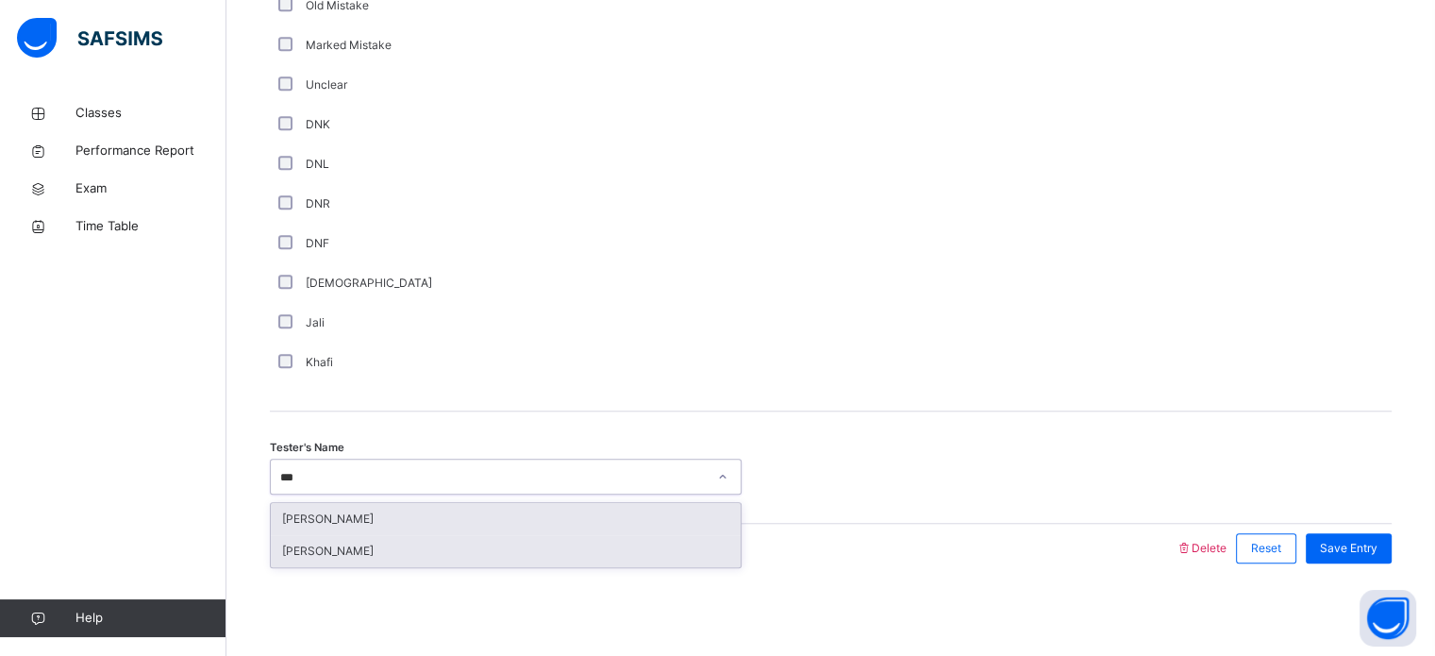
click at [373, 519] on div "[PERSON_NAME]" at bounding box center [506, 519] width 470 height 32
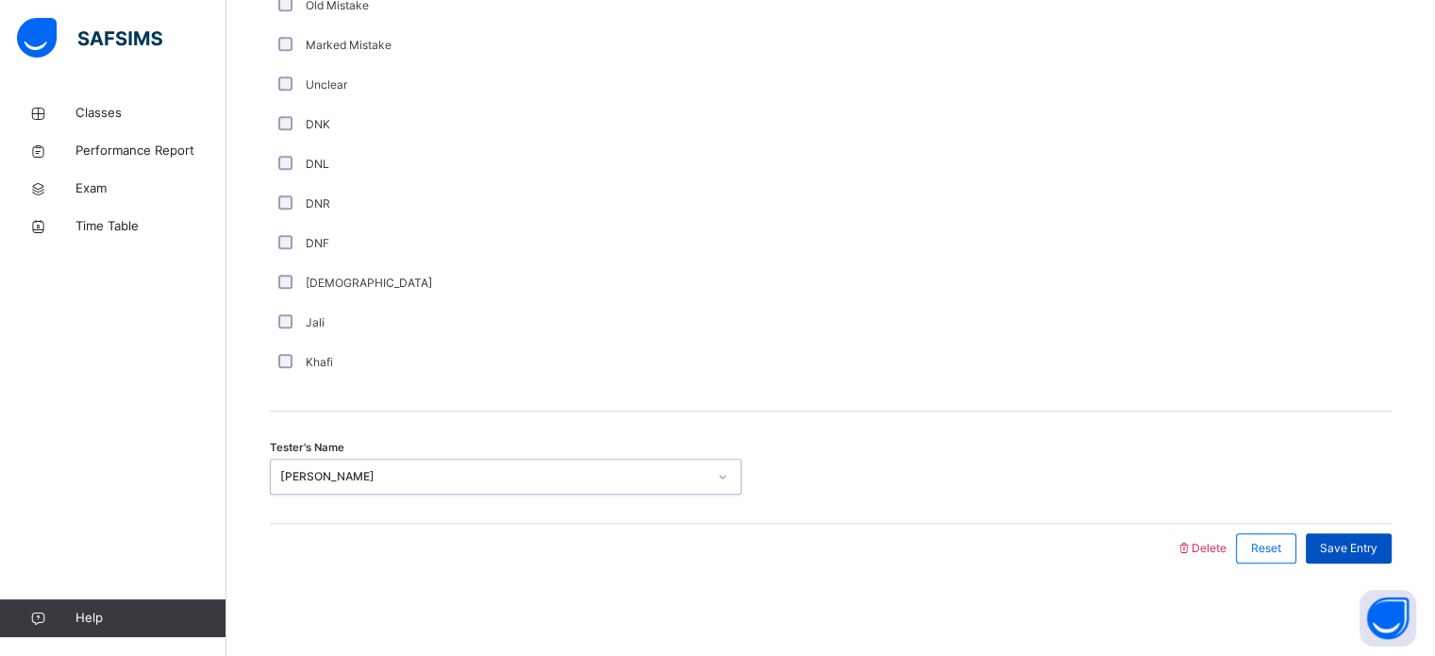
click at [1378, 543] on span "Save Entry" at bounding box center [1349, 548] width 58 height 17
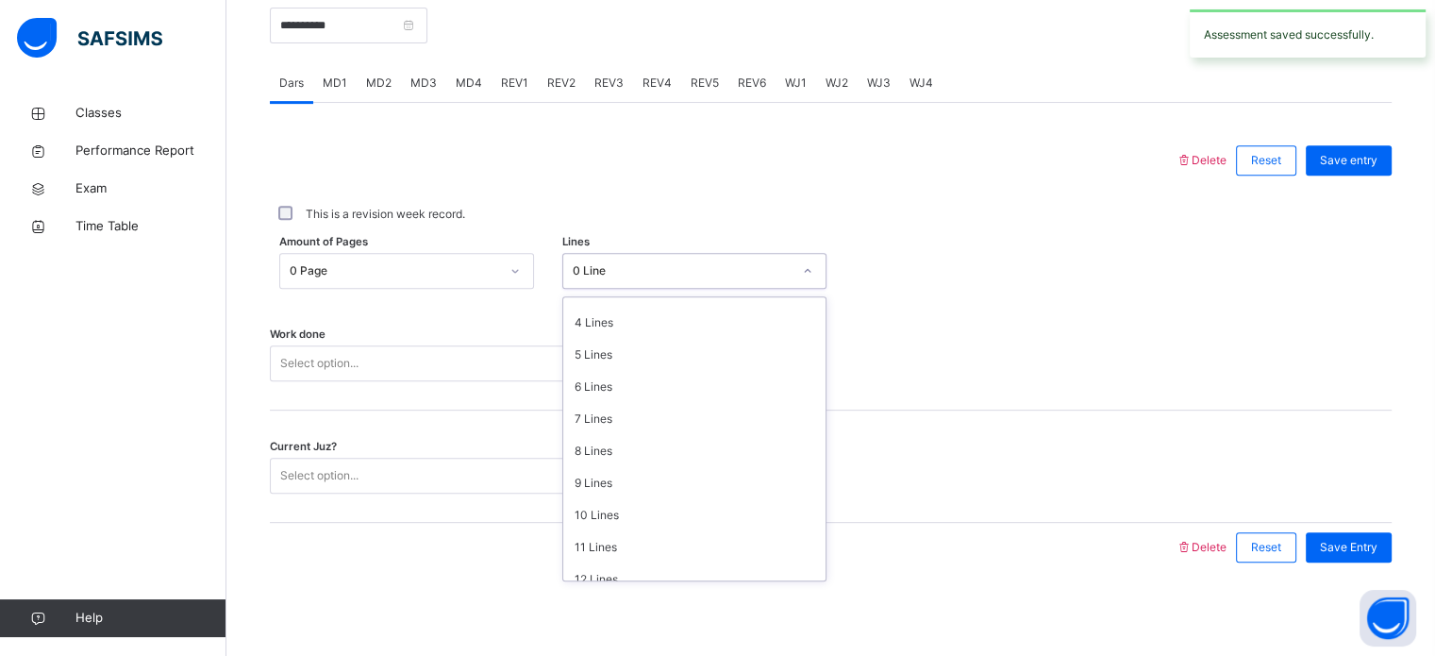
scroll to position [230, 0]
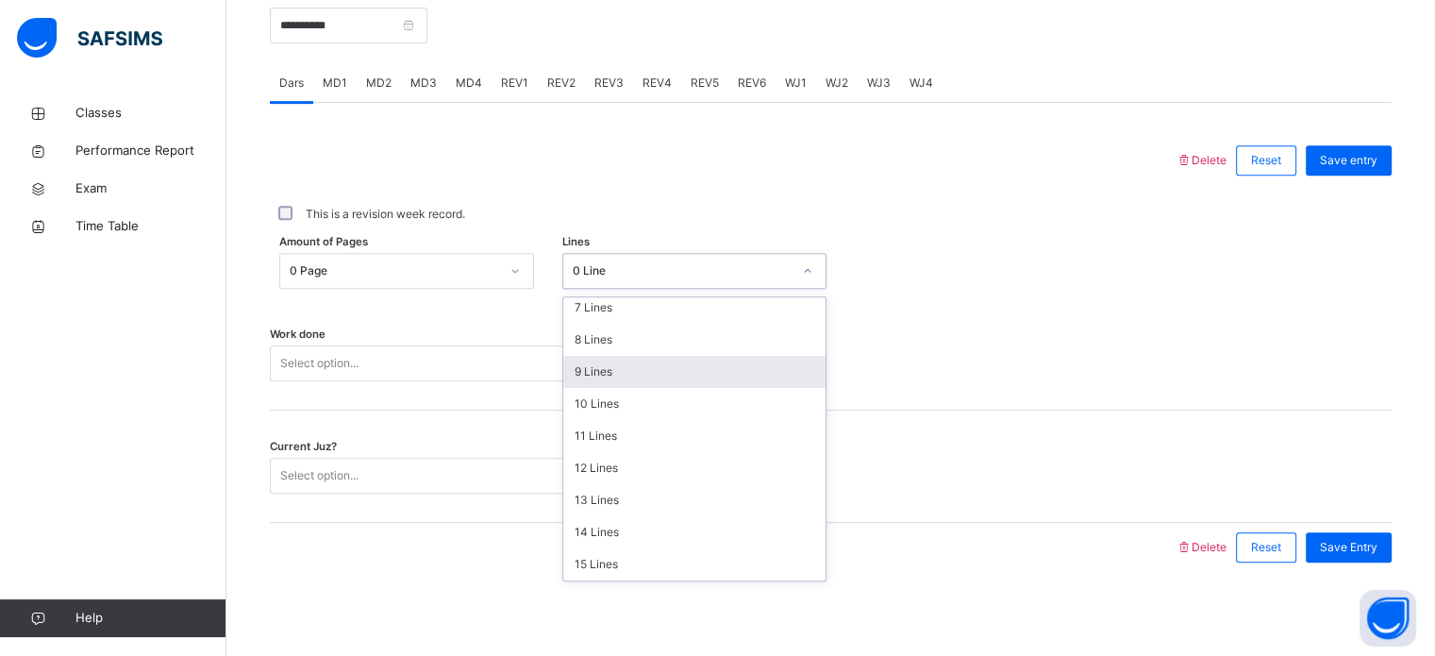
click at [647, 374] on div "9 Lines" at bounding box center [694, 372] width 262 height 32
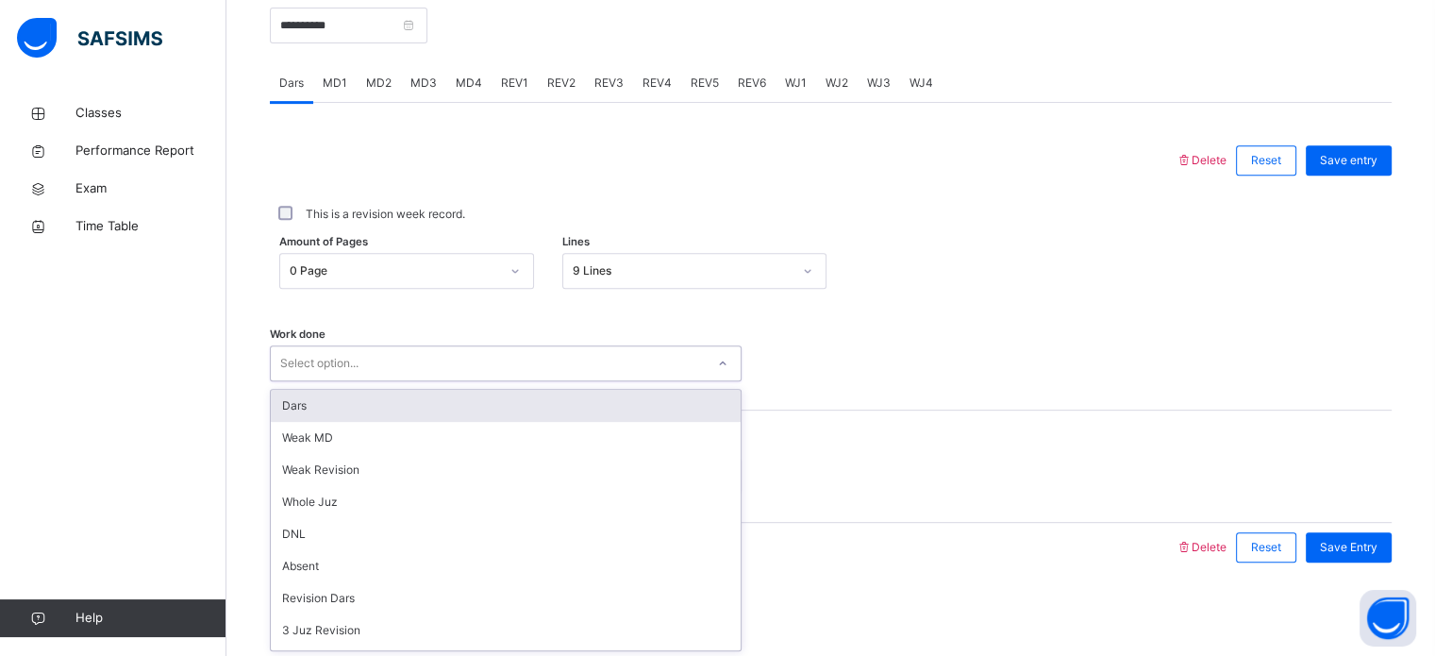
click at [498, 406] on div "Dars" at bounding box center [506, 406] width 470 height 32
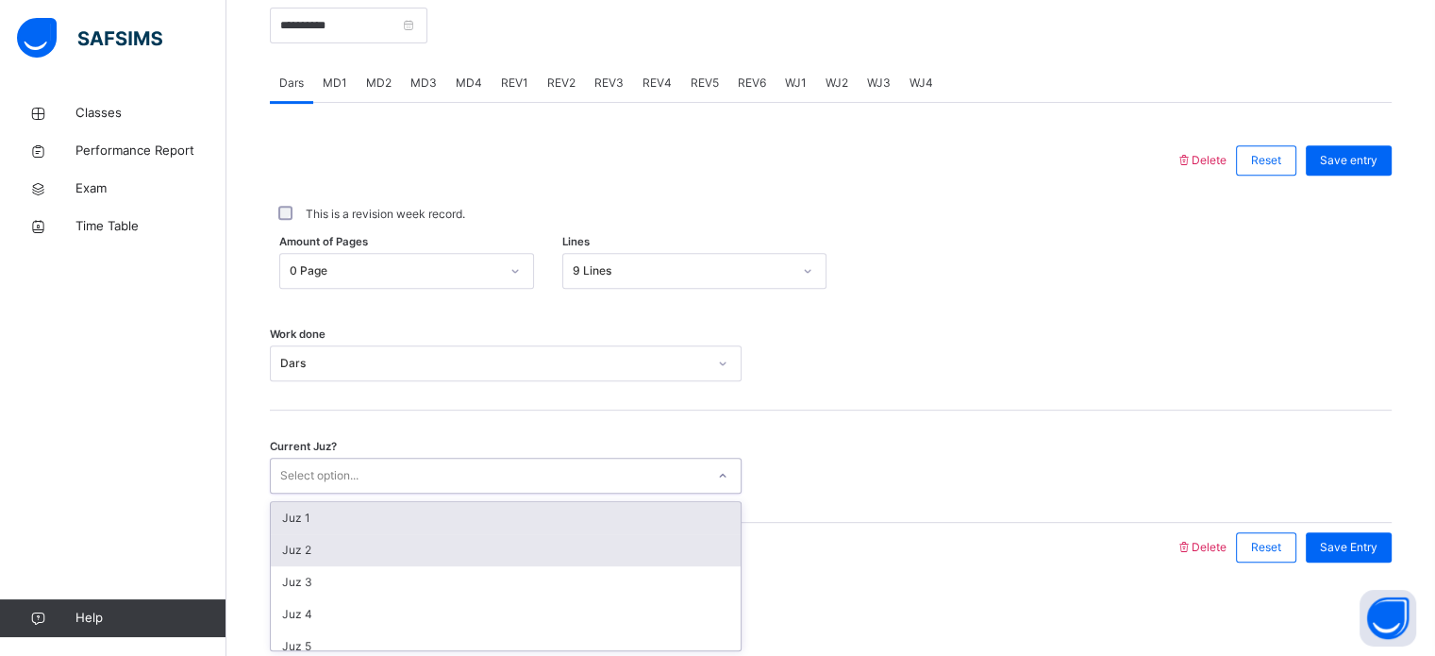
click at [355, 552] on div "Juz 2" at bounding box center [506, 550] width 470 height 32
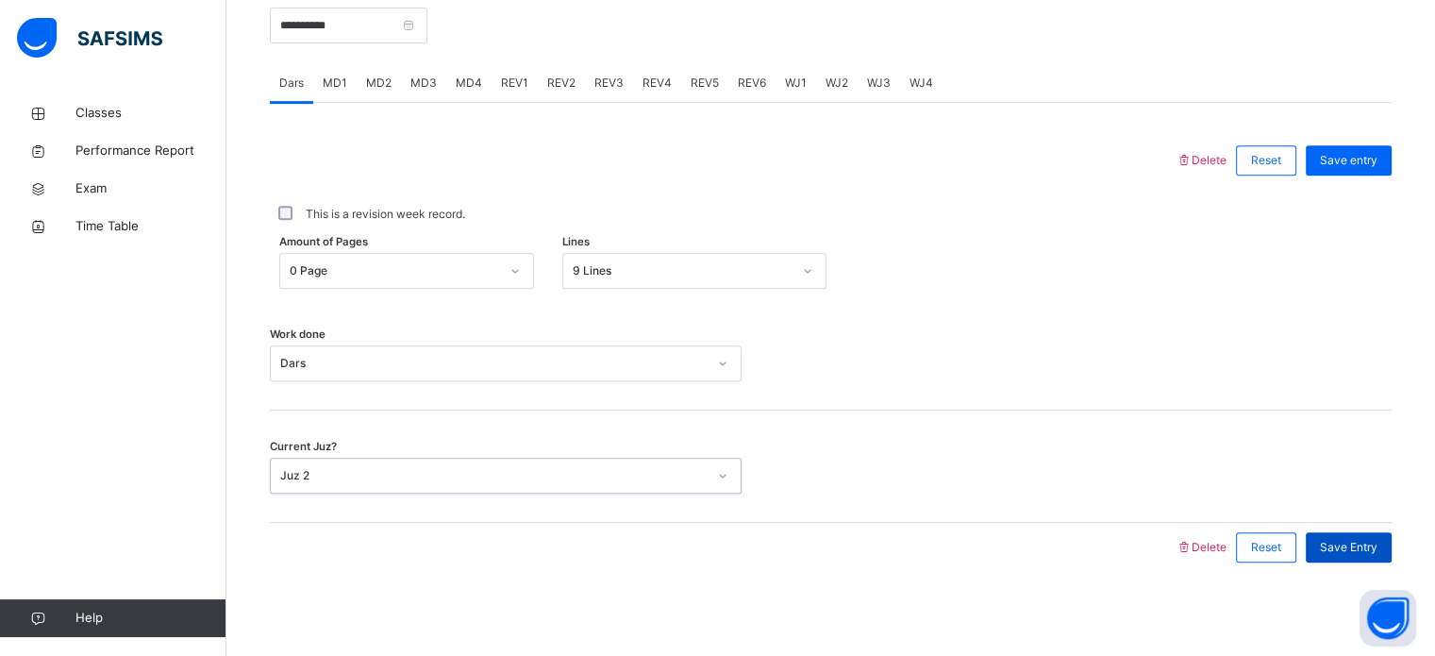
click at [1361, 555] on div "Save Entry" at bounding box center [1349, 547] width 86 height 30
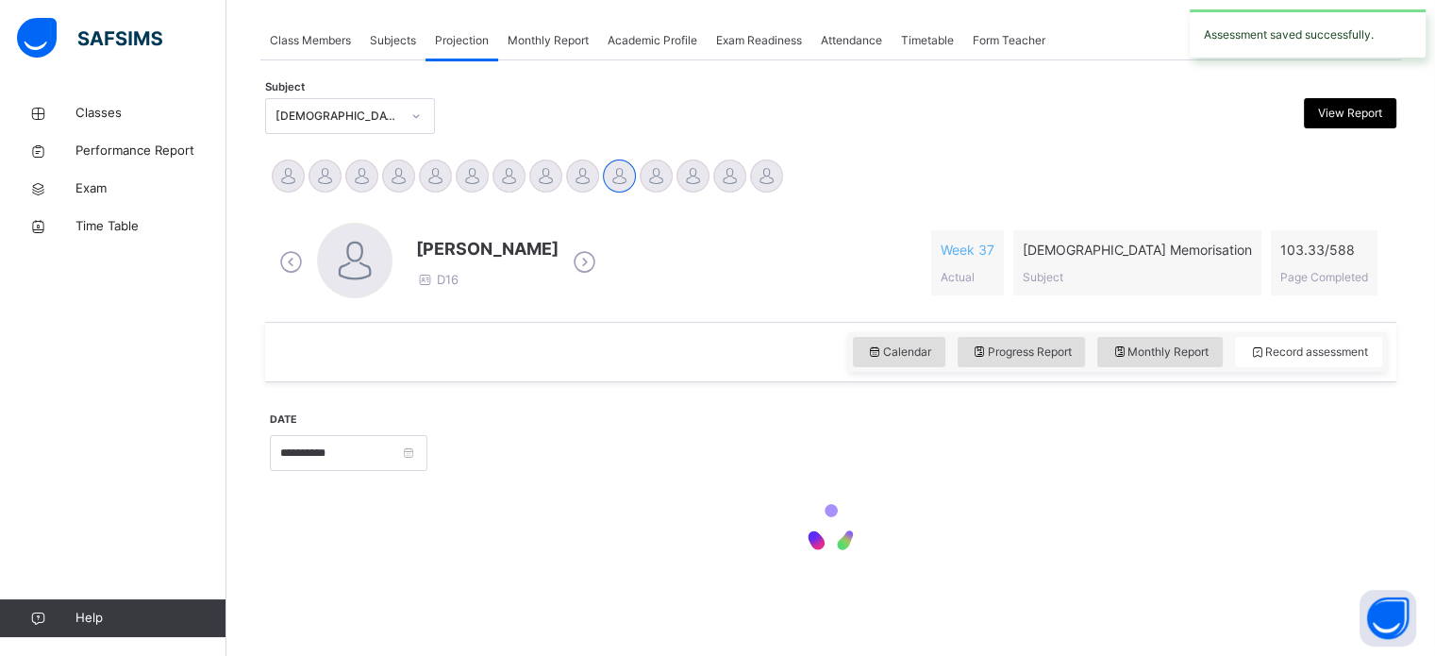
scroll to position [760, 0]
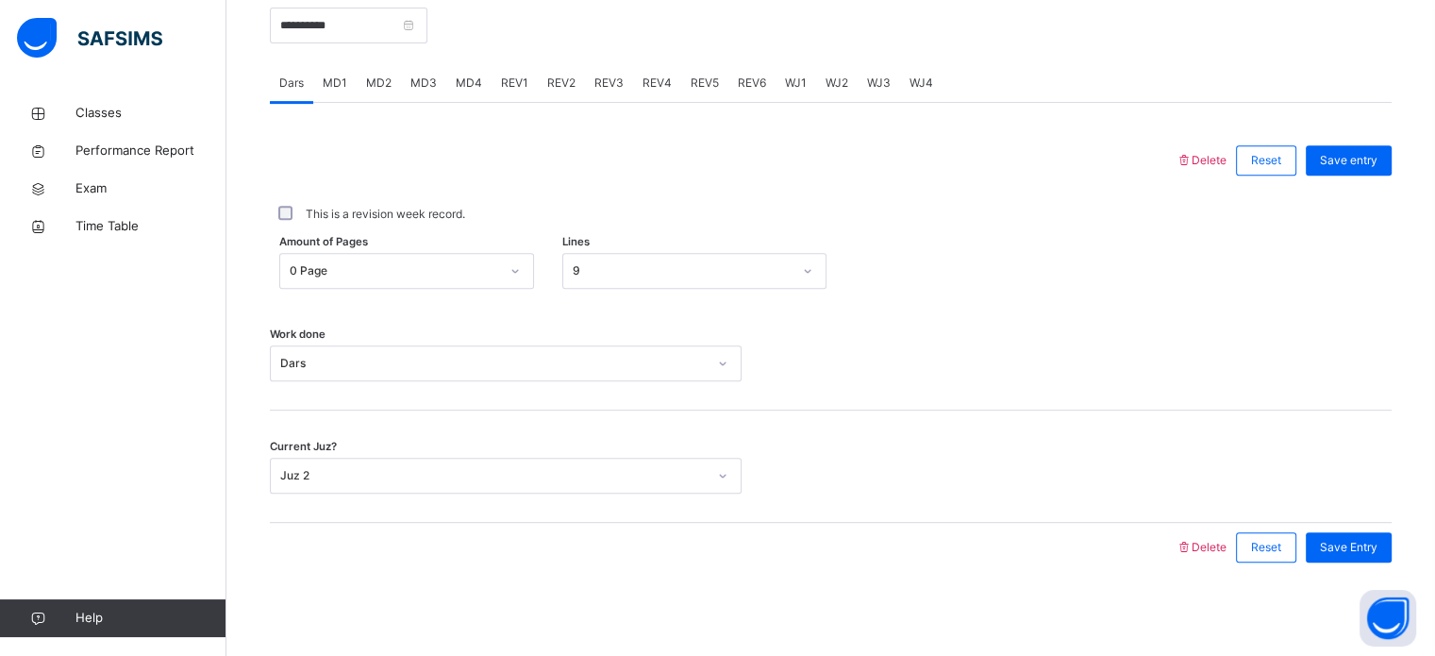
drag, startPoint x: 1361, startPoint y: 555, endPoint x: 964, endPoint y: 192, distance: 536.9
click at [964, 192] on div "This is a revision week record." at bounding box center [831, 214] width 1122 height 58
